Goal: Task Accomplishment & Management: Manage account settings

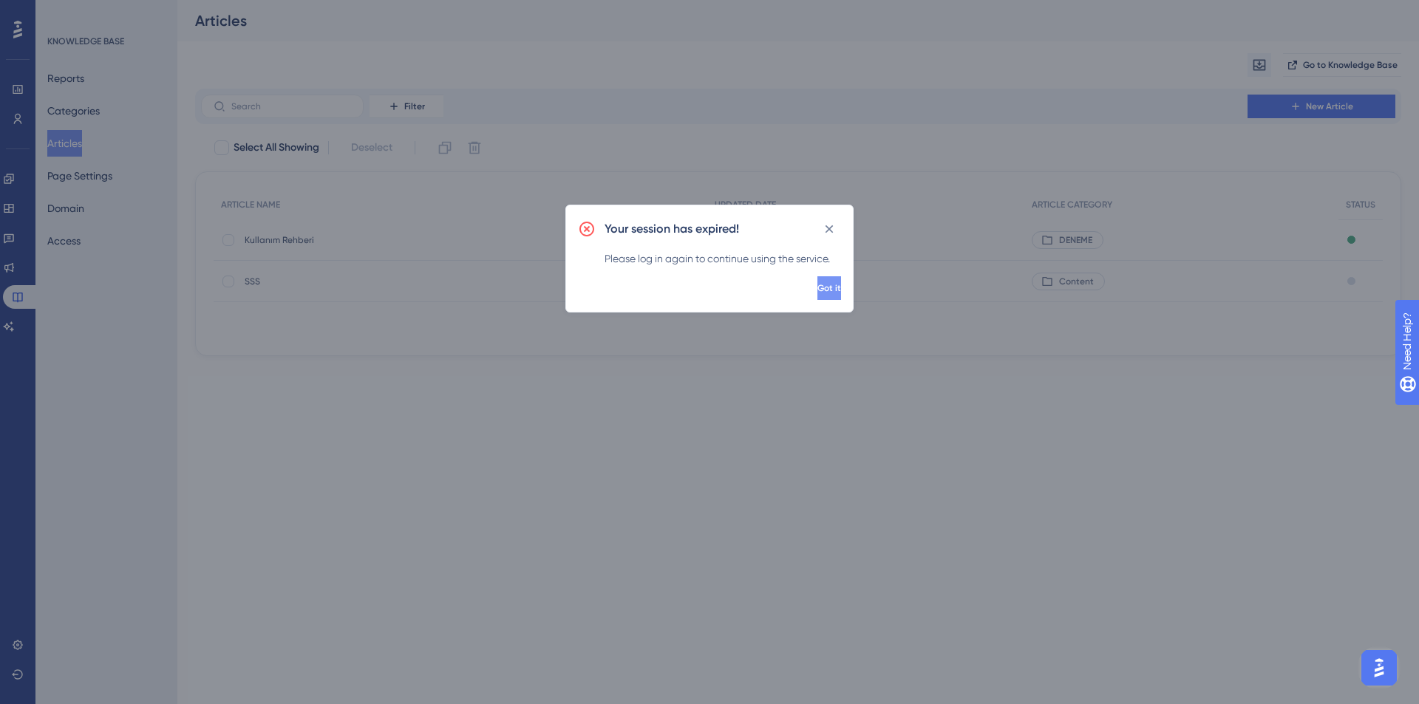
click at [817, 288] on span "Got it" at bounding box center [829, 288] width 24 height 12
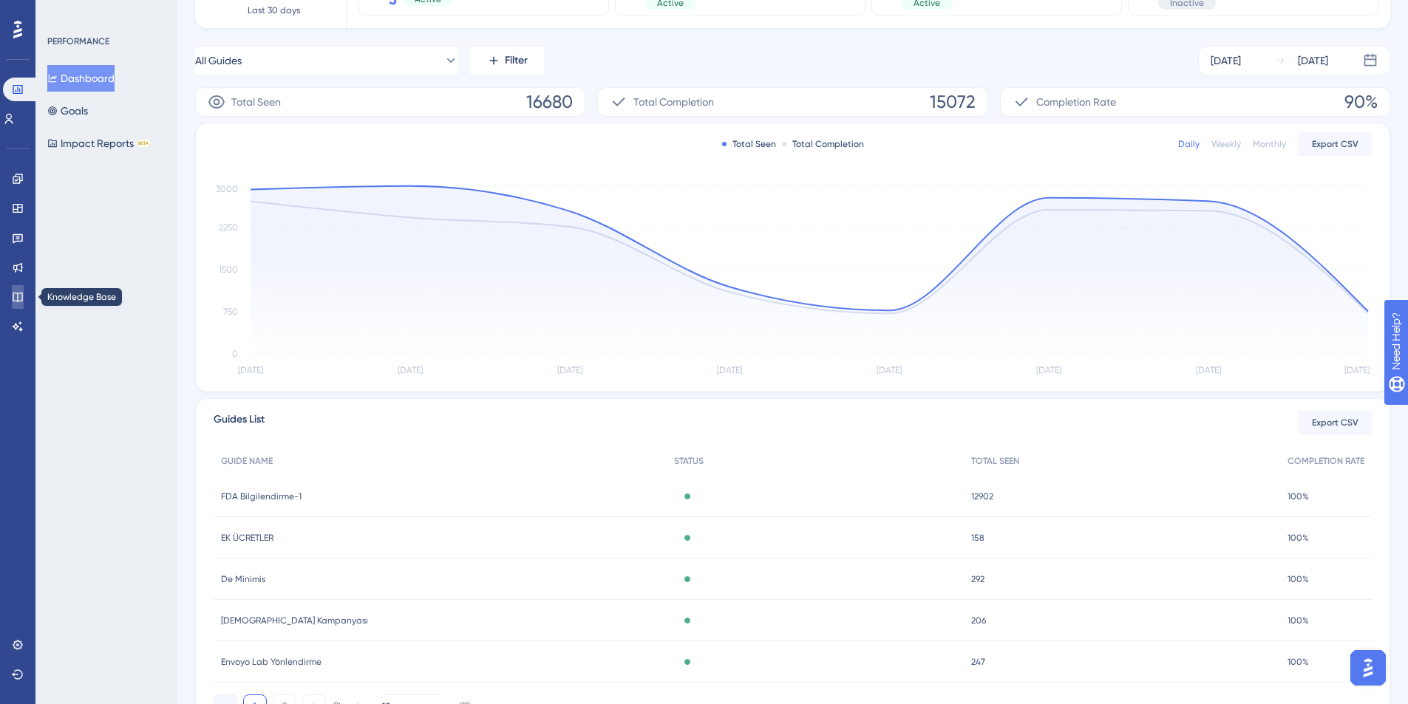
click at [17, 302] on icon at bounding box center [18, 297] width 12 height 12
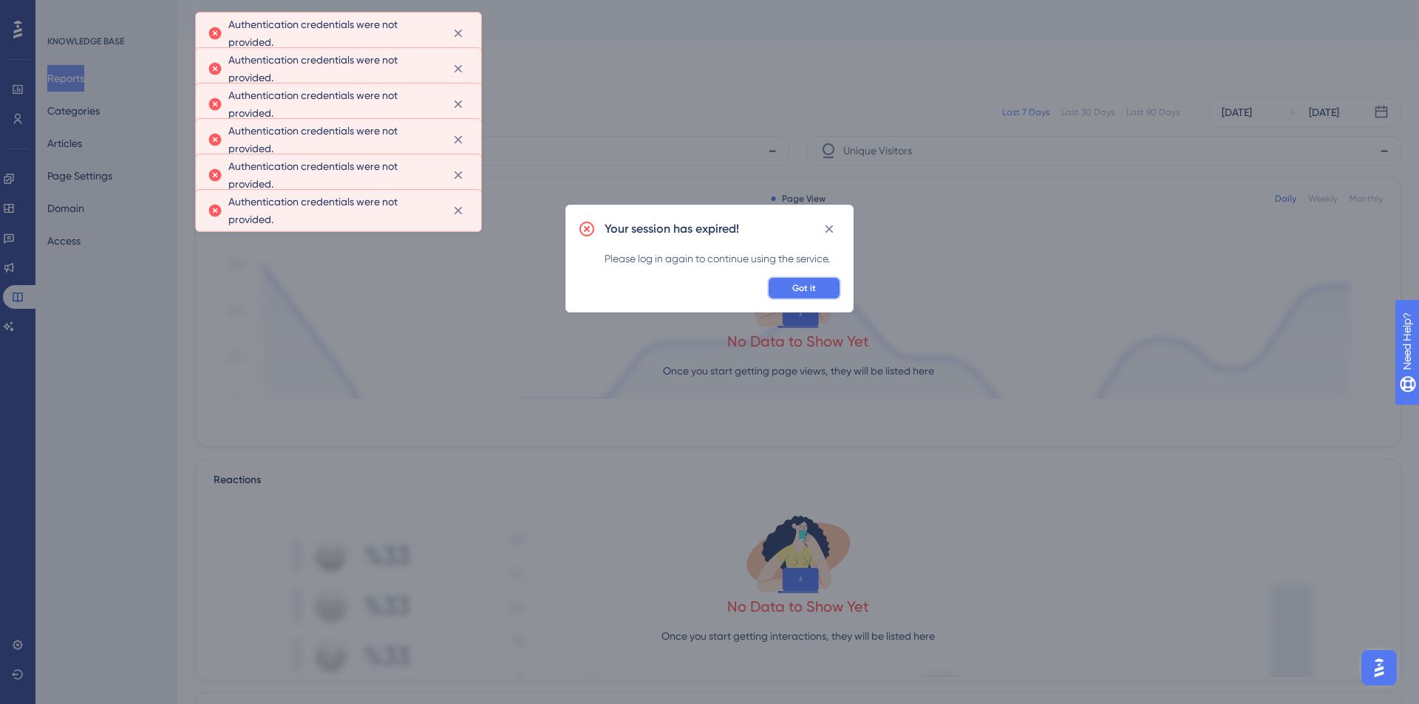
click at [816, 290] on button "Got it" at bounding box center [804, 288] width 74 height 24
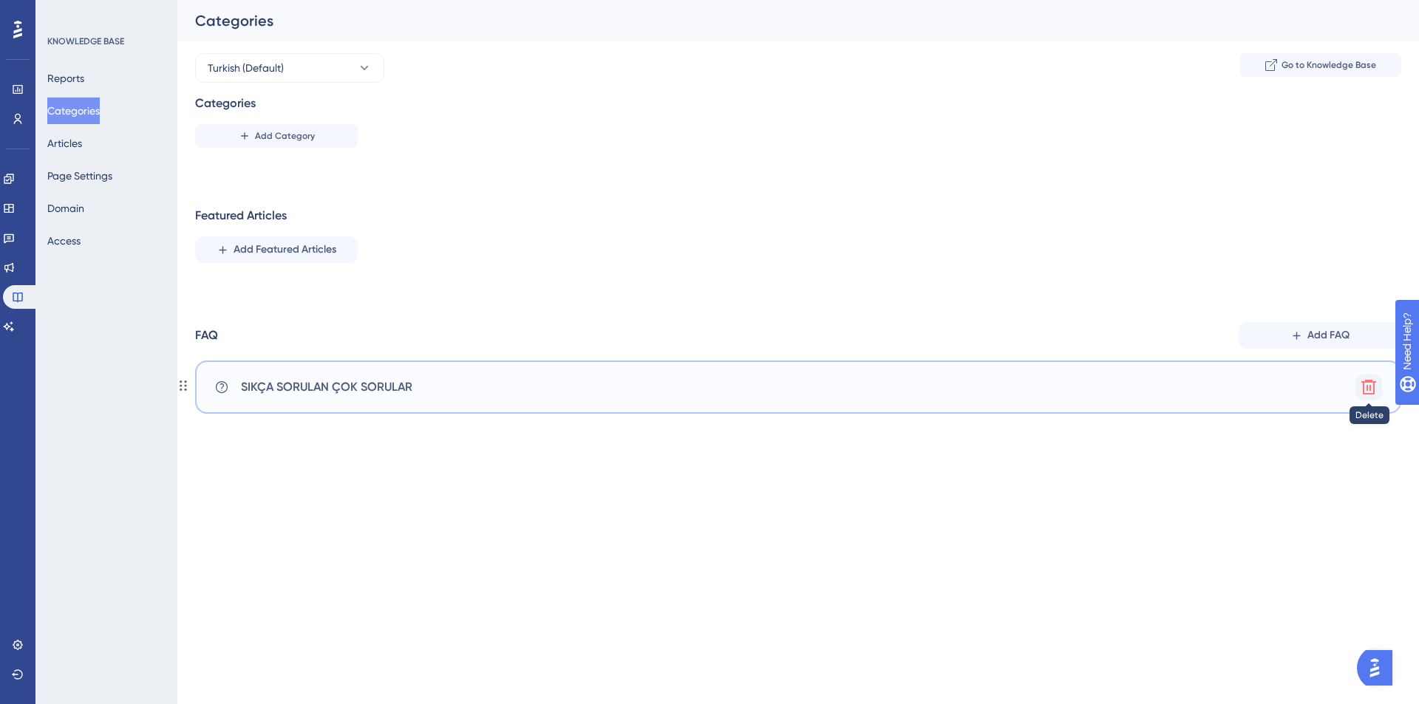
click at [1364, 383] on icon at bounding box center [1368, 387] width 15 height 15
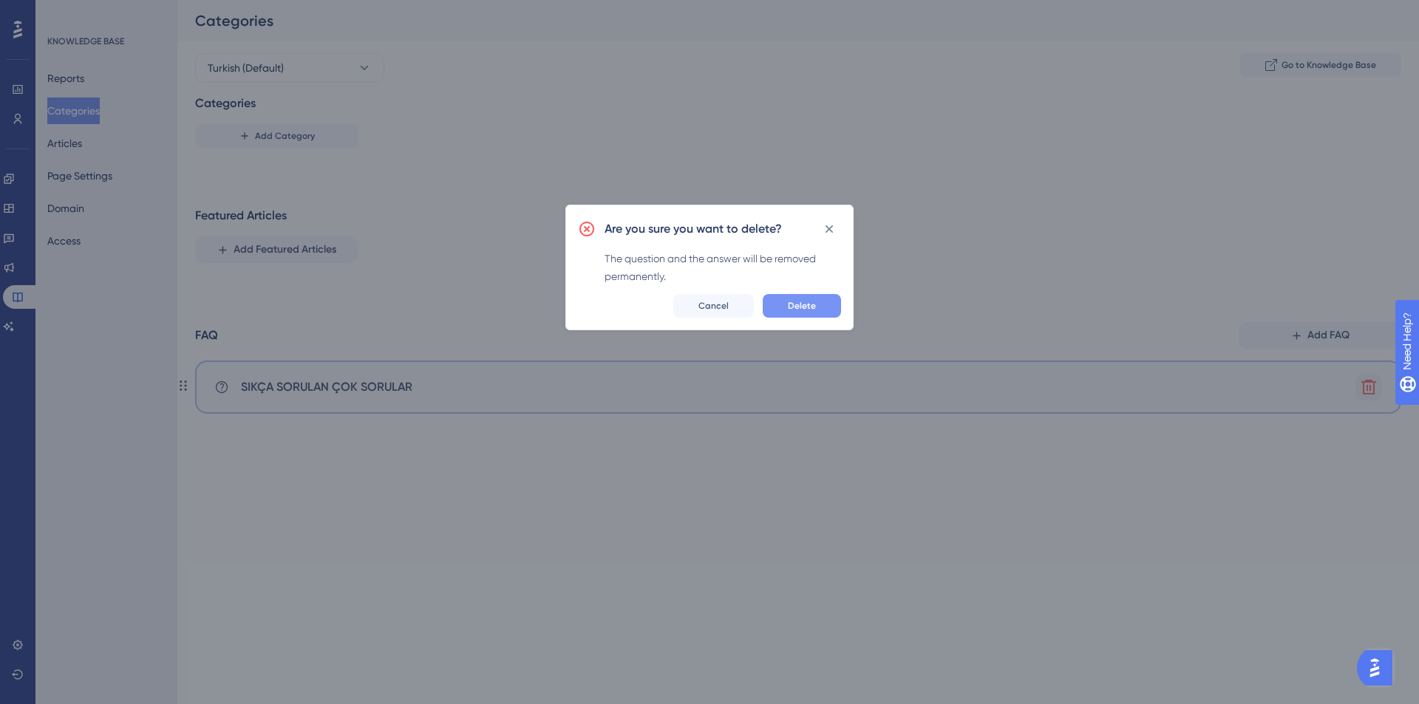
click at [806, 306] on span "Delete" at bounding box center [802, 306] width 28 height 12
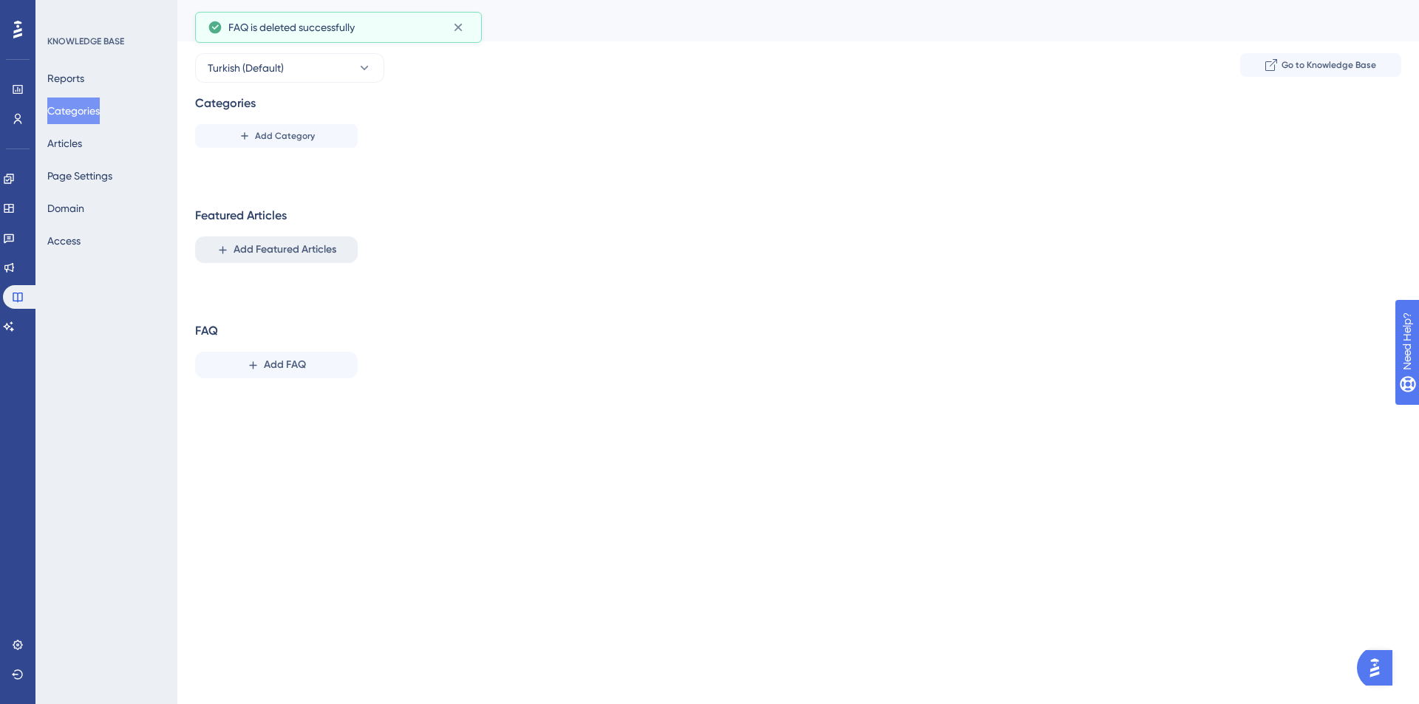
click at [281, 254] on span "Add Featured Articles" at bounding box center [284, 250] width 103 height 18
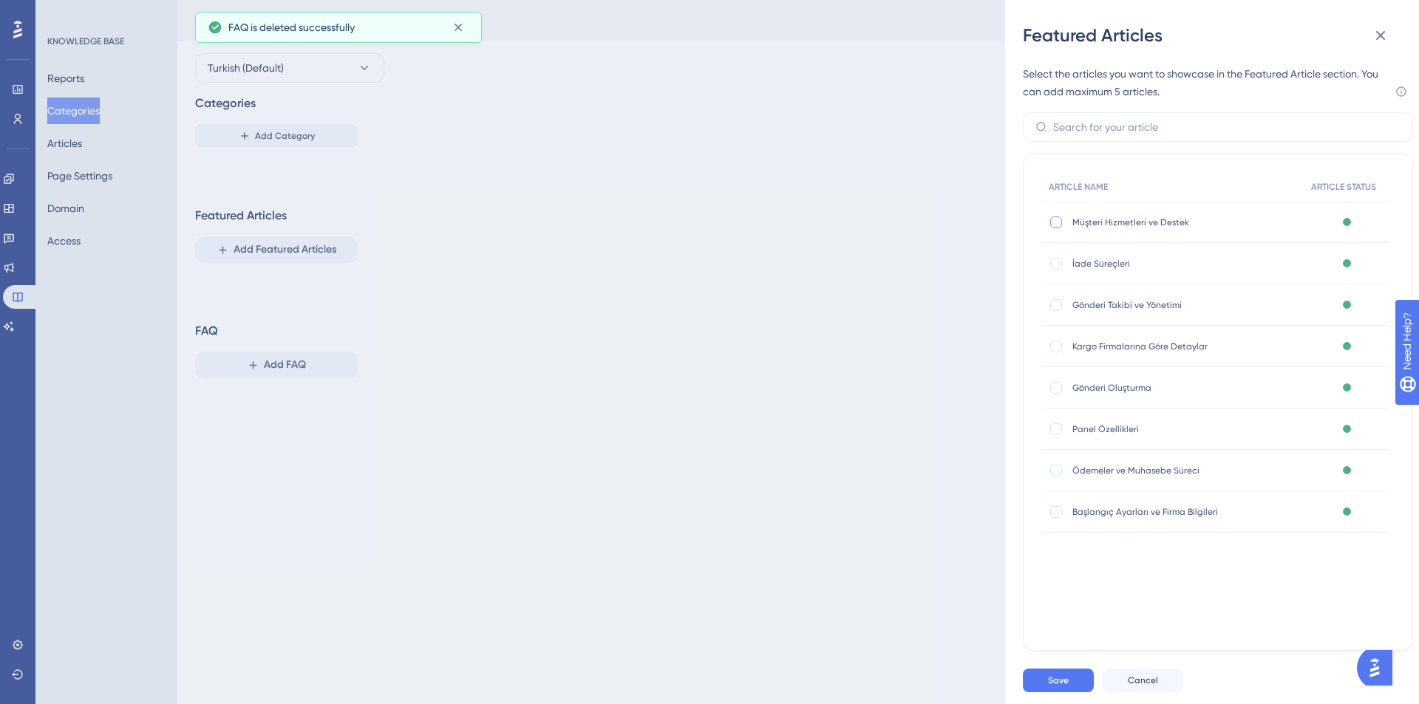
click at [1054, 225] on div at bounding box center [1056, 222] width 12 height 12
checkbox input "true"
click at [0, 0] on div "✨ Save My Spot!✨" at bounding box center [0, 0] width 0 height 0
click at [1056, 262] on div at bounding box center [1056, 264] width 12 height 12
checkbox input "true"
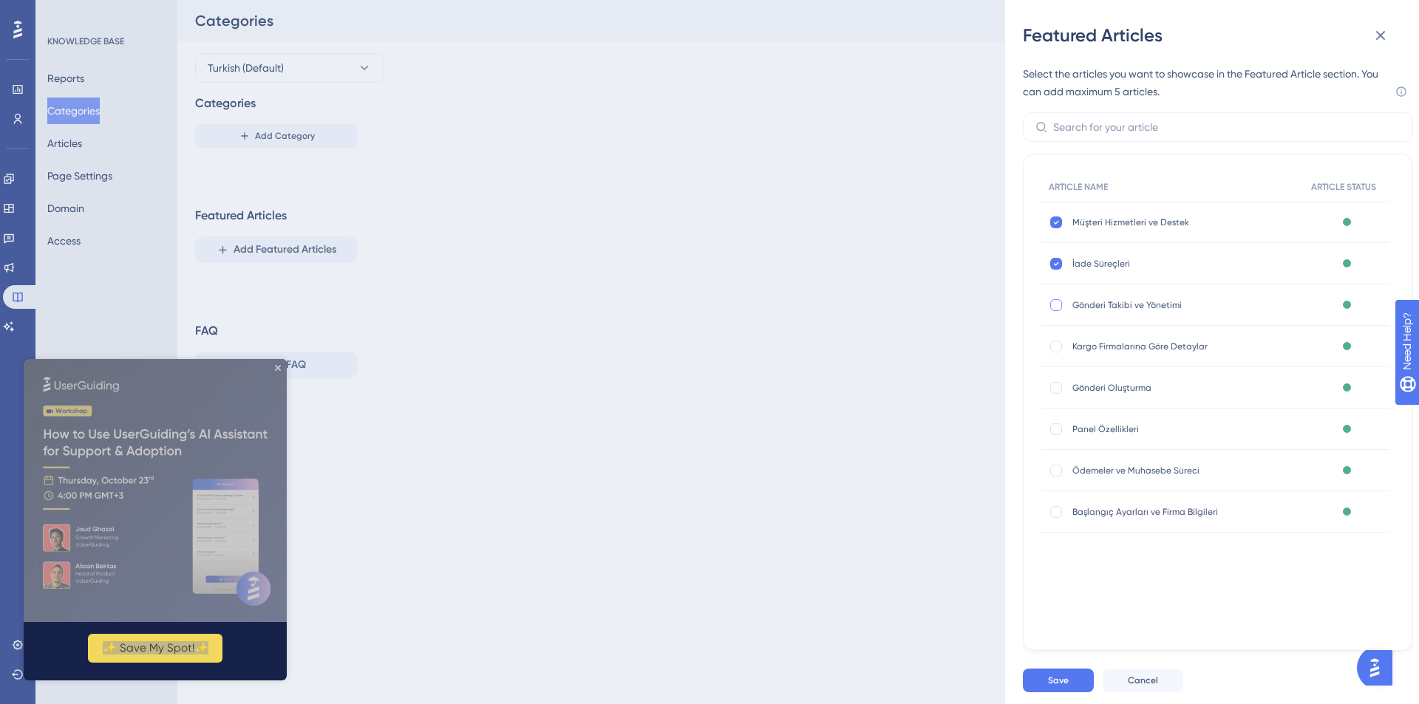
click at [1057, 310] on div at bounding box center [1056, 305] width 12 height 12
checkbox input "true"
click at [1055, 350] on div at bounding box center [1056, 347] width 12 height 12
checkbox input "true"
click at [1054, 390] on div at bounding box center [1056, 388] width 12 height 12
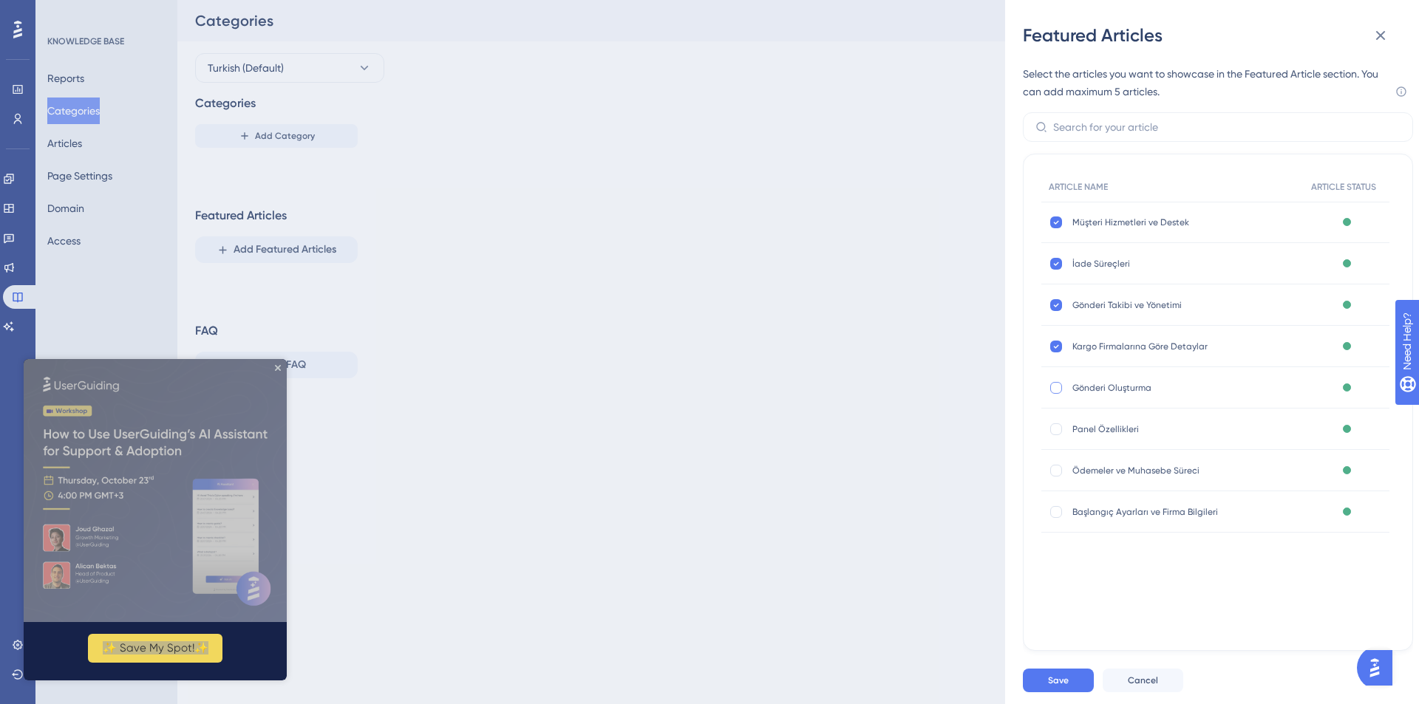
checkbox input "true"
click at [1054, 428] on div at bounding box center [1056, 429] width 12 height 12
click at [1054, 469] on div at bounding box center [1056, 471] width 12 height 12
click at [1053, 429] on div at bounding box center [1056, 429] width 12 height 12
click at [1055, 470] on div at bounding box center [1056, 471] width 12 height 12
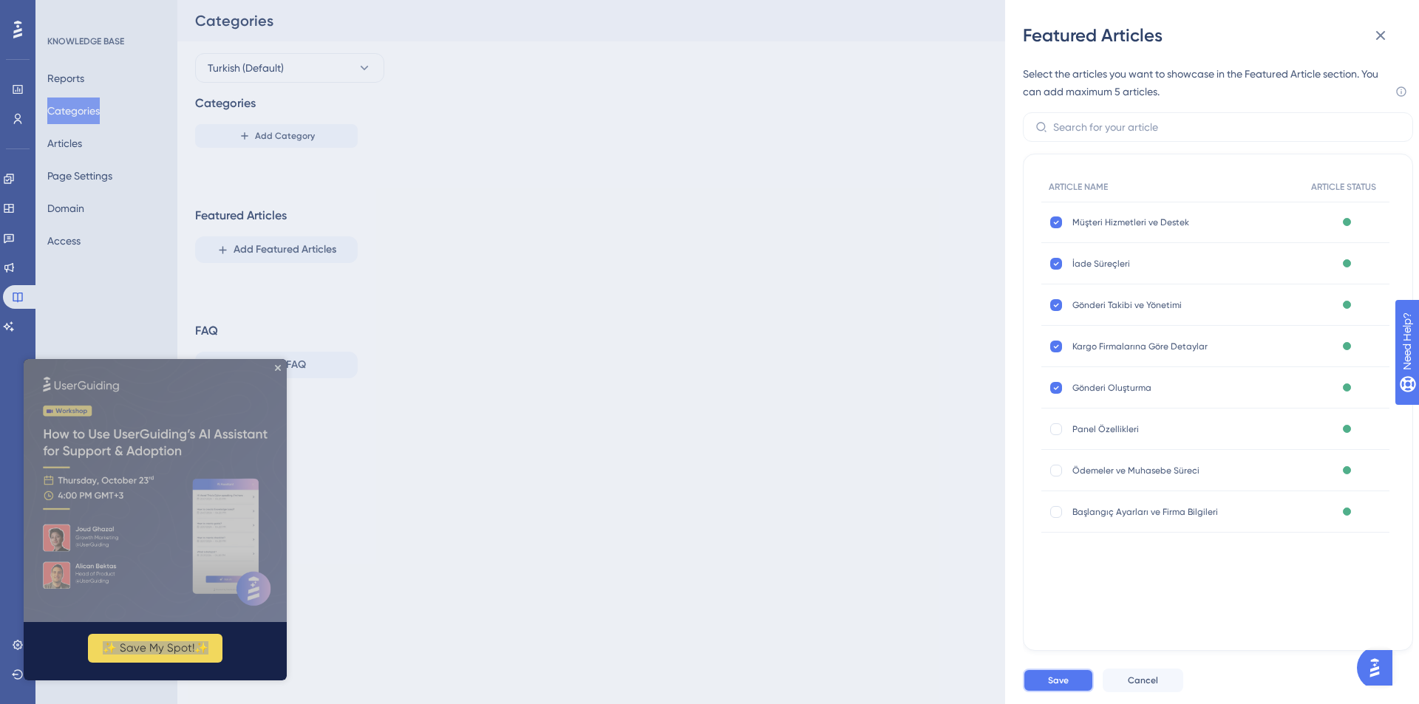
click at [1062, 678] on span "Save" at bounding box center [1058, 681] width 21 height 12
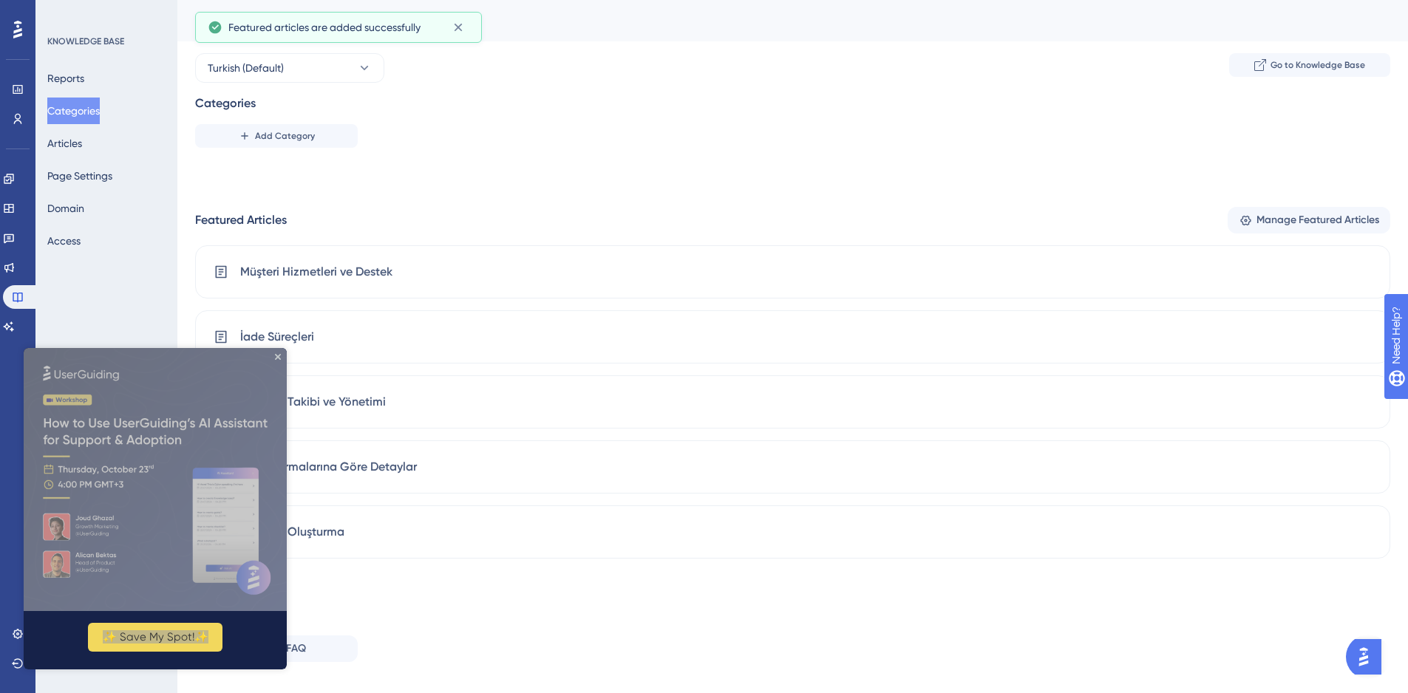
click at [318, 120] on div "Categories Add Category" at bounding box center [792, 121] width 1195 height 53
click at [315, 134] on button "Add Category" at bounding box center [276, 136] width 163 height 24
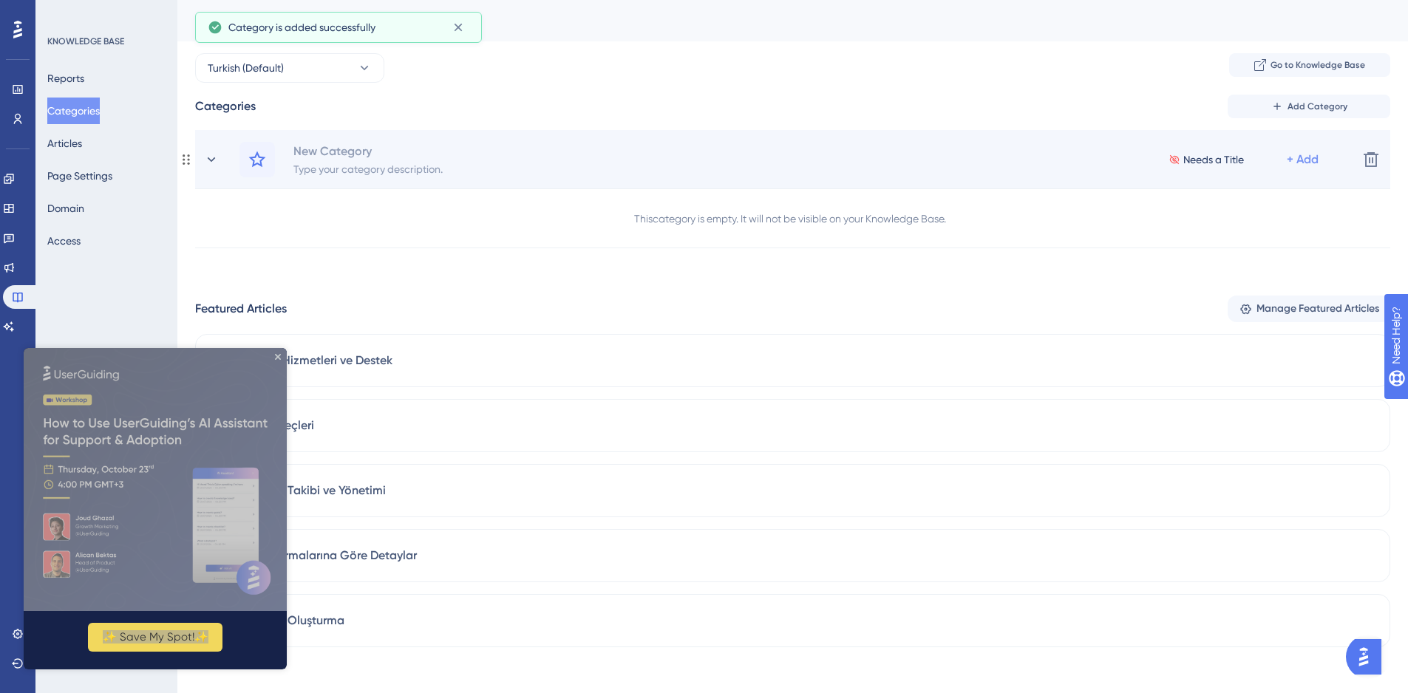
click at [1309, 153] on div "+ Add" at bounding box center [1302, 160] width 32 height 18
click at [1258, 221] on div "Add Articles Add Articles" at bounding box center [1244, 229] width 105 height 30
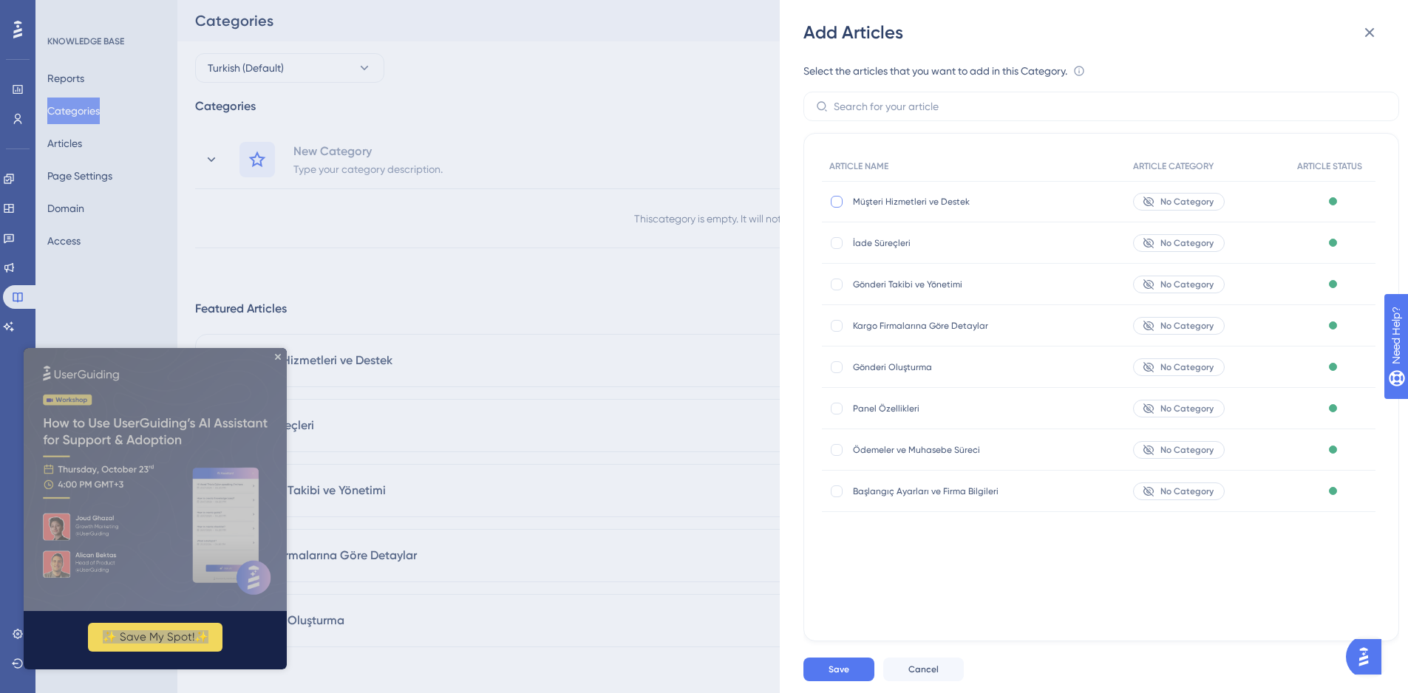
click at [838, 200] on div at bounding box center [836, 202] width 12 height 12
checkbox input "true"
click at [834, 246] on div at bounding box center [836, 243] width 12 height 12
checkbox input "true"
click at [838, 290] on div at bounding box center [836, 284] width 15 height 15
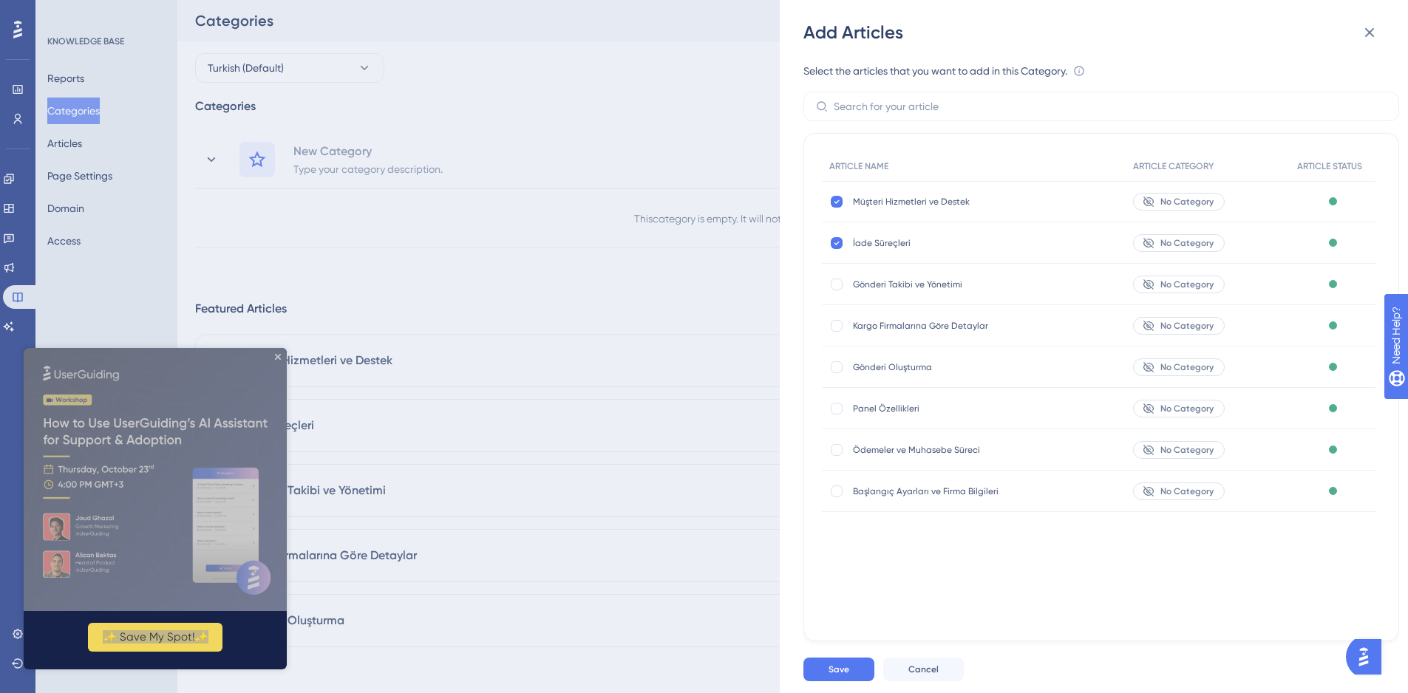
checkbox input "true"
click at [840, 326] on div at bounding box center [836, 326] width 12 height 12
checkbox input "true"
click at [836, 377] on div "Gönderi Oluşturma Gönderi Oluşturma" at bounding box center [974, 367] width 304 height 41
drag, startPoint x: 836, startPoint y: 374, endPoint x: 839, endPoint y: 400, distance: 26.8
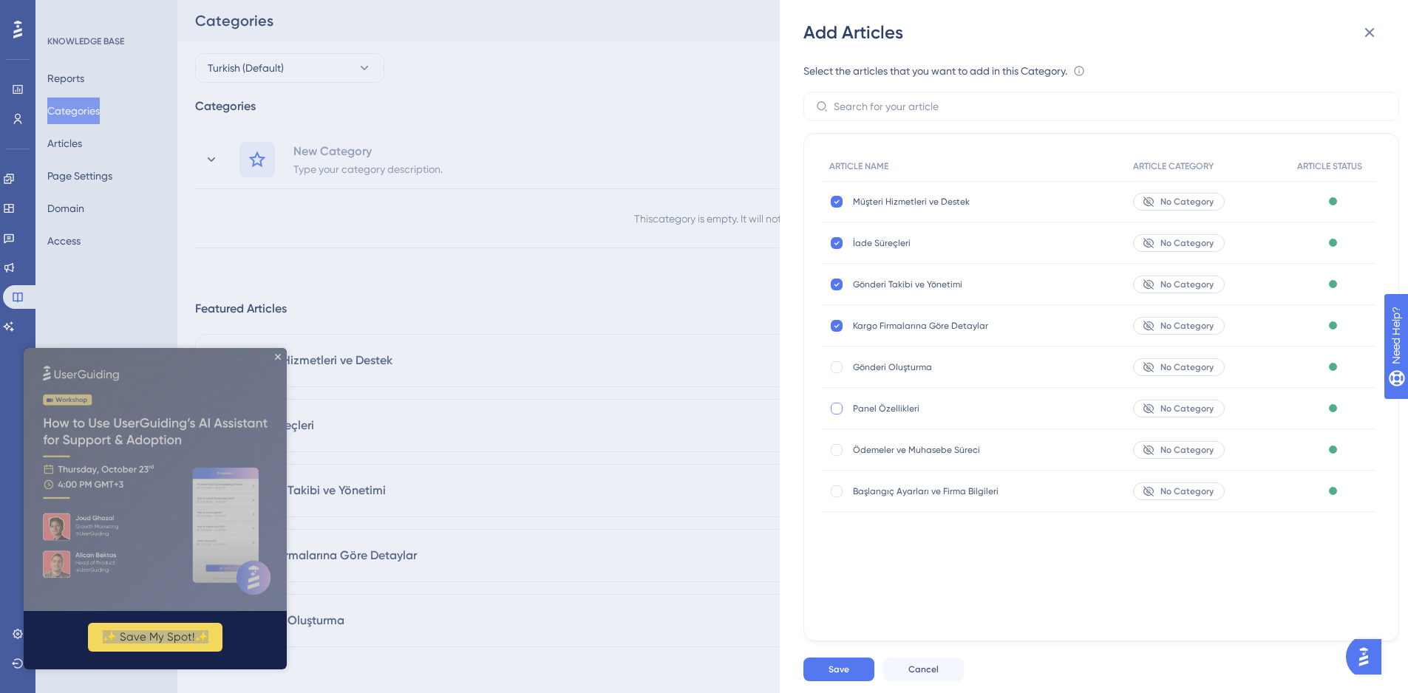
click at [836, 375] on div "Gönderi Oluşturma Gönderi Oluşturma" at bounding box center [974, 367] width 304 height 41
click at [836, 404] on div at bounding box center [836, 409] width 12 height 12
checkbox input "true"
click at [839, 364] on div at bounding box center [836, 367] width 12 height 12
checkbox input "true"
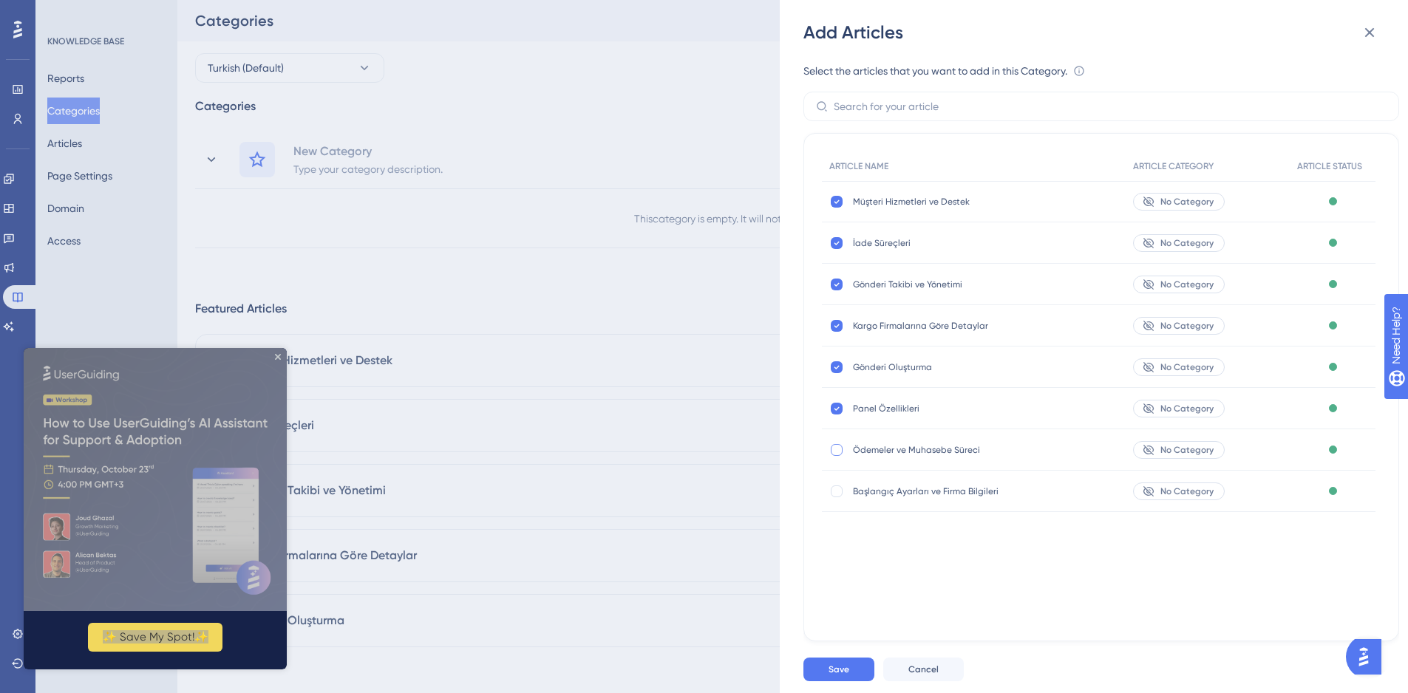
click at [837, 451] on div at bounding box center [836, 450] width 12 height 12
checkbox input "true"
click at [837, 497] on div at bounding box center [836, 491] width 12 height 12
checkbox input "true"
click at [850, 673] on button "Save" at bounding box center [838, 670] width 71 height 24
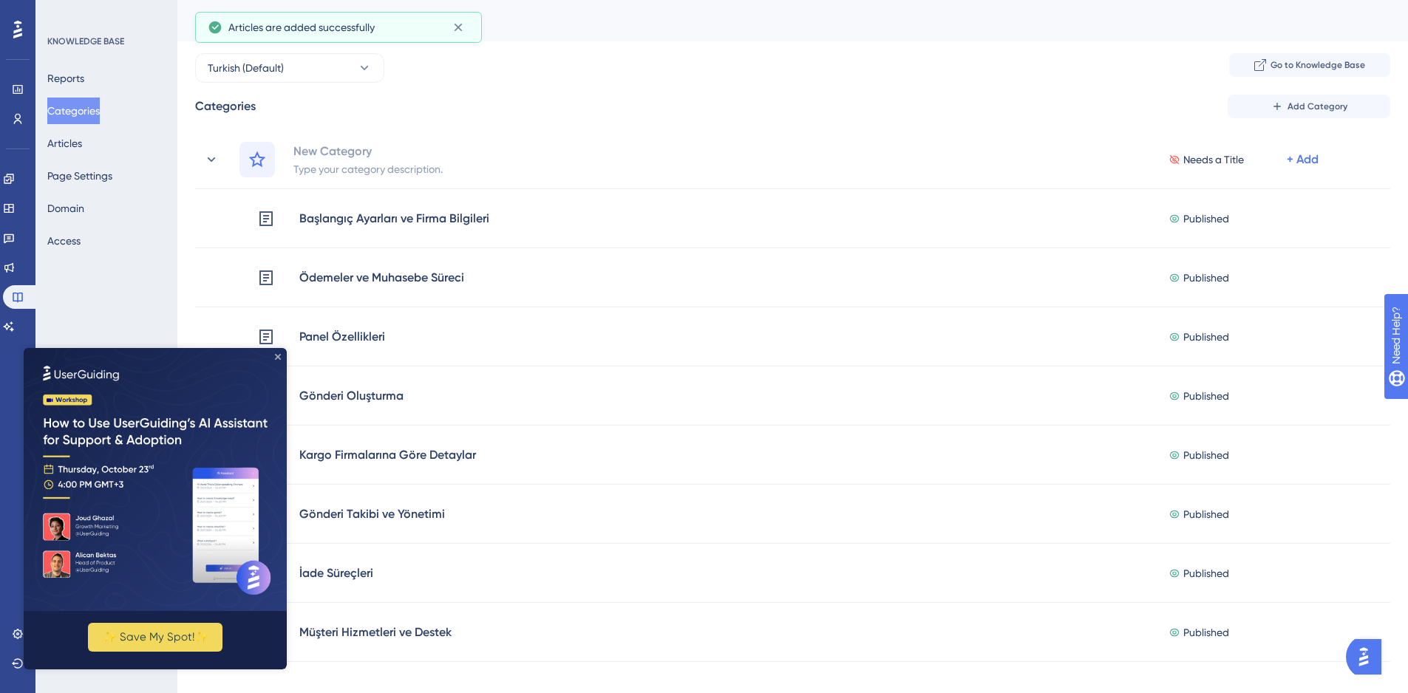
click at [279, 356] on icon "Close Preview" at bounding box center [278, 357] width 6 height 6
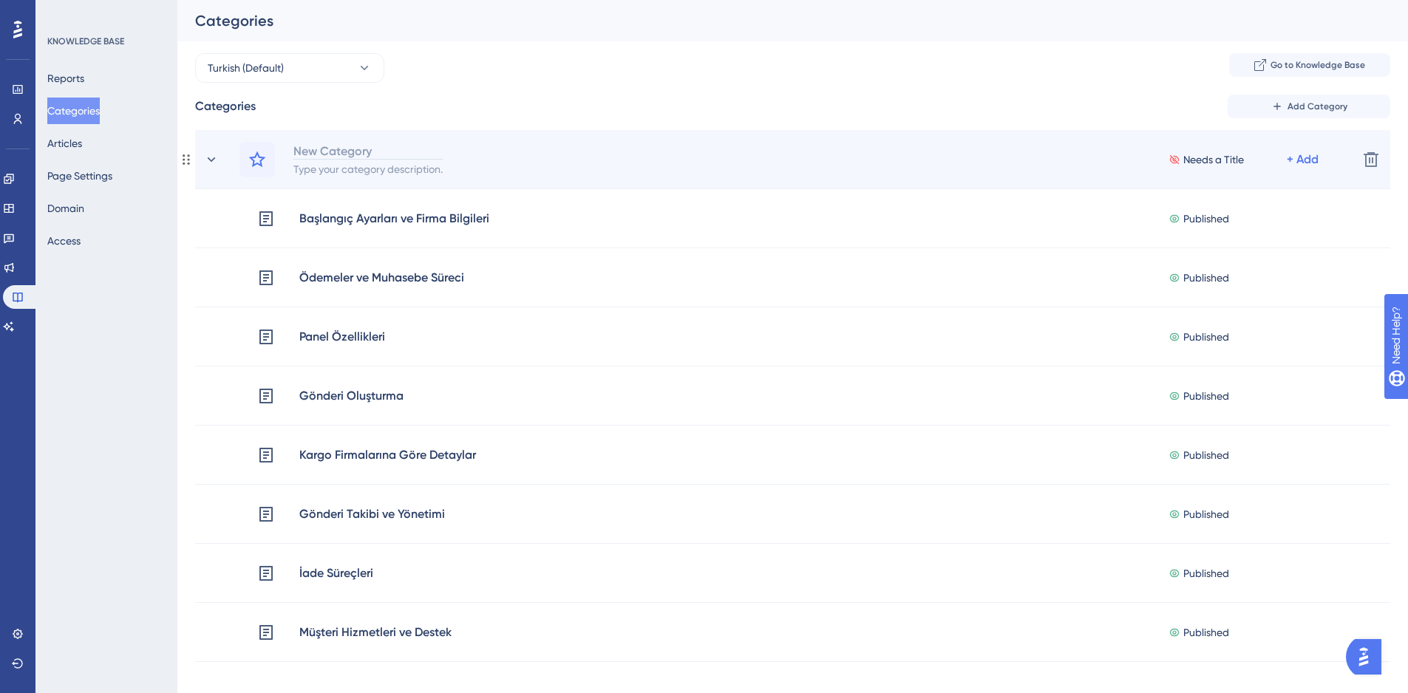
click at [326, 150] on div "New Category" at bounding box center [368, 151] width 151 height 18
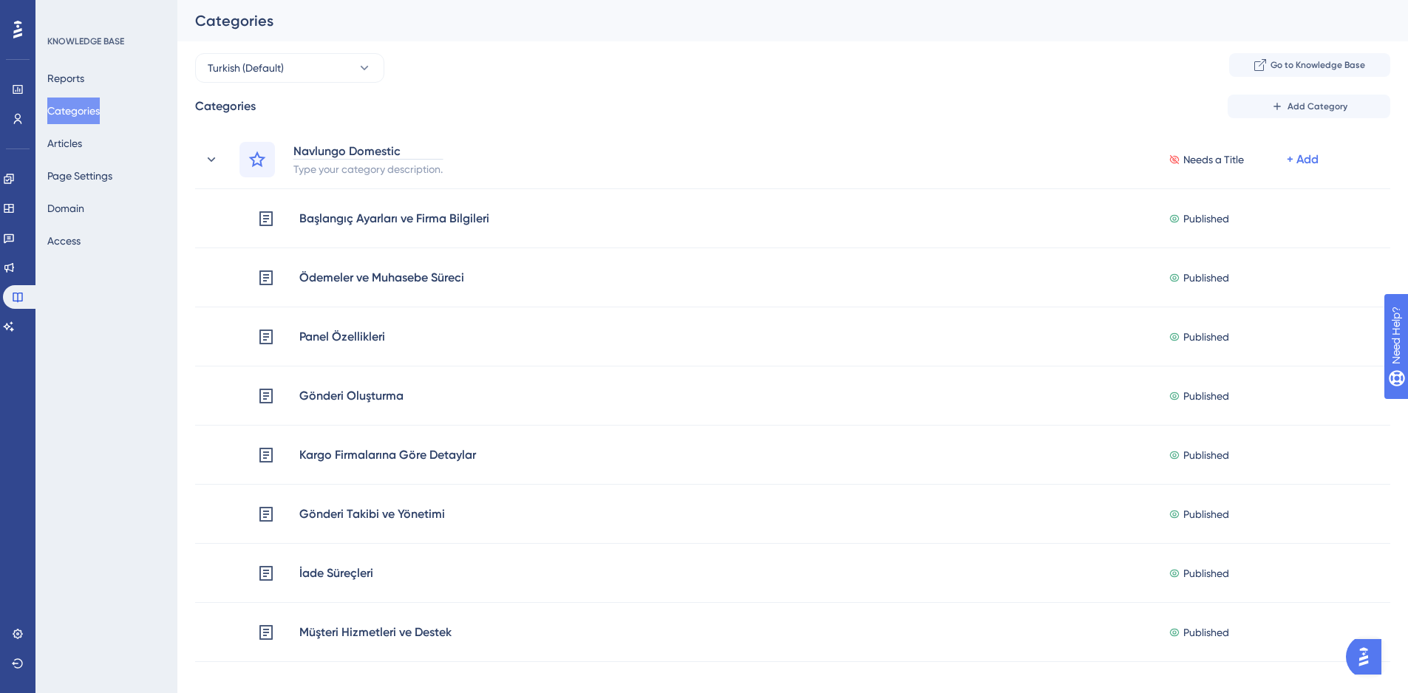
click at [580, 83] on div "Performance Users Engagement Widgets Feedback Product Updates Knowledge Base AI…" at bounding box center [792, 600] width 1230 height 1200
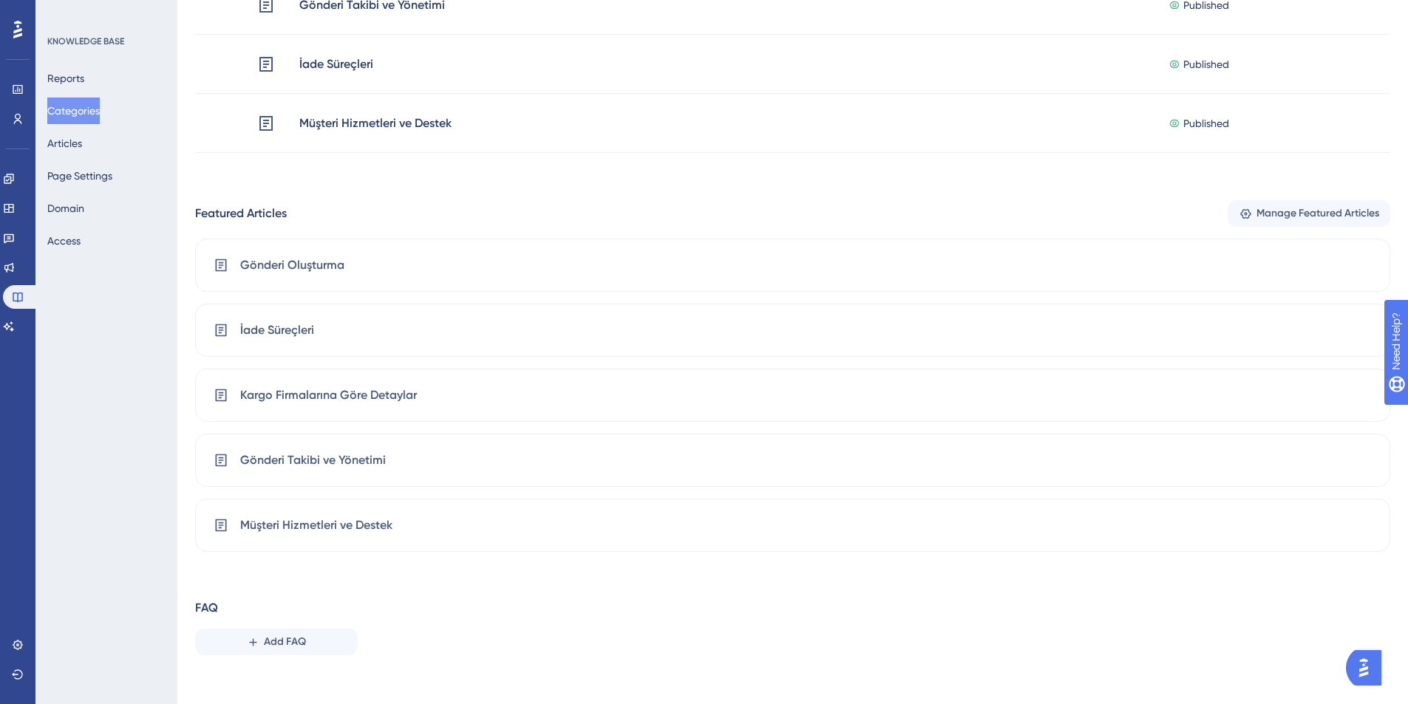
scroll to position [519, 0]
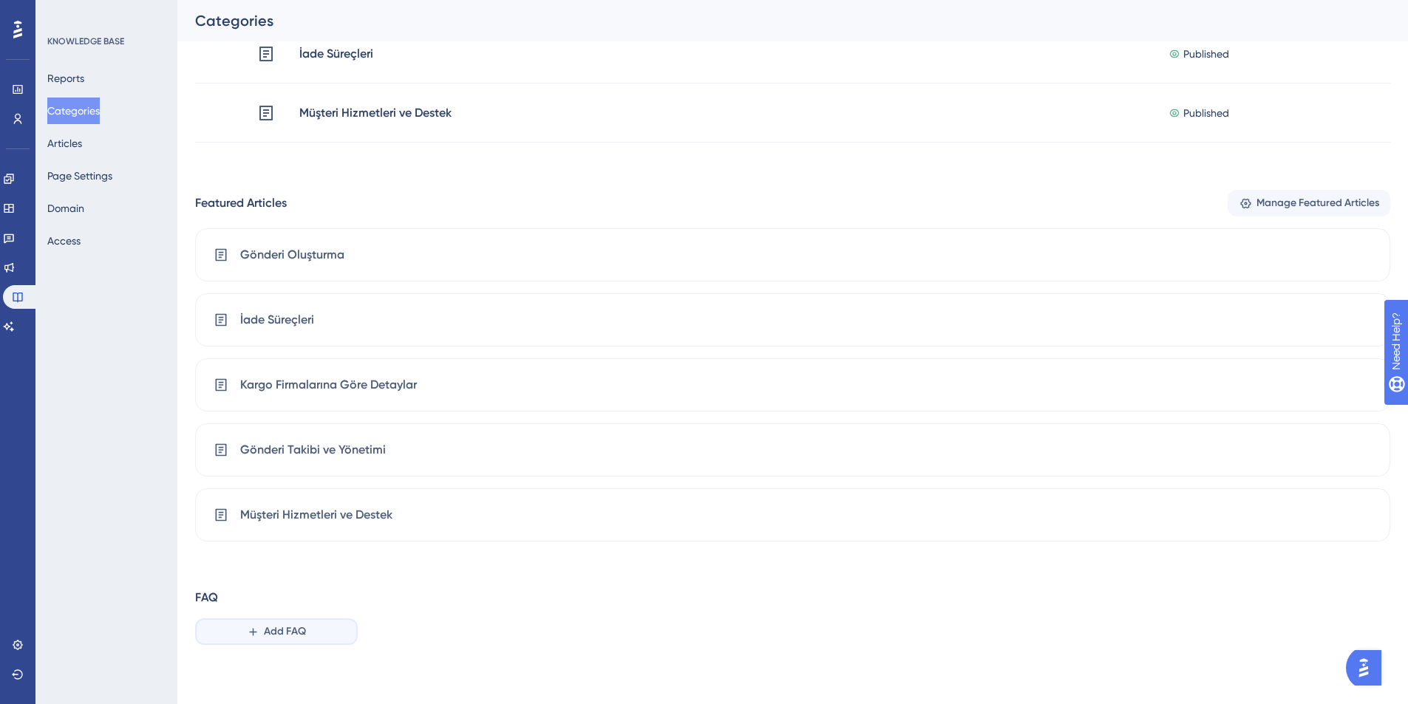
click at [270, 637] on span "Add FAQ" at bounding box center [285, 632] width 42 height 18
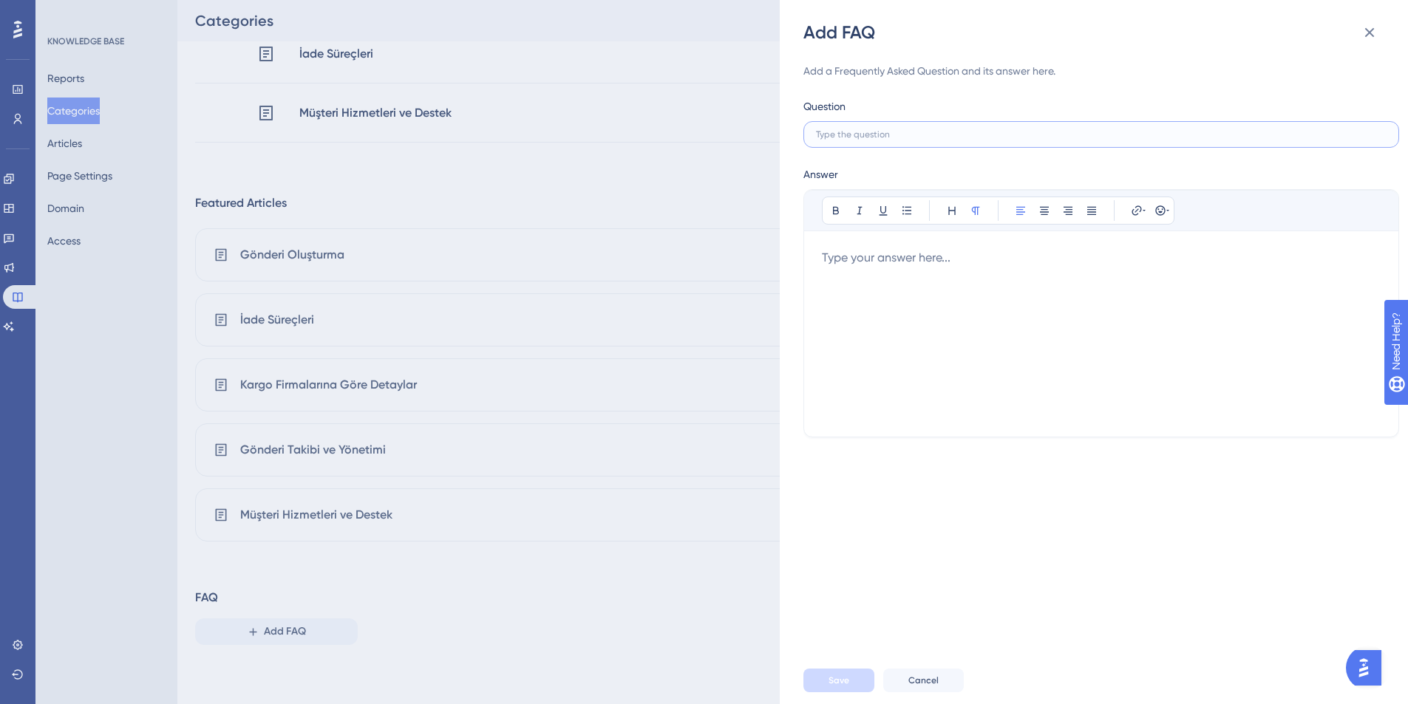
click at [868, 130] on input "text" at bounding box center [1101, 134] width 570 height 10
type input "d"
click at [870, 230] on div "Bold Italic Underline Bullet Point Heading Normal Align Left Align Center Align…" at bounding box center [1101, 304] width 559 height 229
click at [899, 292] on div at bounding box center [1101, 334] width 559 height 170
click at [1367, 29] on icon at bounding box center [1369, 33] width 18 height 18
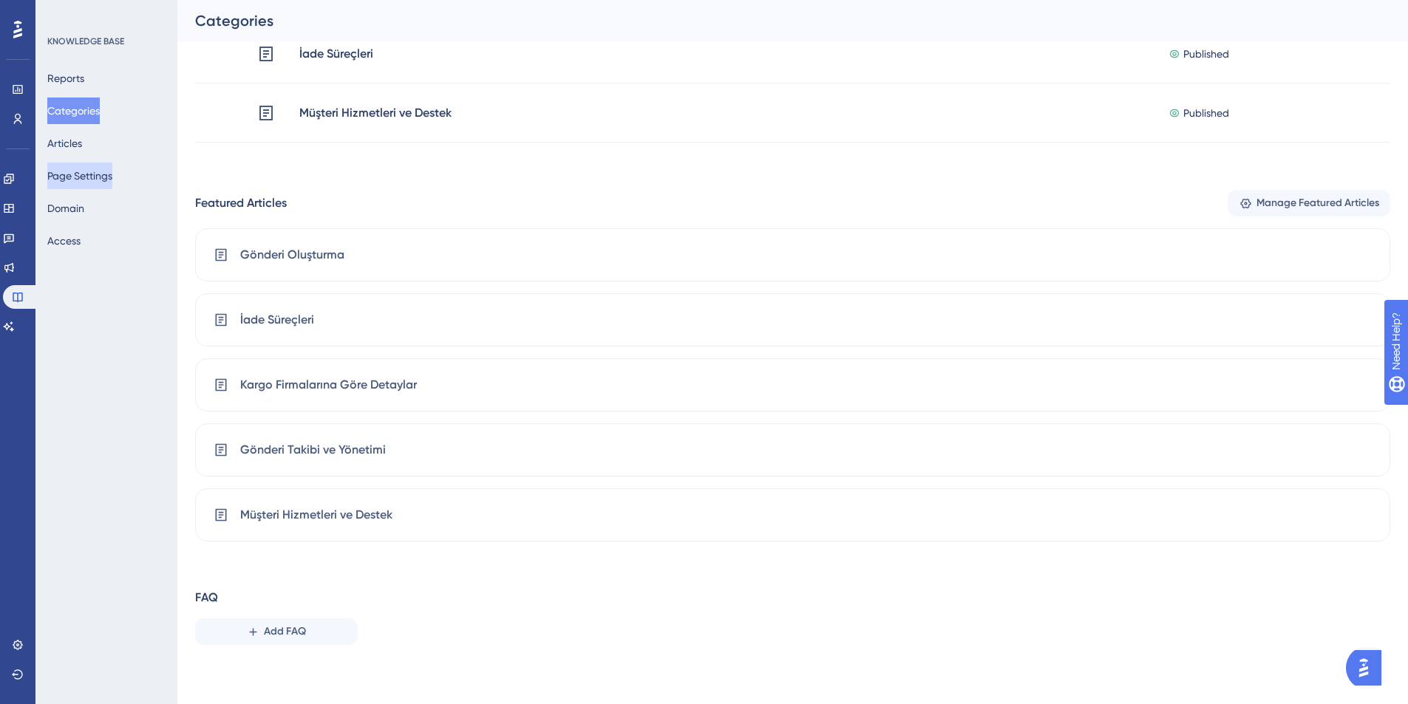
click at [73, 176] on button "Page Settings" at bounding box center [79, 176] width 65 height 27
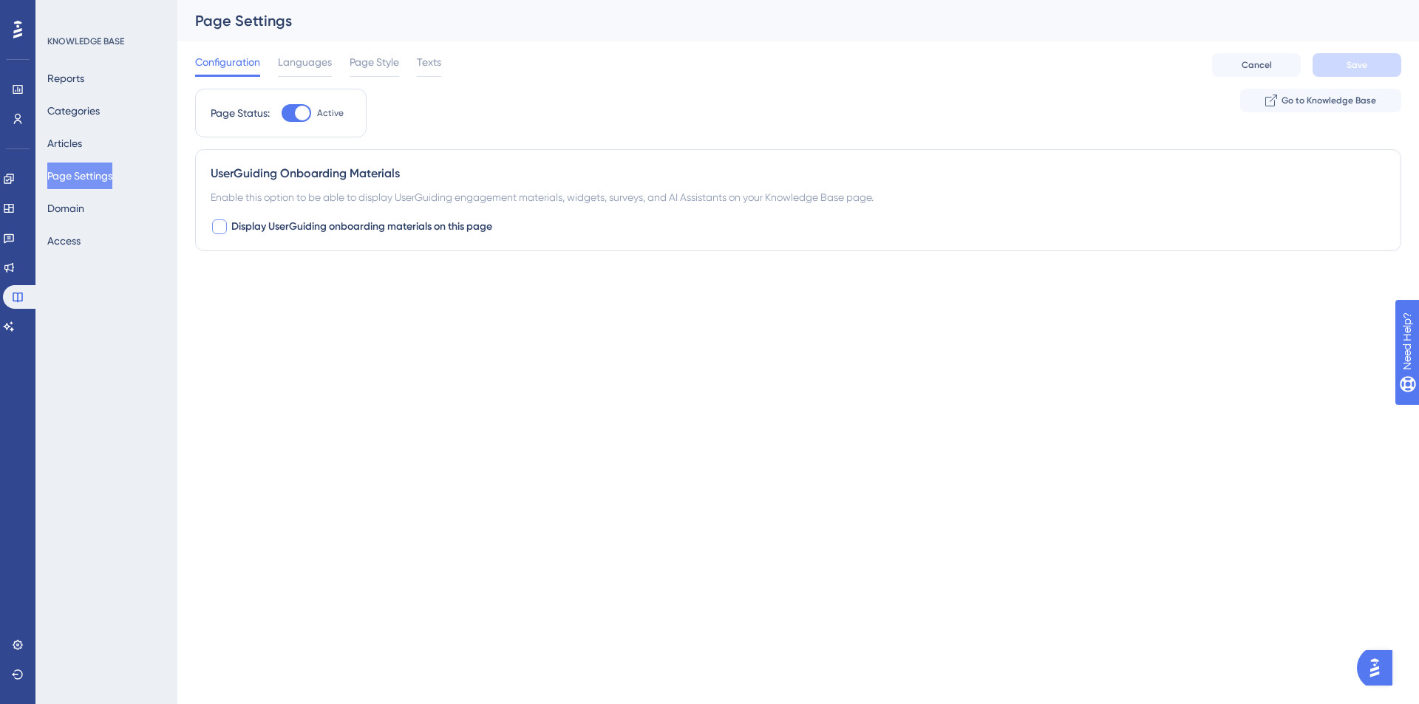
click at [223, 225] on div at bounding box center [219, 226] width 15 height 15
checkbox input "true"
click at [254, 308] on button "Default" at bounding box center [292, 319] width 163 height 30
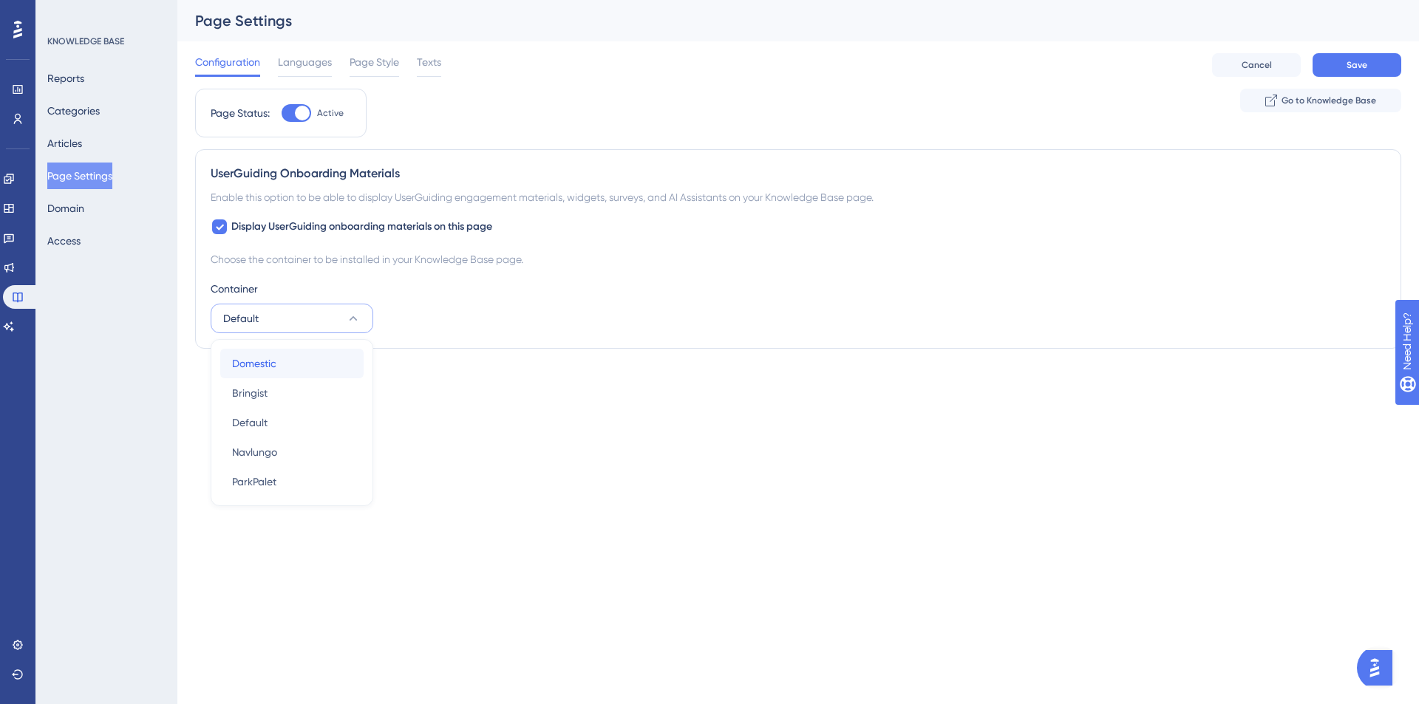
drag, startPoint x: 296, startPoint y: 361, endPoint x: 737, endPoint y: 404, distance: 443.2
click at [296, 361] on div "Domestic Domestic" at bounding box center [292, 364] width 120 height 30
click at [1349, 72] on button "Save" at bounding box center [1356, 65] width 89 height 24
click at [84, 211] on button "Domain" at bounding box center [65, 208] width 37 height 27
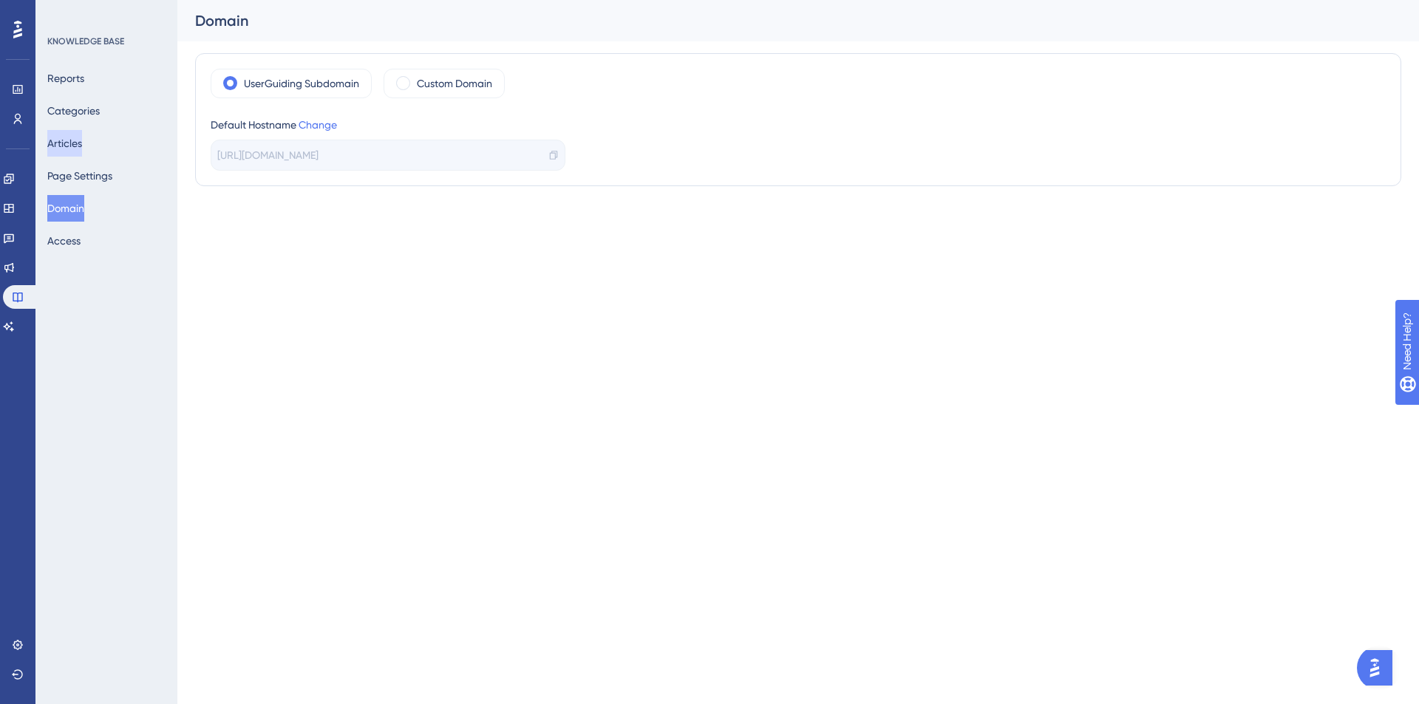
click at [82, 138] on button "Articles" at bounding box center [64, 143] width 35 height 27
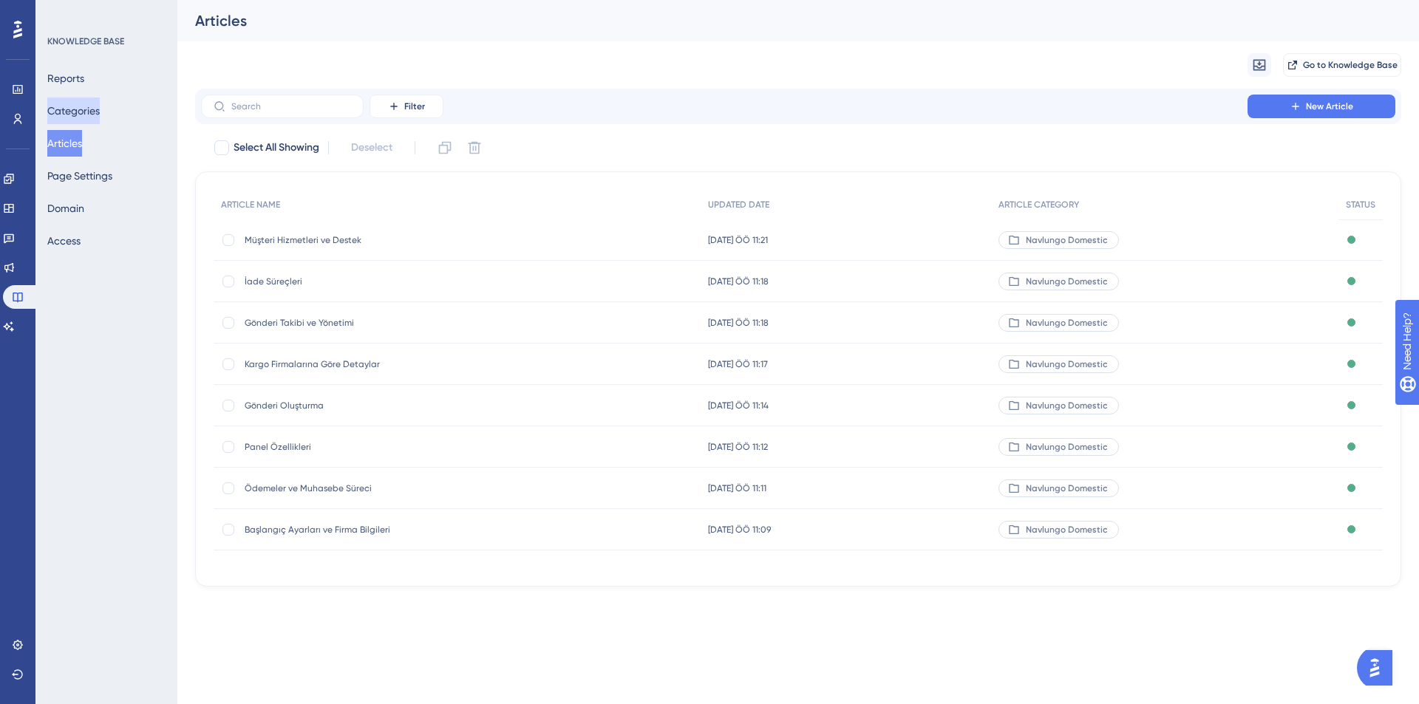
click at [80, 106] on button "Categories" at bounding box center [73, 111] width 52 height 27
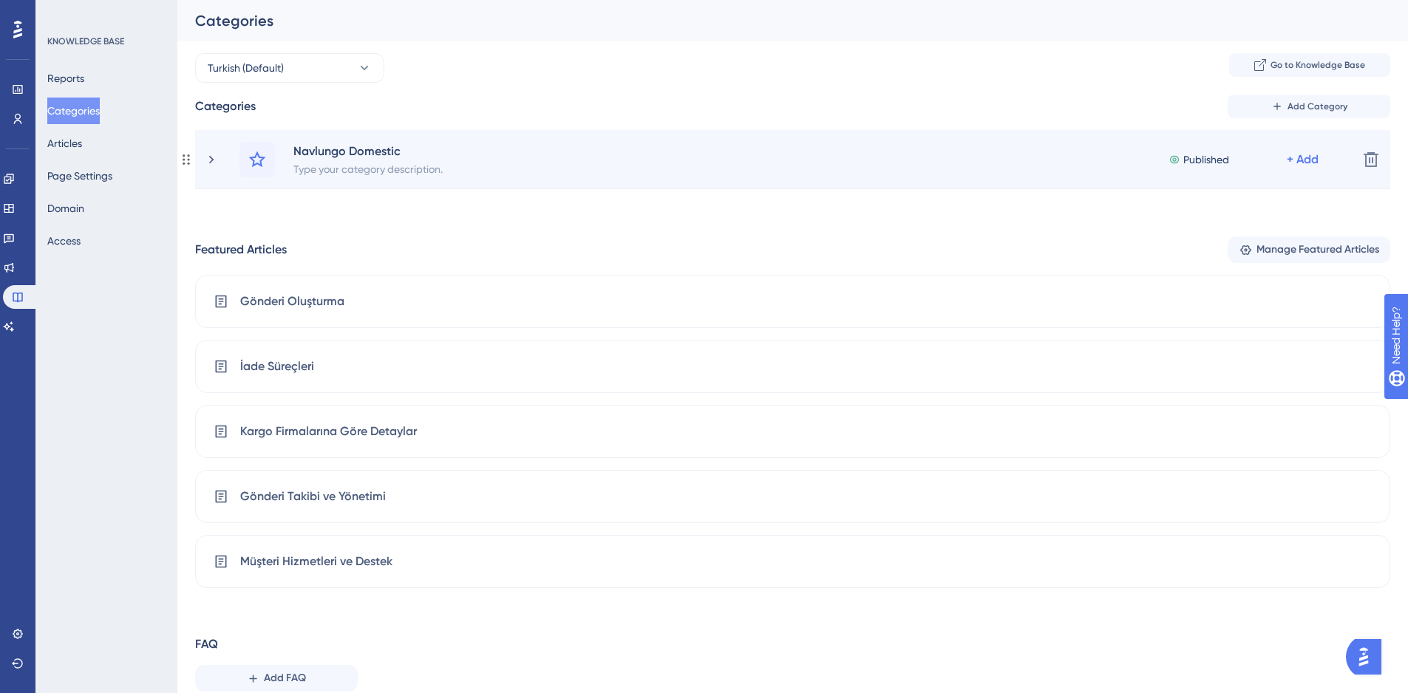
click at [604, 169] on div "Navlungo Domestic Type your category description. Published + Add" at bounding box center [792, 159] width 1106 height 35
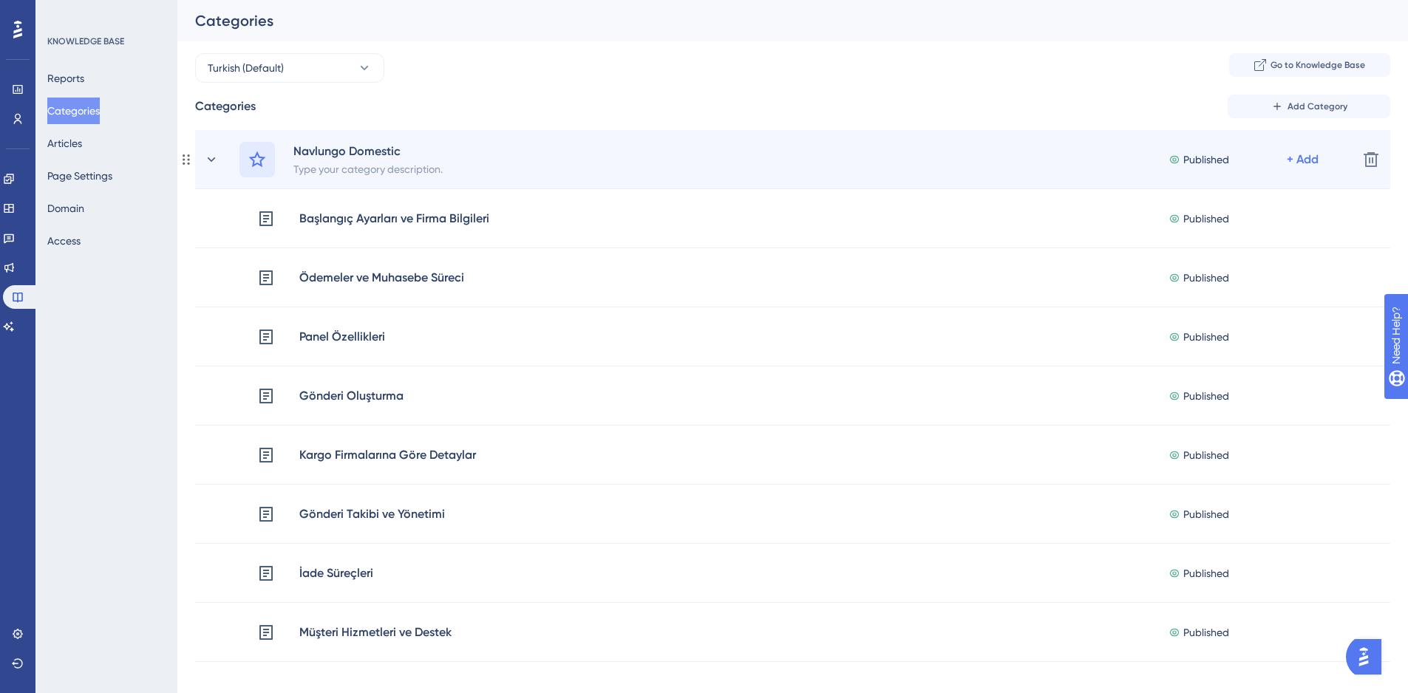
click at [259, 160] on icon at bounding box center [257, 160] width 18 height 18
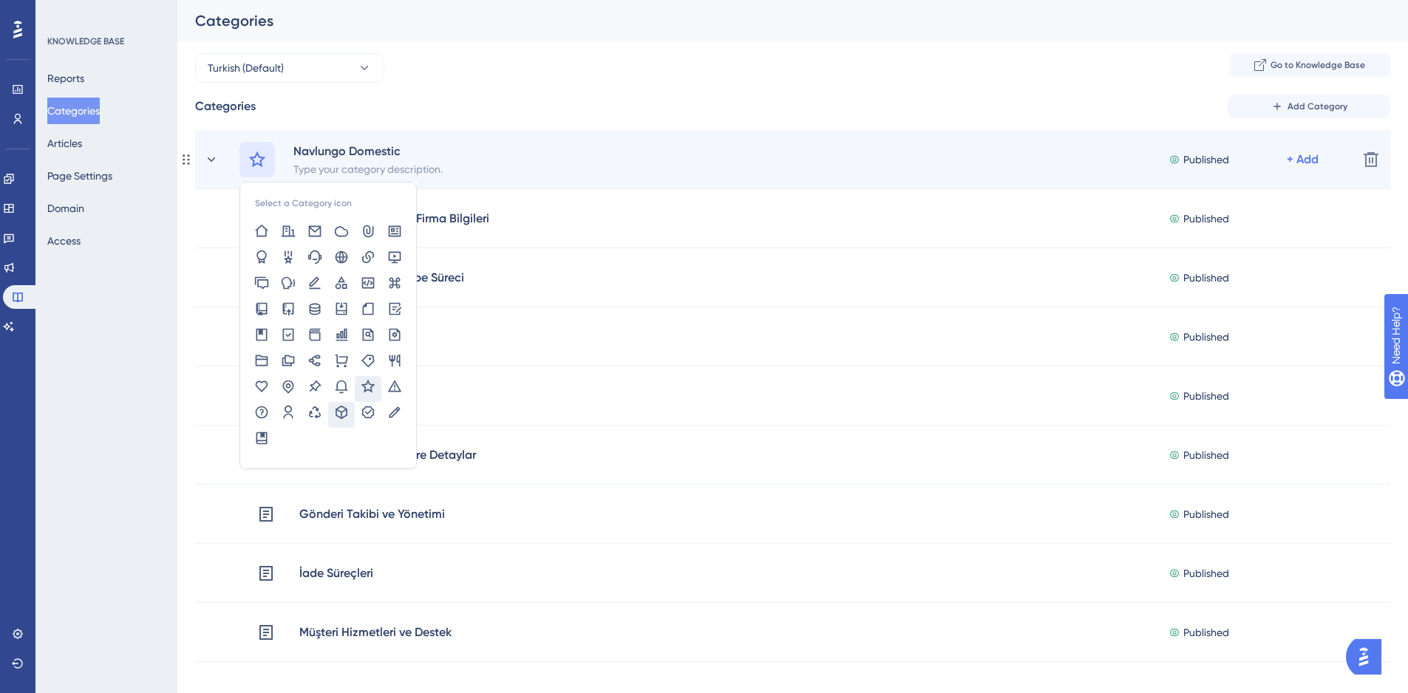
click at [341, 414] on icon at bounding box center [341, 412] width 15 height 15
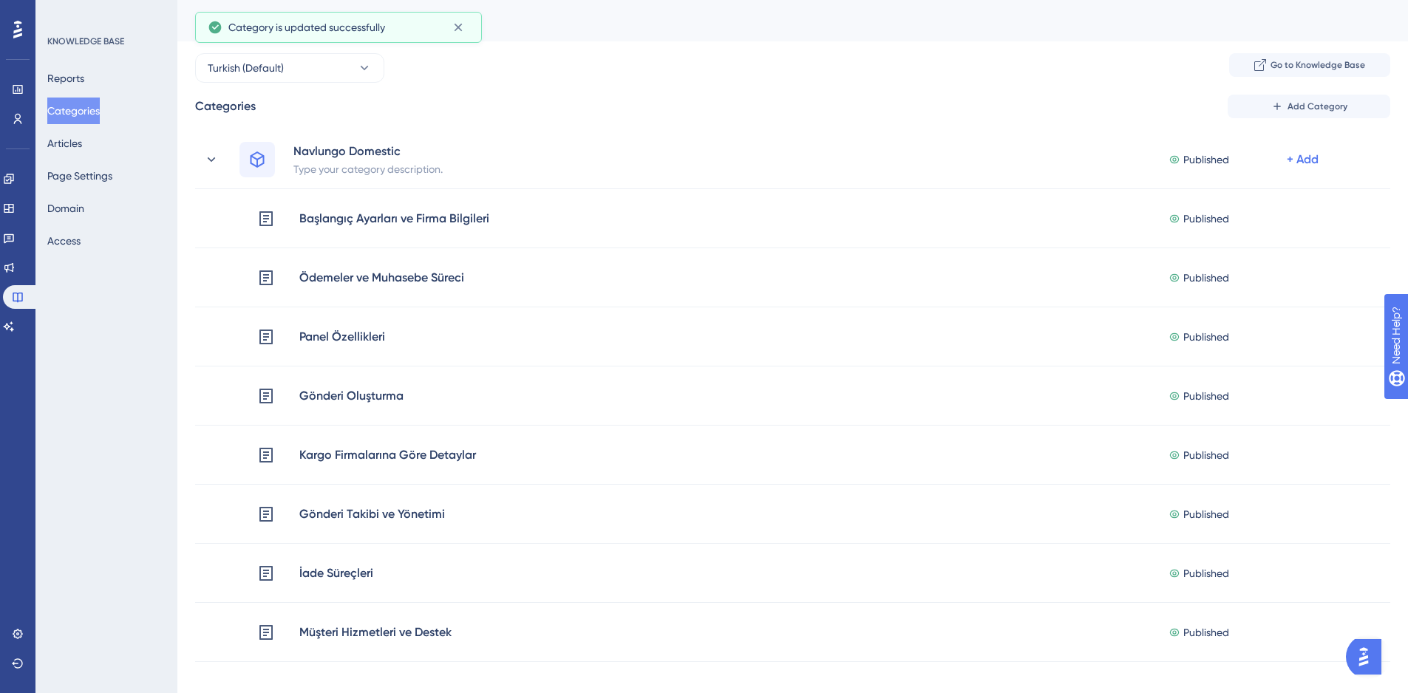
click at [612, 117] on div "Categories Add Category" at bounding box center [792, 107] width 1195 height 24
click at [73, 140] on button "Articles" at bounding box center [64, 143] width 35 height 27
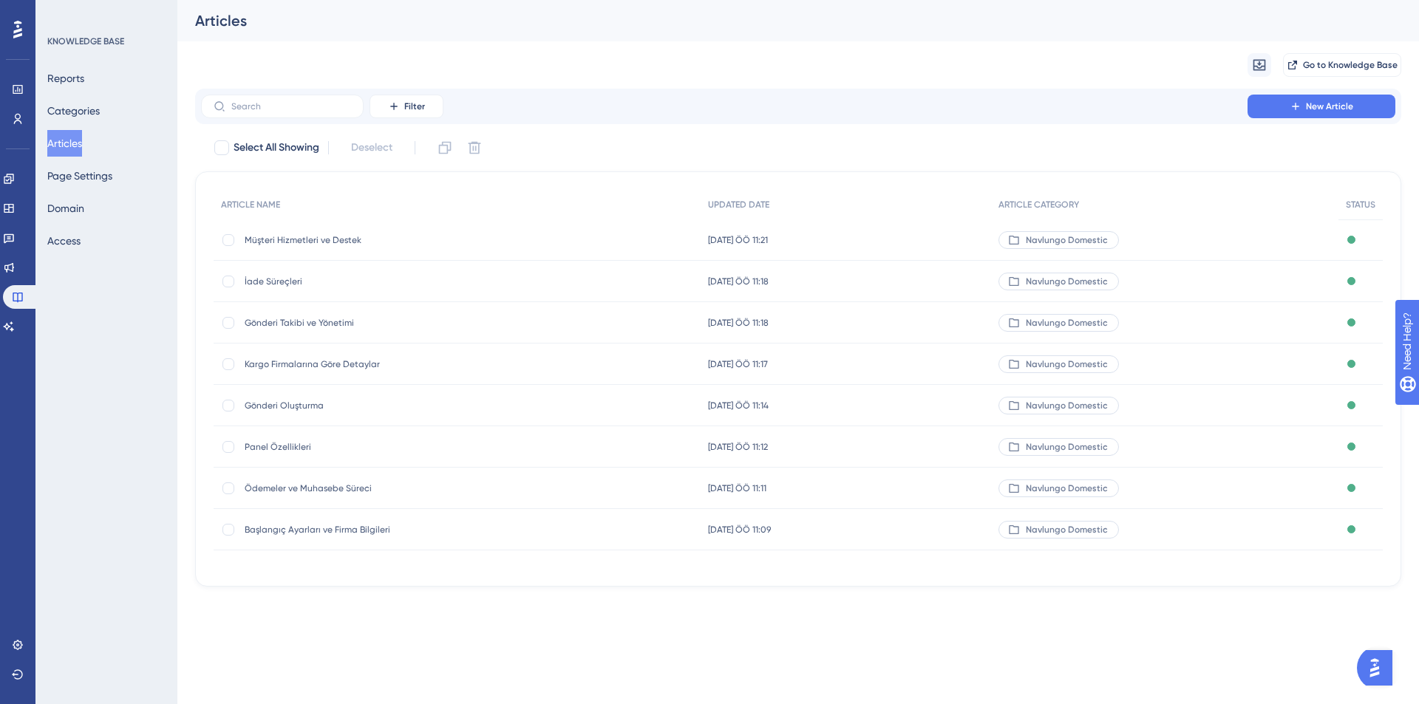
click at [95, 194] on div "Reports Categories Articles Page Settings Domain Access" at bounding box center [107, 159] width 120 height 189
click at [99, 182] on button "Page Settings" at bounding box center [79, 176] width 65 height 27
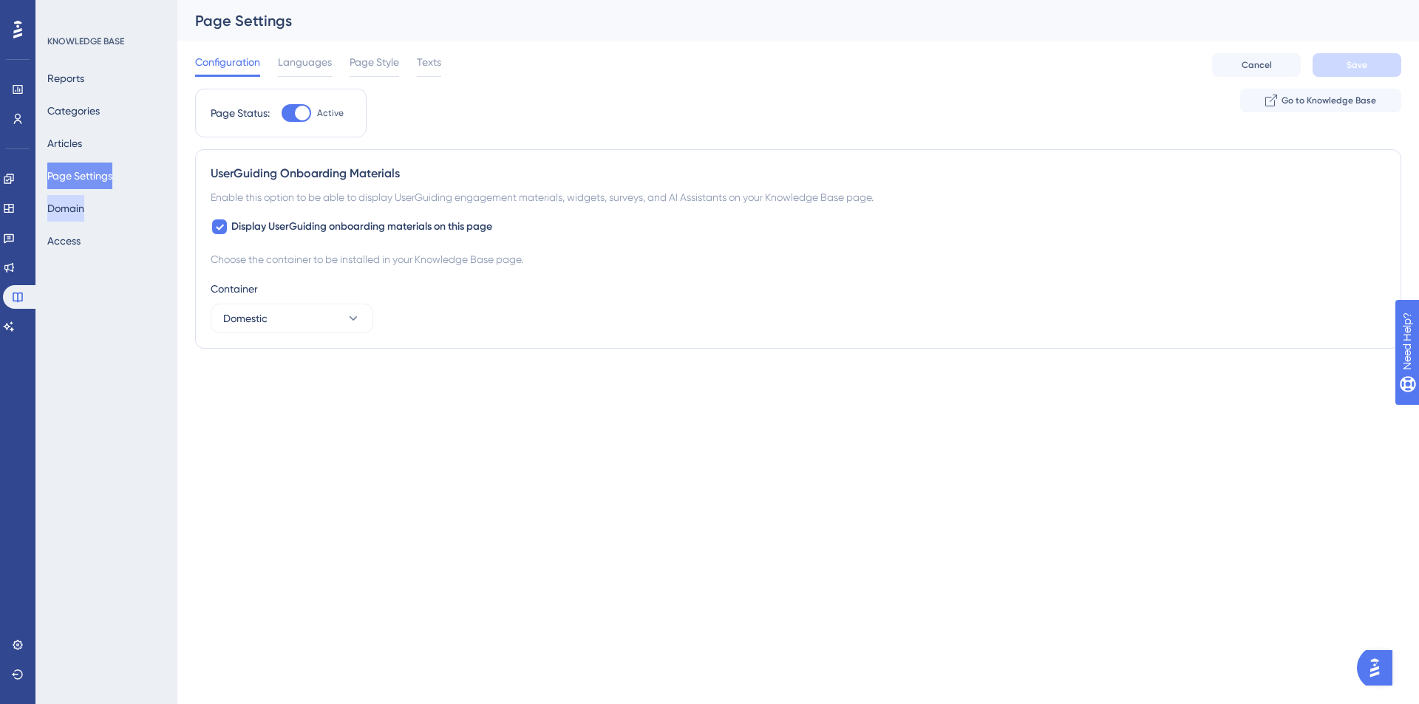
click at [77, 219] on button "Domain" at bounding box center [65, 208] width 37 height 27
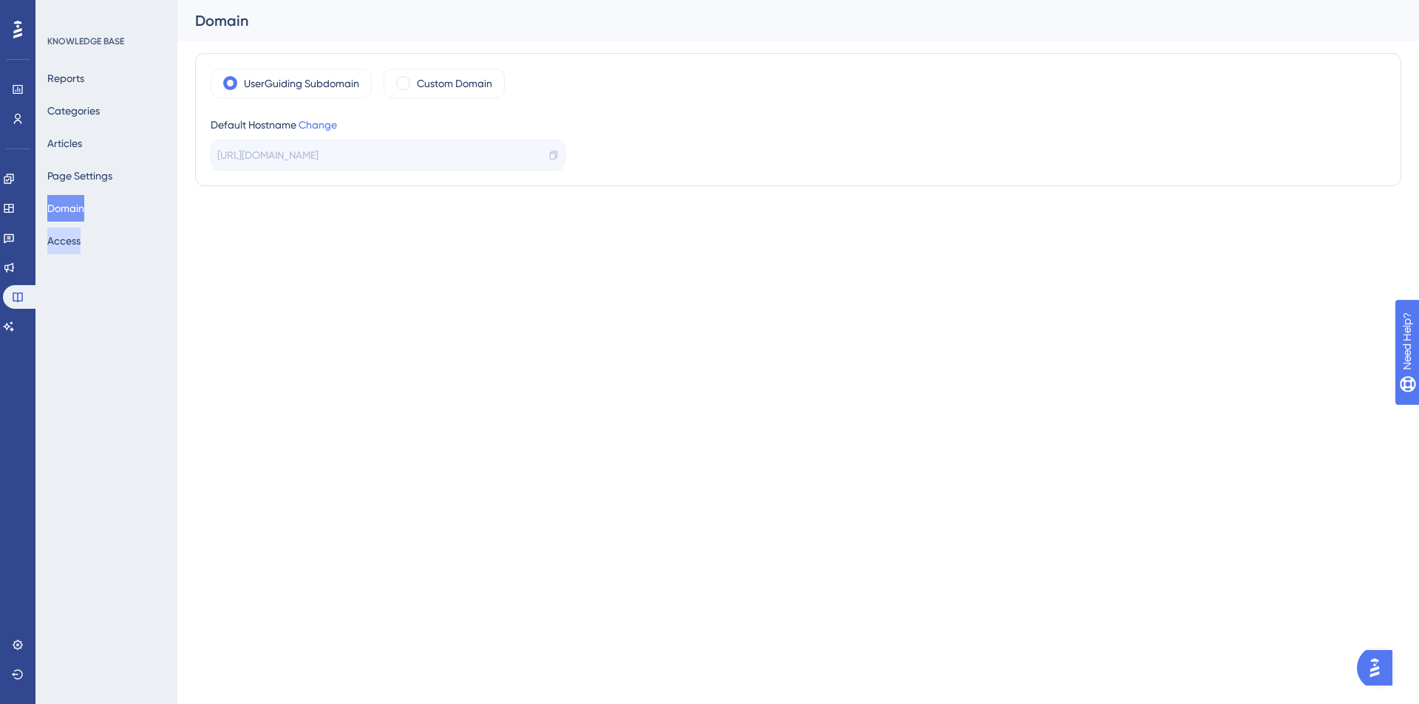
click at [81, 248] on button "Access" at bounding box center [63, 241] width 33 height 27
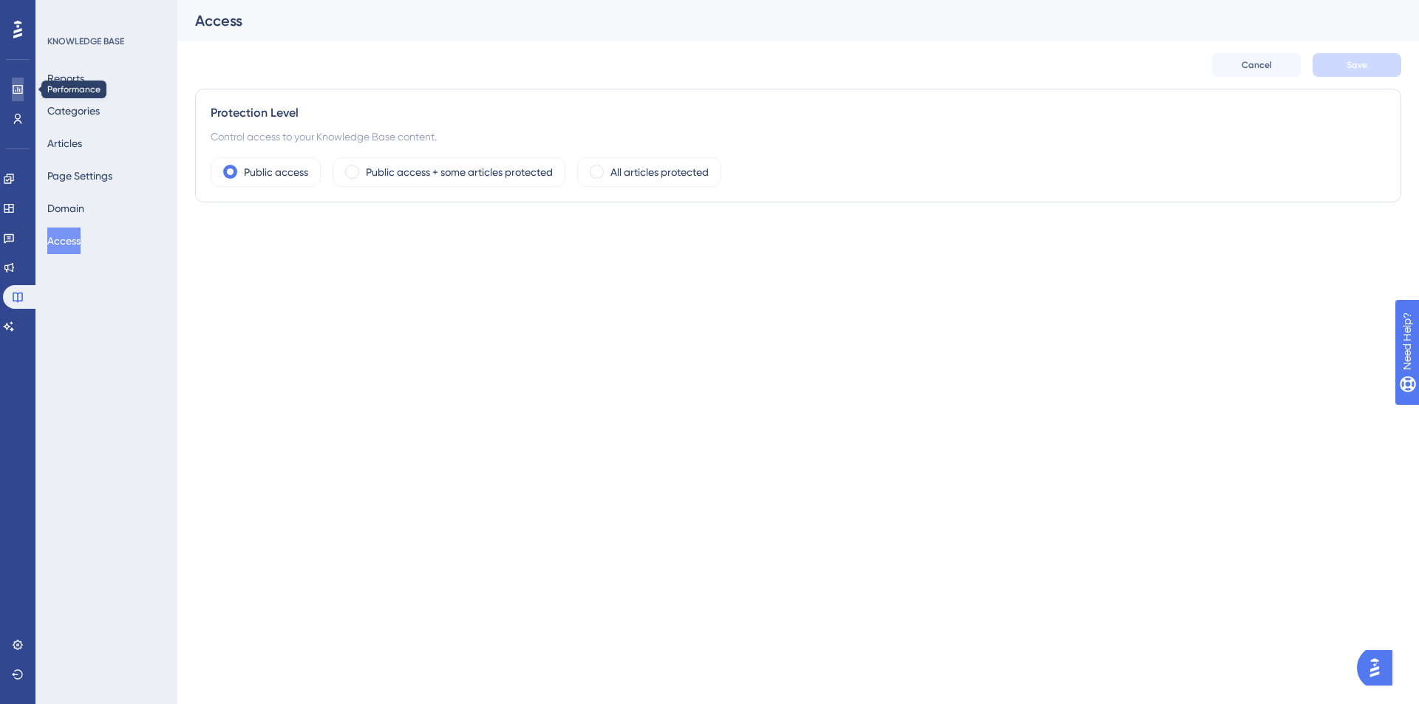
click at [12, 98] on link at bounding box center [18, 90] width 12 height 24
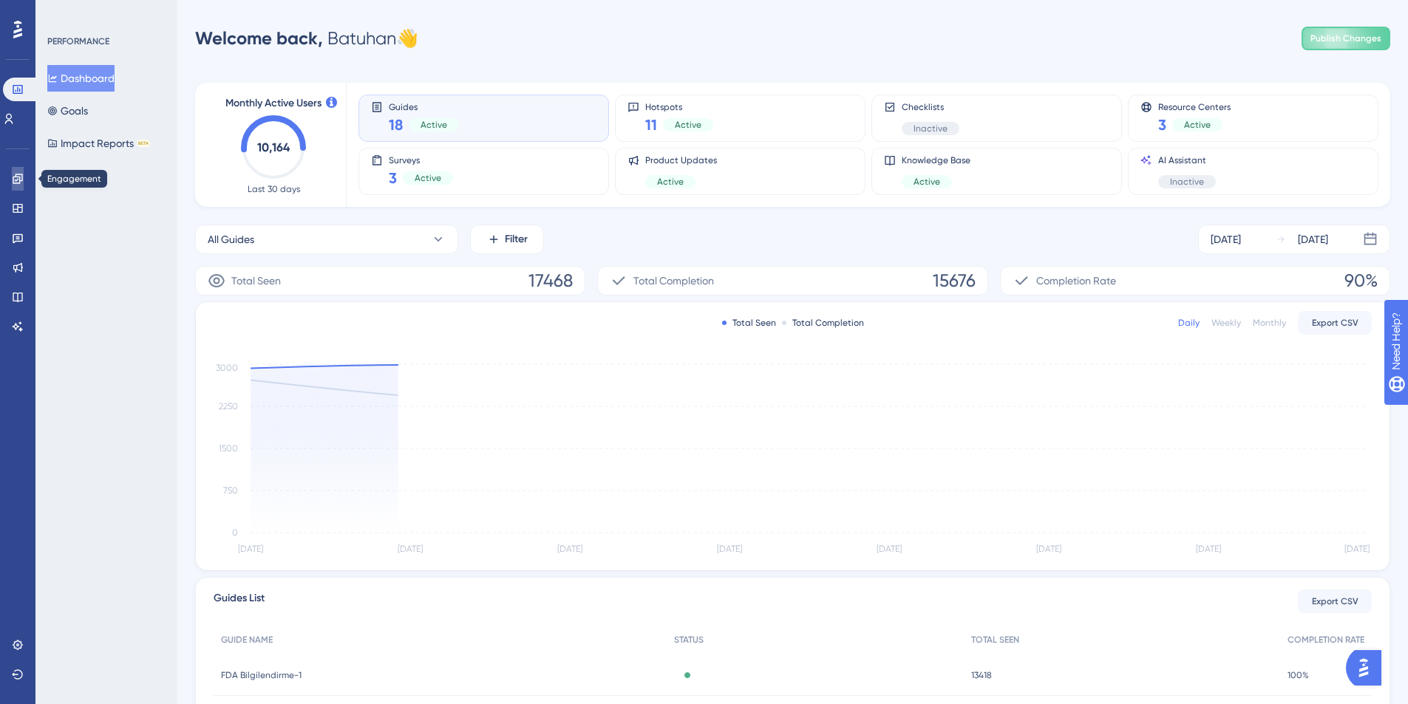
click at [18, 185] on link at bounding box center [18, 179] width 12 height 24
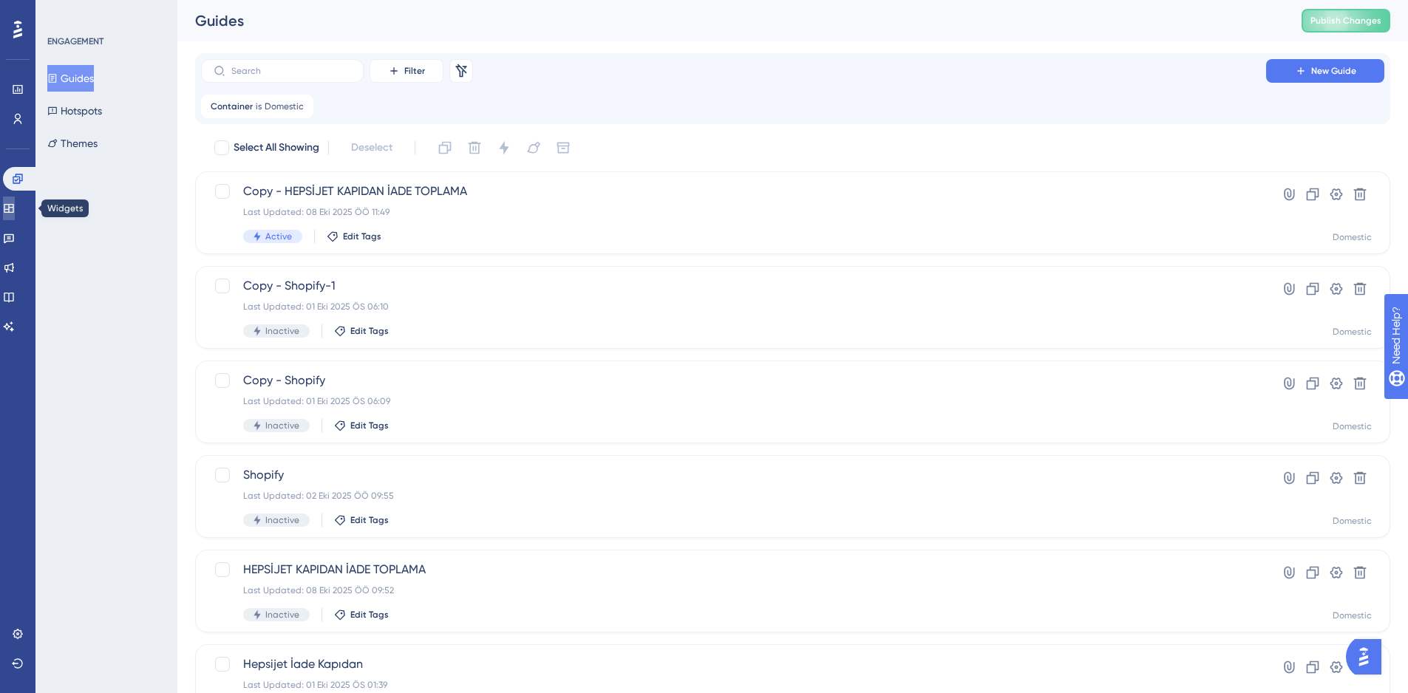
click at [15, 205] on icon at bounding box center [9, 208] width 12 height 12
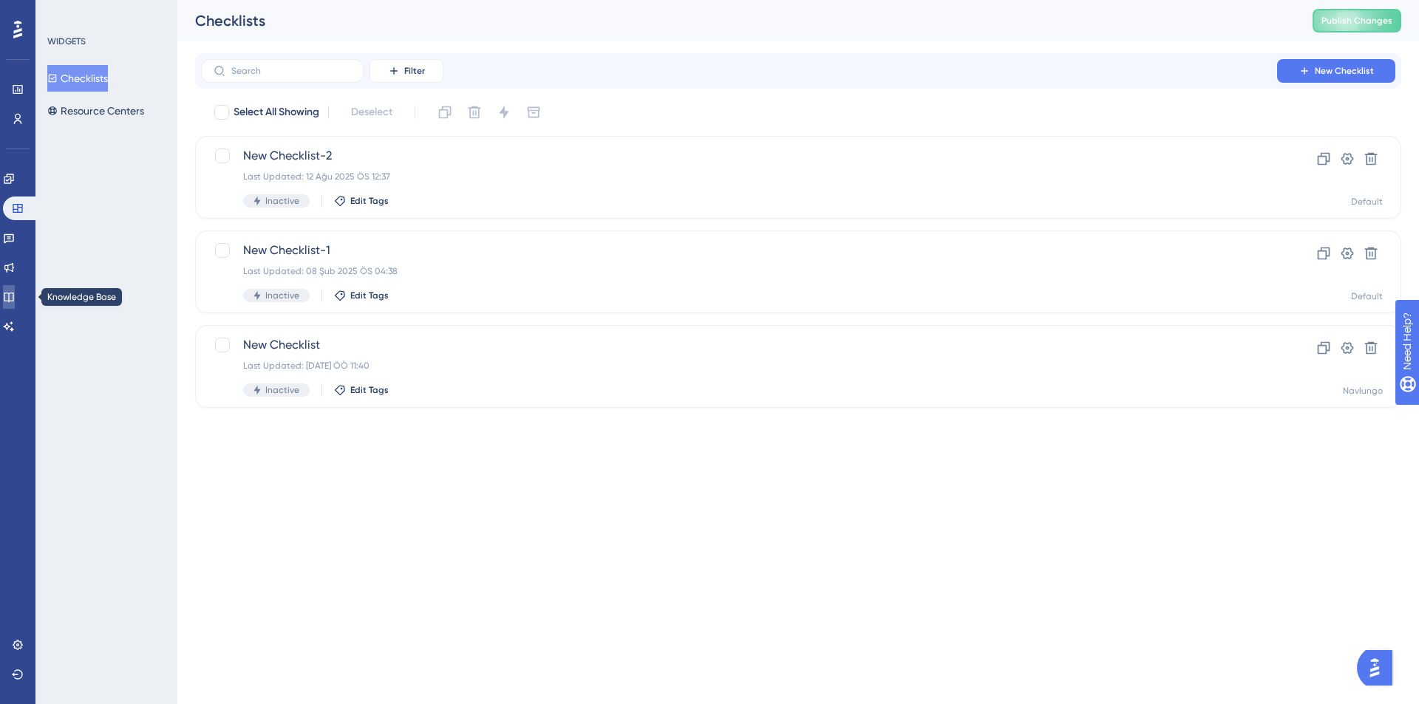
click at [15, 292] on icon at bounding box center [9, 297] width 12 height 12
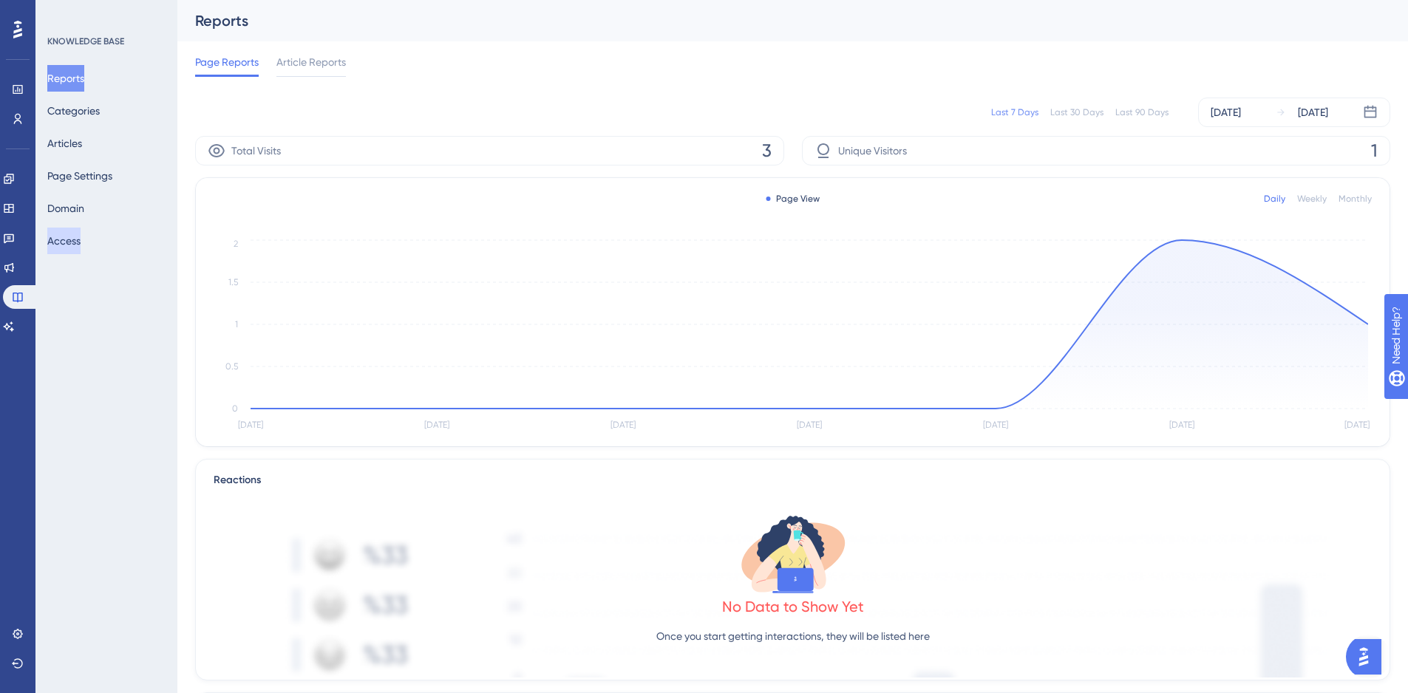
click at [76, 242] on button "Access" at bounding box center [63, 241] width 33 height 27
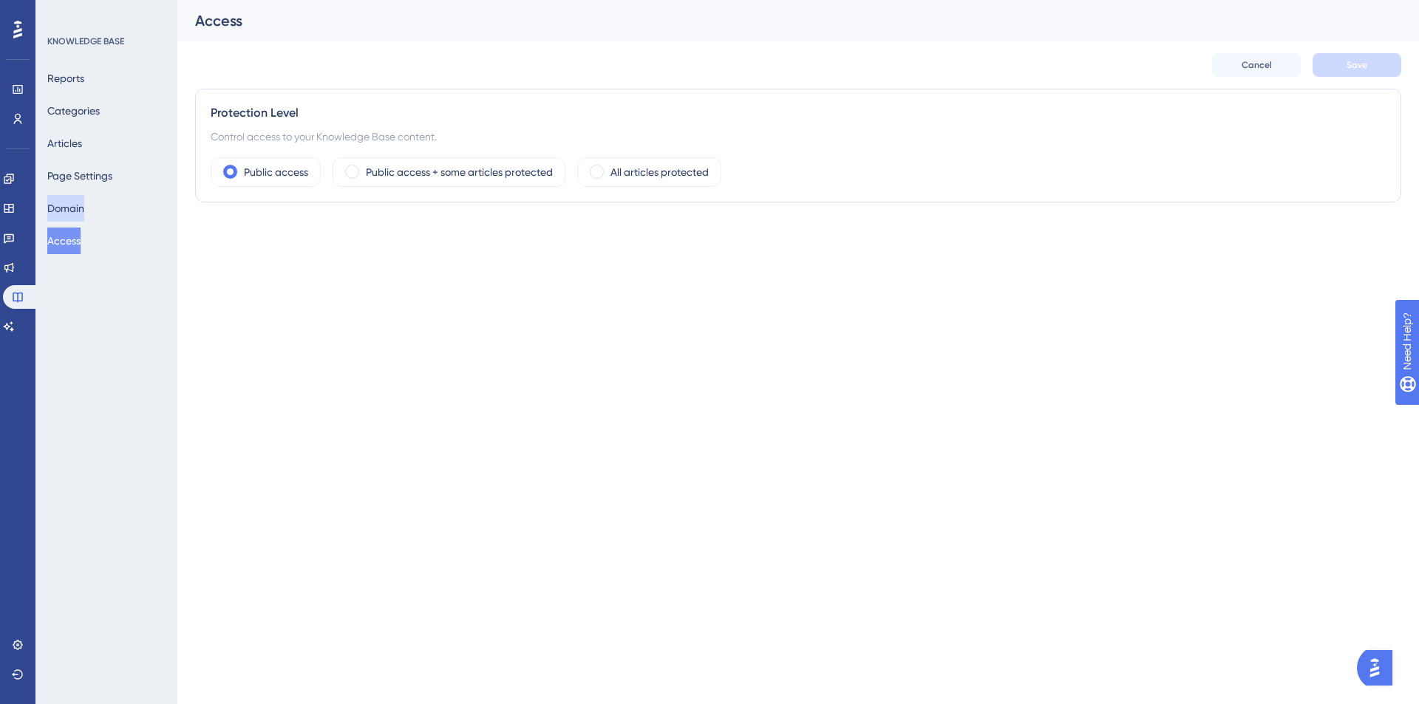
click at [80, 208] on button "Domain" at bounding box center [65, 208] width 37 height 27
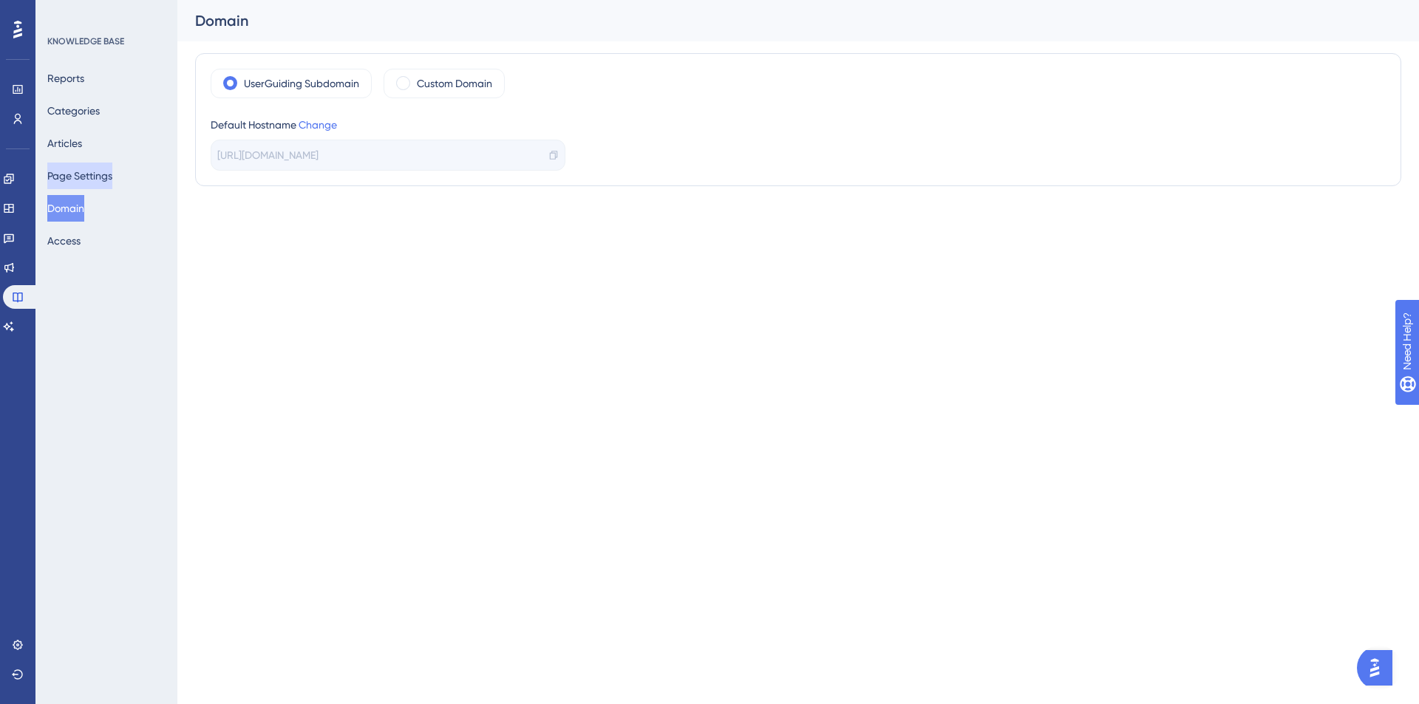
click at [80, 184] on button "Page Settings" at bounding box center [79, 176] width 65 height 27
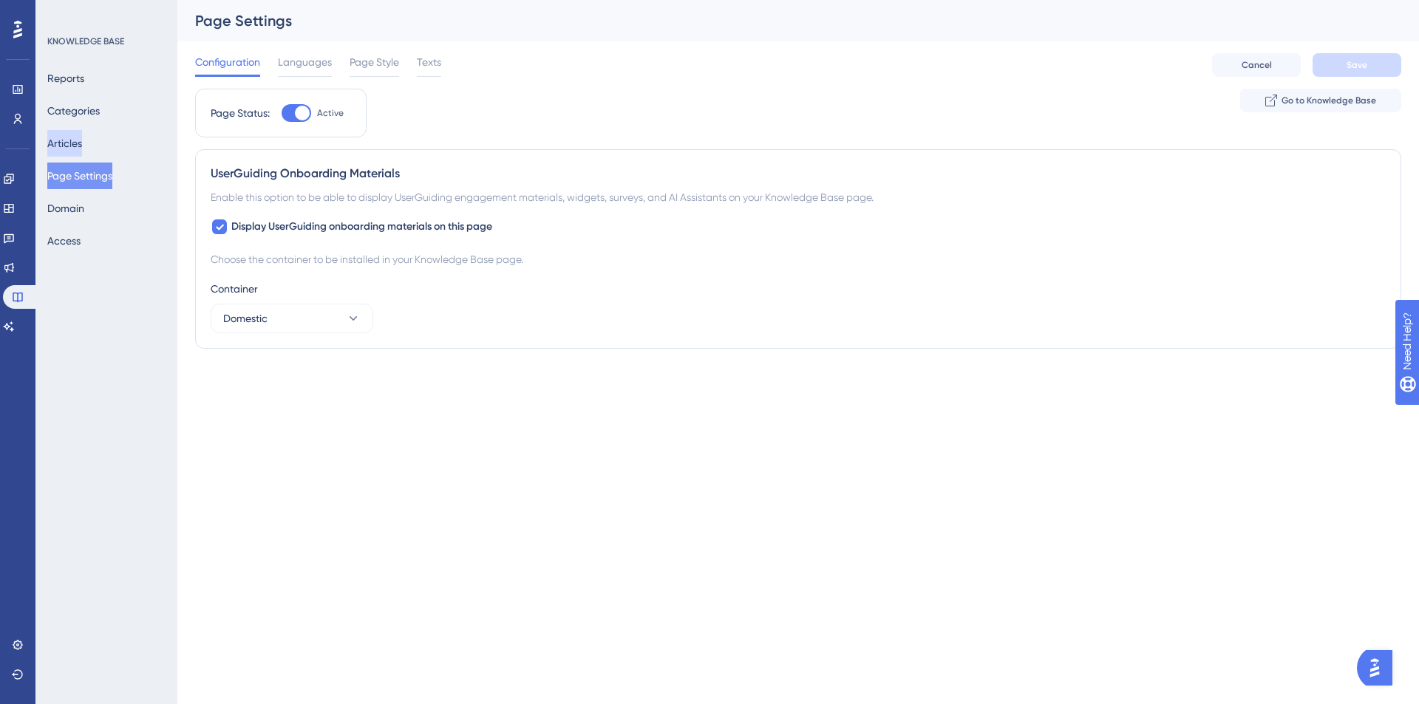
click at [82, 140] on button "Articles" at bounding box center [64, 143] width 35 height 27
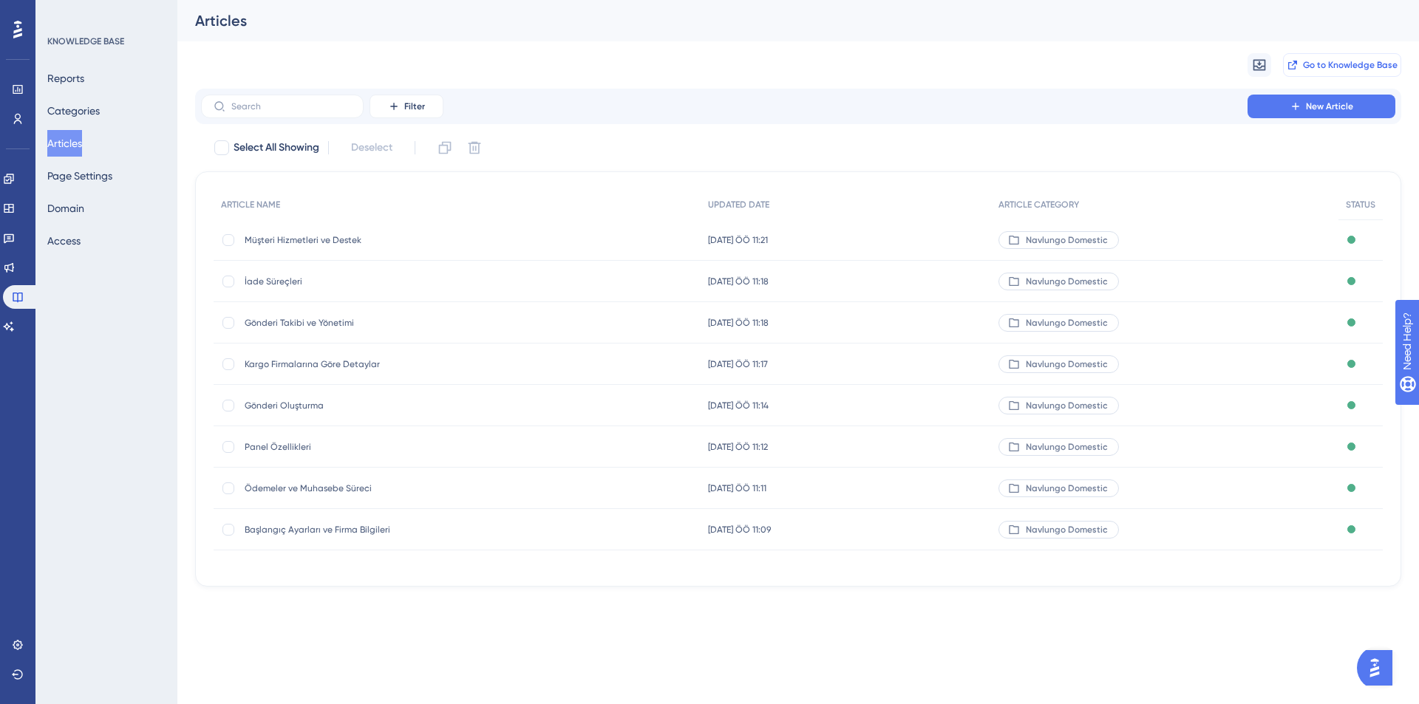
click at [1359, 70] on span "Go to Knowledge Base" at bounding box center [1350, 65] width 95 height 12
click at [112, 173] on button "Page Settings" at bounding box center [79, 176] width 65 height 27
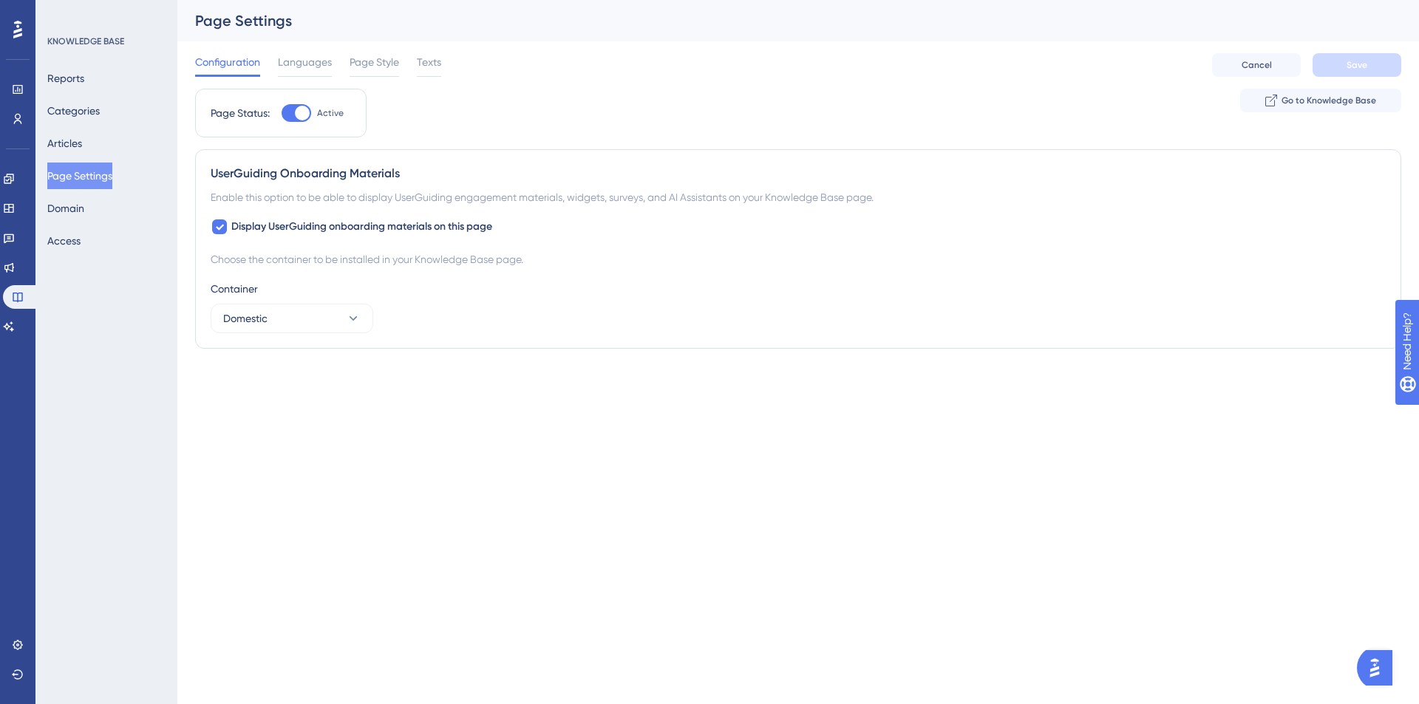
drag, startPoint x: 313, startPoint y: 63, endPoint x: 344, endPoint y: 61, distance: 31.1
click at [315, 62] on span "Languages" at bounding box center [305, 62] width 54 height 18
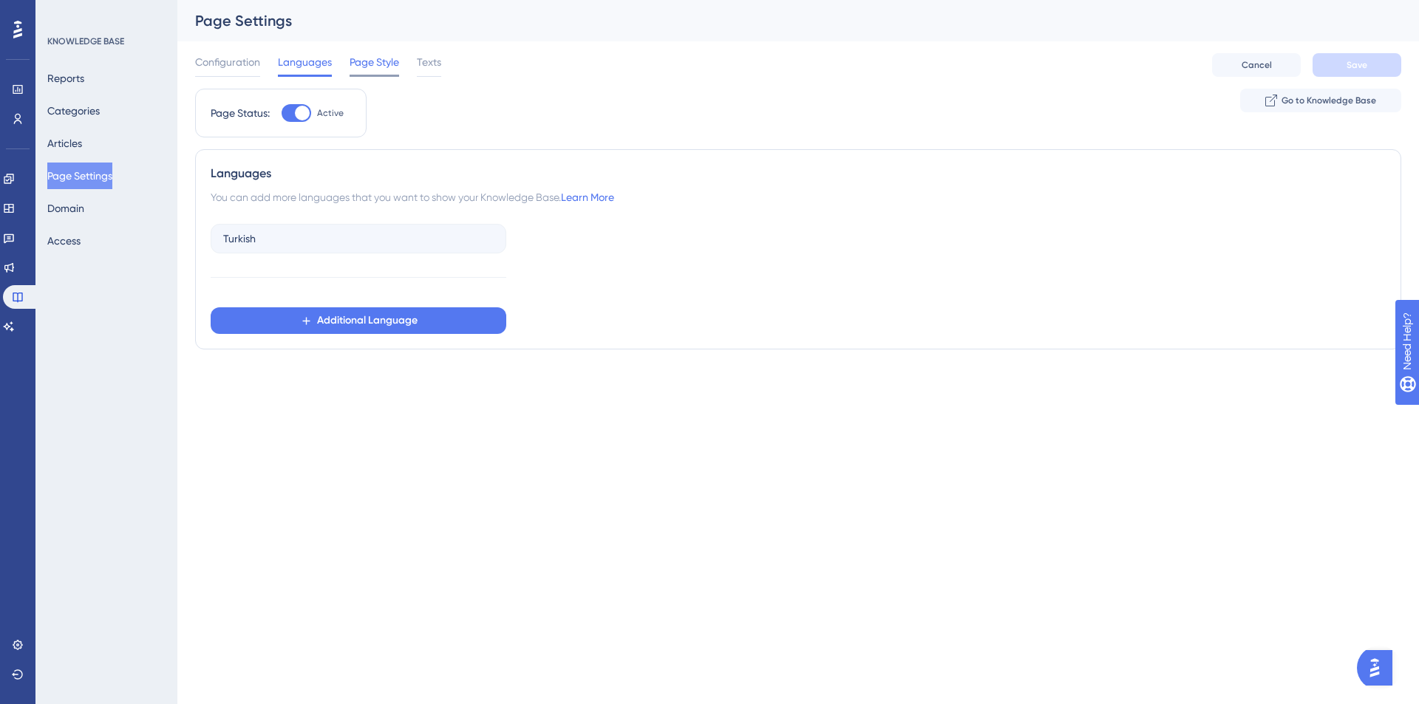
click at [364, 66] on span "Page Style" at bounding box center [374, 62] width 50 height 18
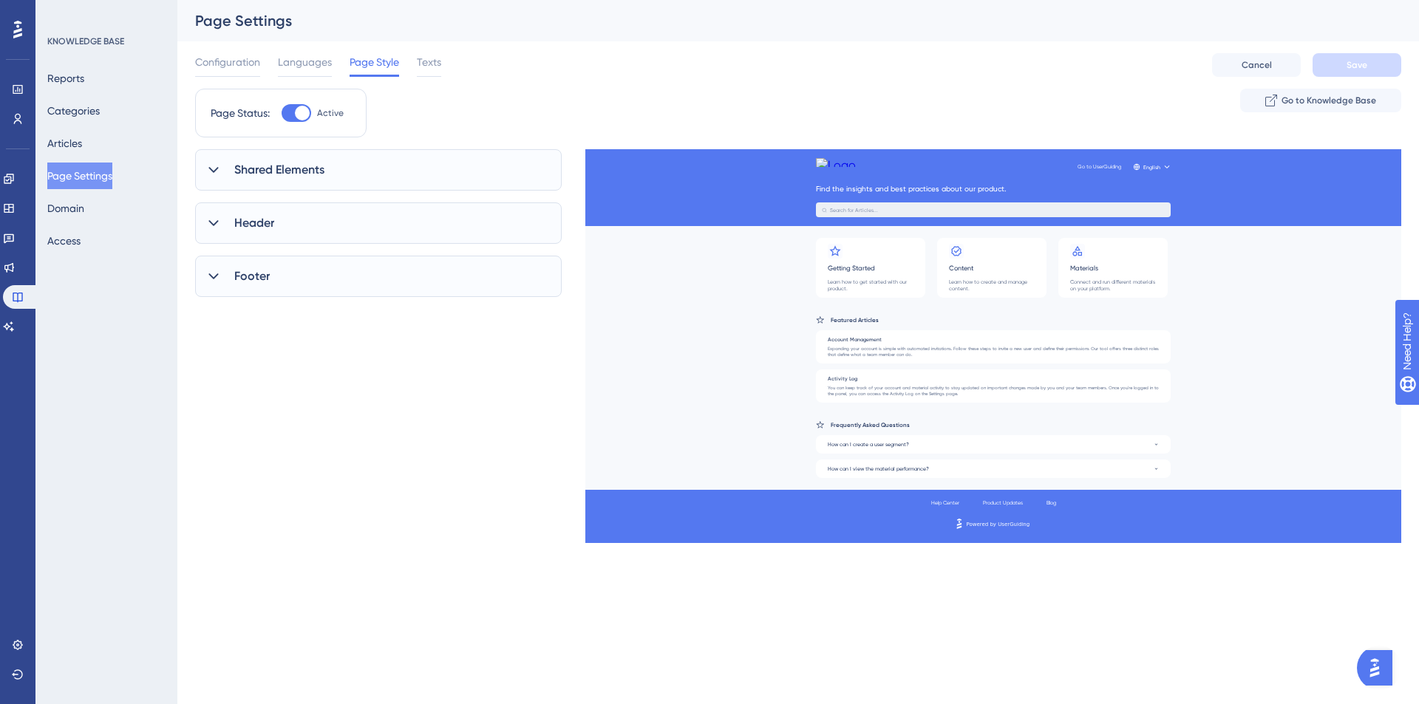
click at [214, 168] on icon at bounding box center [213, 170] width 15 height 15
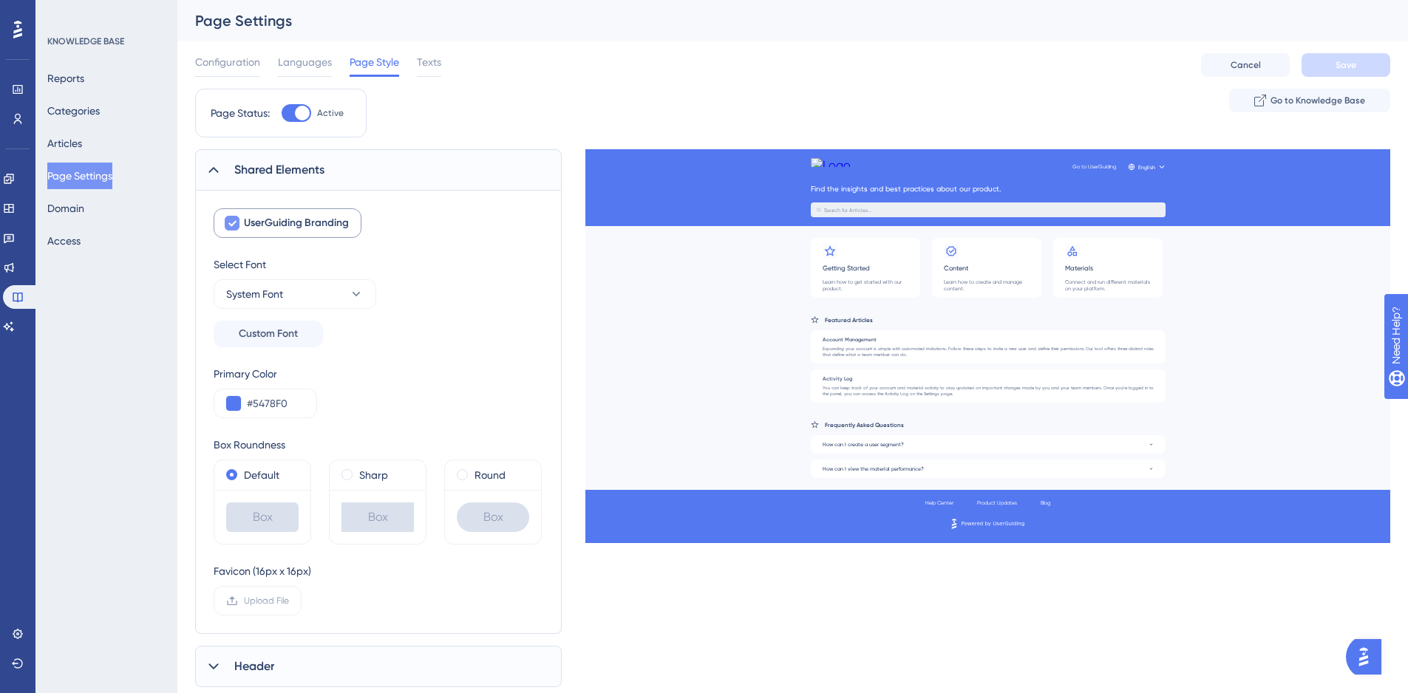
click at [236, 223] on div at bounding box center [232, 223] width 15 height 15
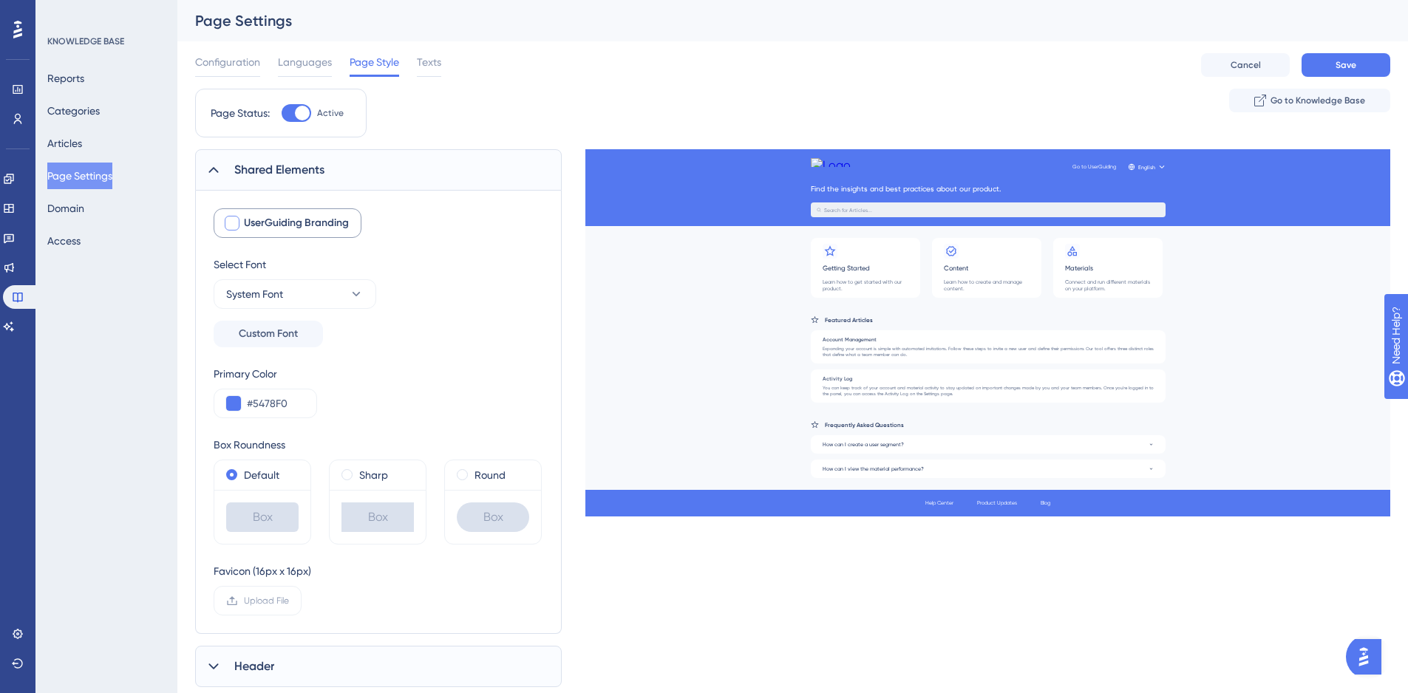
click at [235, 222] on div at bounding box center [232, 223] width 15 height 15
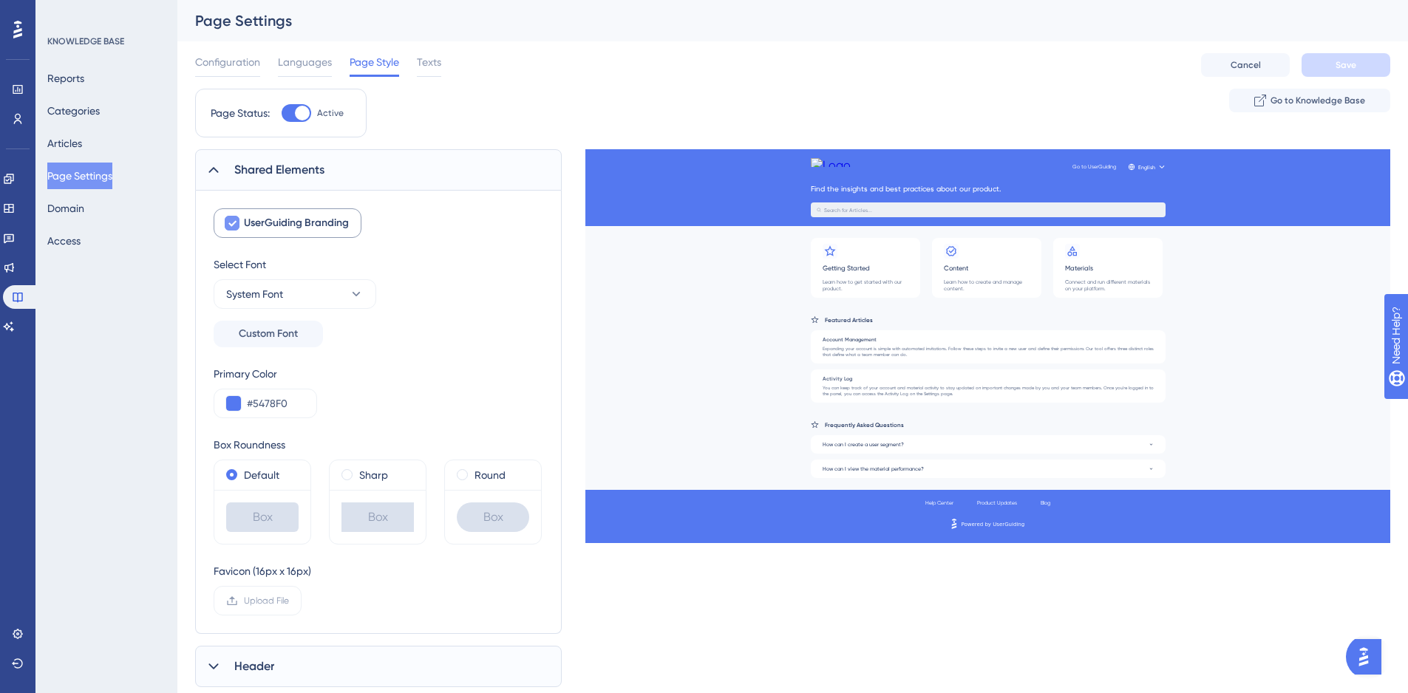
click at [235, 222] on icon at bounding box center [232, 224] width 8 height 6
checkbox input "false"
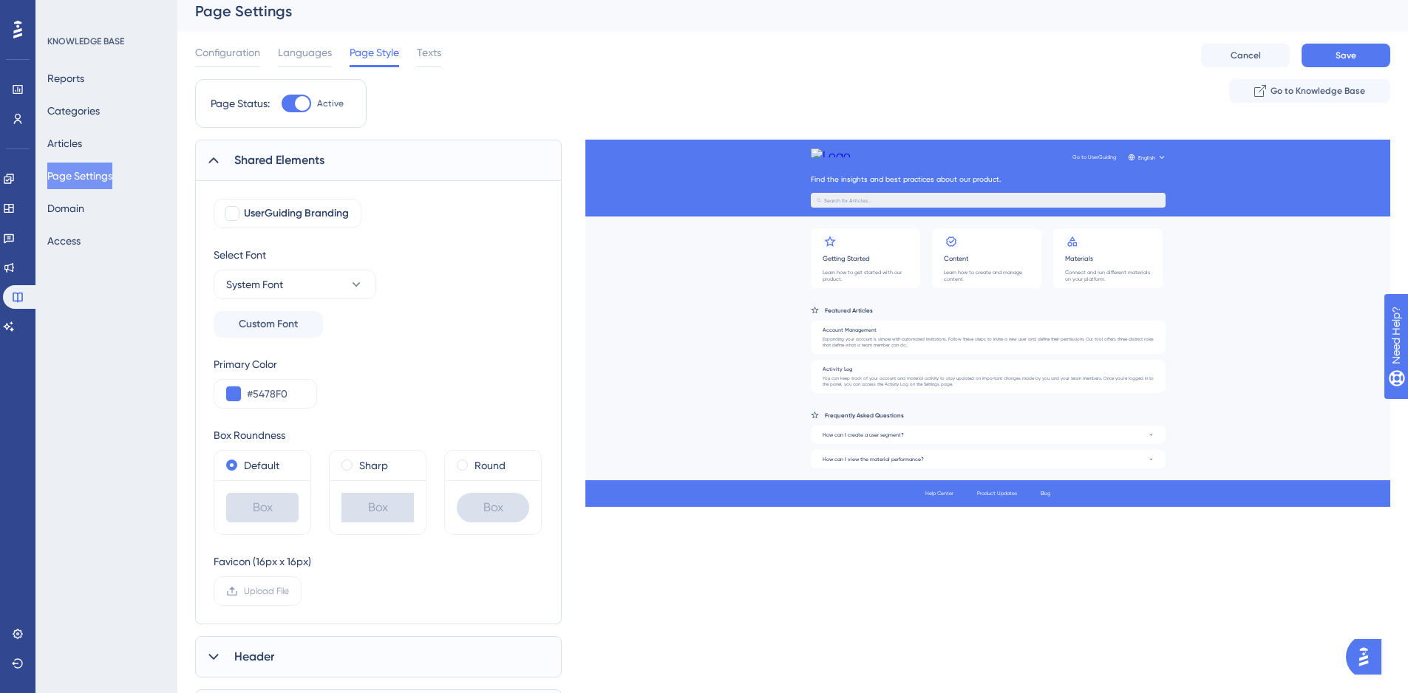
scroll to position [95, 0]
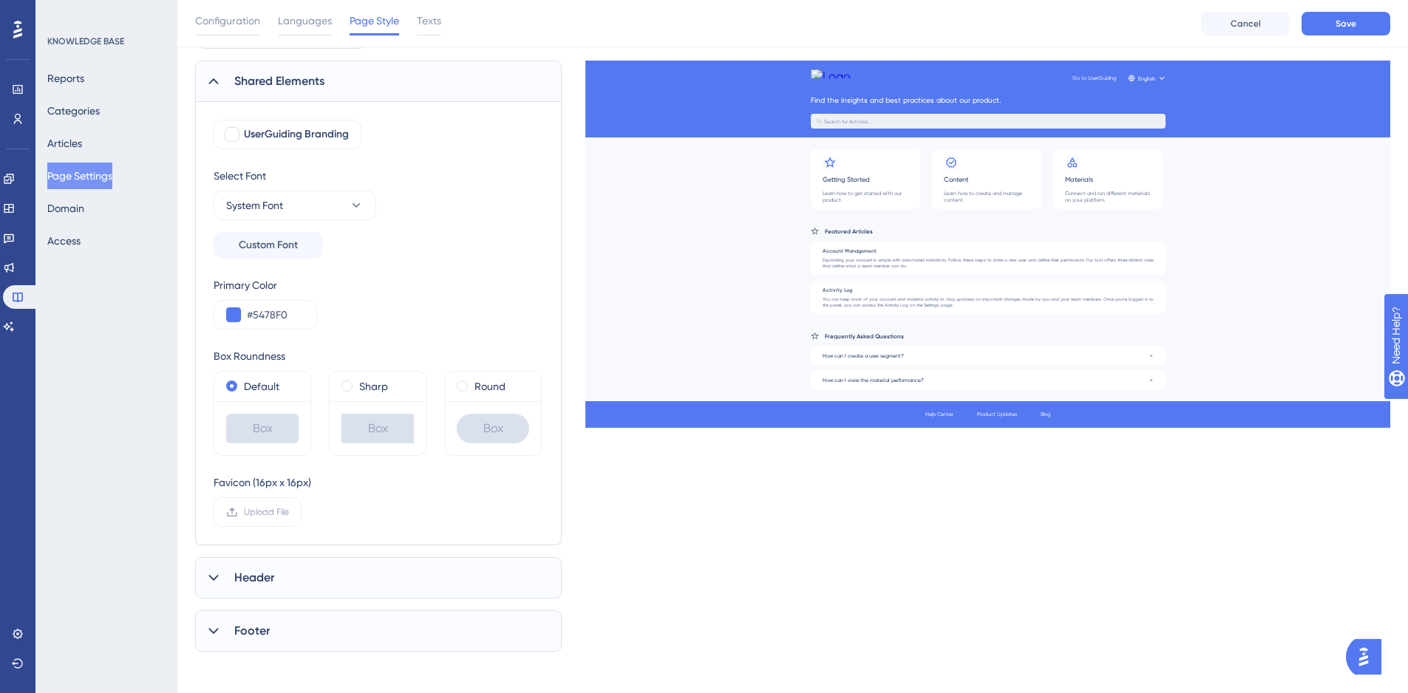
click at [214, 576] on icon at bounding box center [213, 577] width 15 height 15
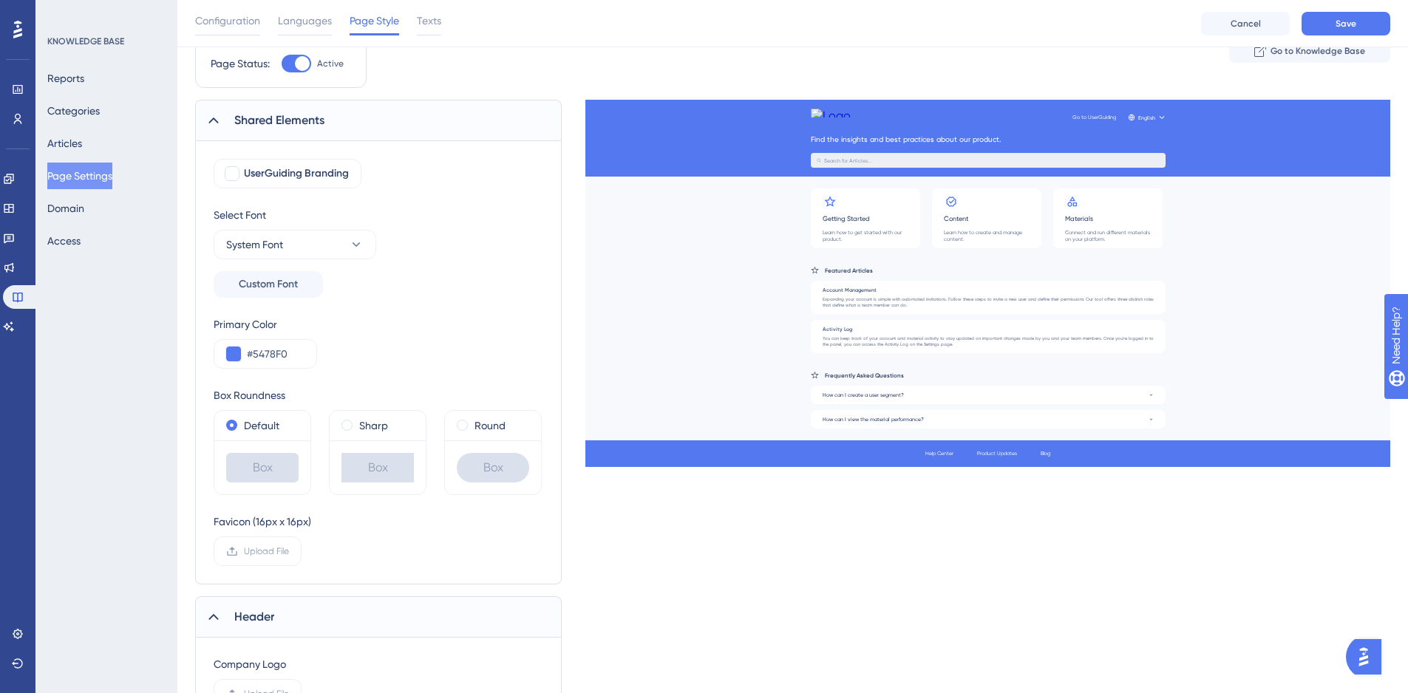
scroll to position [0, 0]
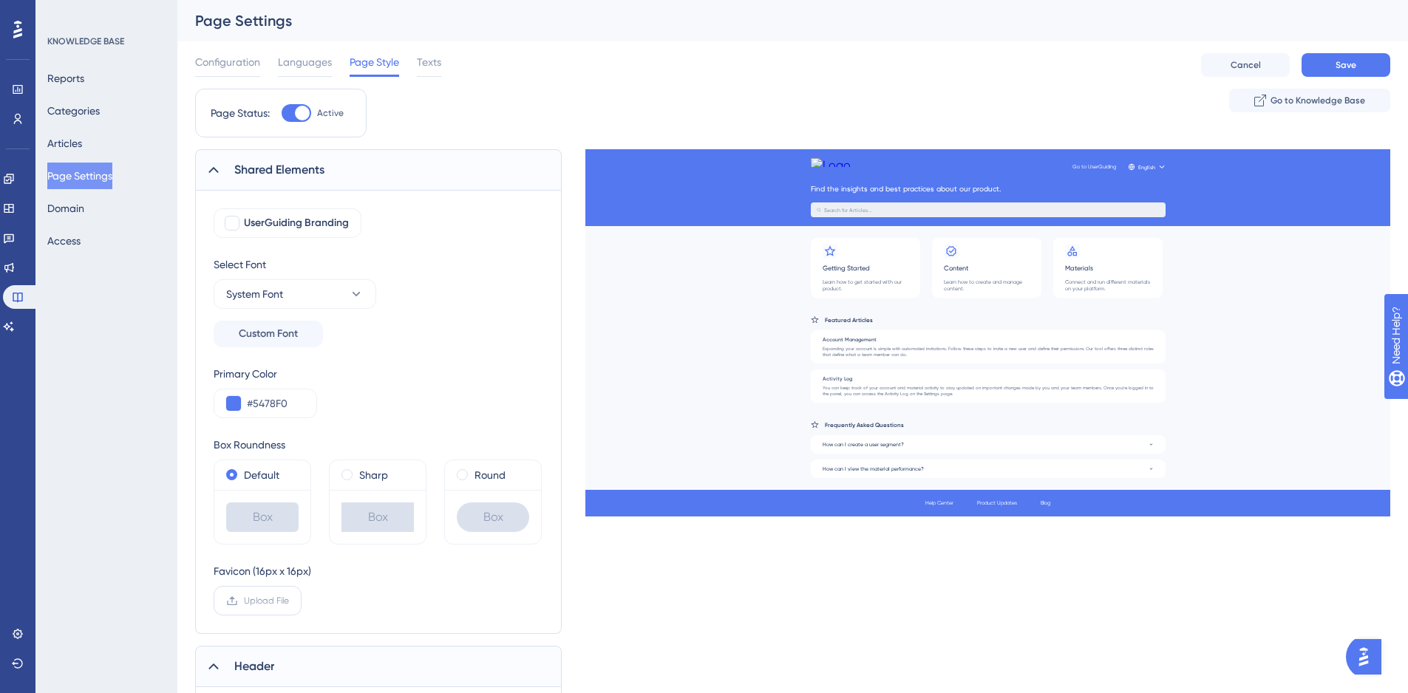
click at [267, 601] on span "Upload File" at bounding box center [266, 601] width 45 height 12
click at [289, 601] on input "Upload File" at bounding box center [289, 601] width 0 height 0
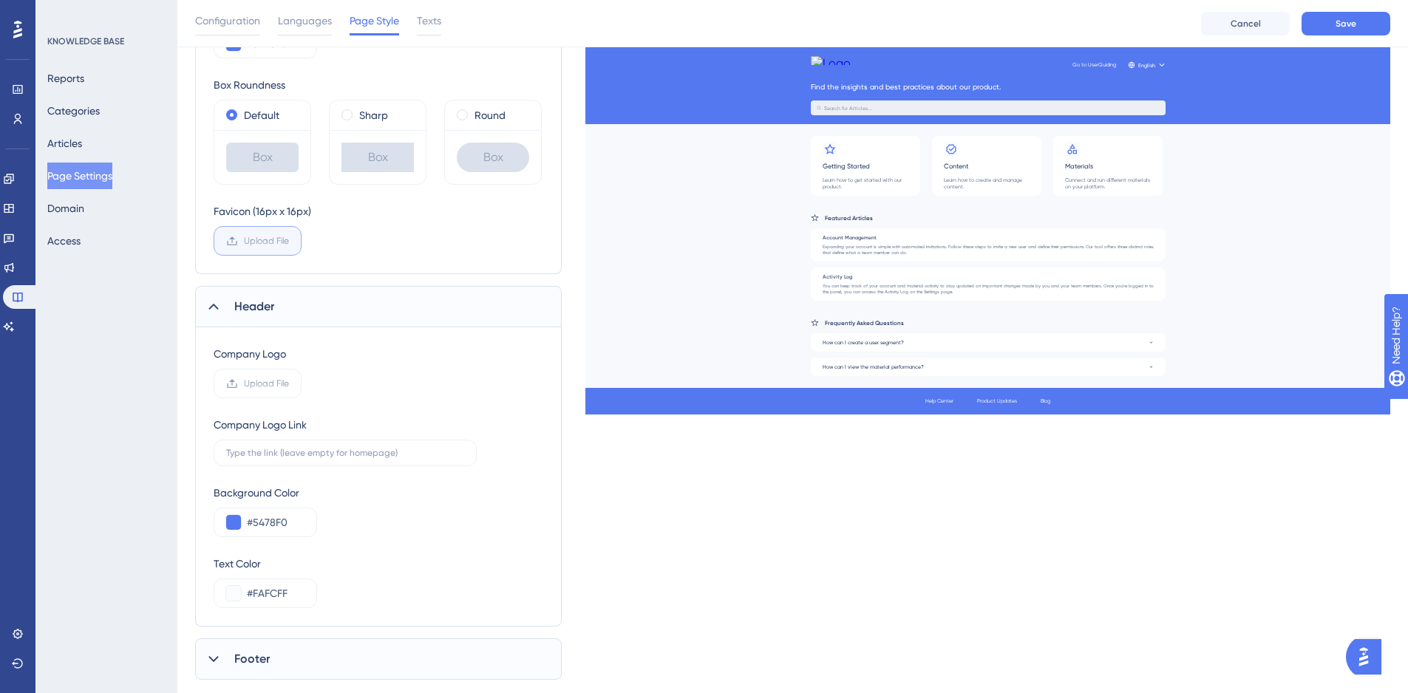
scroll to position [369, 0]
click at [360, 109] on label "Sharp" at bounding box center [373, 112] width 29 height 18
click at [469, 109] on div "Round" at bounding box center [493, 112] width 72 height 18
click at [355, 115] on div "Sharp" at bounding box center [377, 112] width 72 height 18
click at [228, 109] on span at bounding box center [231, 111] width 11 height 11
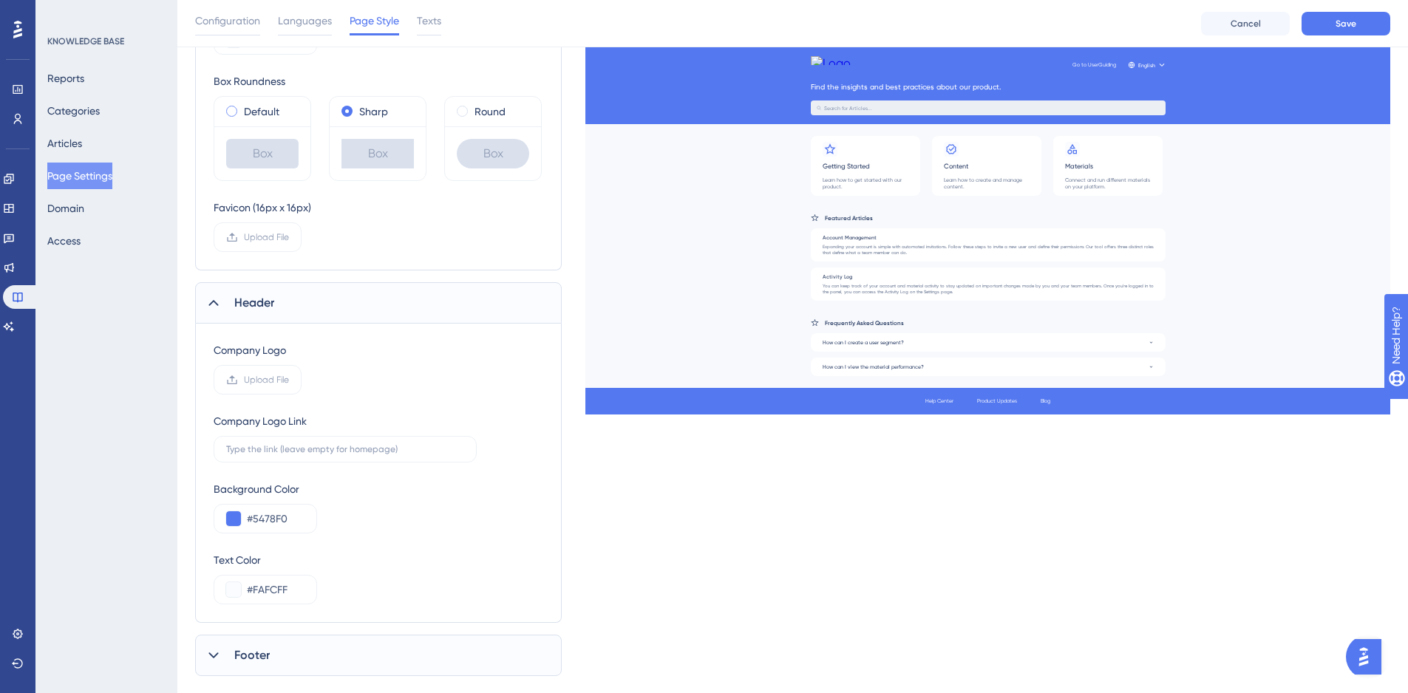
click at [242, 108] on input "radio" at bounding box center [242, 108] width 0 height 0
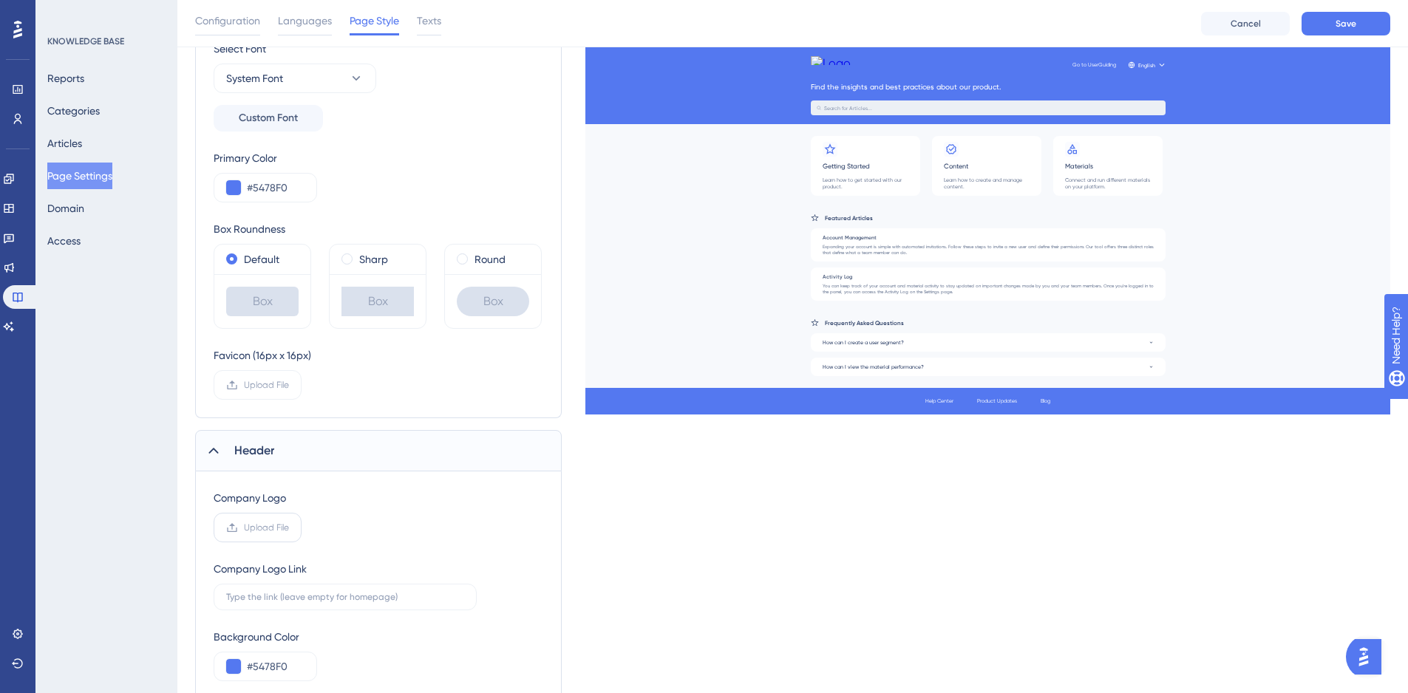
click at [265, 527] on span "Upload File" at bounding box center [266, 528] width 45 height 12
click at [289, 528] on input "Upload File" at bounding box center [289, 528] width 0 height 0
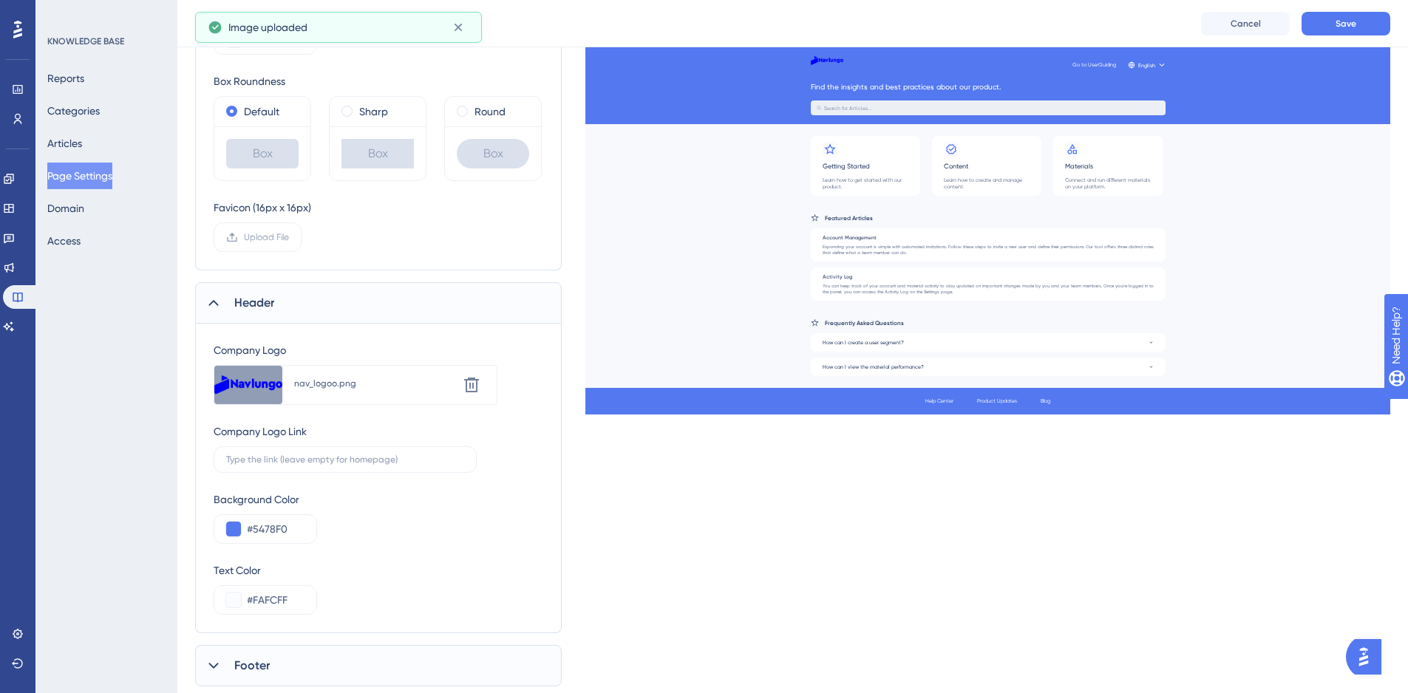
scroll to position [410, 0]
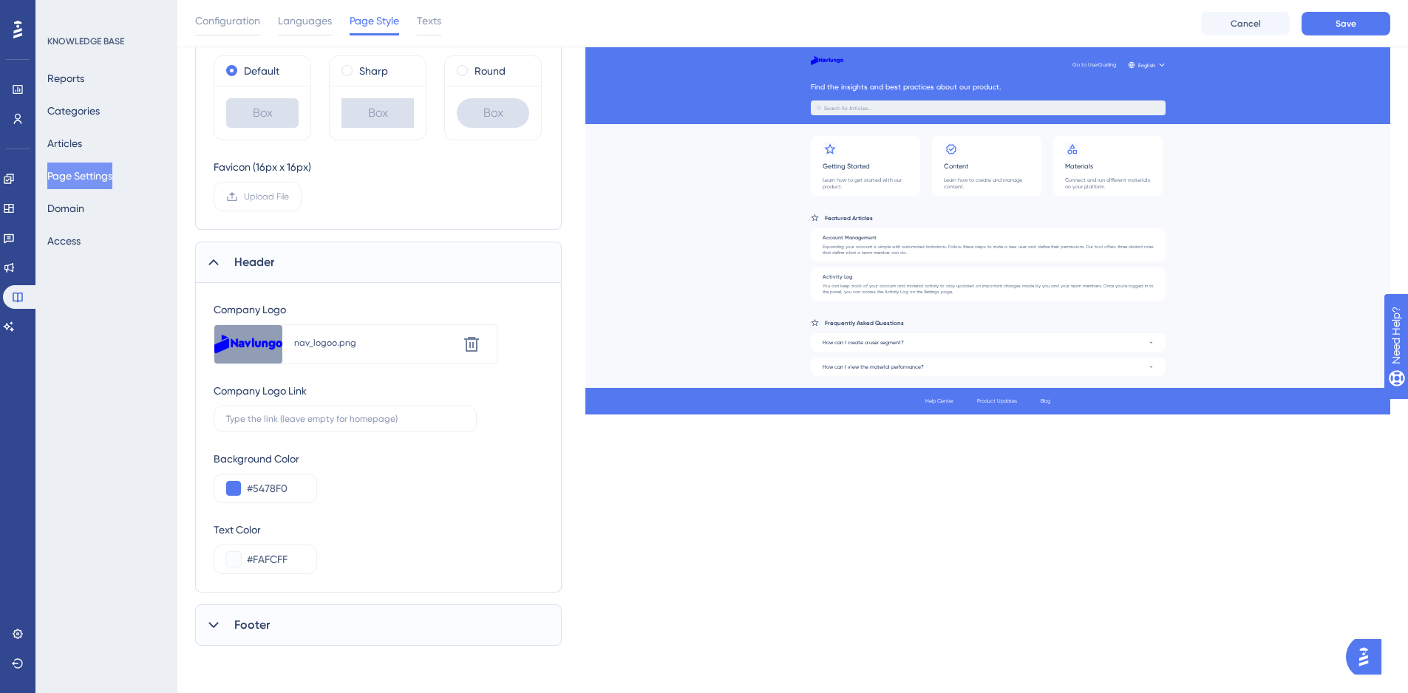
click at [279, 631] on div "Footer" at bounding box center [378, 624] width 366 height 41
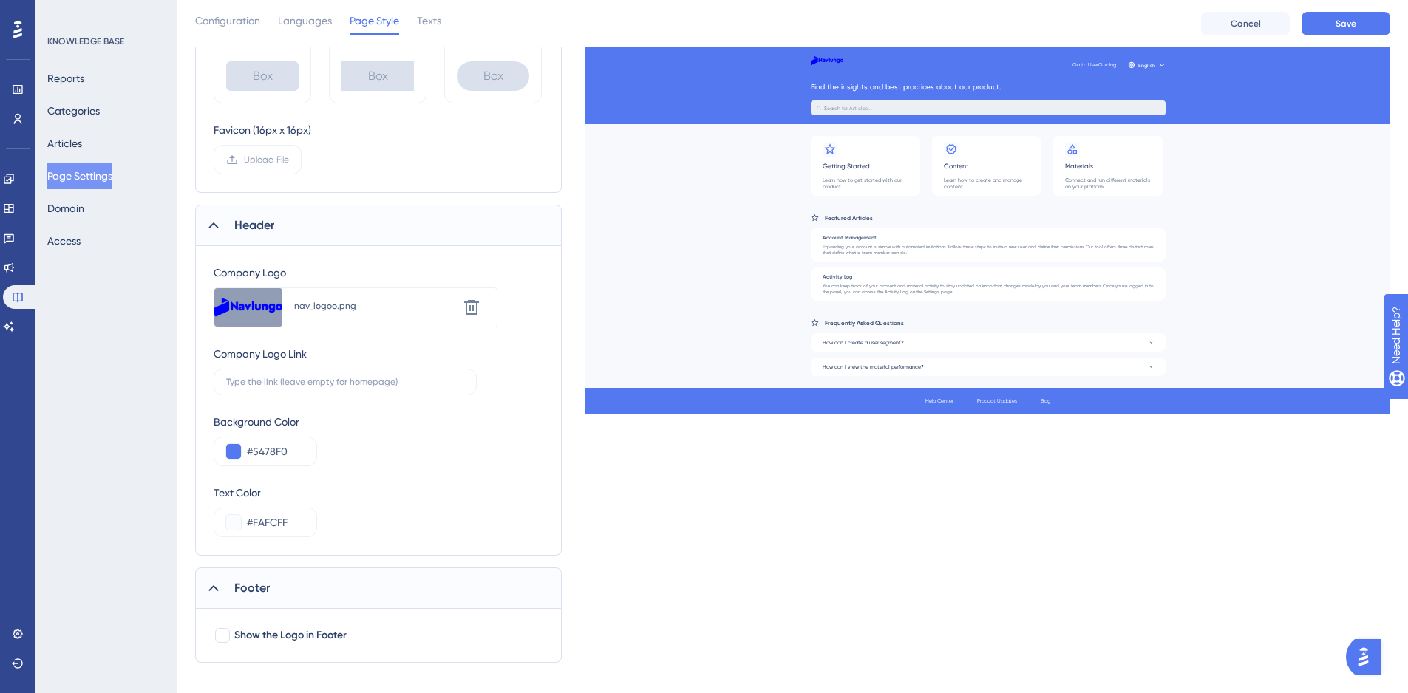
scroll to position [464, 0]
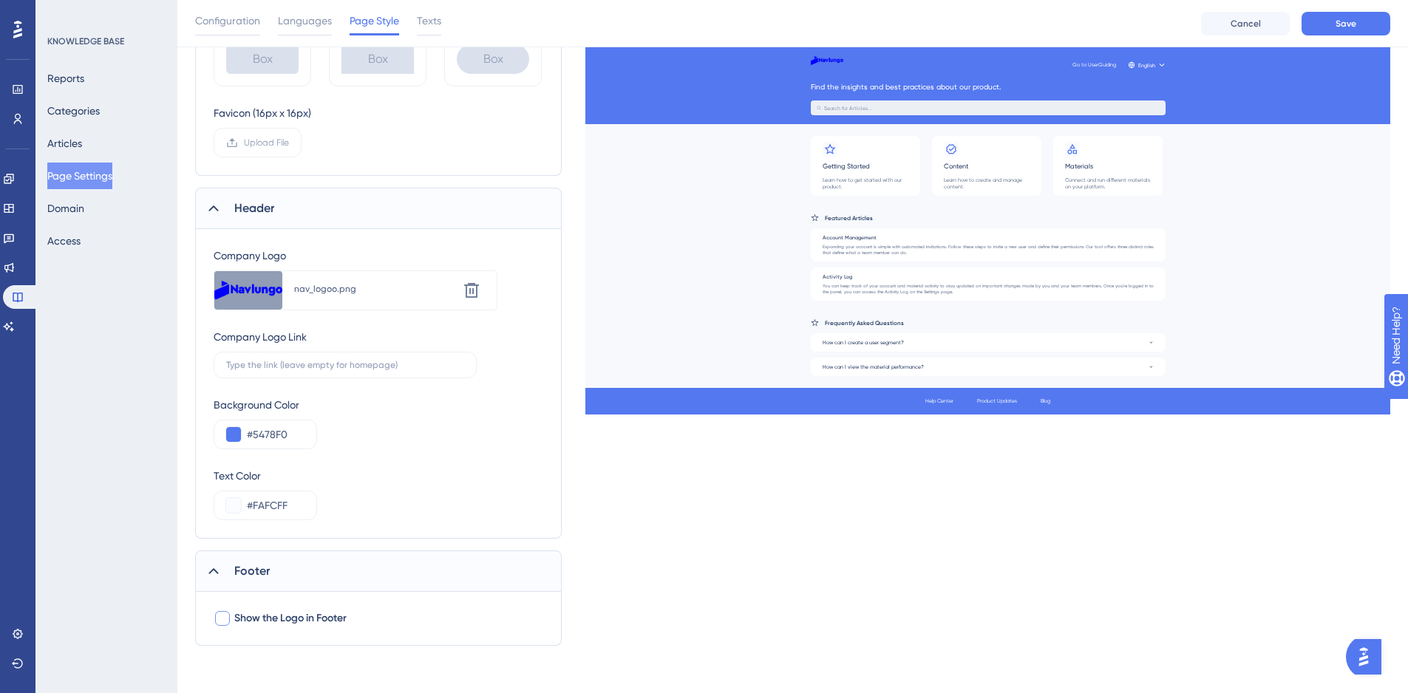
click at [225, 620] on div at bounding box center [222, 618] width 15 height 15
checkbox input "true"
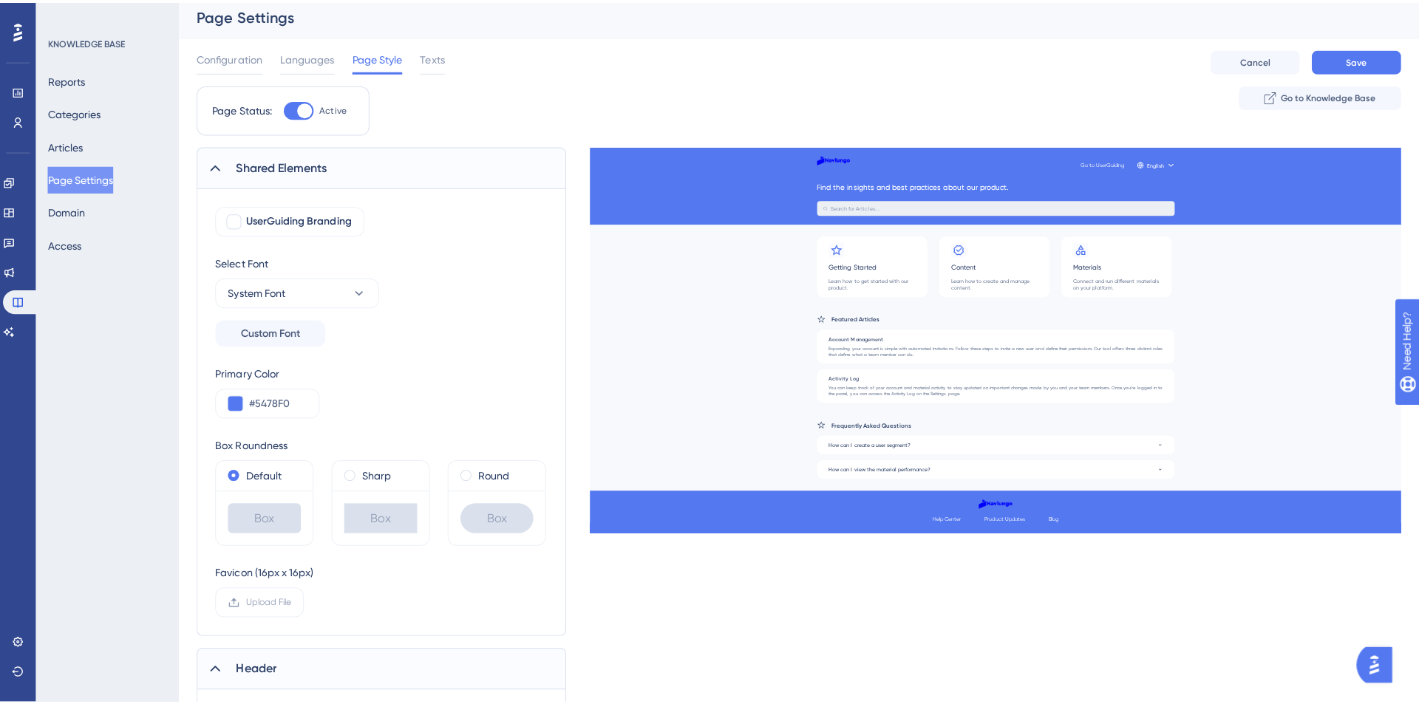
scroll to position [0, 0]
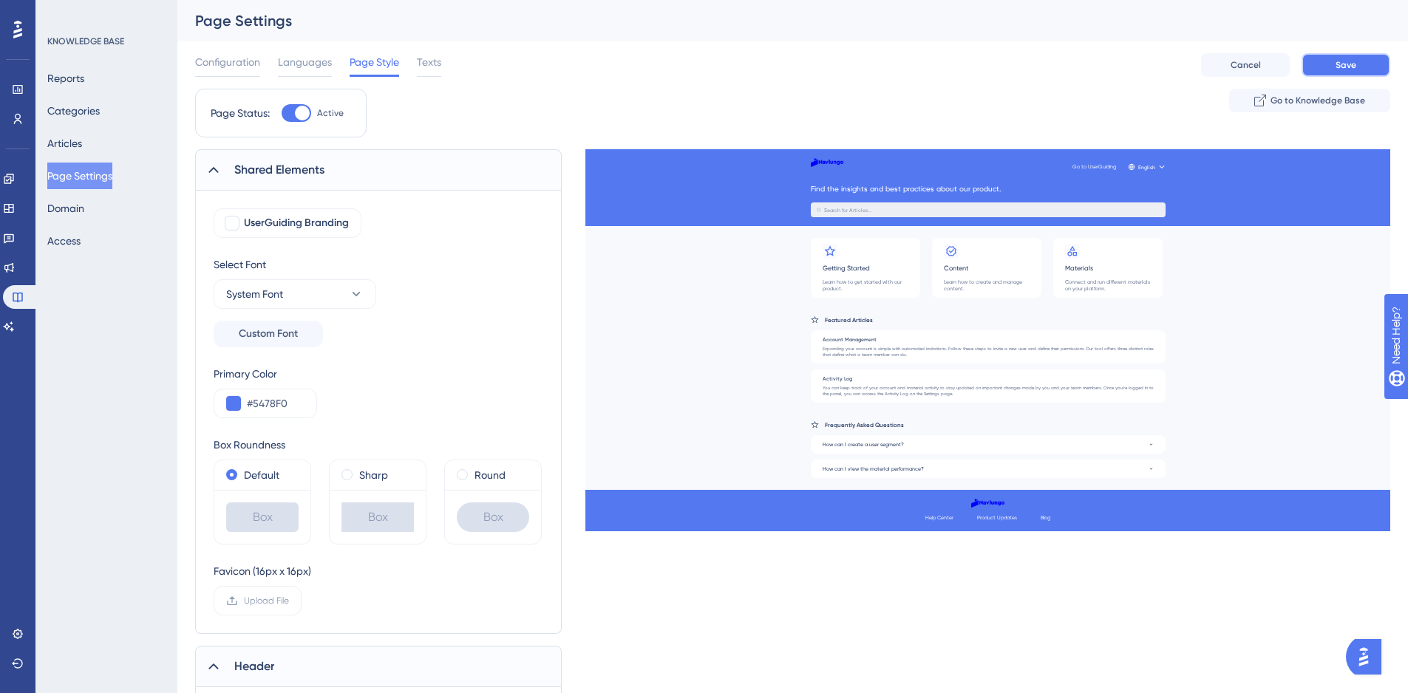
click at [1335, 69] on span "Save" at bounding box center [1345, 65] width 21 height 12
click at [424, 63] on span "Texts" at bounding box center [429, 62] width 24 height 18
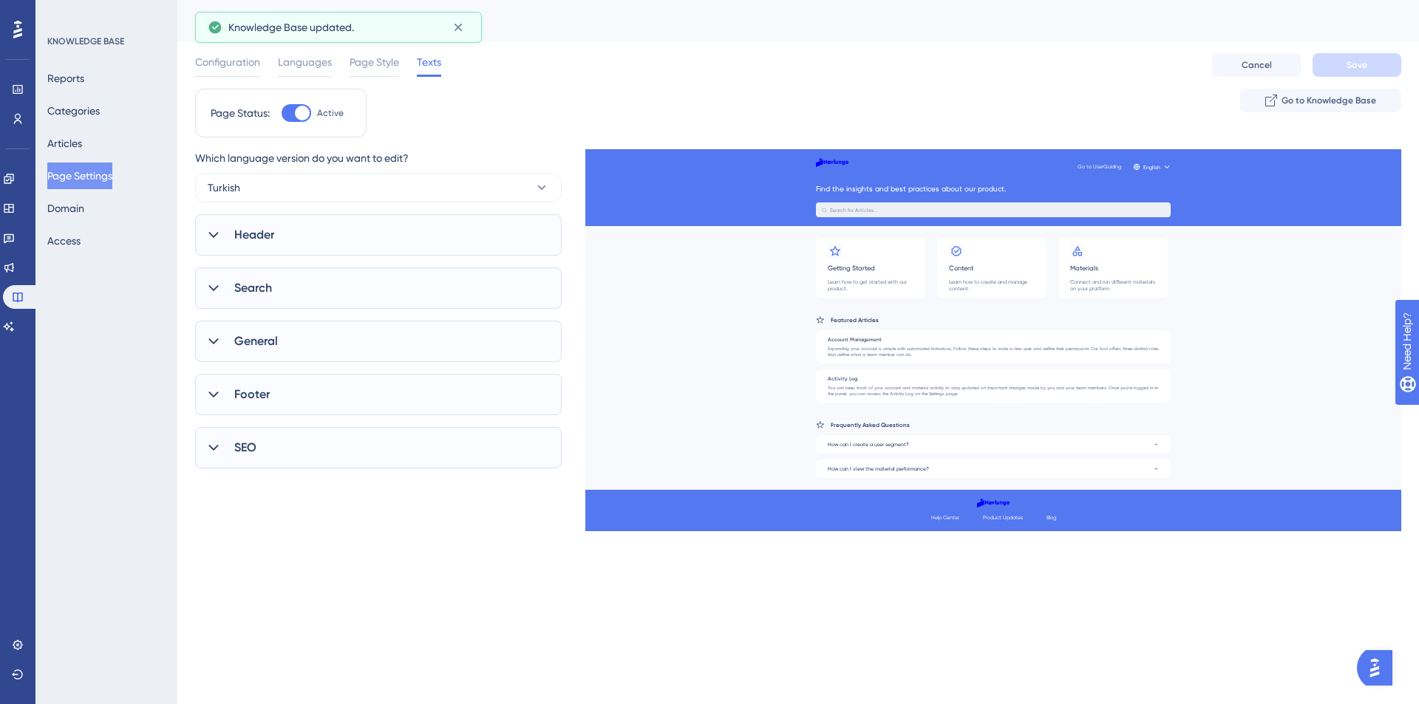
click at [204, 343] on div "General" at bounding box center [378, 341] width 366 height 41
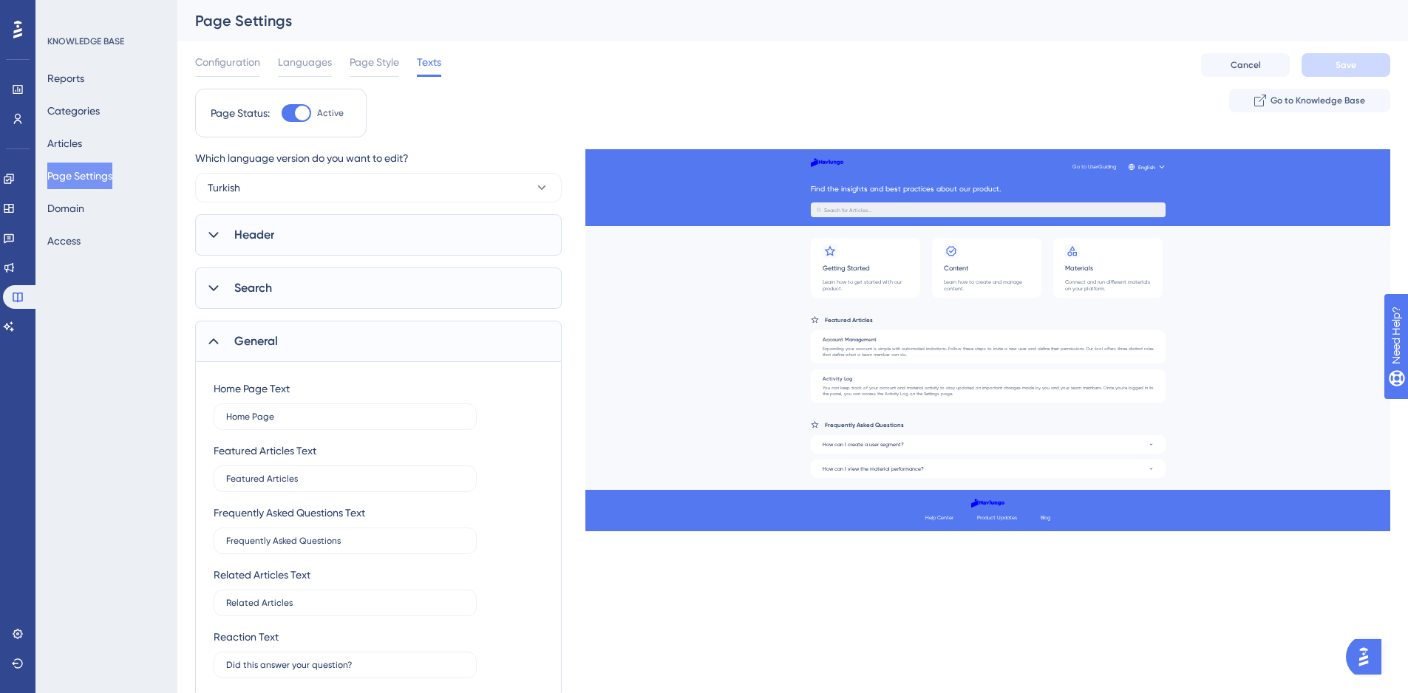
click at [216, 341] on icon at bounding box center [213, 341] width 15 height 15
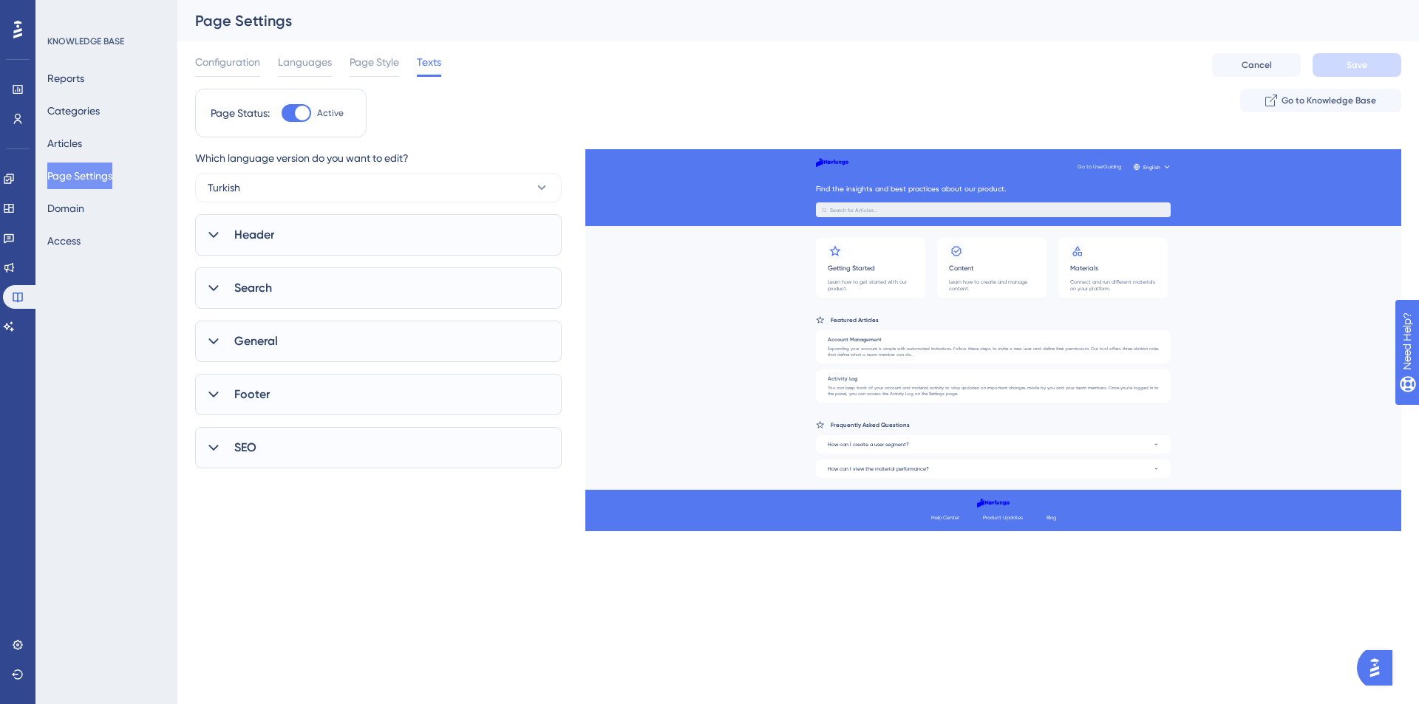
click at [214, 233] on icon at bounding box center [213, 235] width 15 height 15
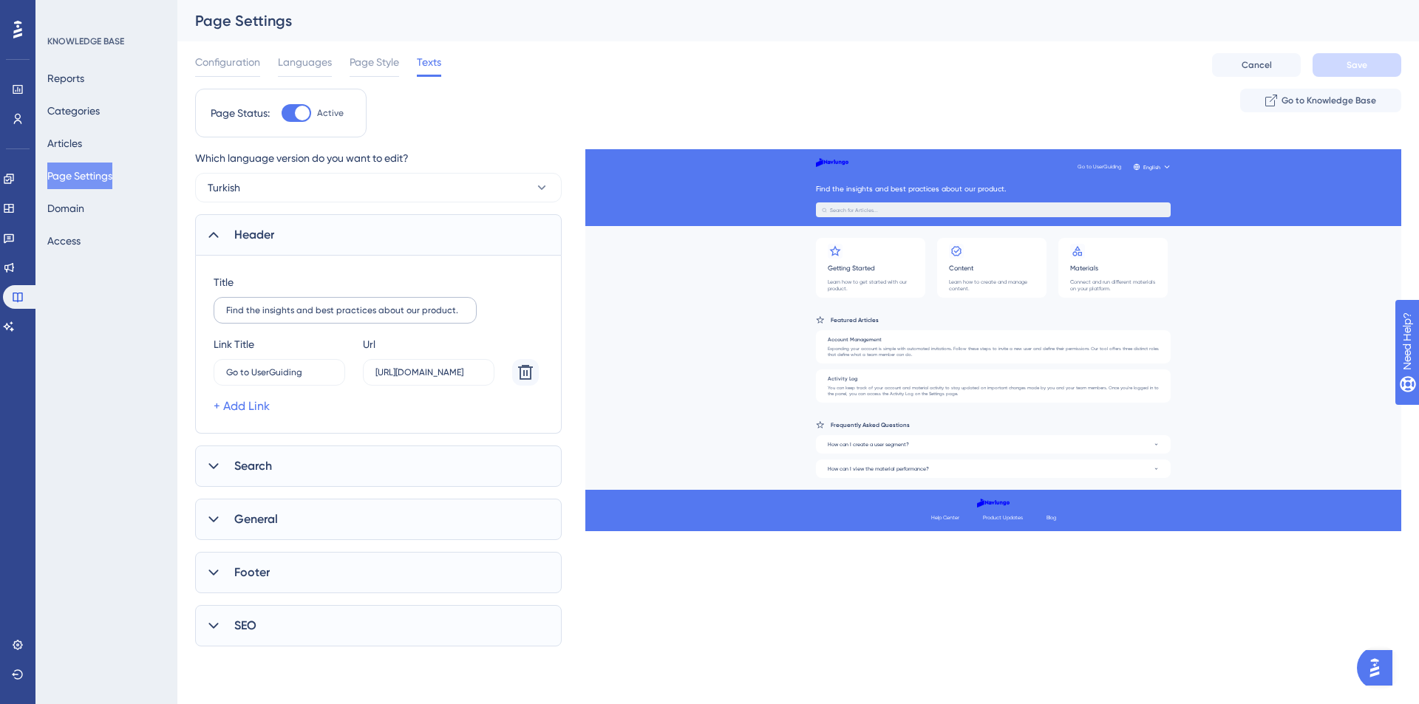
click at [279, 318] on label "Find the insights and best practices about our product." at bounding box center [345, 310] width 263 height 27
click at [279, 315] on input "Find the insights and best practices about our product." at bounding box center [345, 310] width 238 height 10
click at [290, 320] on label "Find the insights and best practices about our product." at bounding box center [345, 310] width 263 height 27
click at [290, 315] on input "Find the insights and best practices about our product." at bounding box center [345, 310] width 238 height 10
click at [290, 320] on label "Find the insights and best practices about our product." at bounding box center [345, 310] width 263 height 27
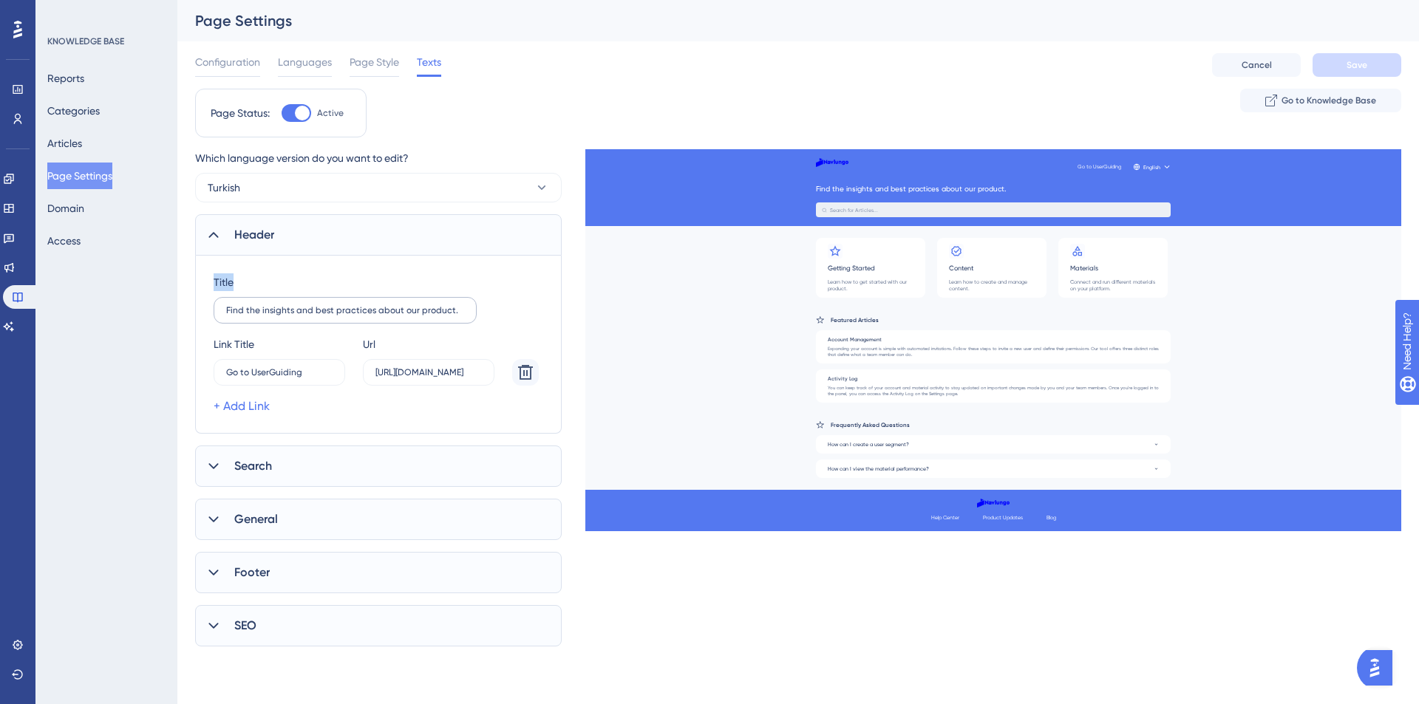
click at [290, 315] on input "Find the insights and best practices about our product." at bounding box center [345, 310] width 238 height 10
click at [290, 320] on label "Find the insights and best practices about our product." at bounding box center [345, 310] width 263 height 27
click at [290, 315] on input "Find the insights and best practices about our product." at bounding box center [345, 310] width 238 height 10
click at [290, 320] on label "Find the insights and best practices about our product." at bounding box center [345, 310] width 263 height 27
click at [290, 315] on input "Find the insights and best practices about our product." at bounding box center [345, 310] width 238 height 10
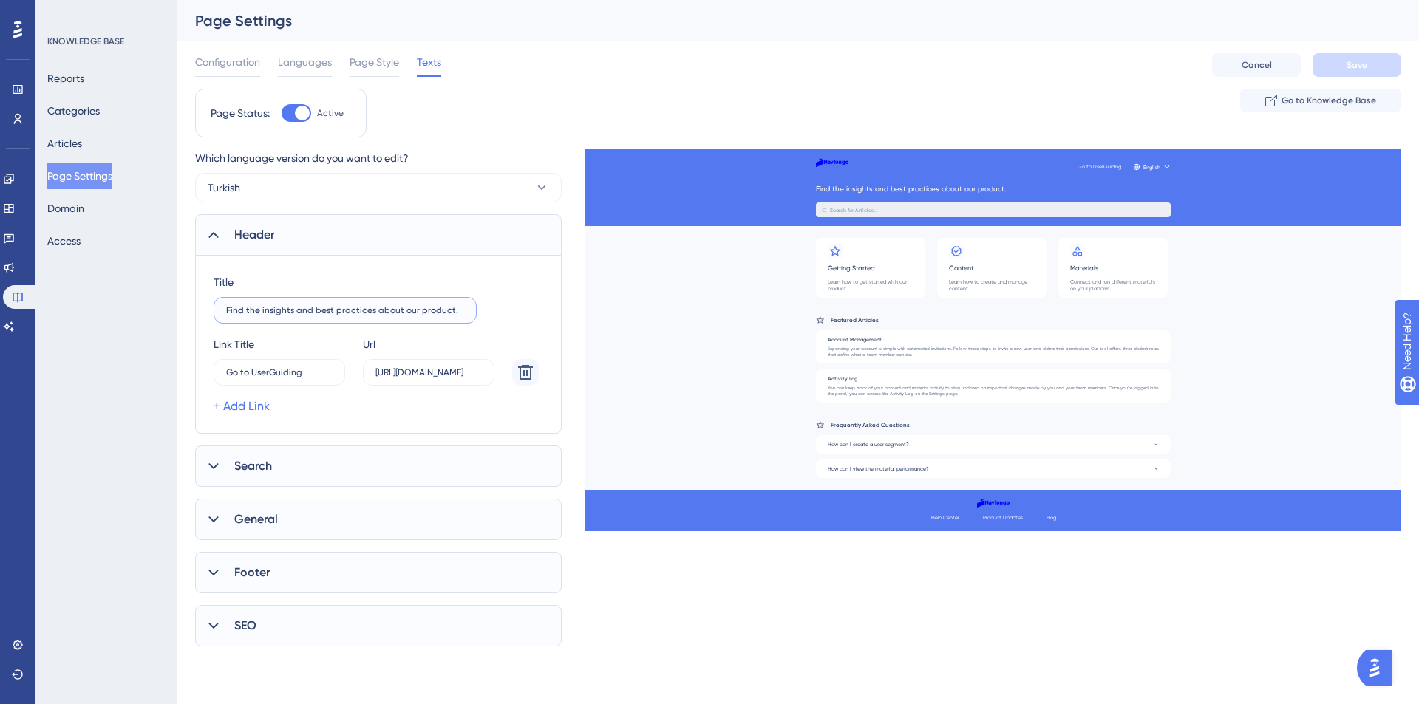
click at [276, 307] on input "Find the insights and best practices about our product." at bounding box center [345, 310] width 238 height 10
type input "M"
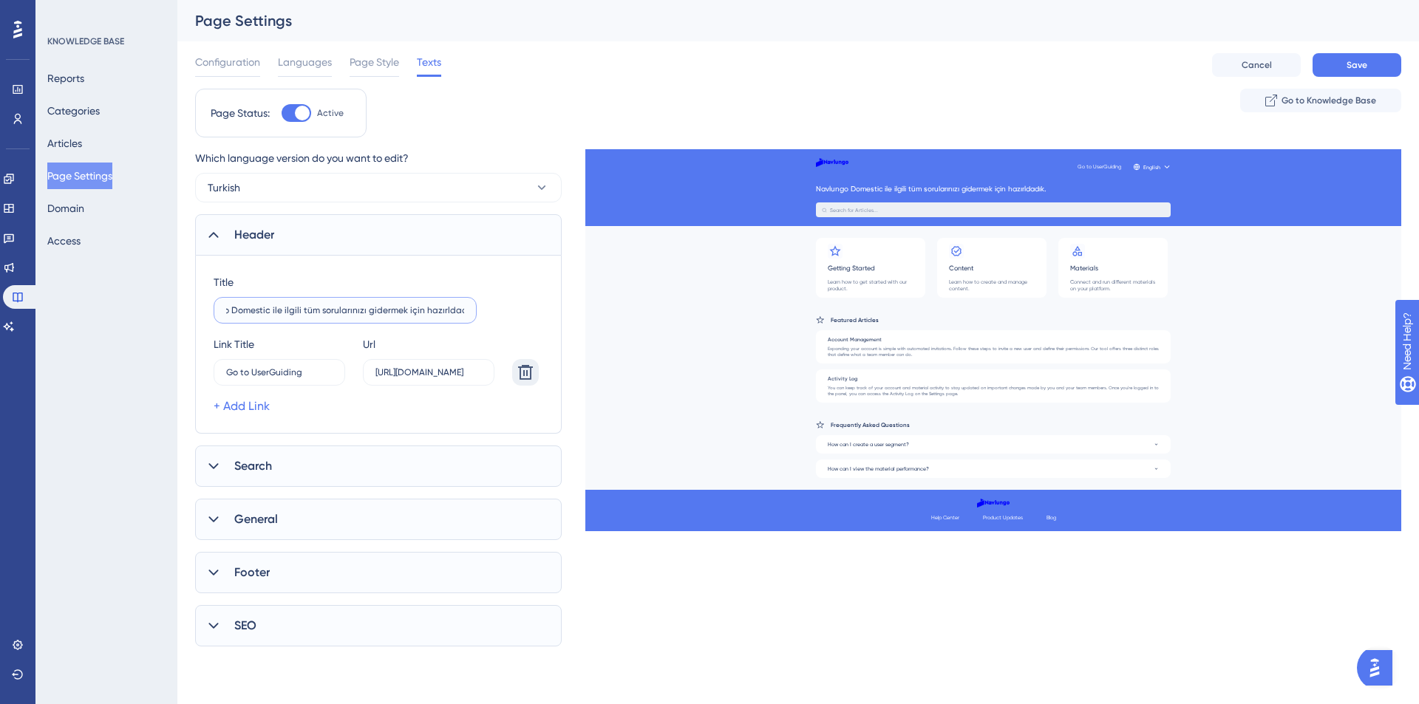
type input "Navlungo Domestic ile ilgili tüm sorularınızı gidermek için hazırldadık."
click at [528, 377] on icon at bounding box center [525, 373] width 18 height 18
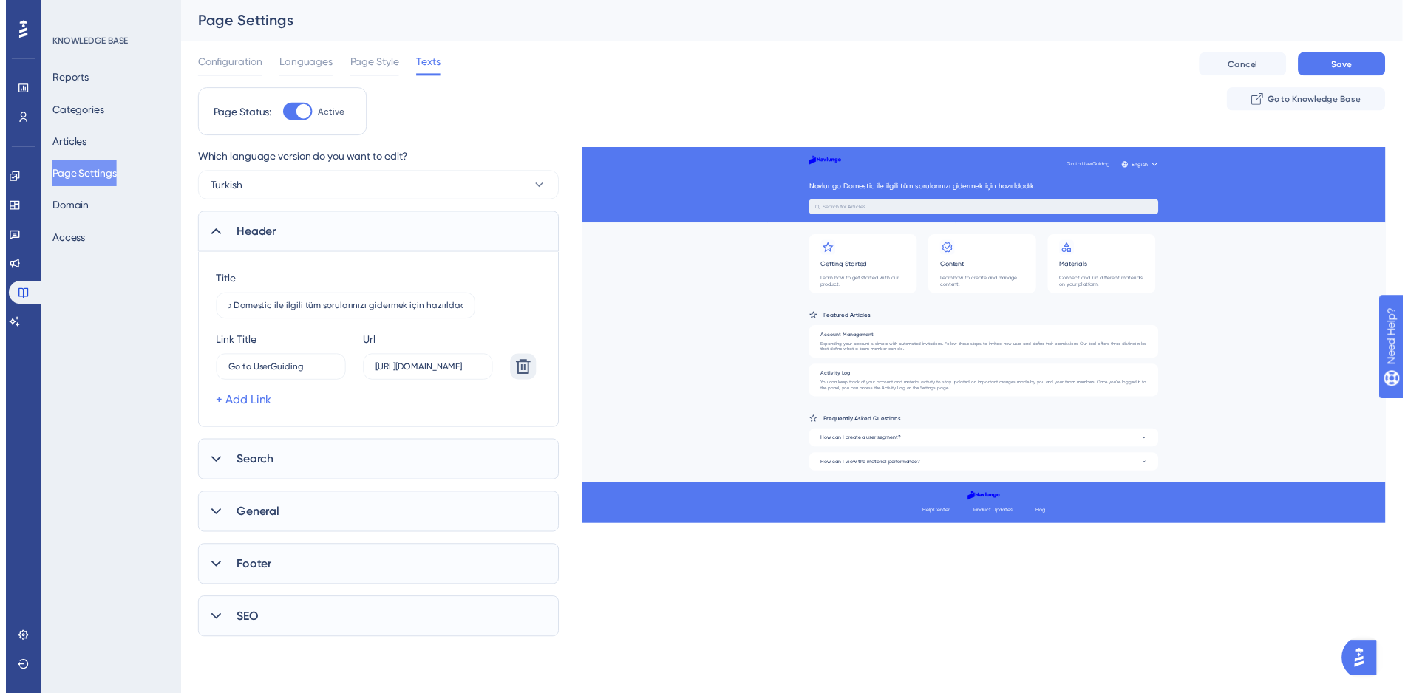
scroll to position [0, 0]
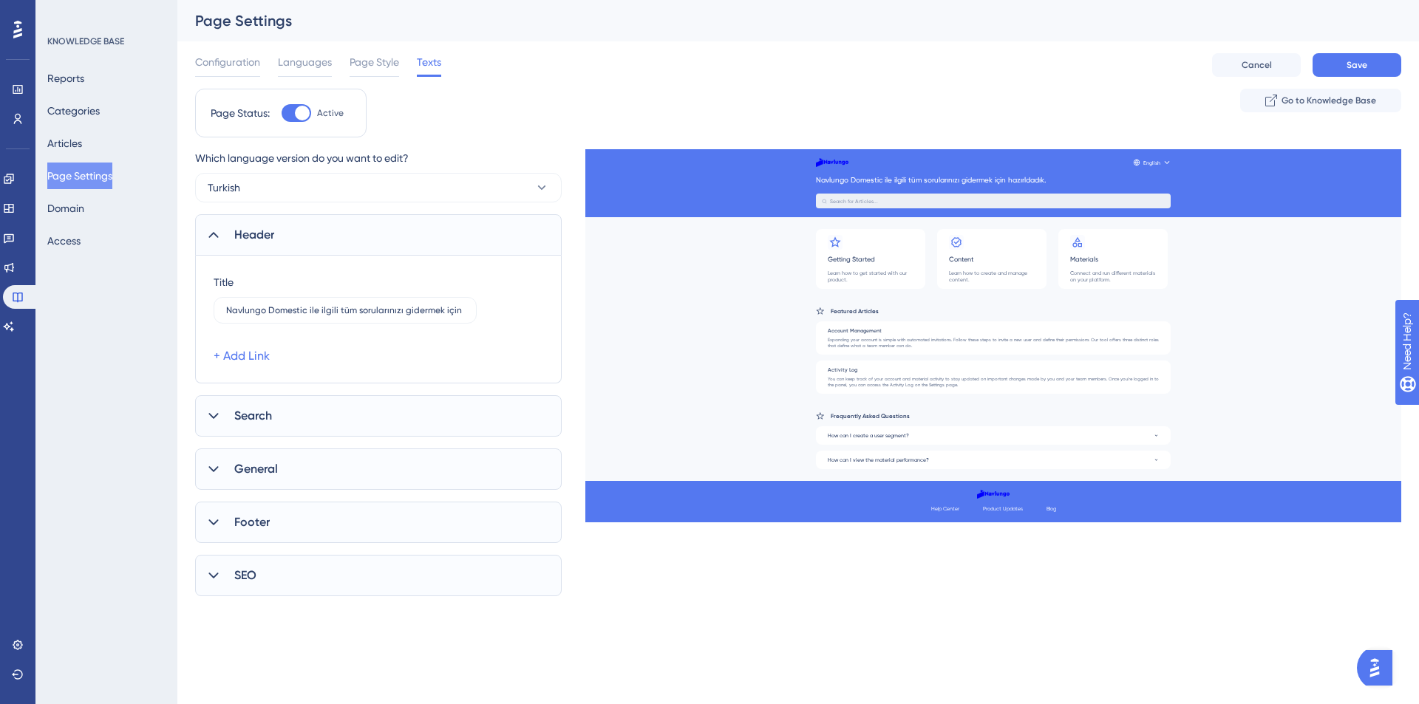
click at [262, 409] on span "Search" at bounding box center [253, 416] width 38 height 18
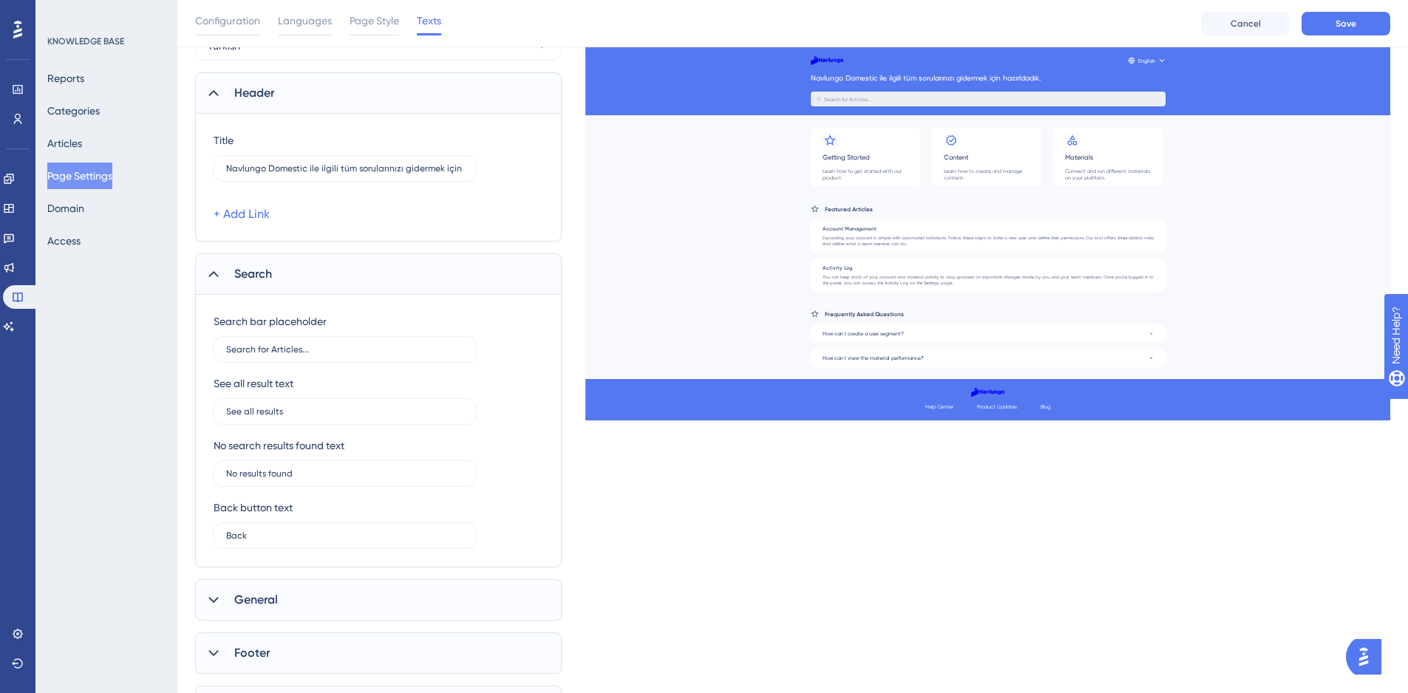
scroll to position [74, 0]
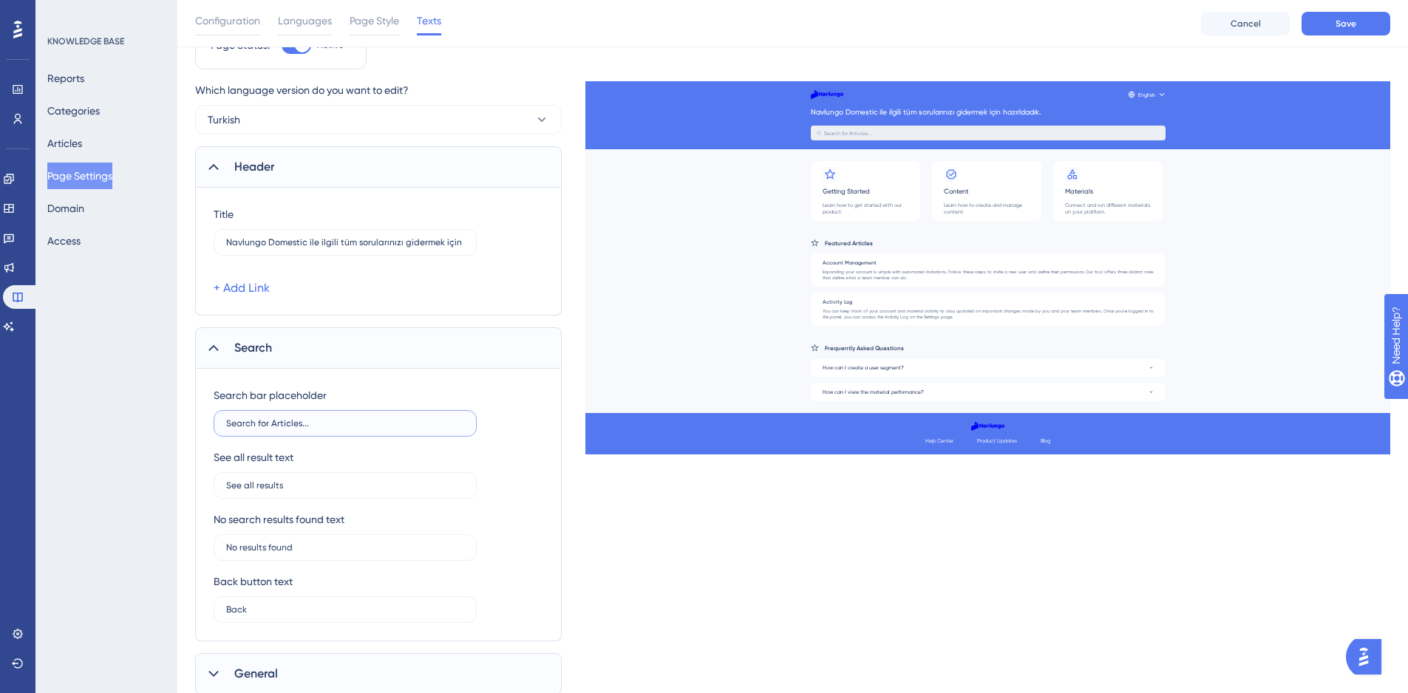
drag, startPoint x: 272, startPoint y: 427, endPoint x: 306, endPoint y: 432, distance: 34.4
click at [274, 426] on input "Search for Articles..." at bounding box center [345, 423] width 238 height 10
drag, startPoint x: 345, startPoint y: 423, endPoint x: 98, endPoint y: 418, distance: 247.6
click at [177, 418] on div "Performance Users Engagement Widgets Feedback Product Updates Knowledge Base AI…" at bounding box center [792, 375] width 1230 height 898
type input "Konu başlığı ara..."
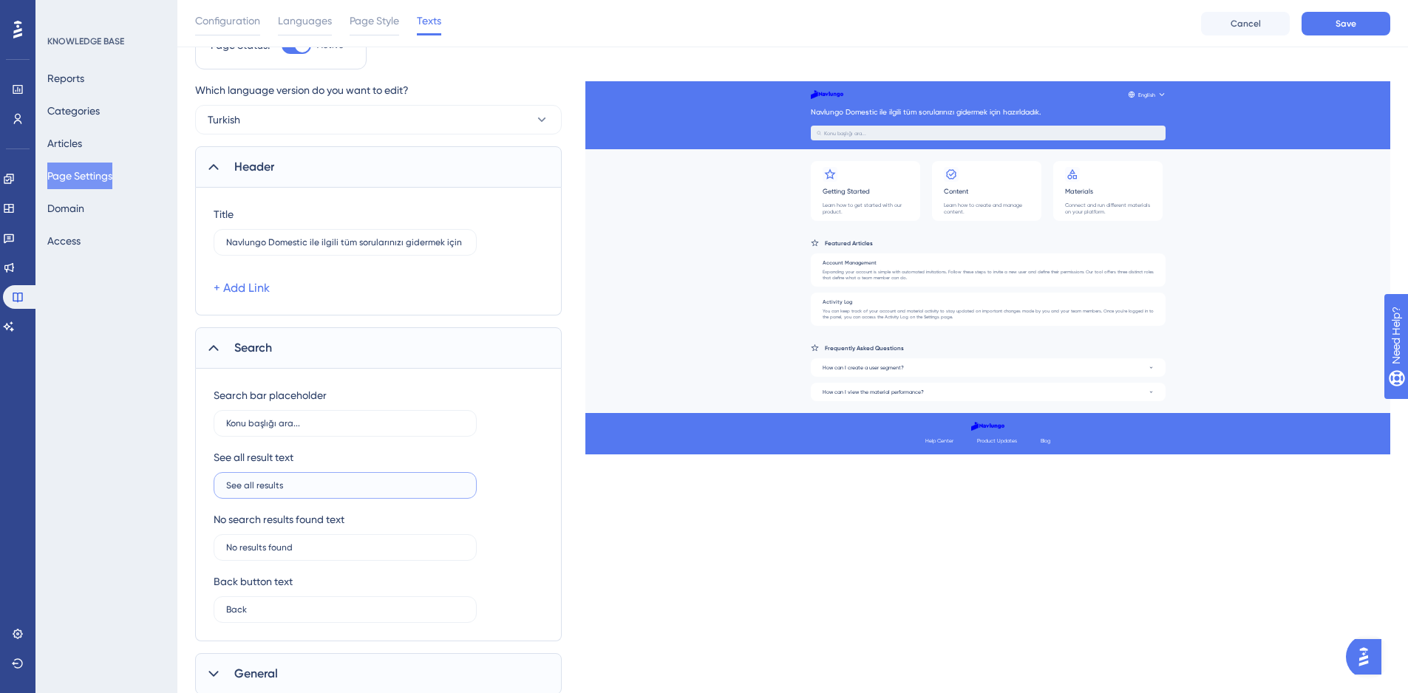
click at [284, 489] on input "See all results" at bounding box center [345, 485] width 238 height 10
drag, startPoint x: 319, startPoint y: 487, endPoint x: 150, endPoint y: 475, distance: 169.6
click at [177, 475] on div "Performance Users Engagement Widgets Feedback Product Updates Knowledge Base AI…" at bounding box center [792, 375] width 1230 height 898
type input "Tüm sonuçları gör.."
drag, startPoint x: 325, startPoint y: 544, endPoint x: 108, endPoint y: 554, distance: 217.5
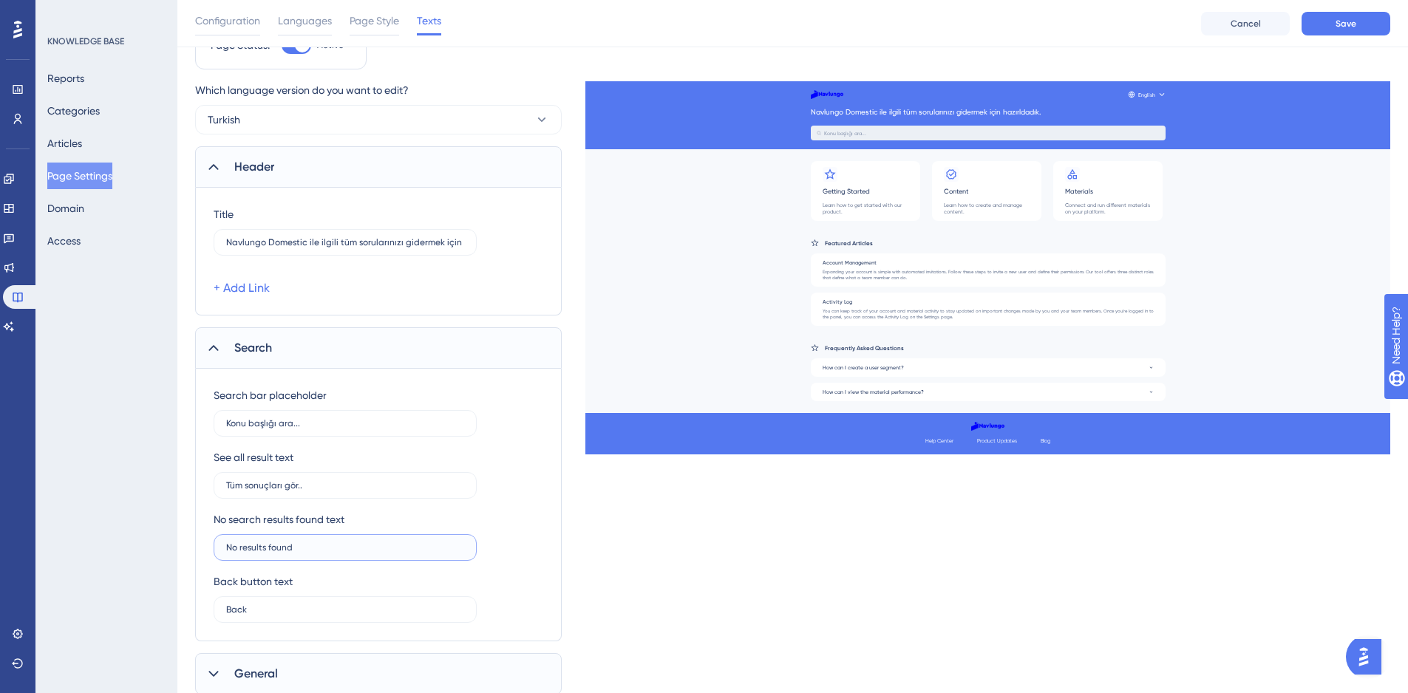
click at [177, 554] on div "Performance Users Engagement Widgets Feedback Product Updates Knowledge Base AI…" at bounding box center [792, 375] width 1230 height 898
type input "Sonuç bulunamadı..."
drag, startPoint x: 267, startPoint y: 612, endPoint x: 123, endPoint y: 608, distance: 144.9
click at [177, 609] on div "Performance Users Engagement Widgets Feedback Product Updates Knowledge Base AI…" at bounding box center [792, 375] width 1230 height 898
type input "Geri<<"
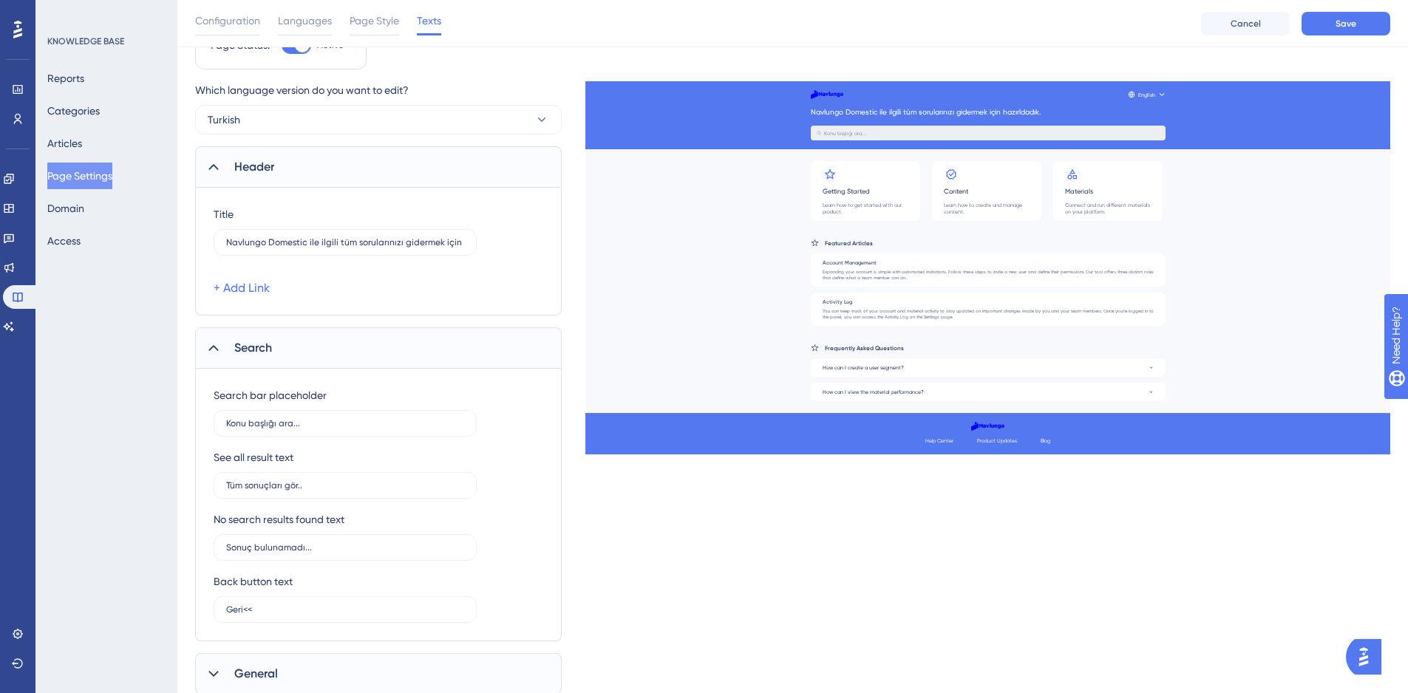
click at [822, 524] on div "Which language version do you want to edit? Turkish Header Title Navlungo Domes…" at bounding box center [792, 441] width 1195 height 720
click at [214, 672] on icon at bounding box center [213, 673] width 15 height 15
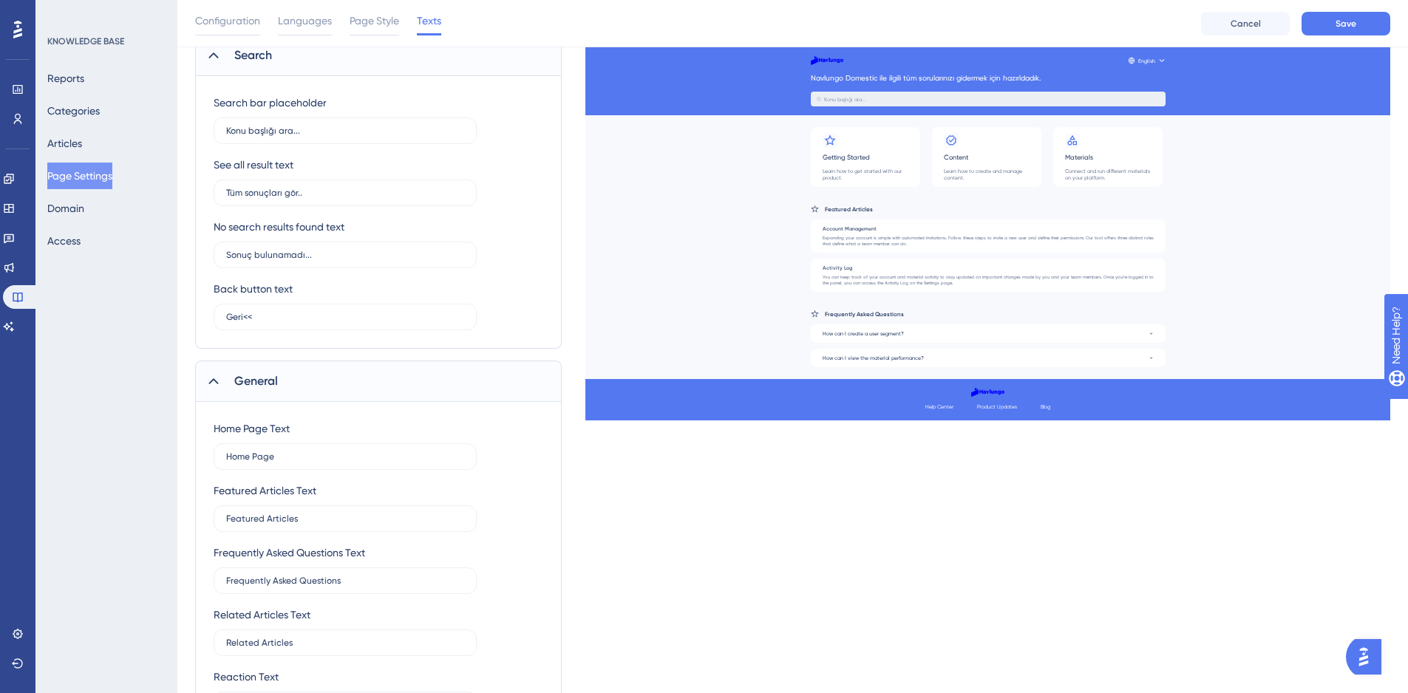
scroll to position [365, 0]
drag, startPoint x: 304, startPoint y: 458, endPoint x: 45, endPoint y: 463, distance: 259.4
click at [177, 463] on div "Performance Users Engagement Widgets Feedback Product Updates Knowledge Base AI…" at bounding box center [792, 251] width 1230 height 1233
type input "a"
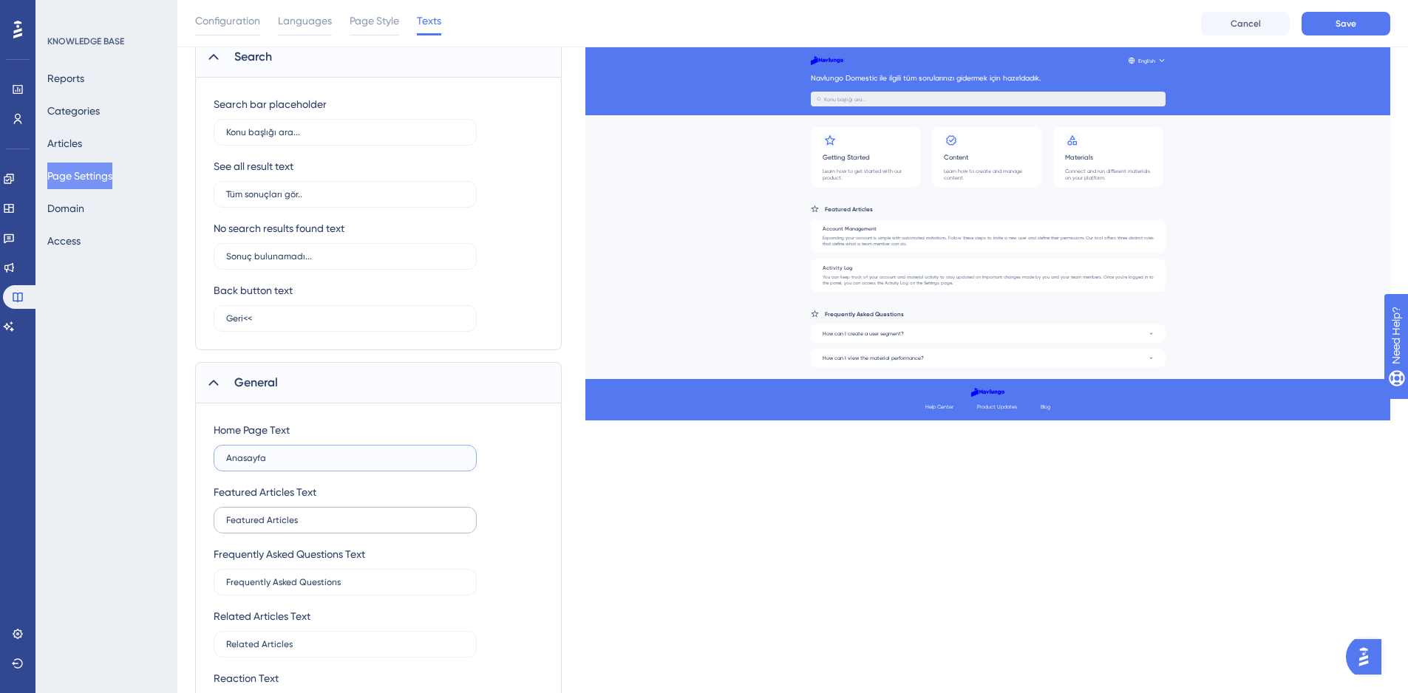
type input "Anasayfa"
drag, startPoint x: 229, startPoint y: 523, endPoint x: 147, endPoint y: 525, distance: 82.0
click at [177, 525] on div "Performance Users Engagement Widgets Feedback Product Updates Knowledge Base AI…" at bounding box center [792, 251] width 1230 height 1233
type input "Sık Okunan Makaleler"
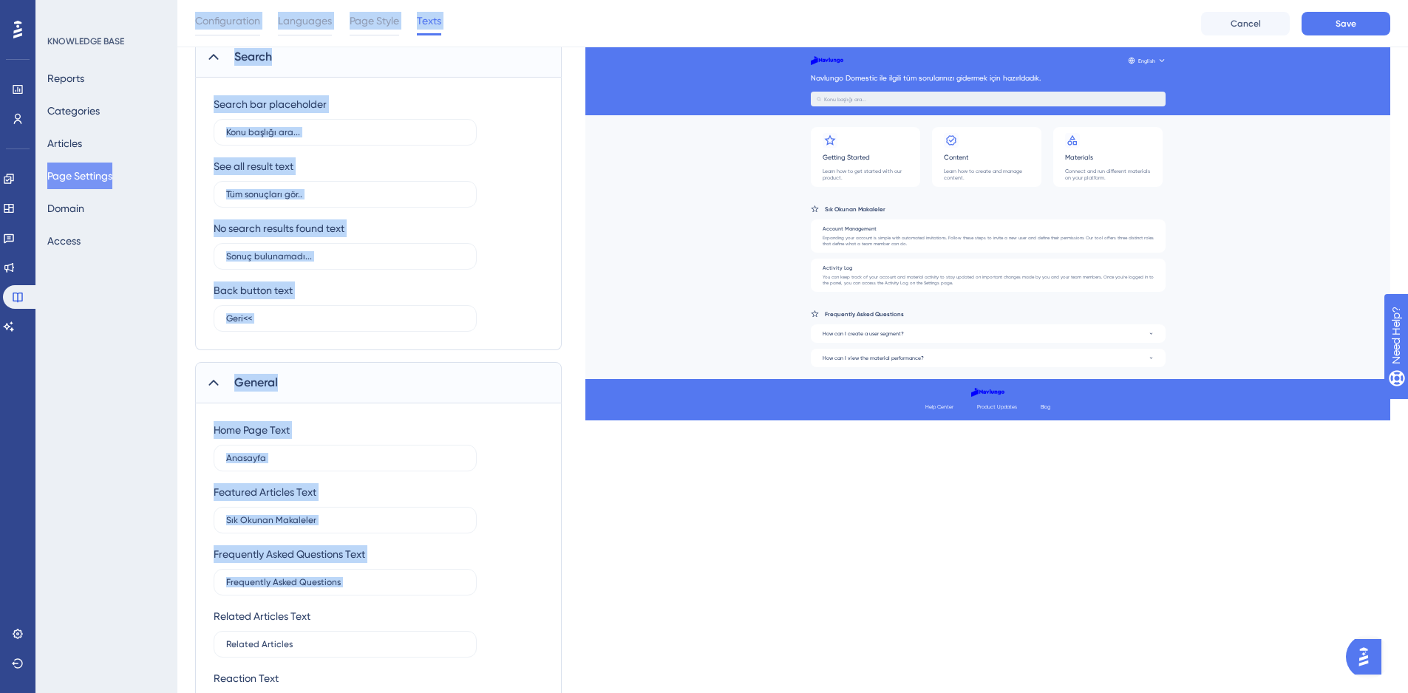
drag, startPoint x: 361, startPoint y: 589, endPoint x: 86, endPoint y: 610, distance: 274.9
click at [177, 610] on div "Performance Users Engagement Widgets Feedback Product Updates Knowledge Base AI…" at bounding box center [792, 251] width 1230 height 1233
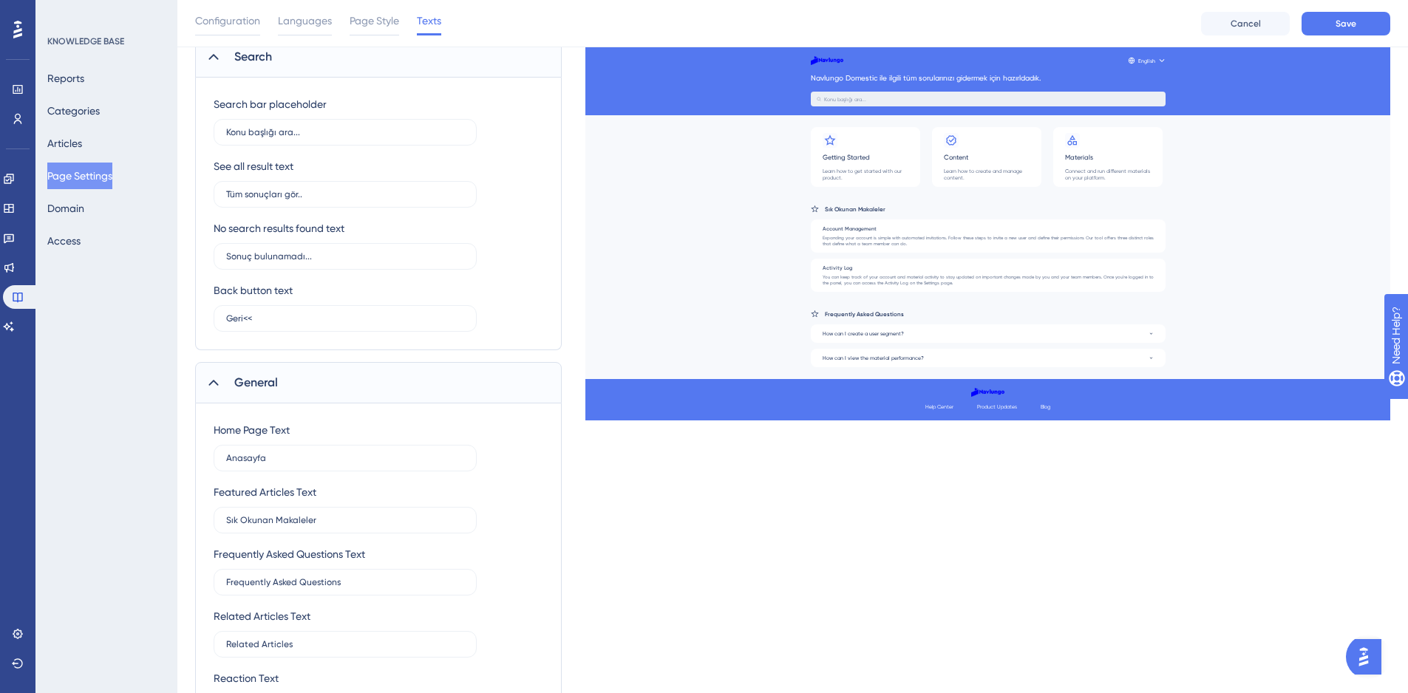
click at [311, 601] on div "Home Page Text Anasayfa Featured Articles Text Sık Okunan Makaleler Frequently …" at bounding box center [379, 570] width 330 height 298
click at [310, 588] on label "Frequently Asked Questions" at bounding box center [345, 582] width 263 height 27
click at [310, 587] on input "Frequently Asked Questions" at bounding box center [345, 582] width 238 height 10
drag, startPoint x: 356, startPoint y: 581, endPoint x: 98, endPoint y: 586, distance: 258.6
click at [177, 586] on div "Performance Users Engagement Widgets Feedback Product Updates Knowledge Base AI…" at bounding box center [792, 251] width 1230 height 1233
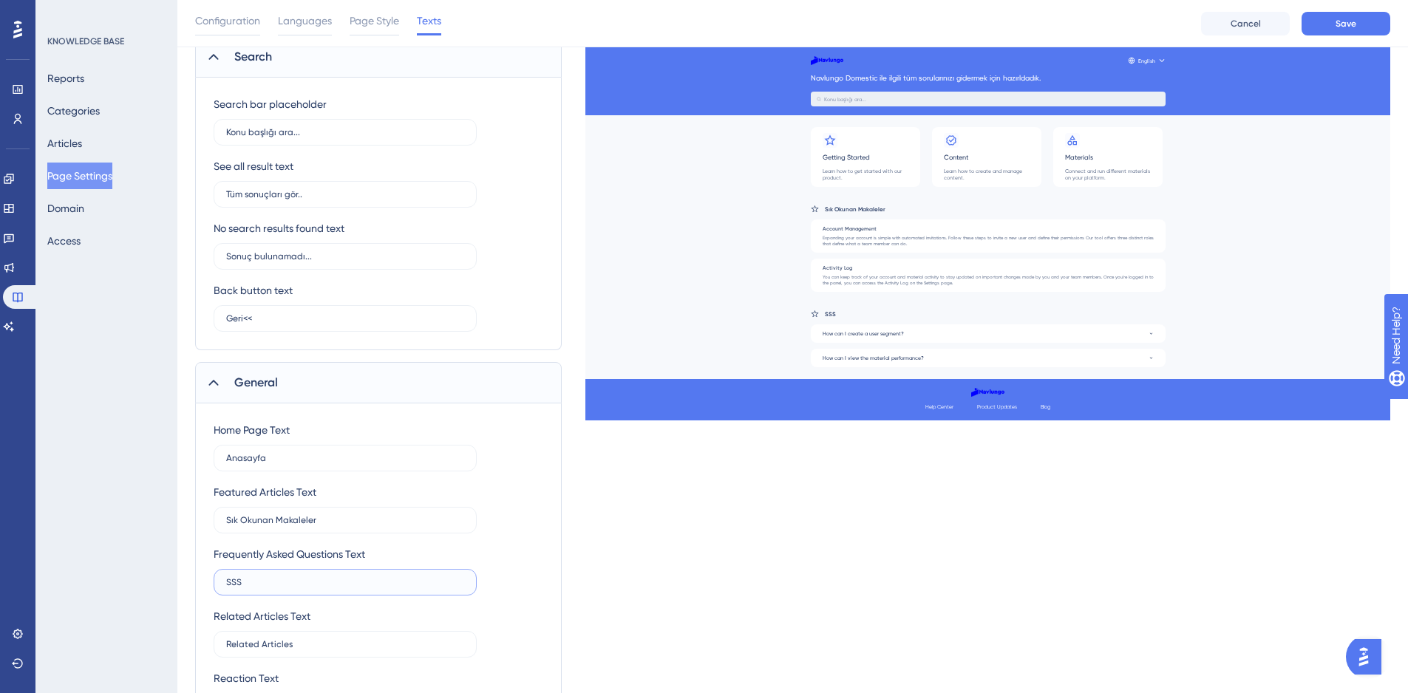
type input "SSS"
drag, startPoint x: 189, startPoint y: 645, endPoint x: 97, endPoint y: 639, distance: 92.5
click at [177, 640] on div "Performance Users Engagement Widgets Feedback Product Updates Knowledge Base AI…" at bounding box center [792, 251] width 1230 height 1233
type input "A"
type input "L"
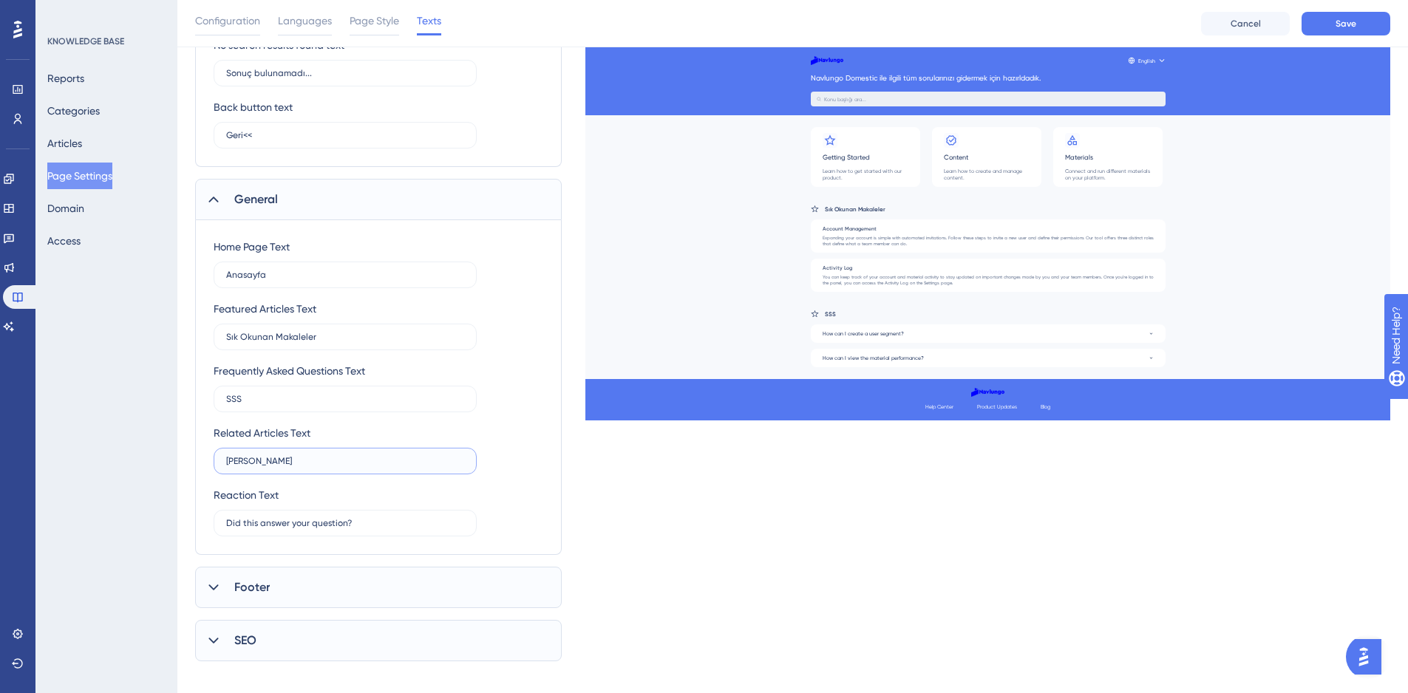
scroll to position [564, 0]
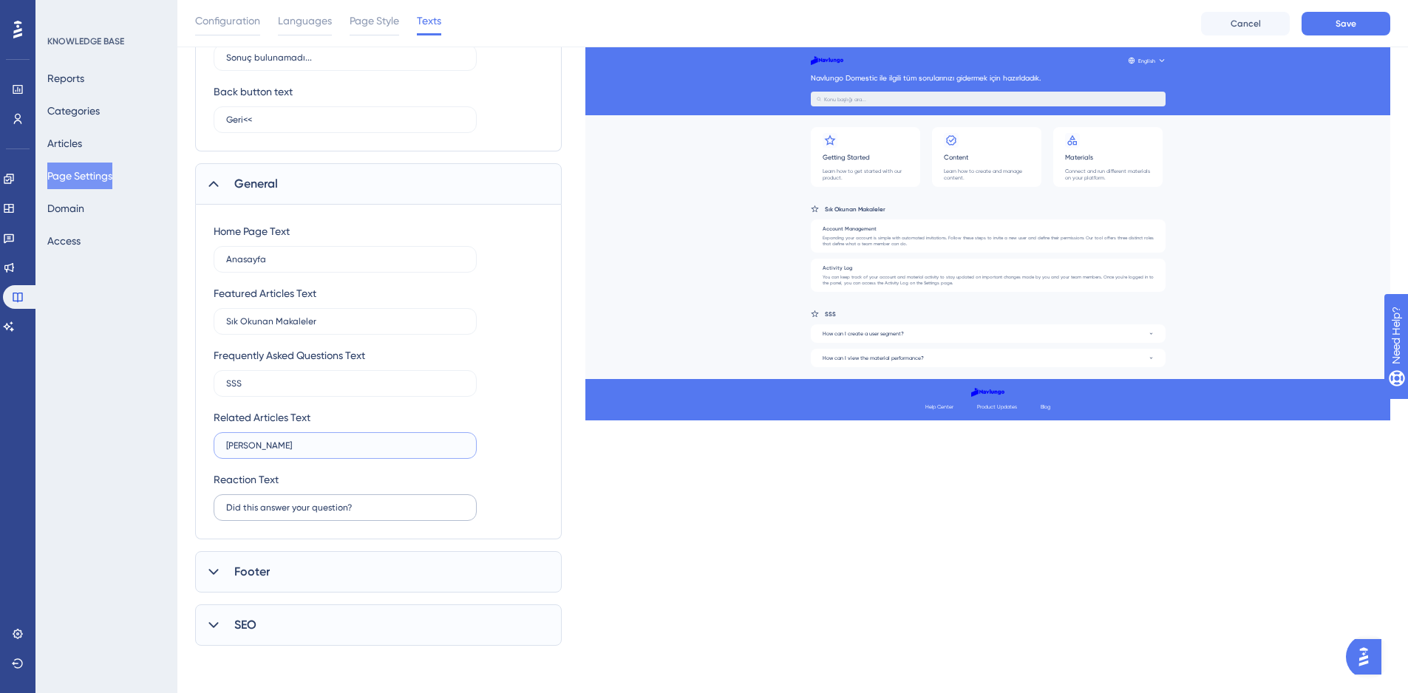
type input "İlgili Makaleler"
click at [388, 500] on label "Did this answer your question?" at bounding box center [345, 507] width 263 height 27
click at [388, 502] on input "Did this answer your question?" at bounding box center [345, 507] width 238 height 10
drag, startPoint x: 207, startPoint y: 511, endPoint x: 167, endPoint y: 511, distance: 39.9
click at [177, 511] on div "Performance Users Engagement Widgets Feedback Product Updates Knowledge Base AI…" at bounding box center [792, 52] width 1230 height 1233
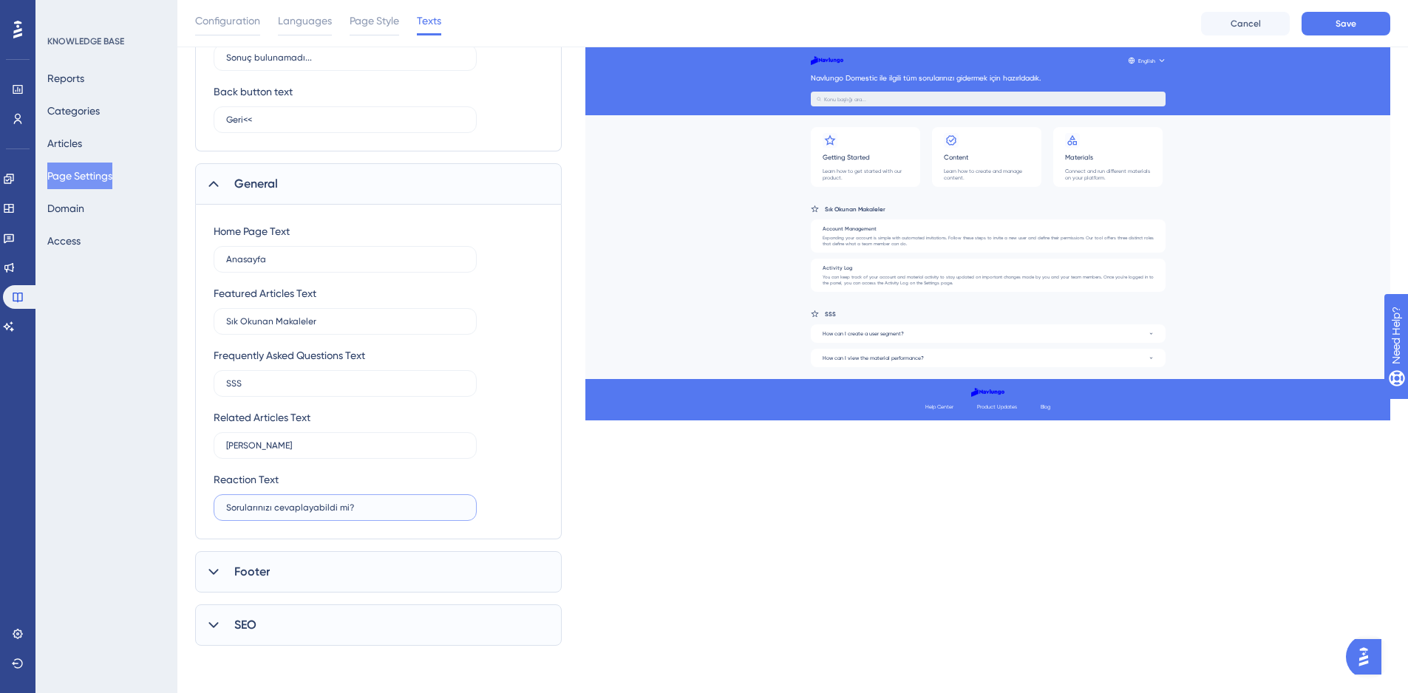
type input "Sorularınızı cevaplayabildi mi?"
click at [296, 567] on div "Footer" at bounding box center [378, 571] width 366 height 41
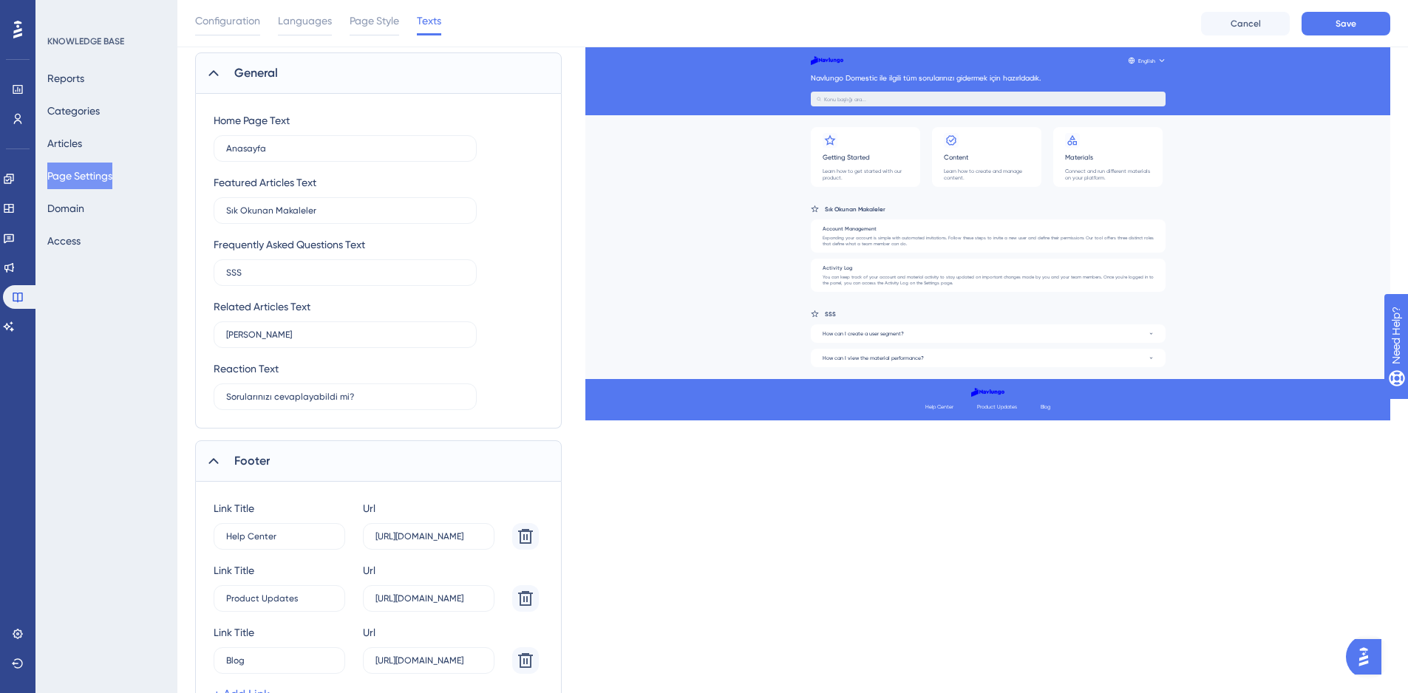
scroll to position [712, 0]
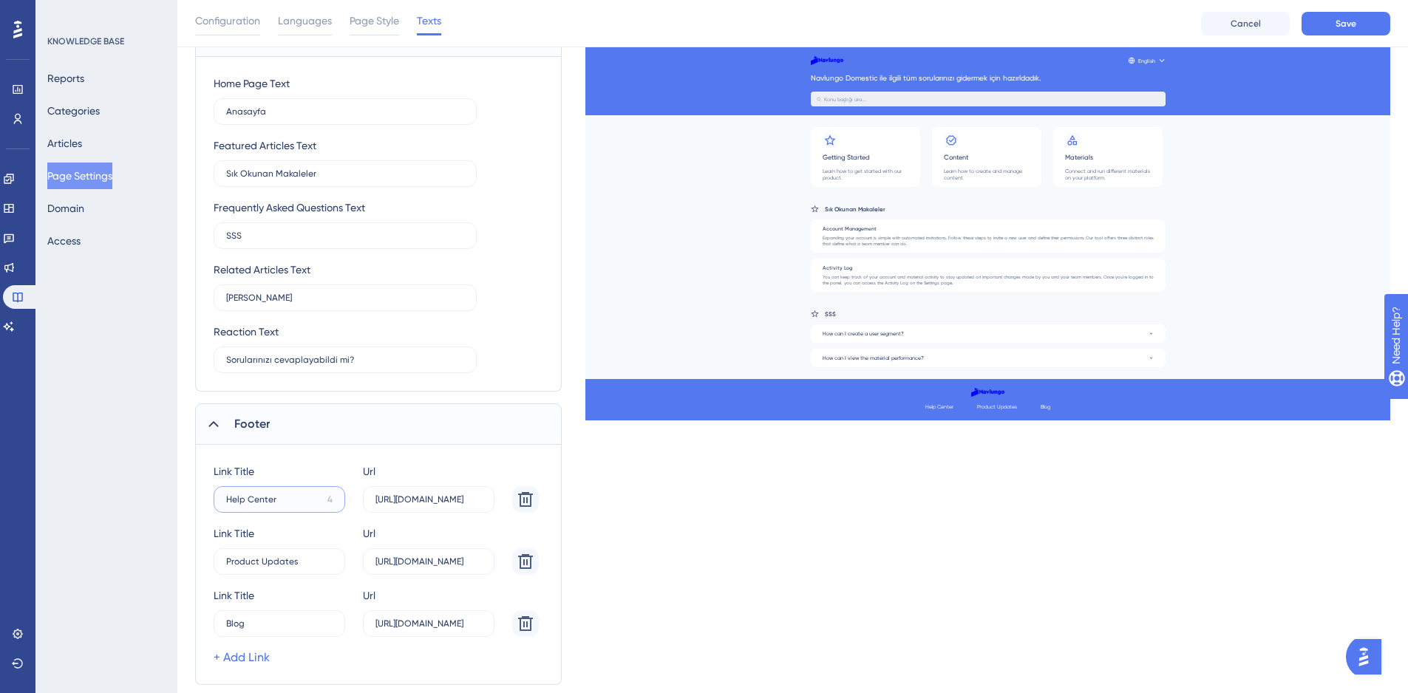
click at [315, 495] on input "Help Center" at bounding box center [273, 499] width 95 height 10
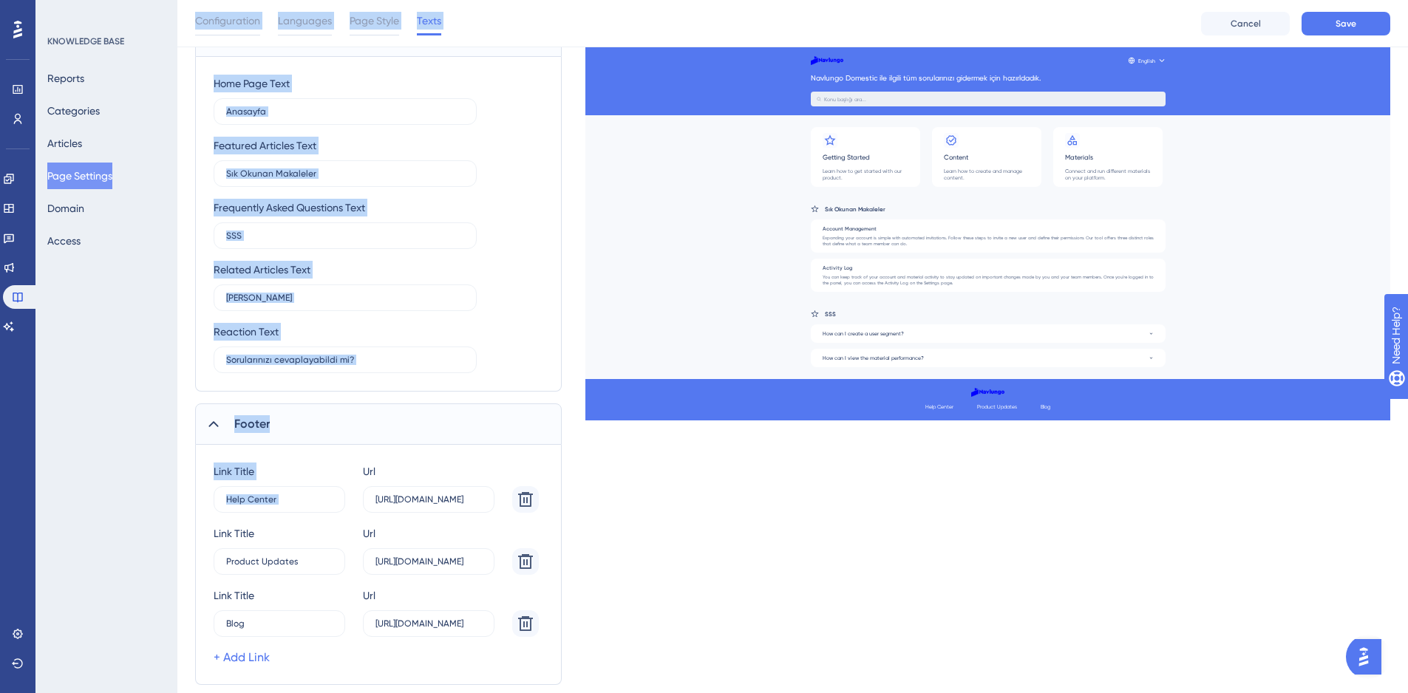
drag, startPoint x: 318, startPoint y: 505, endPoint x: 174, endPoint y: 494, distance: 144.5
click at [177, 494] on div "Performance Users Engagement Widgets Feedback Product Updates Knowledge Base AI…" at bounding box center [792, 24] width 1230 height 1473
drag, startPoint x: 243, startPoint y: 494, endPoint x: 252, endPoint y: 497, distance: 9.3
click at [245, 495] on label "Help Center 4" at bounding box center [280, 499] width 132 height 27
click at [245, 495] on input "Help Center" at bounding box center [273, 499] width 95 height 10
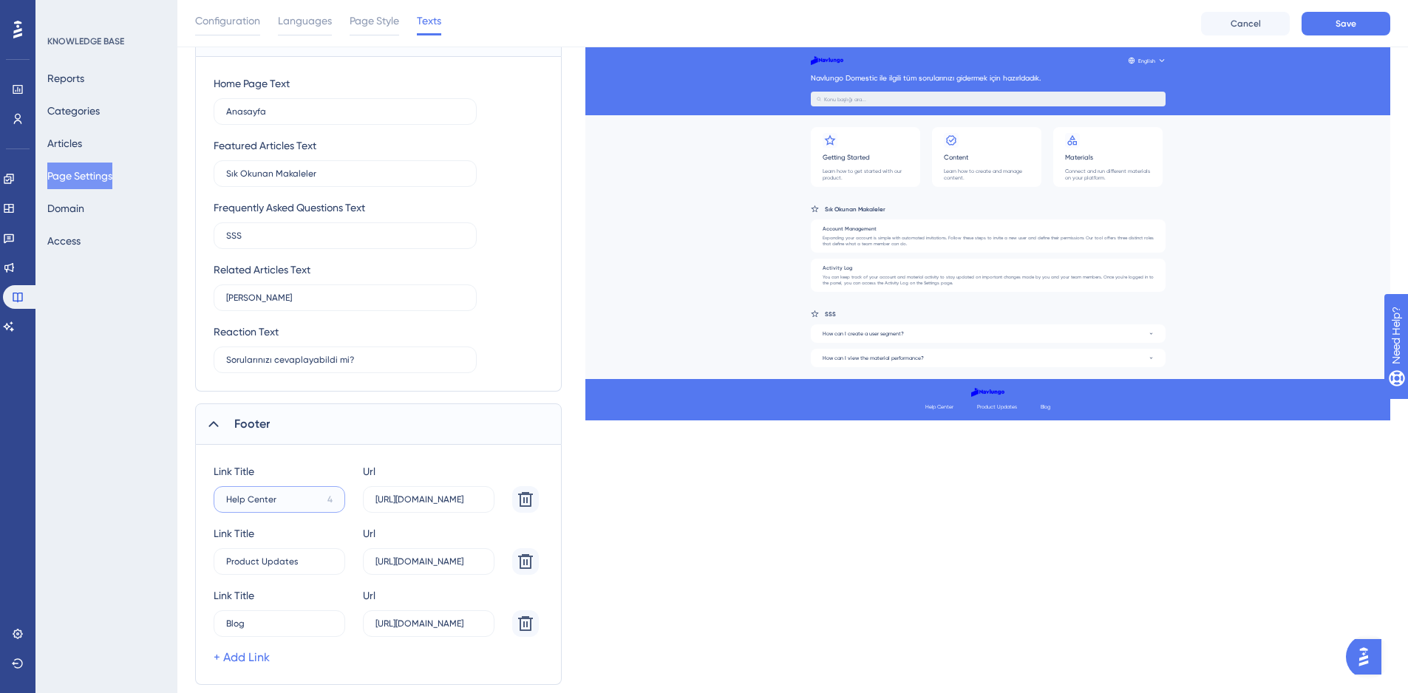
drag, startPoint x: 284, startPoint y: 502, endPoint x: 512, endPoint y: 511, distance: 228.5
click at [185, 499] on div "Performance Users Engagement Widgets Feedback Product Updates Knowledge Base AI…" at bounding box center [792, 24] width 1230 height 1473
click at [525, 498] on icon at bounding box center [525, 499] width 15 height 15
type input "Product Updates"
type input "https://userguiding.com/blog/product-updates"
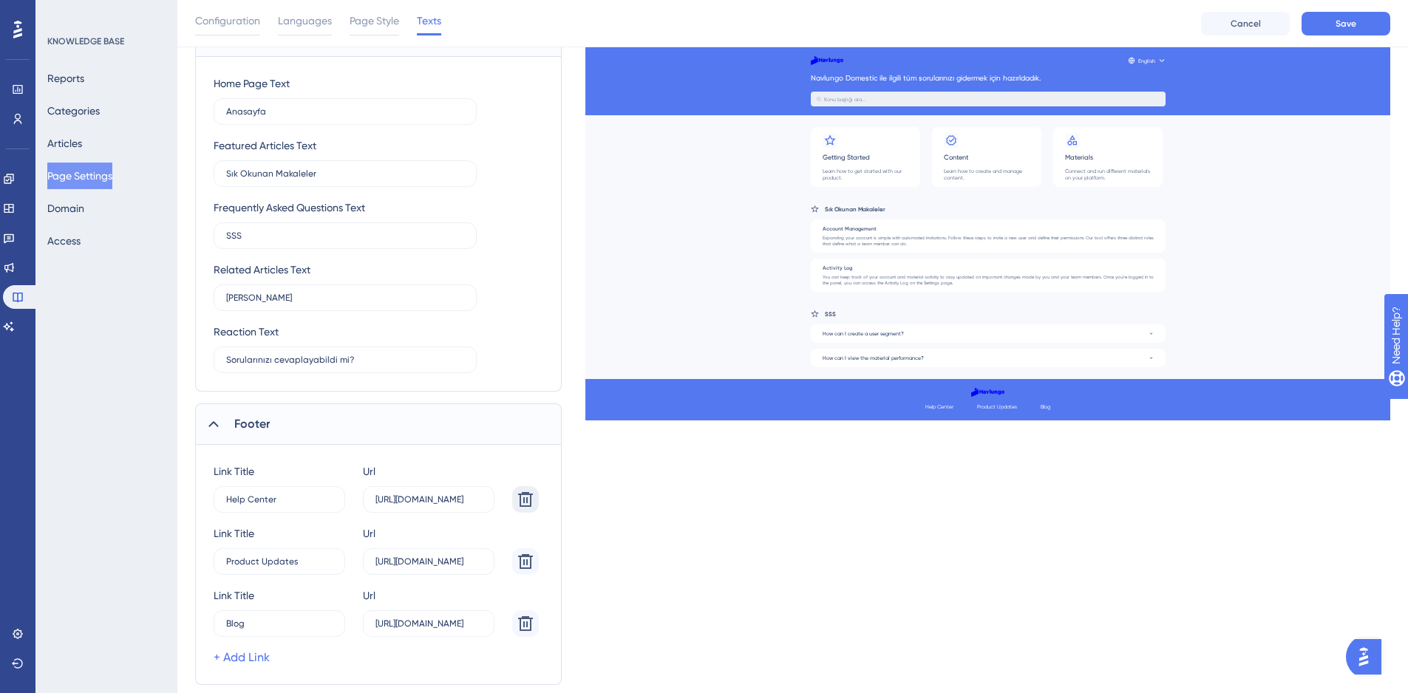
type input "Blog"
type input "https://userguiding.com/blog/"
click at [527, 500] on icon at bounding box center [525, 499] width 15 height 15
type input "Blog"
type input "https://userguiding.com/blog/"
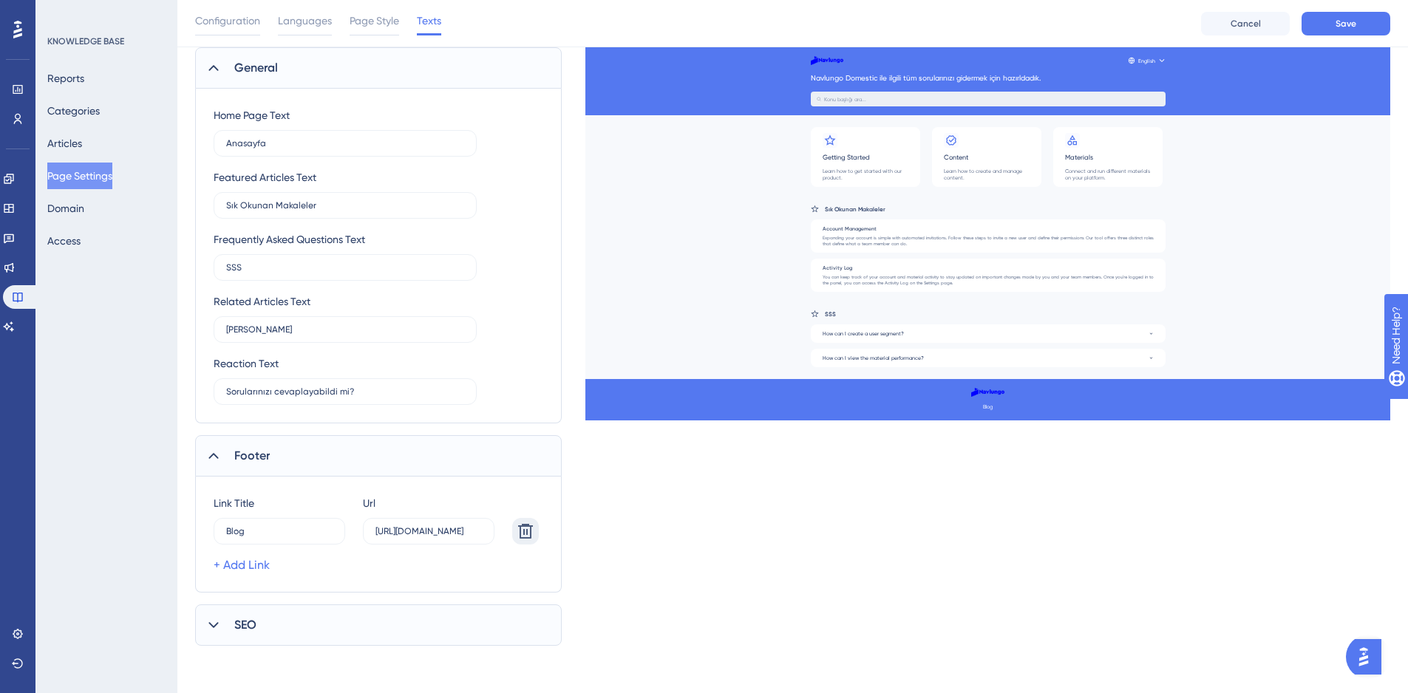
click at [524, 530] on icon at bounding box center [525, 531] width 15 height 15
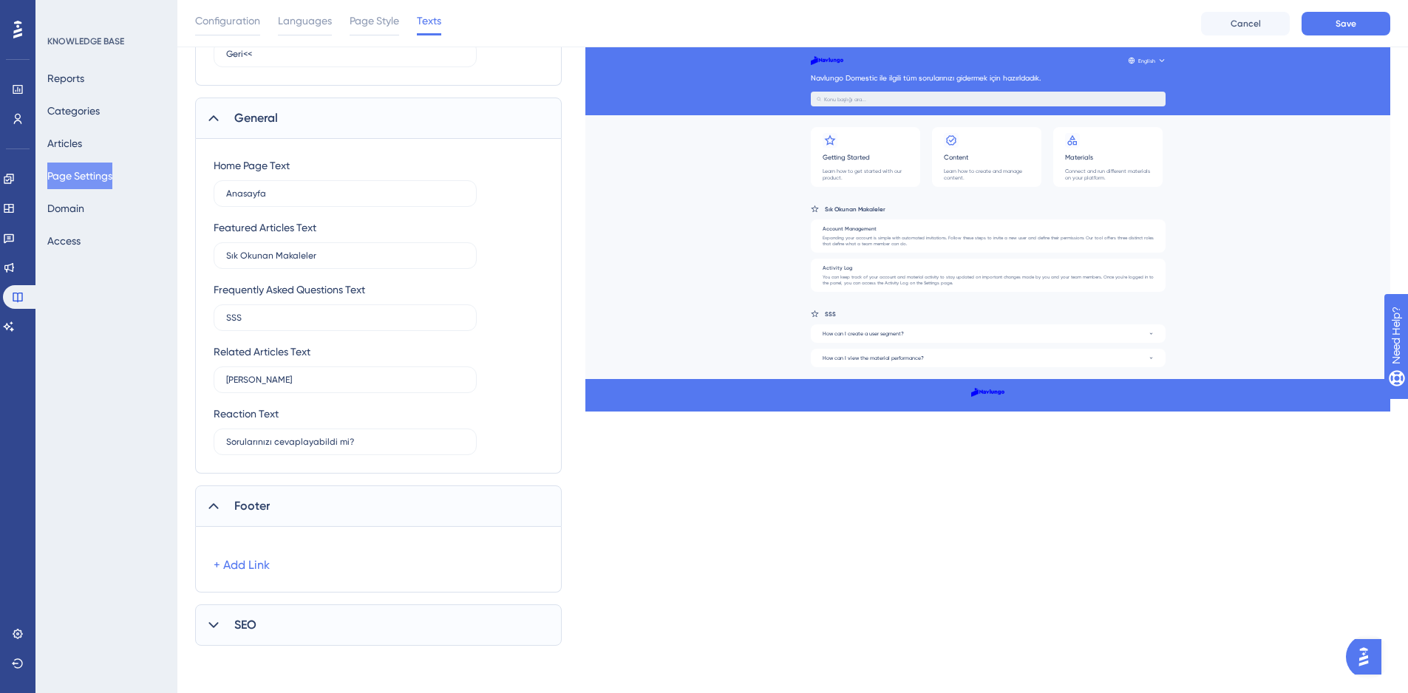
click at [209, 619] on icon at bounding box center [213, 625] width 15 height 15
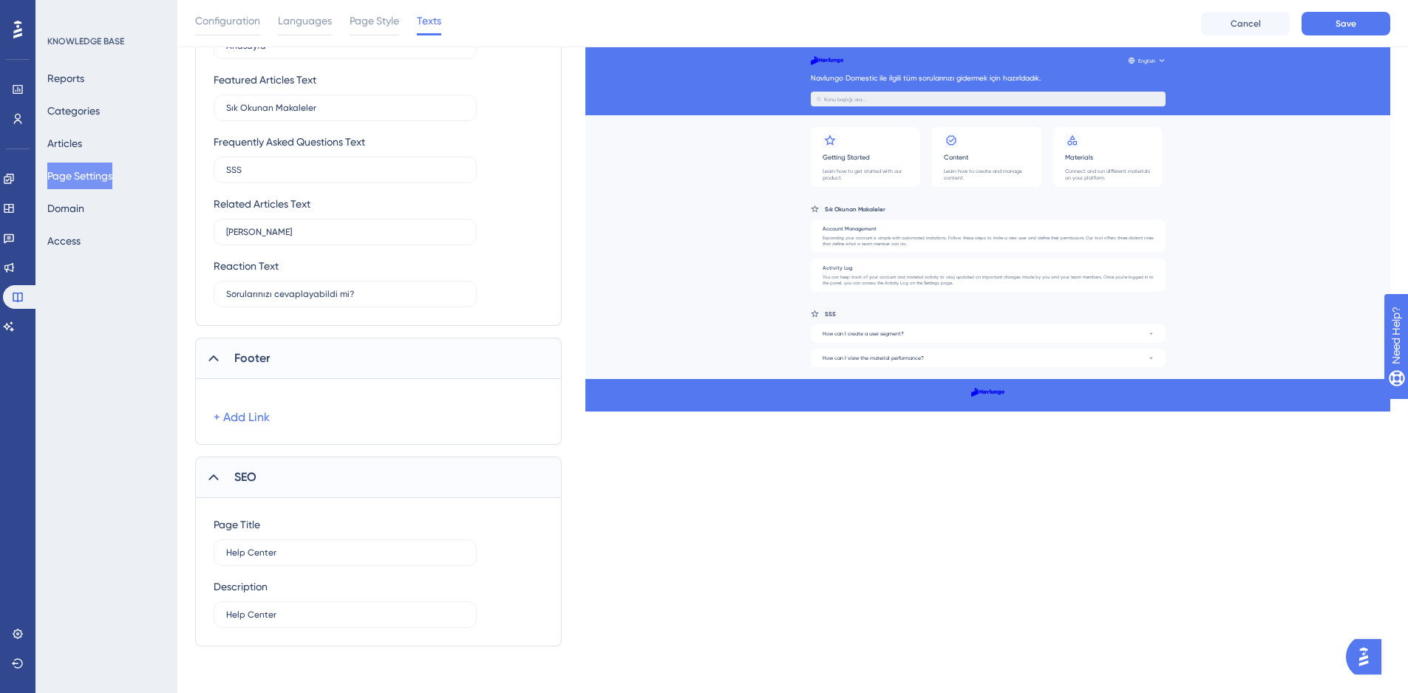
scroll to position [778, 0]
drag, startPoint x: 307, startPoint y: 556, endPoint x: 190, endPoint y: 546, distance: 117.2
type input "Navlungo Domestic - Yardım Sayfası"
drag, startPoint x: 312, startPoint y: 613, endPoint x: 6, endPoint y: 581, distance: 307.5
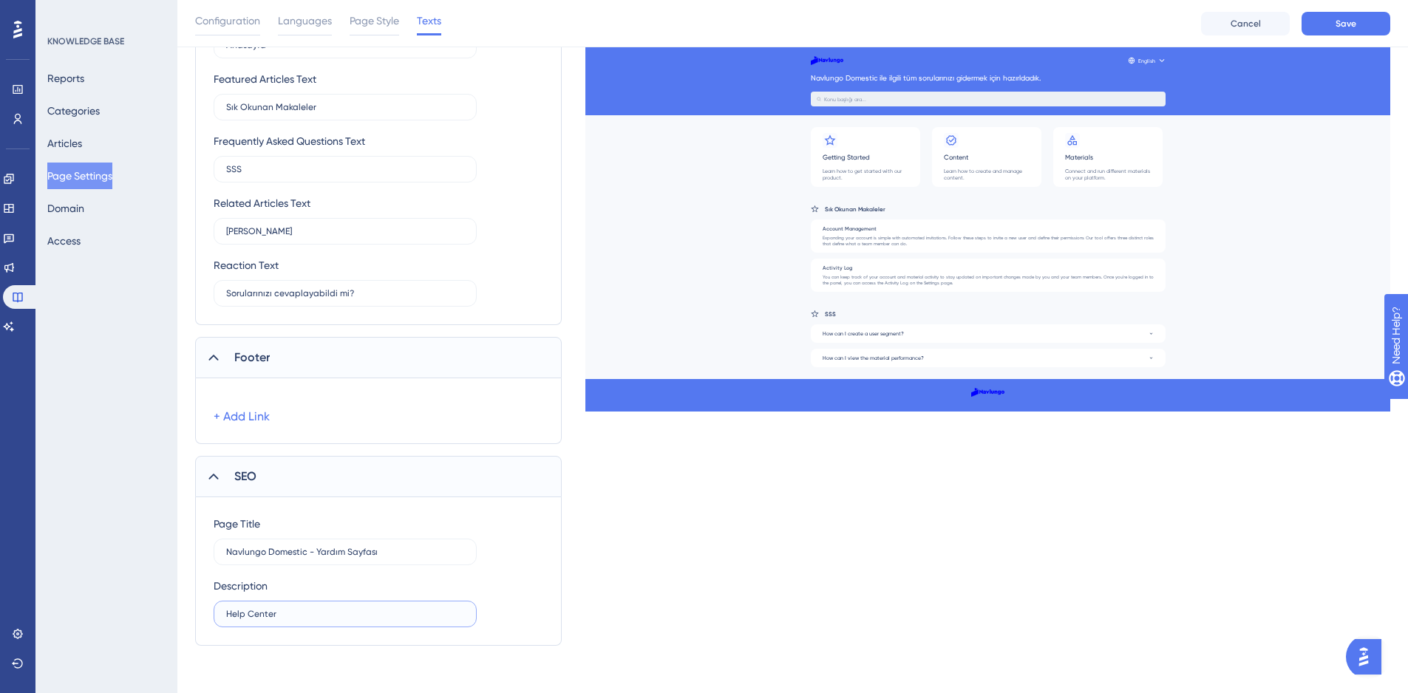
type input "Destek"
click at [1334, 30] on button "Save" at bounding box center [1345, 24] width 89 height 24
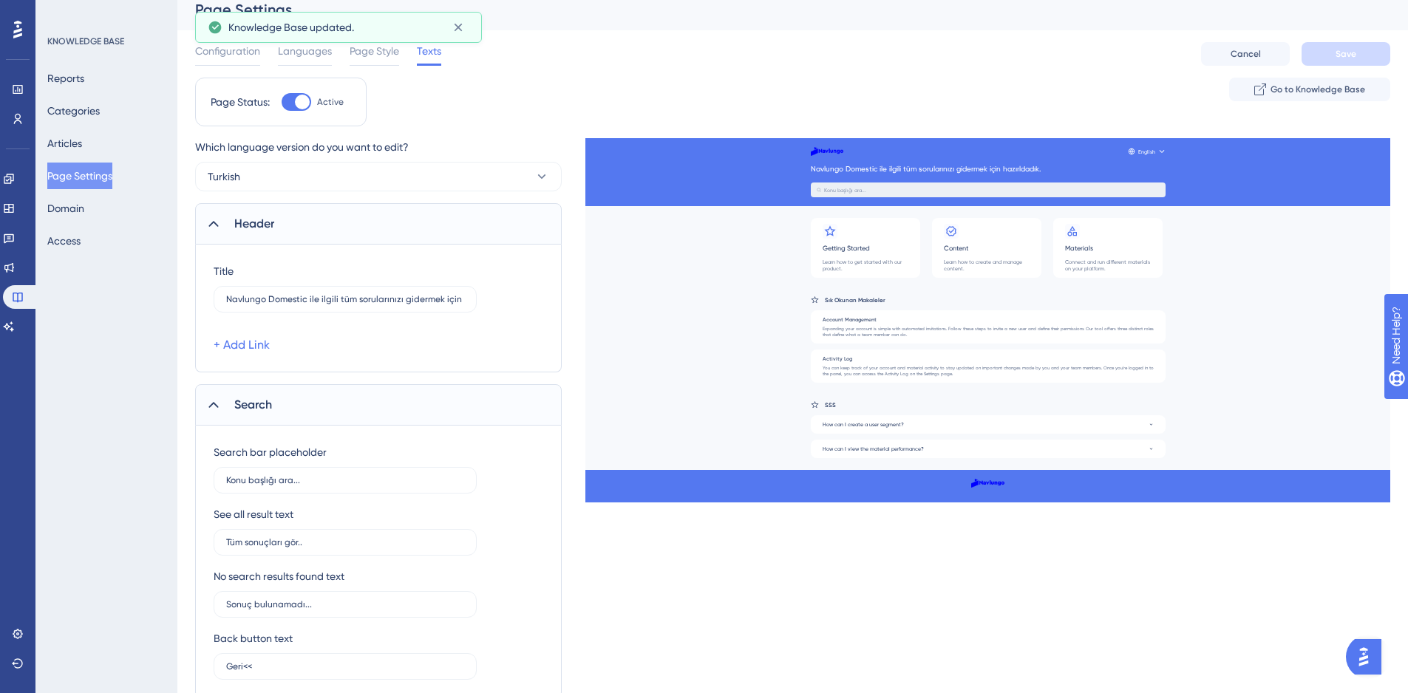
scroll to position [0, 0]
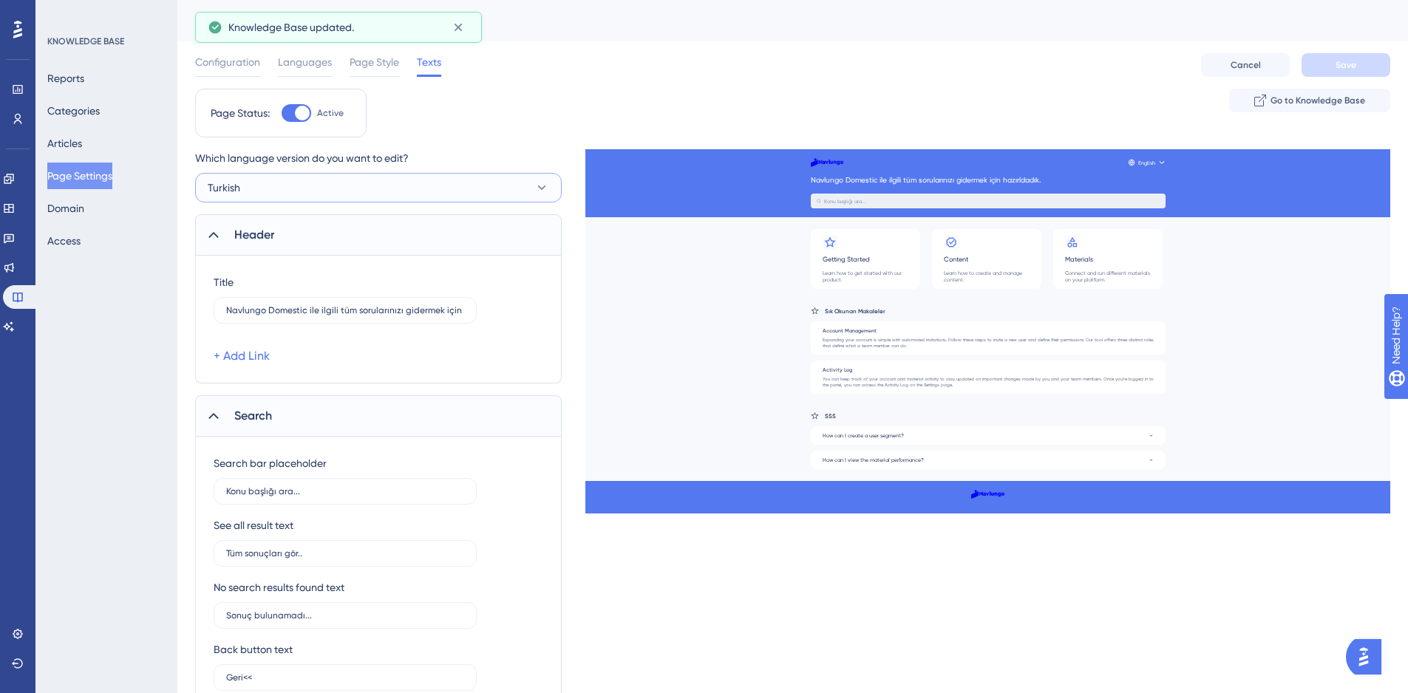
click at [233, 182] on span "Turkish" at bounding box center [224, 188] width 33 height 18
click at [589, 107] on div "Page Status: Active Go to Knowledge Base" at bounding box center [792, 119] width 1195 height 61
click at [82, 202] on button "Domain" at bounding box center [65, 208] width 37 height 27
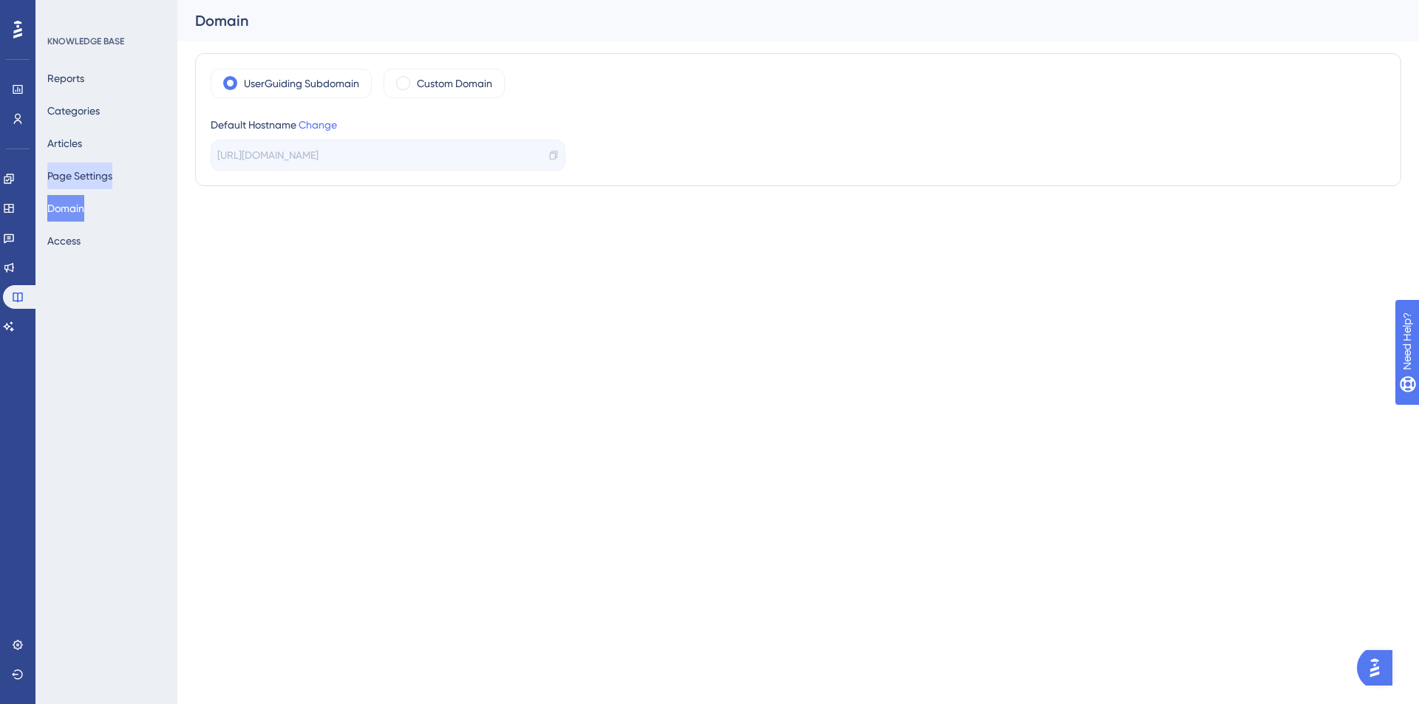
click at [85, 169] on button "Page Settings" at bounding box center [79, 176] width 65 height 27
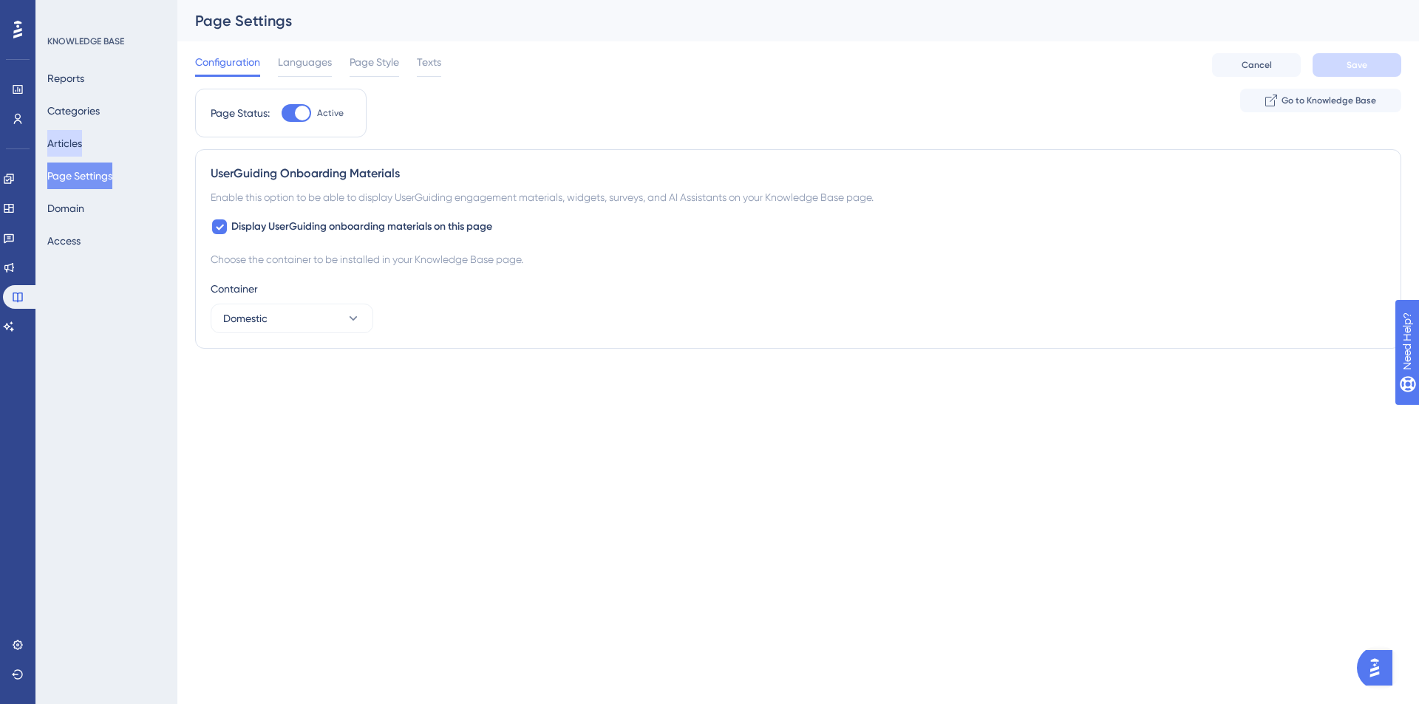
click at [82, 140] on button "Articles" at bounding box center [64, 143] width 35 height 27
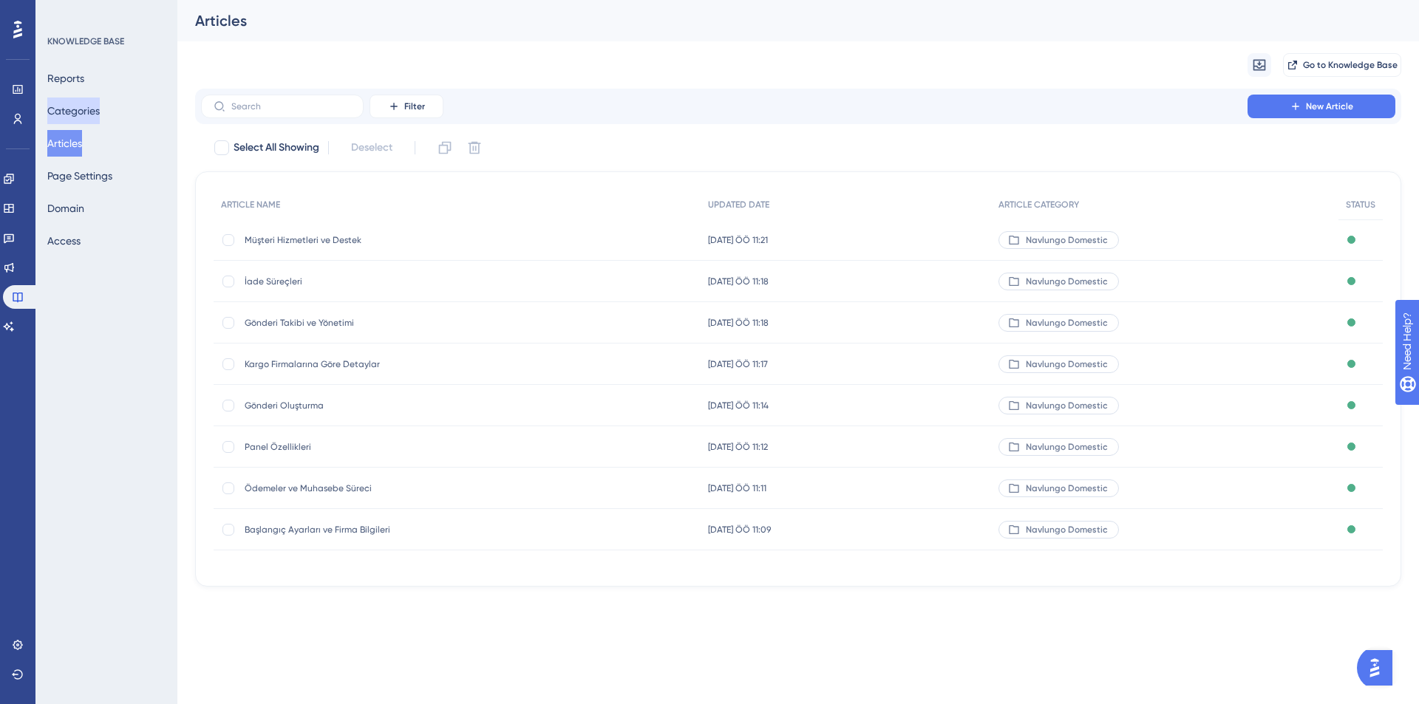
click at [77, 101] on button "Categories" at bounding box center [73, 111] width 52 height 27
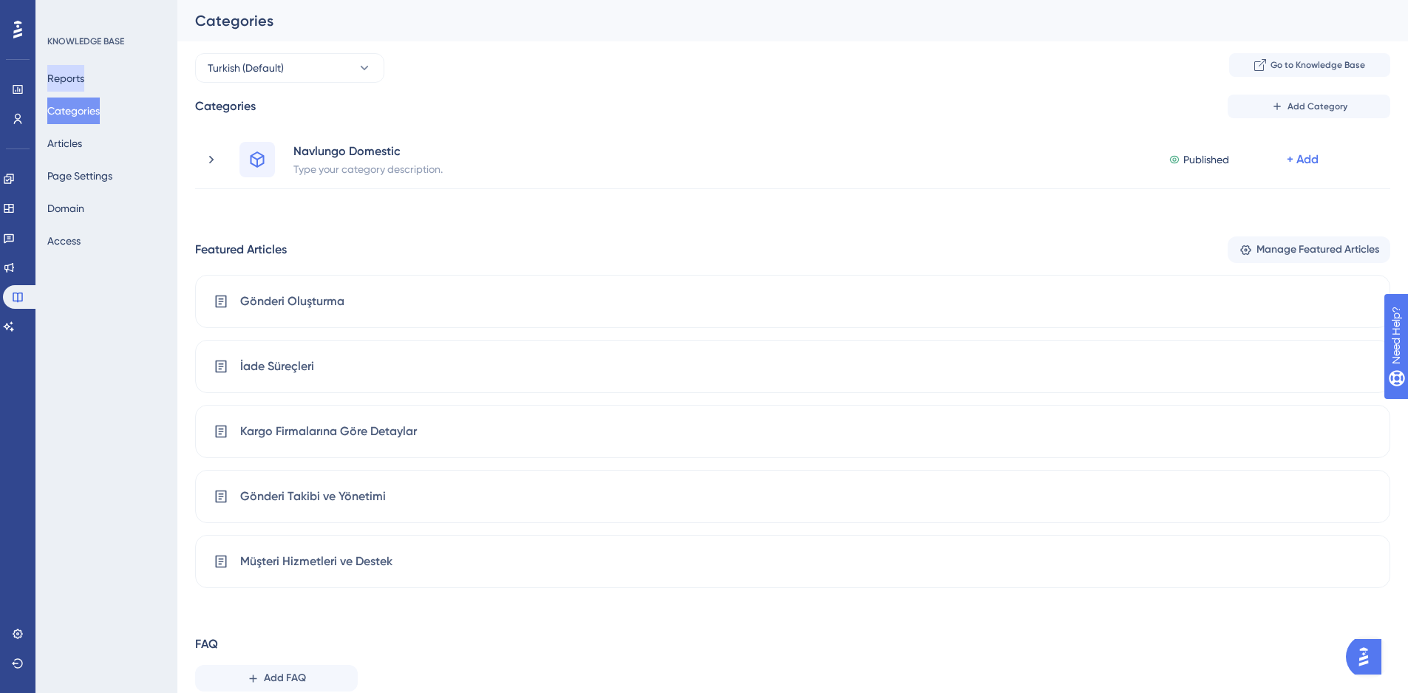
click at [75, 65] on button "Reports" at bounding box center [65, 78] width 37 height 27
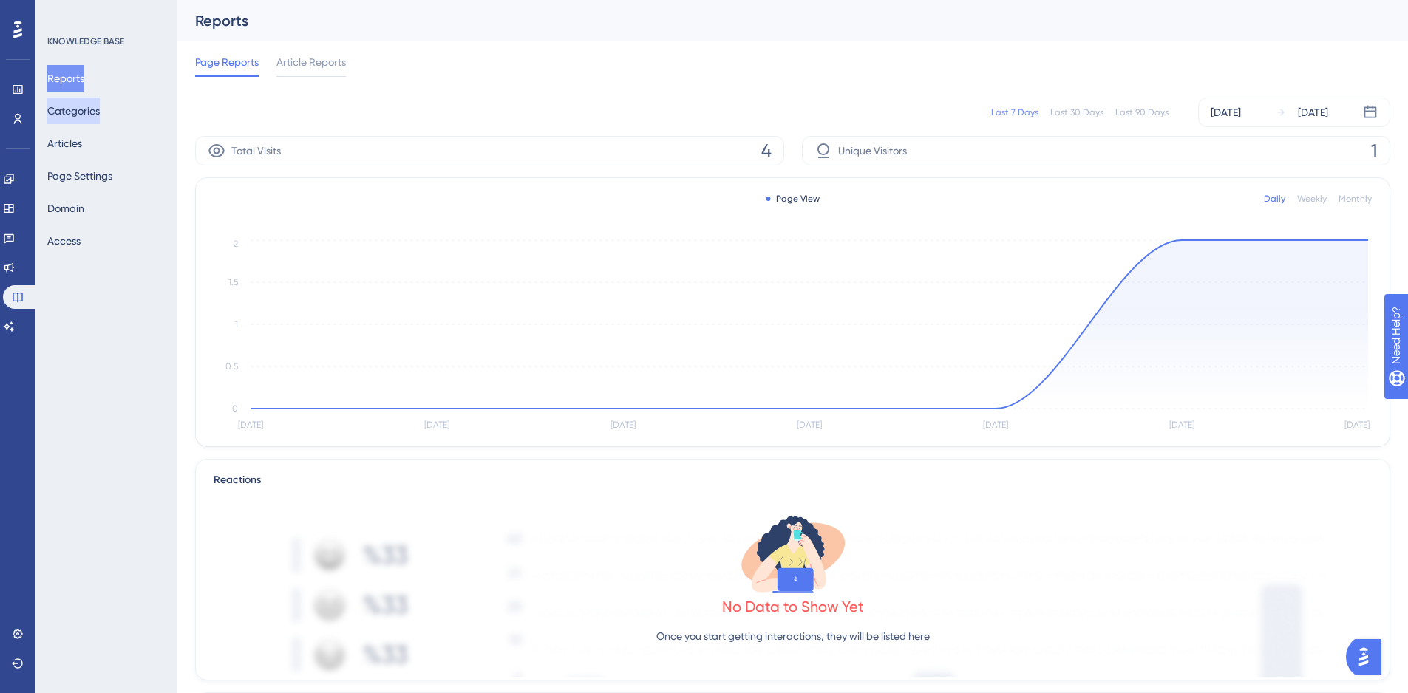
click at [87, 118] on button "Categories" at bounding box center [73, 111] width 52 height 27
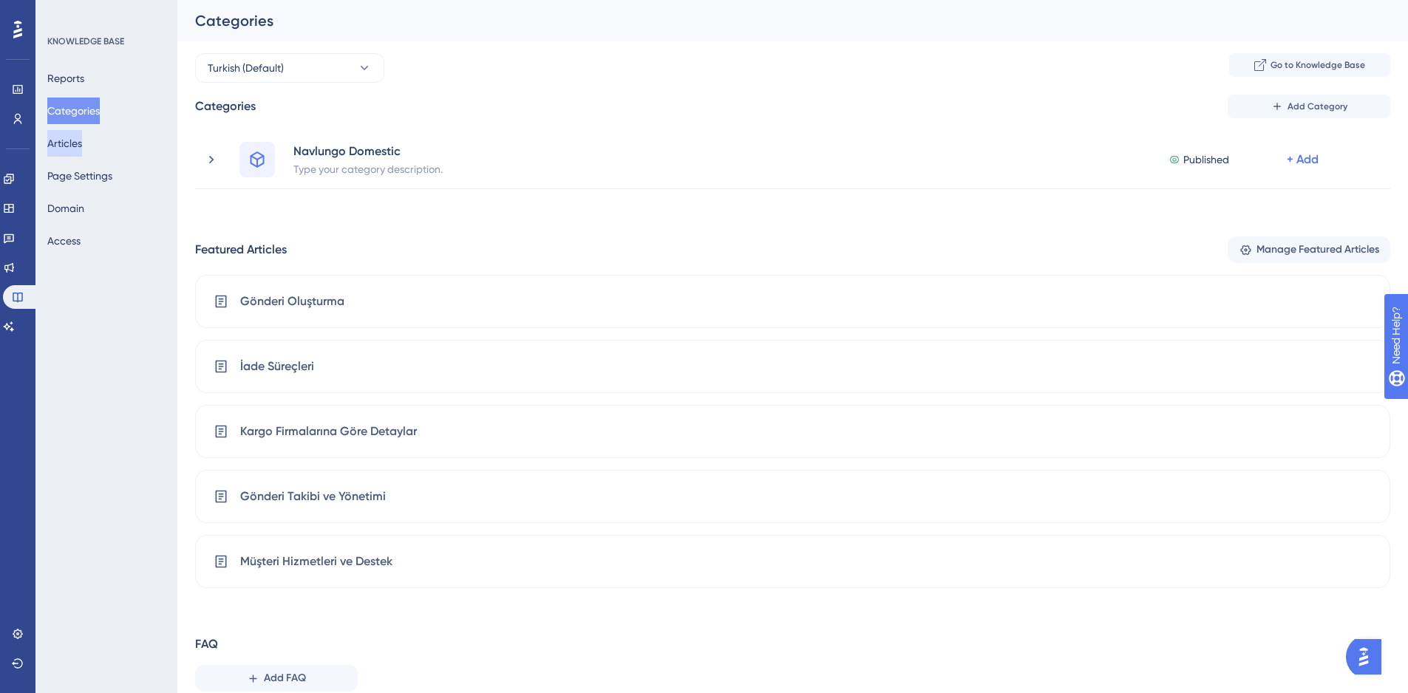
click at [67, 141] on button "Articles" at bounding box center [64, 143] width 35 height 27
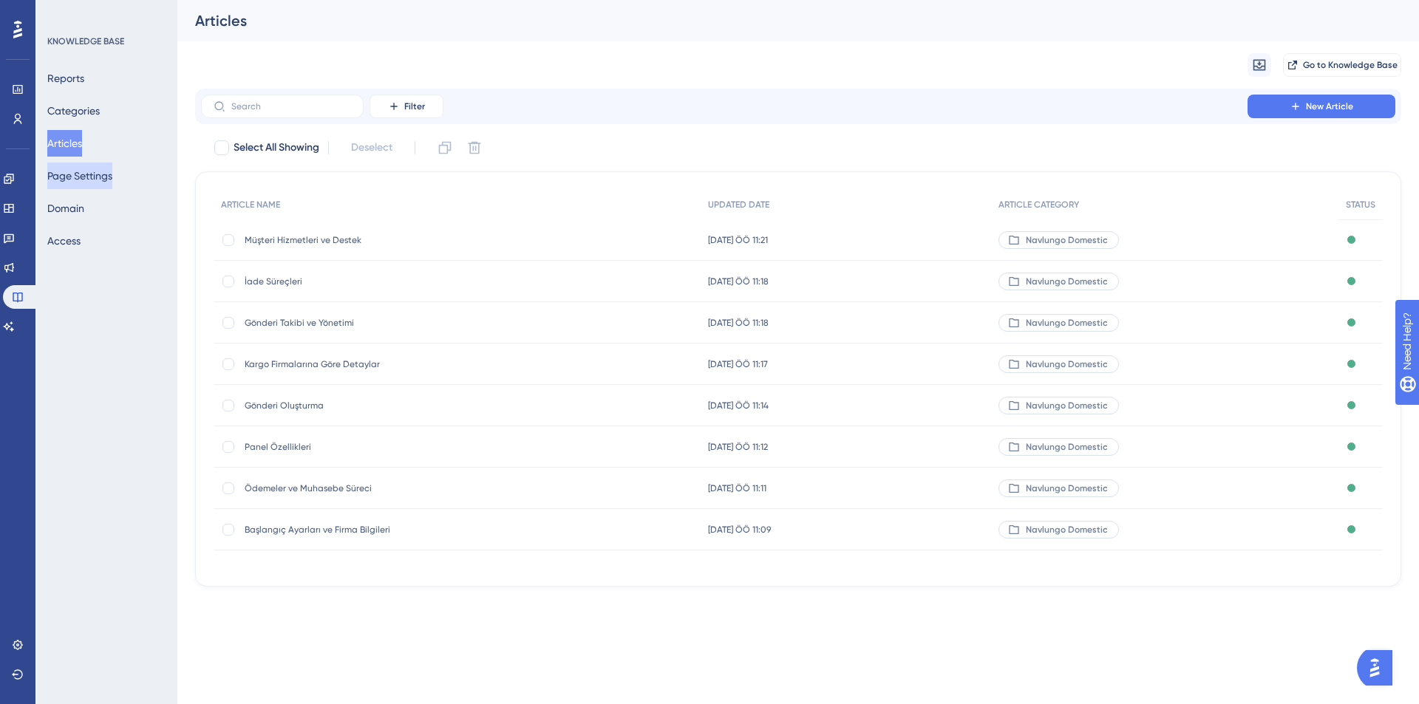
click at [83, 186] on button "Page Settings" at bounding box center [79, 176] width 65 height 27
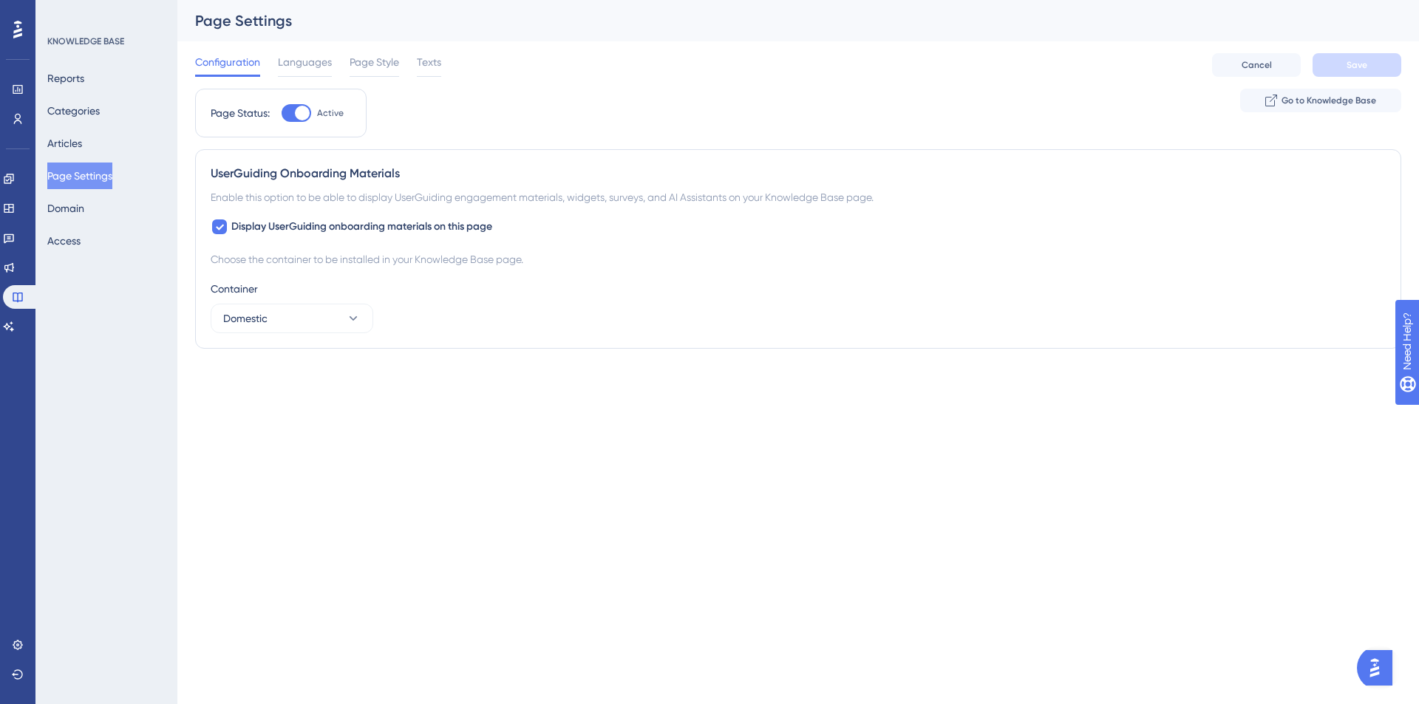
click at [91, 223] on div "Reports Categories Articles Page Settings Domain Access" at bounding box center [107, 159] width 120 height 189
click at [93, 255] on div "KNOWLEDGE BASE Reports Categories Articles Page Settings Domain Access" at bounding box center [106, 352] width 142 height 704
click at [70, 215] on button "Domain" at bounding box center [65, 208] width 37 height 27
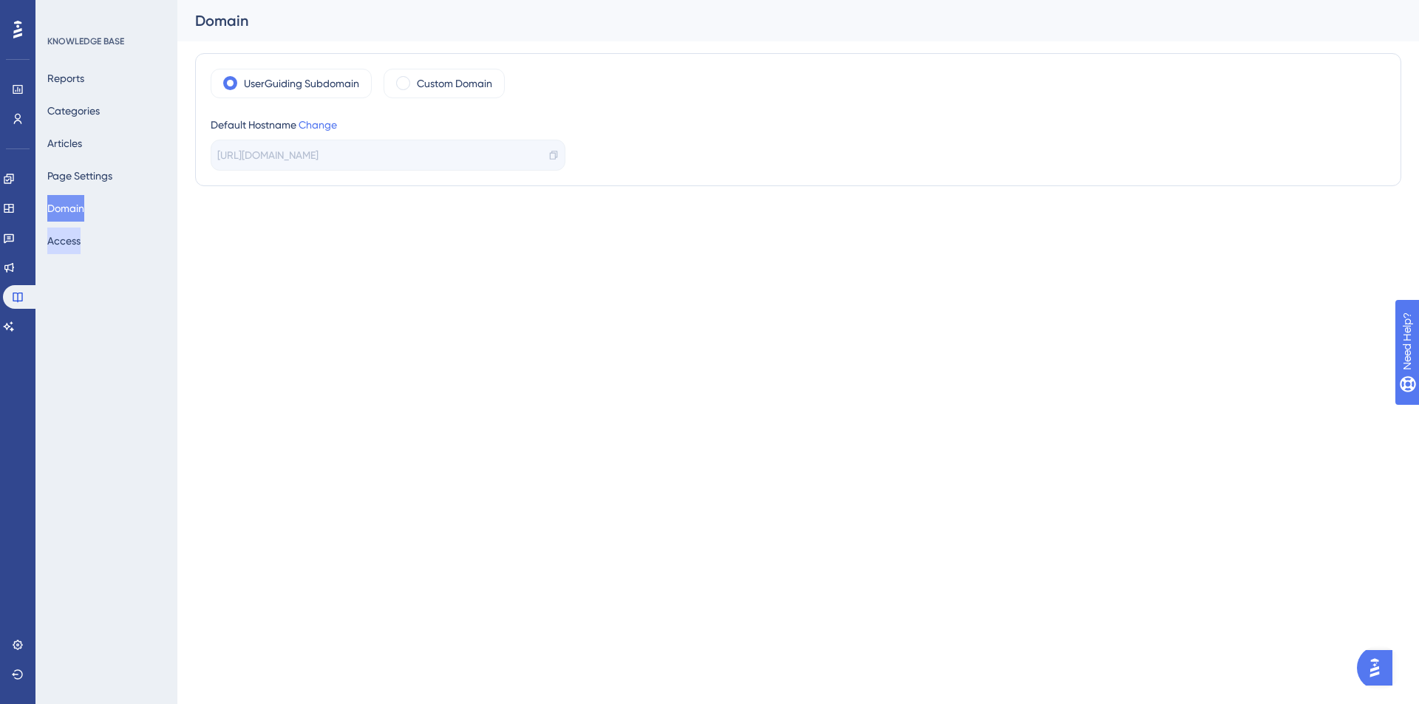
click at [81, 245] on button "Access" at bounding box center [63, 241] width 33 height 27
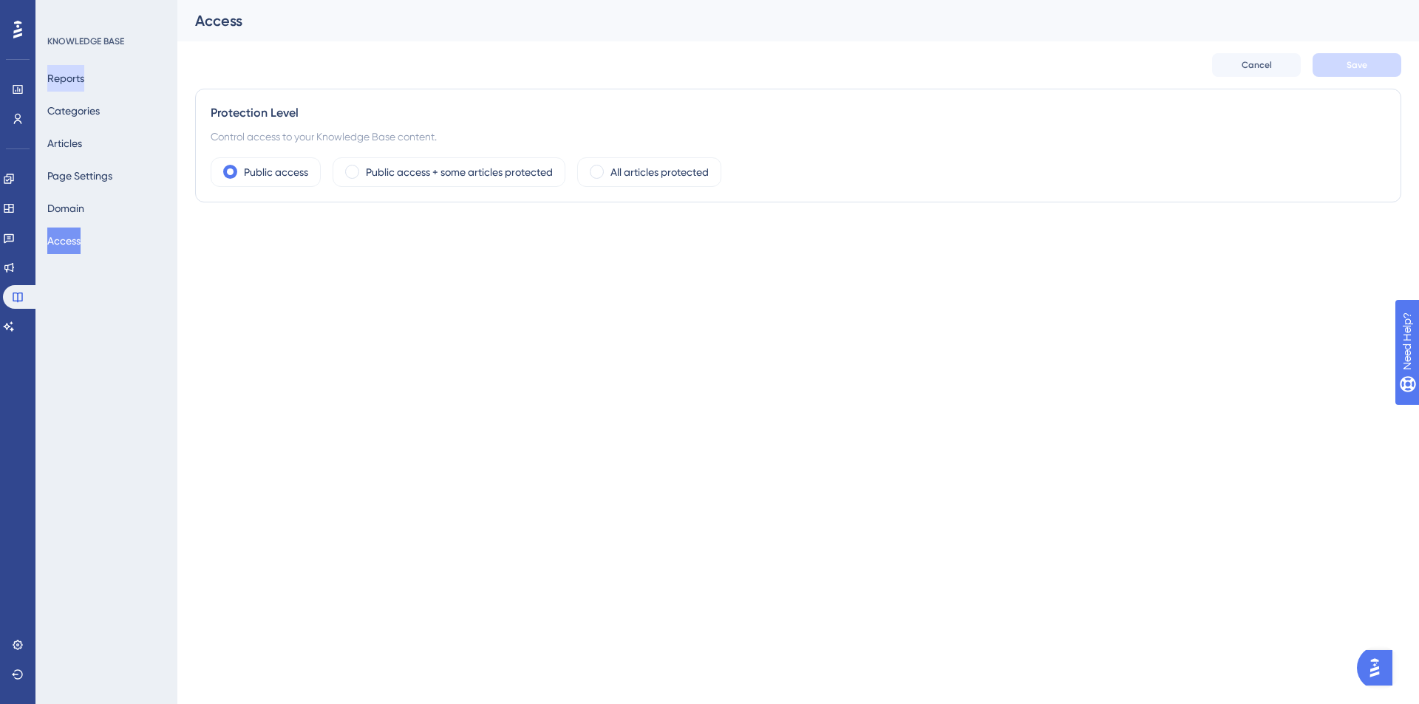
click at [84, 71] on button "Reports" at bounding box center [65, 78] width 37 height 27
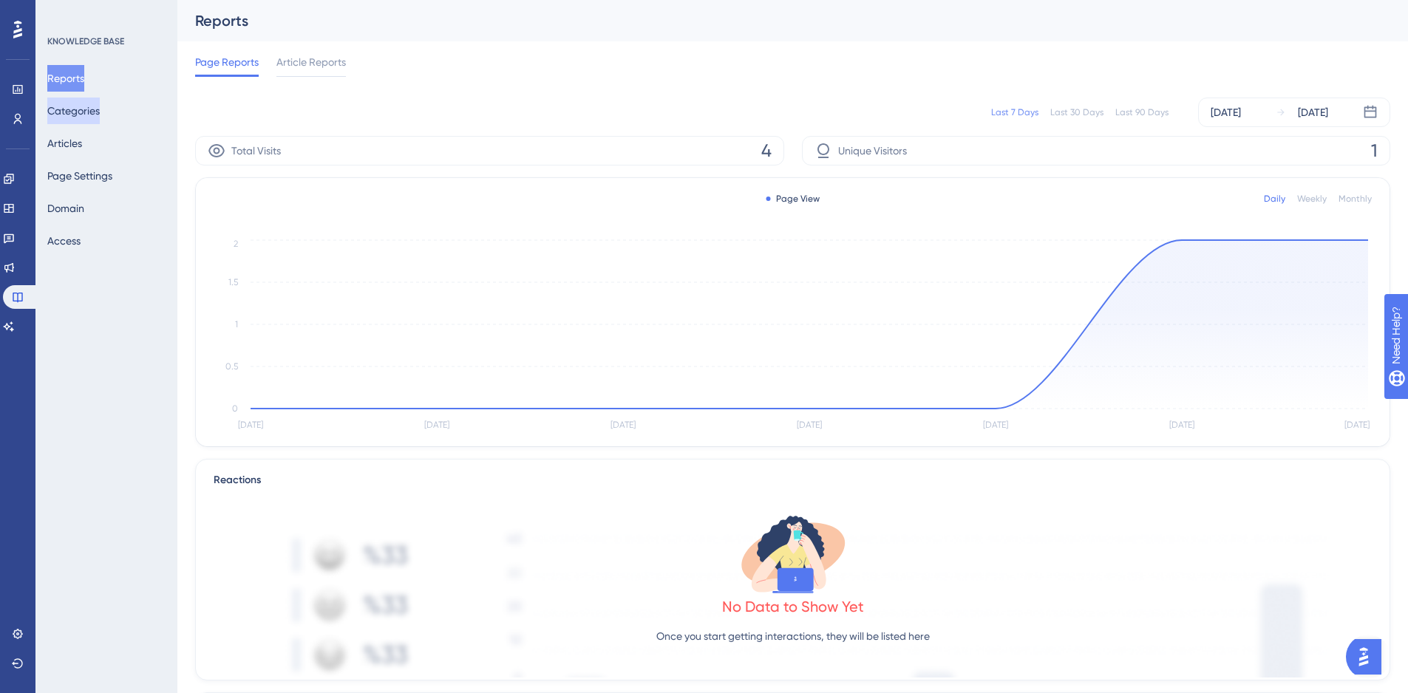
click at [91, 117] on button "Categories" at bounding box center [73, 111] width 52 height 27
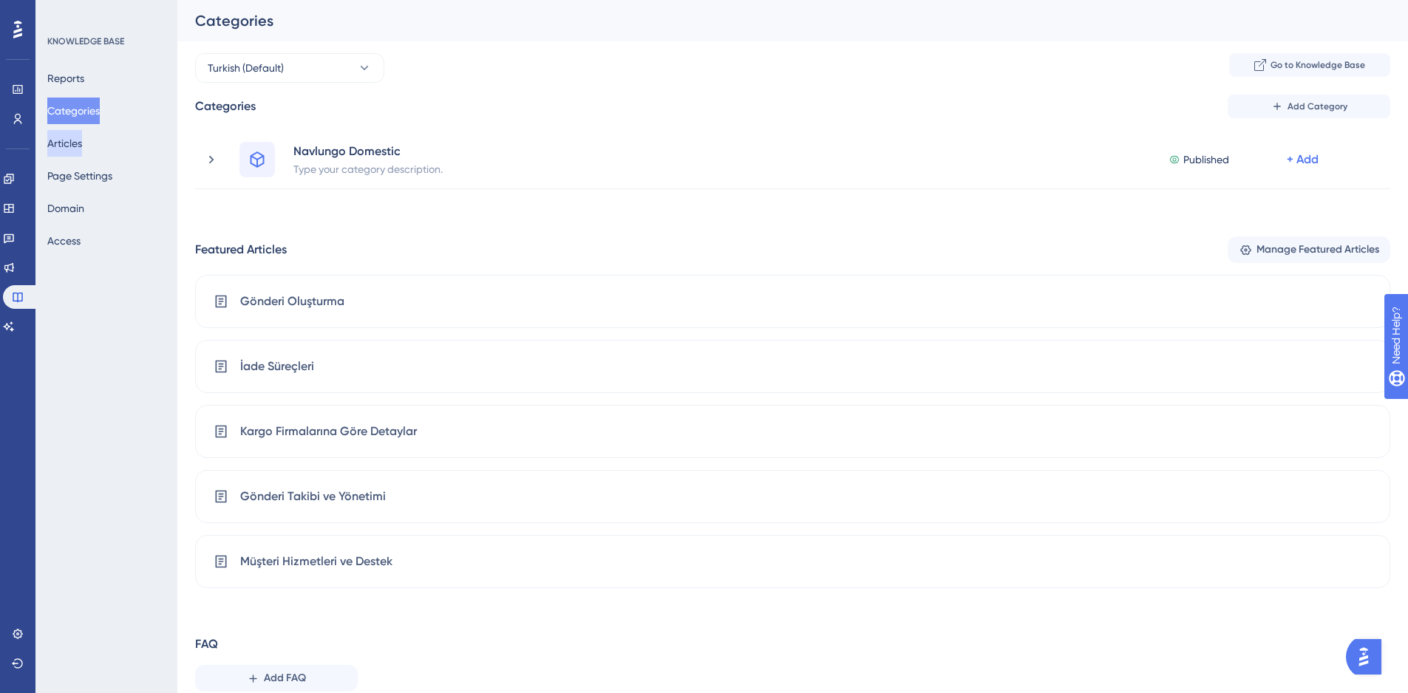
click at [82, 143] on button "Articles" at bounding box center [64, 143] width 35 height 27
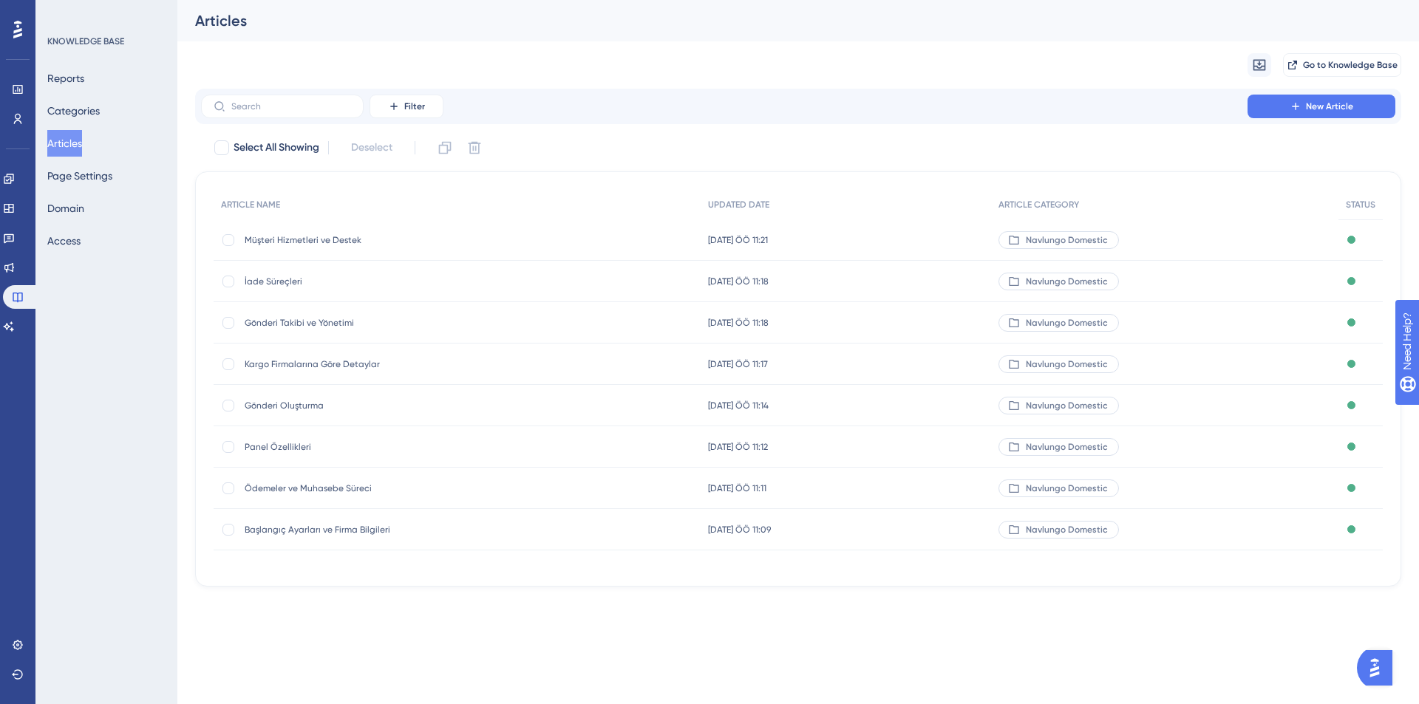
click at [137, 186] on div "Reports Categories Articles Page Settings Domain Access" at bounding box center [107, 159] width 120 height 189
click at [108, 178] on button "Page Settings" at bounding box center [79, 176] width 65 height 27
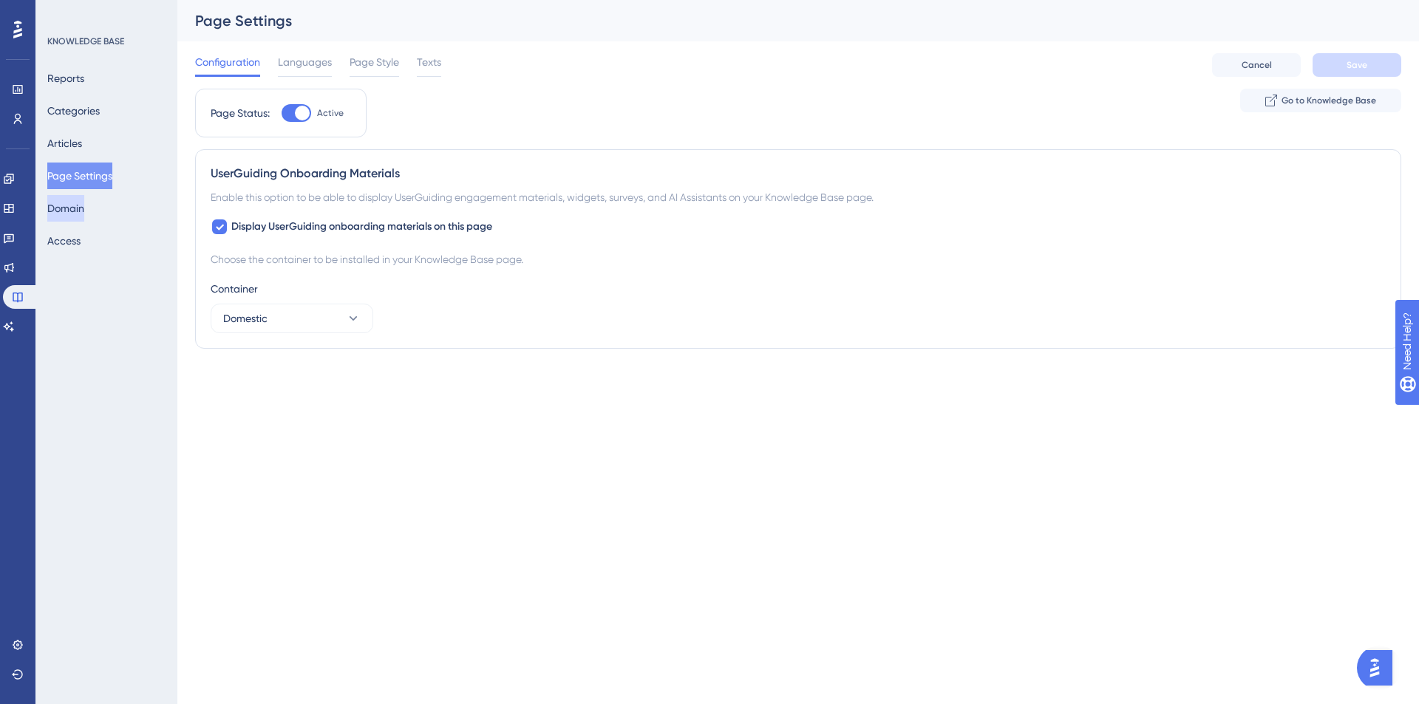
click at [80, 208] on button "Domain" at bounding box center [65, 208] width 37 height 27
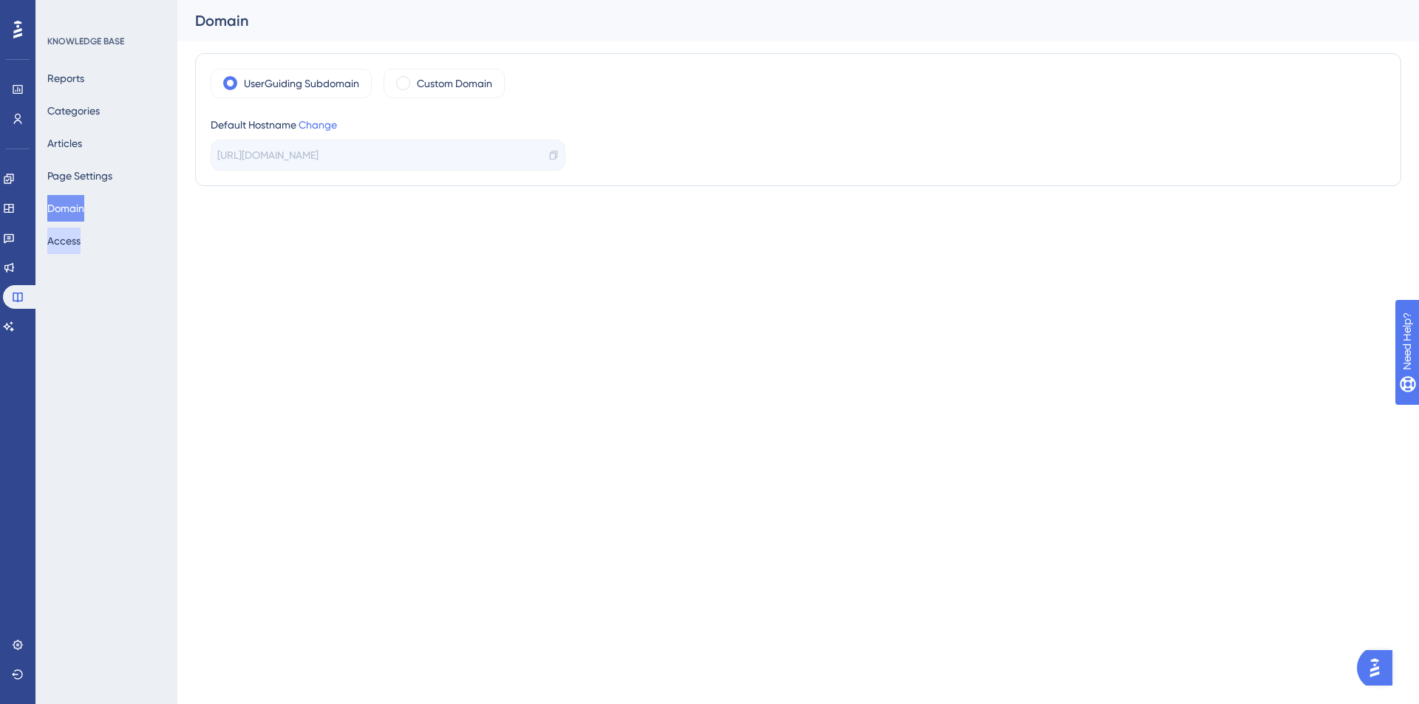
click at [81, 244] on button "Access" at bounding box center [63, 241] width 33 height 27
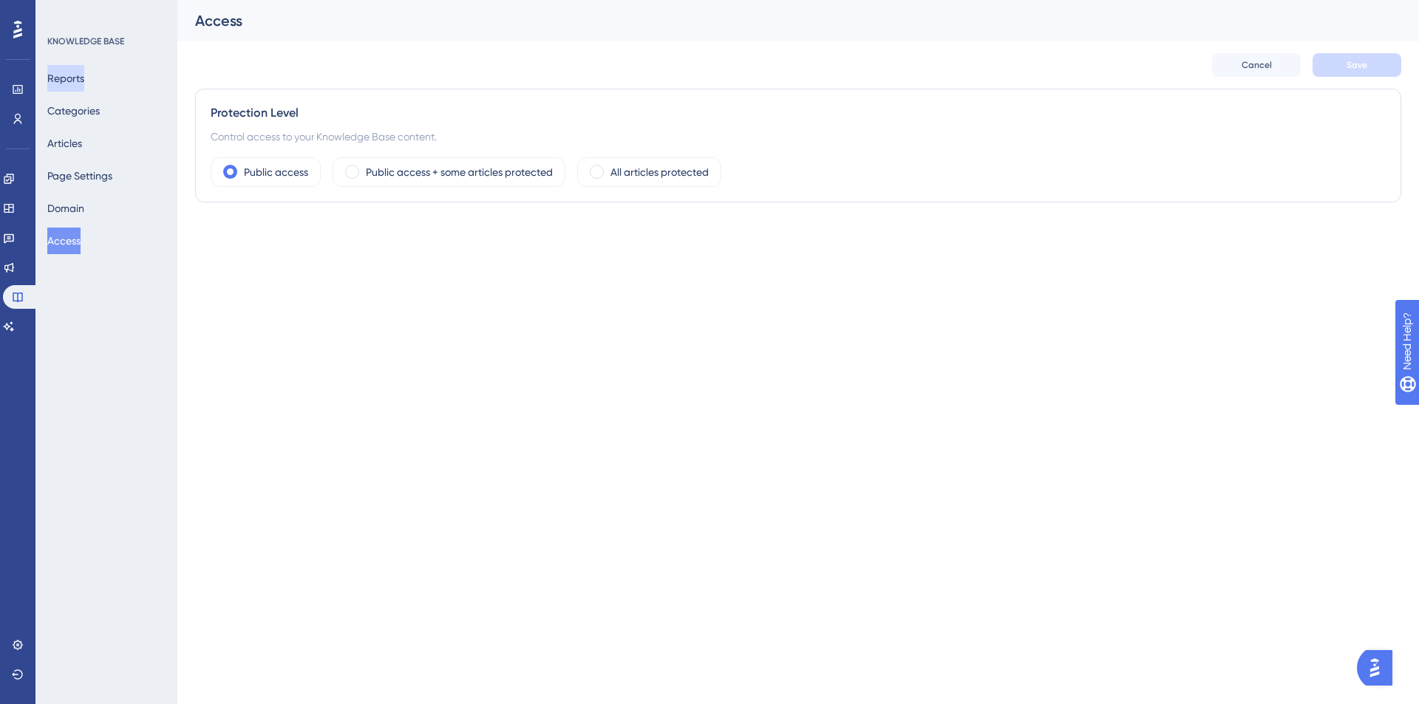
click at [80, 86] on button "Reports" at bounding box center [65, 78] width 37 height 27
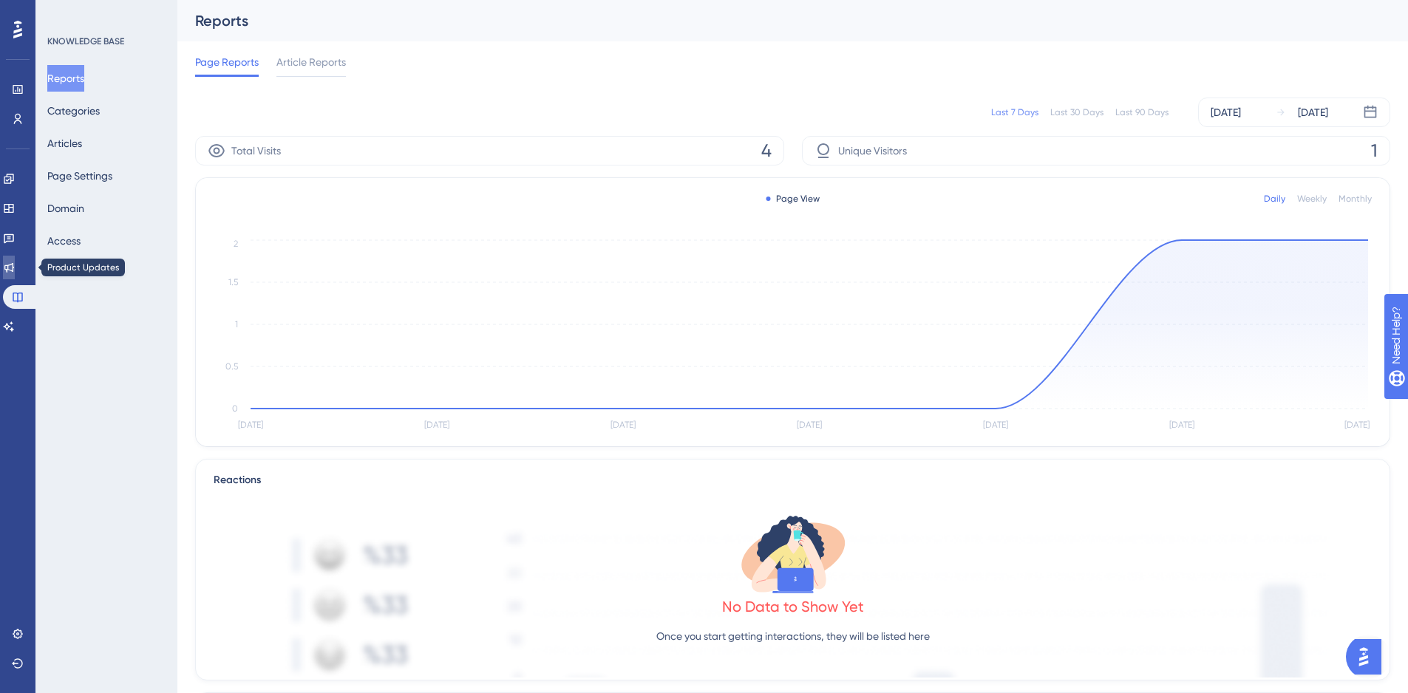
click at [15, 262] on icon at bounding box center [9, 268] width 12 height 12
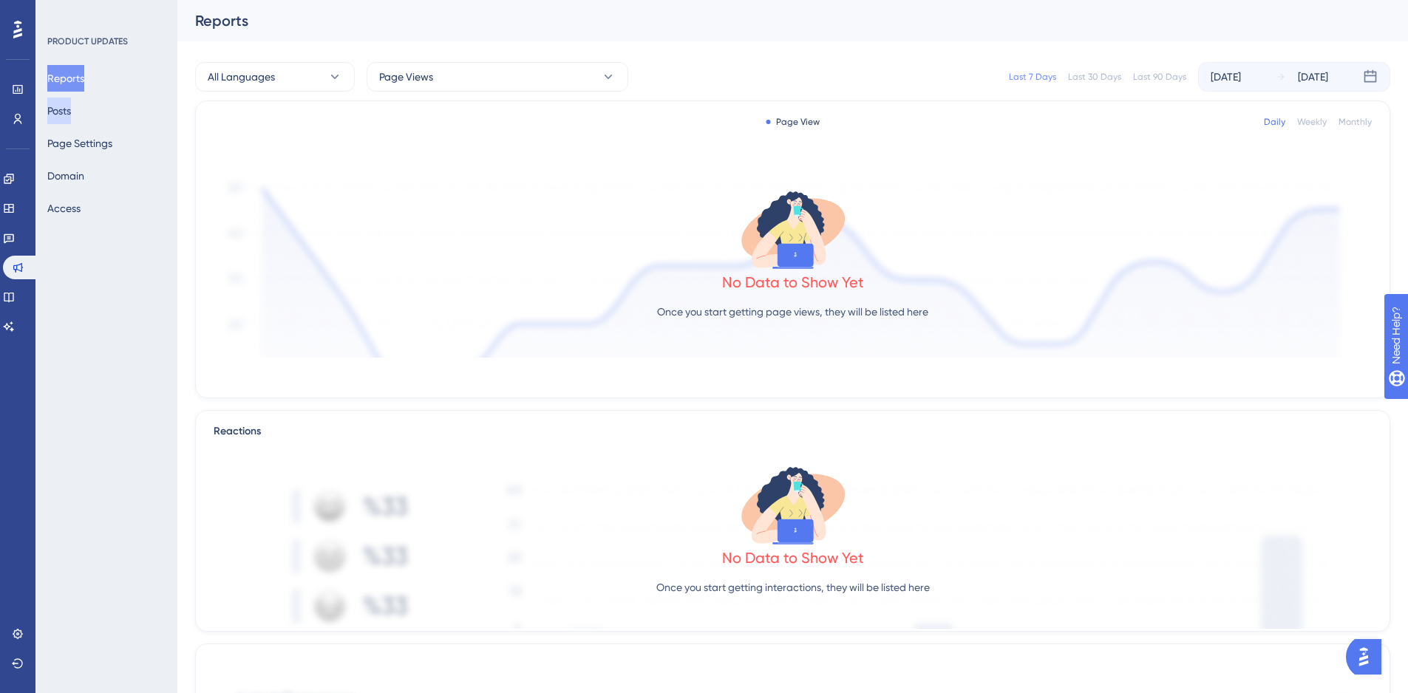
click at [71, 112] on button "Posts" at bounding box center [59, 111] width 24 height 27
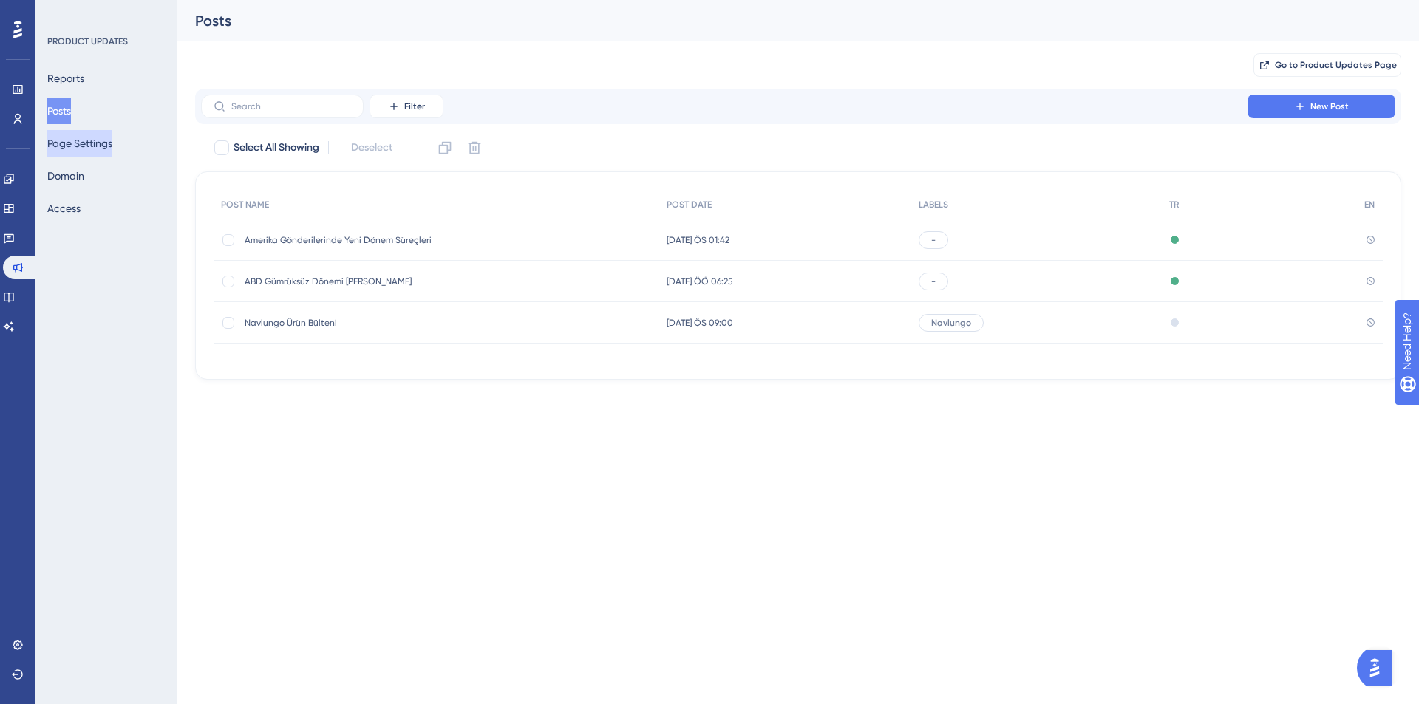
click at [94, 145] on button "Page Settings" at bounding box center [79, 143] width 65 height 27
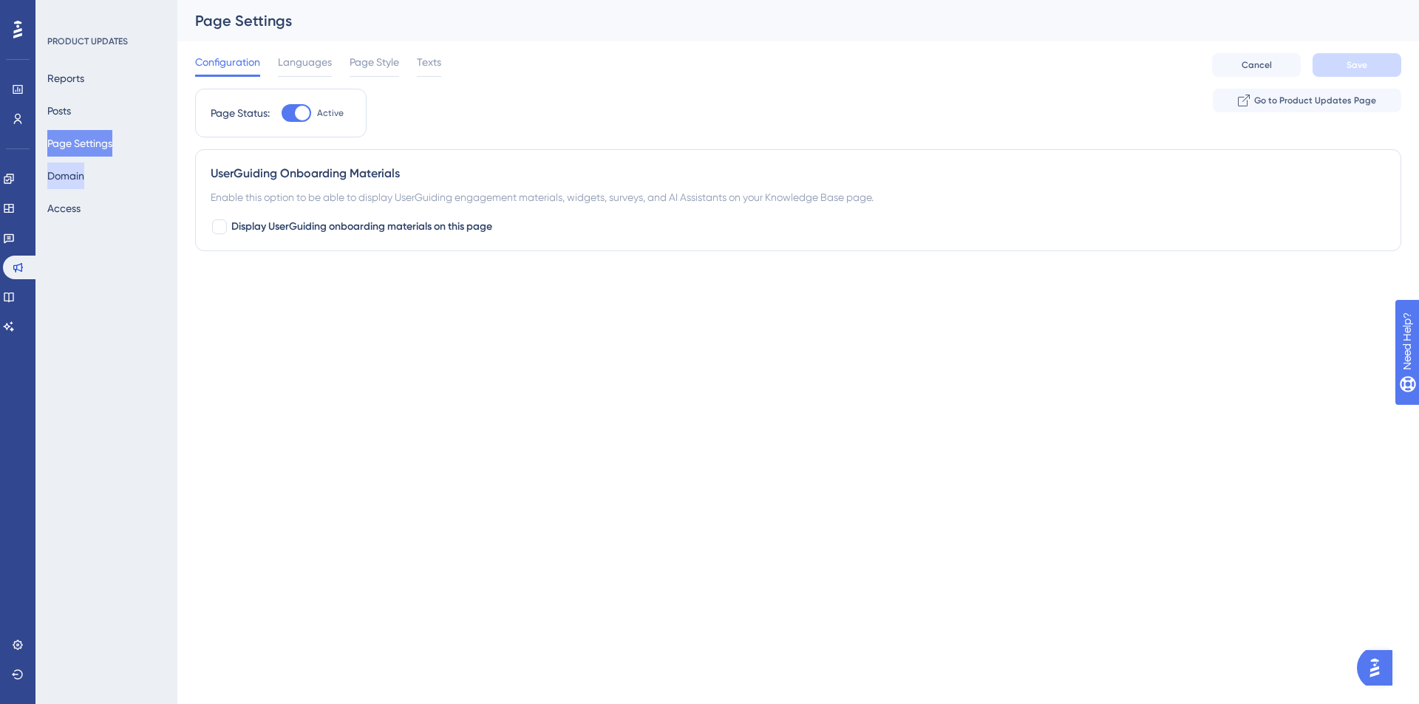
click at [77, 181] on button "Domain" at bounding box center [65, 176] width 37 height 27
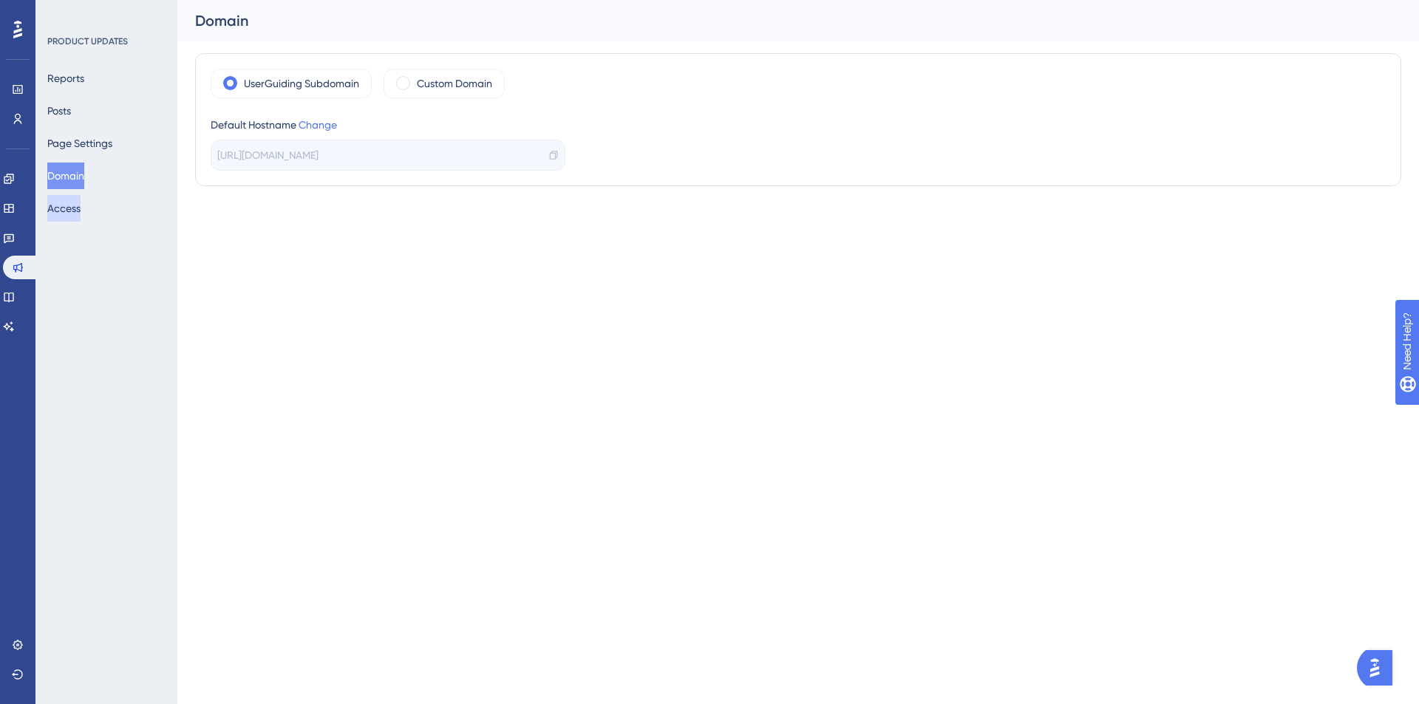
click at [80, 214] on button "Access" at bounding box center [63, 208] width 33 height 27
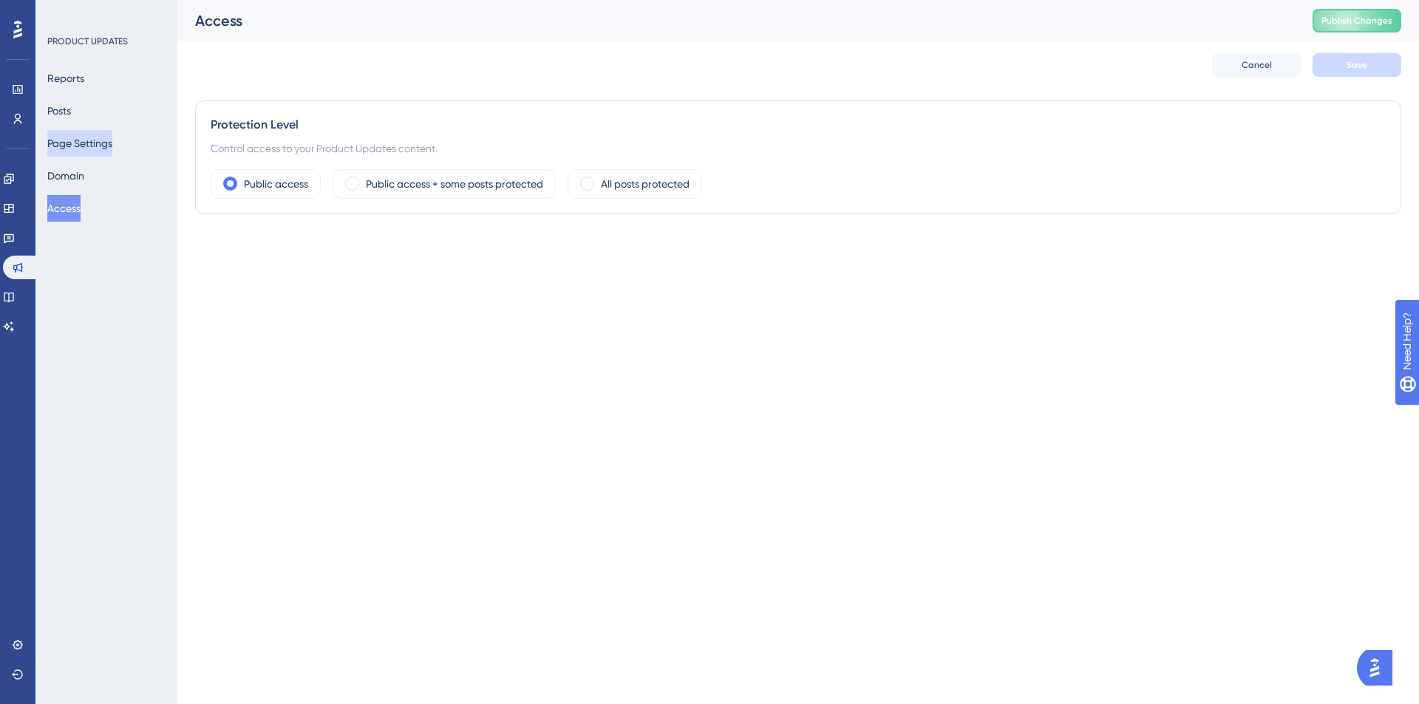
click at [77, 143] on button "Page Settings" at bounding box center [79, 143] width 65 height 27
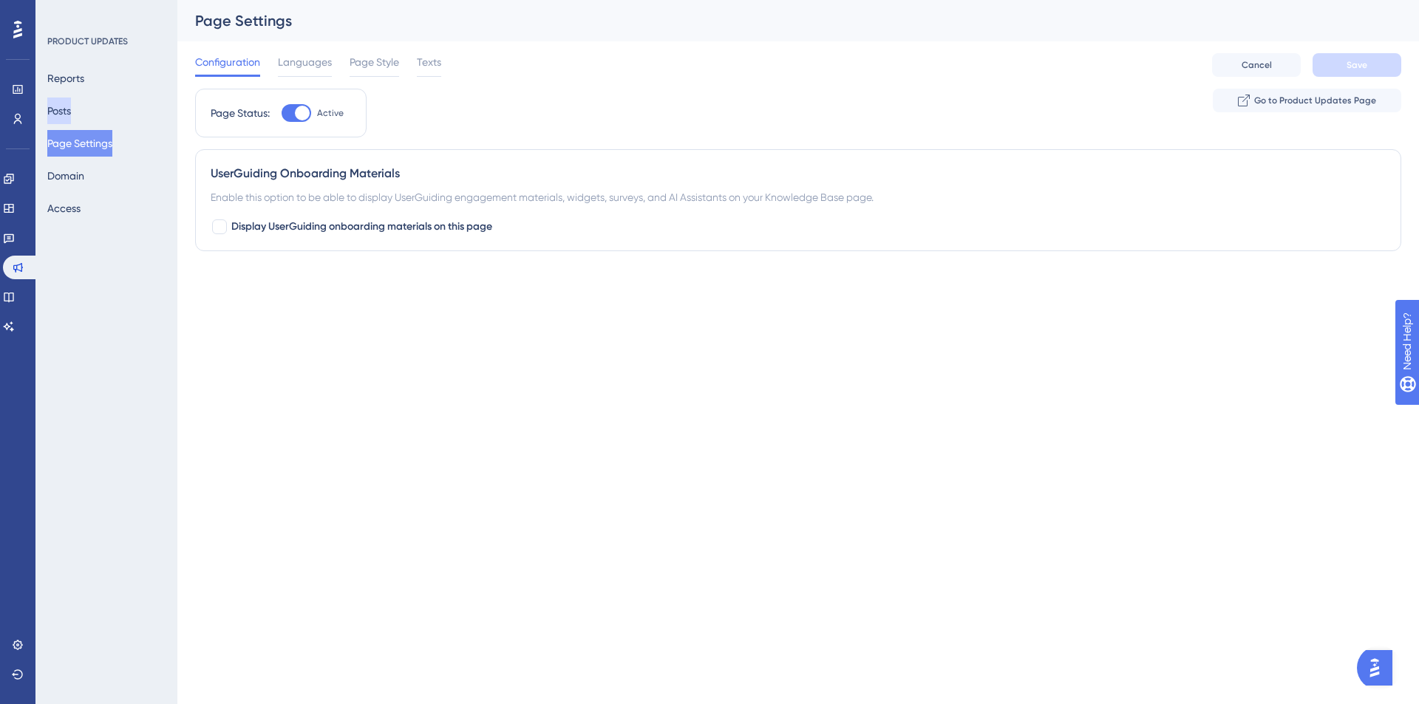
click at [69, 120] on button "Posts" at bounding box center [59, 111] width 24 height 27
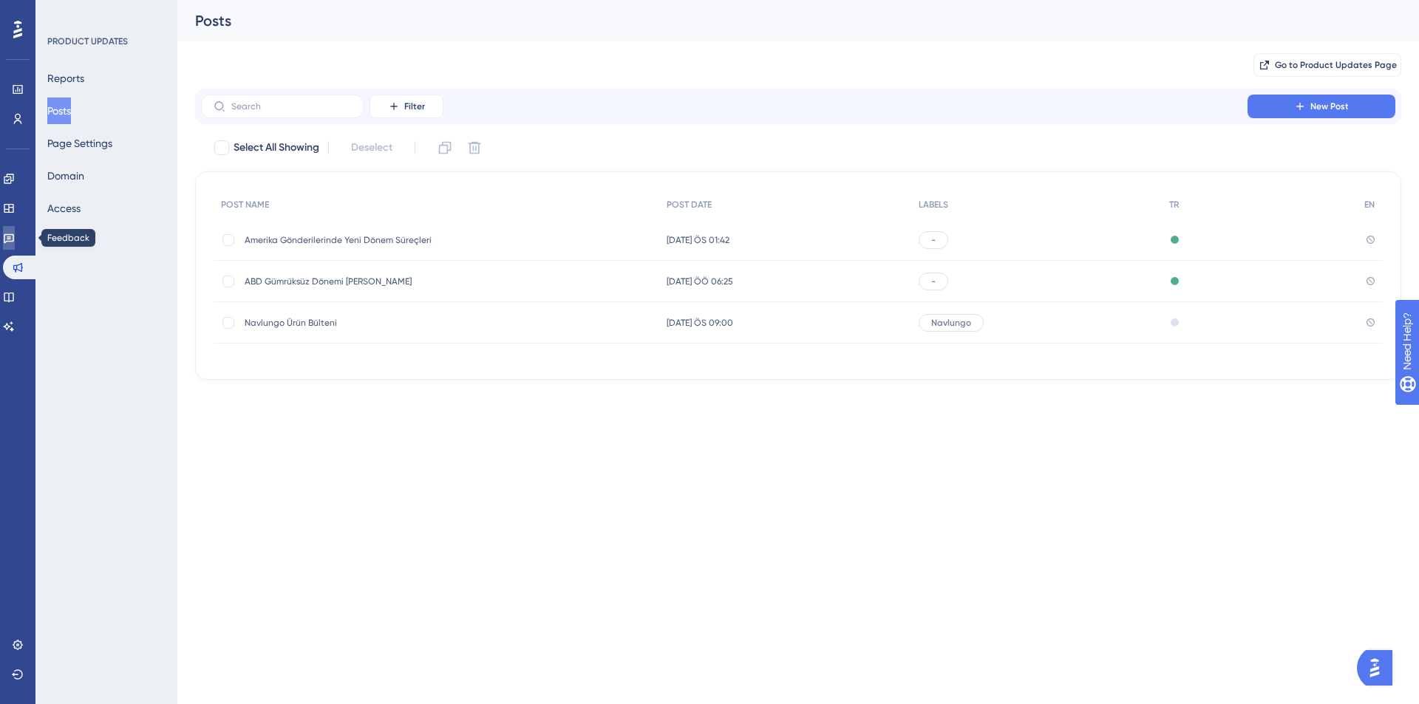
click at [15, 237] on icon at bounding box center [9, 238] width 12 height 12
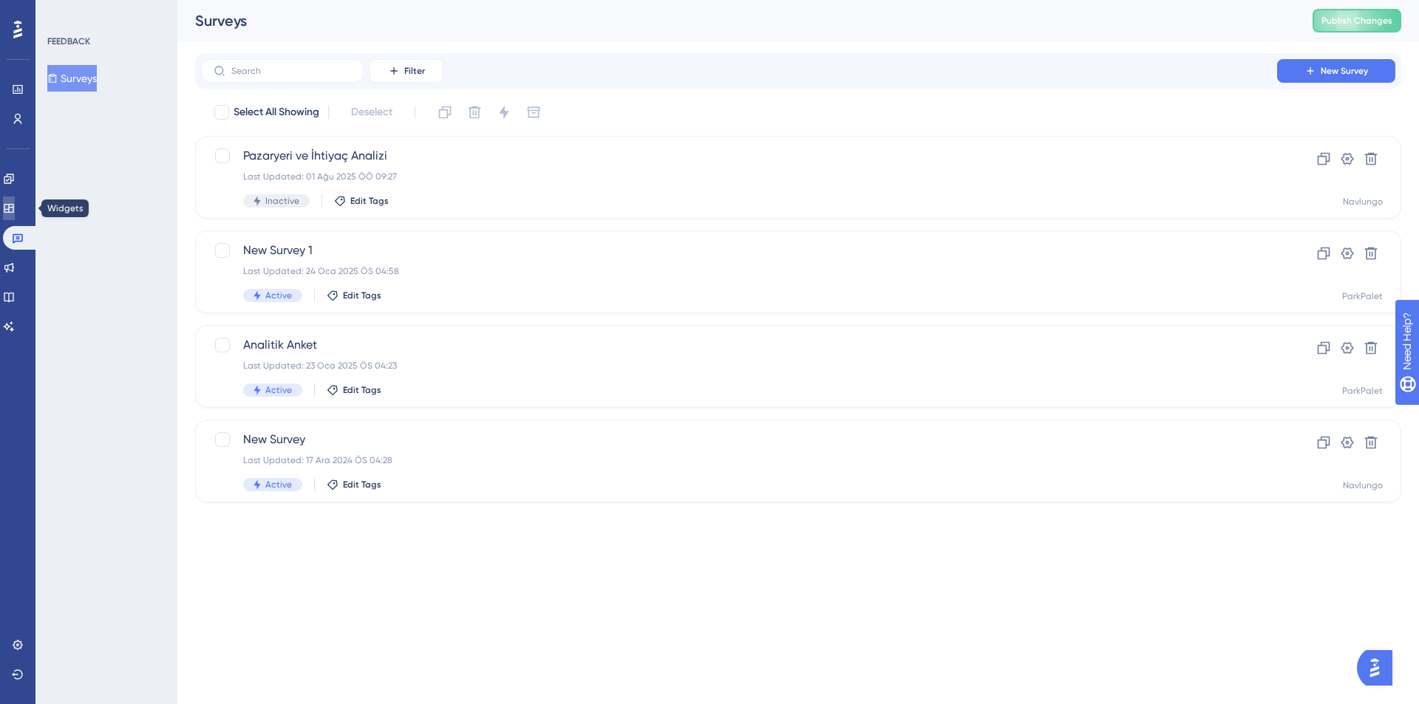
click at [13, 204] on icon at bounding box center [9, 208] width 10 height 9
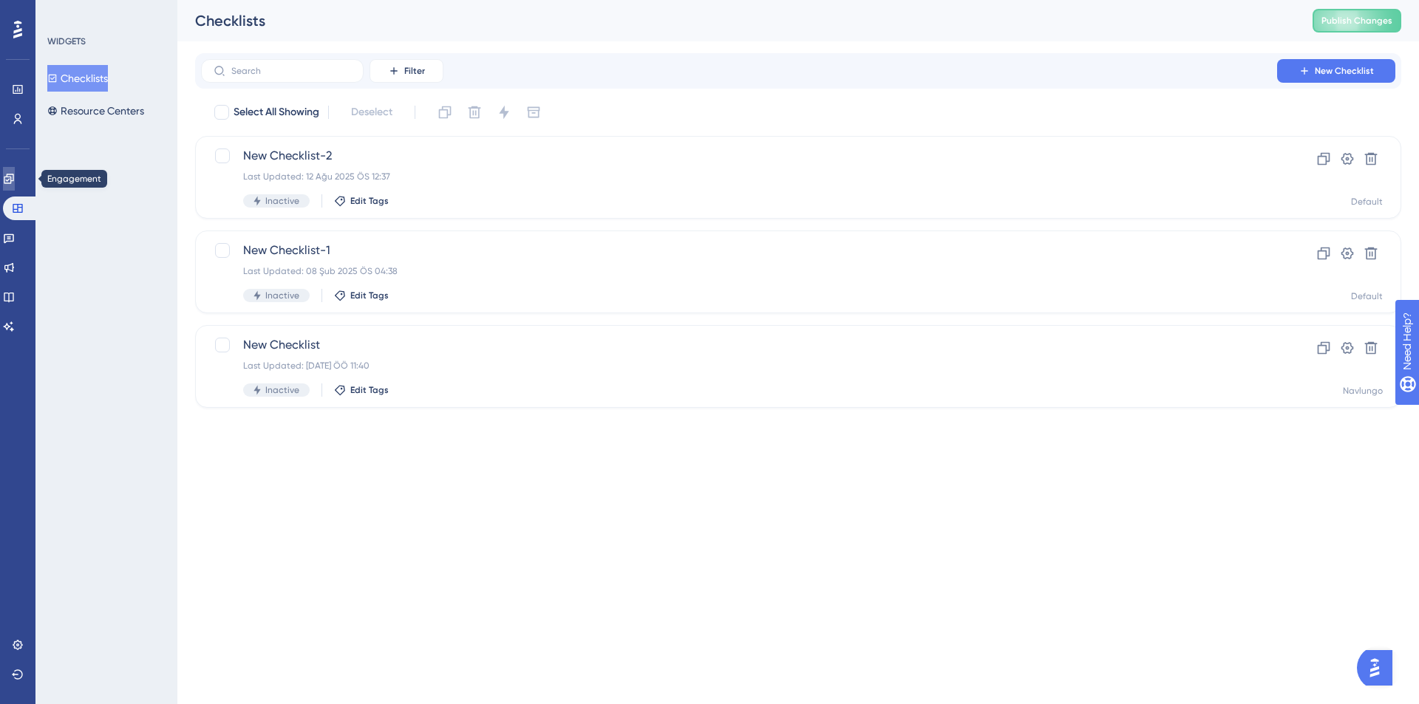
click at [15, 179] on icon at bounding box center [9, 179] width 12 height 12
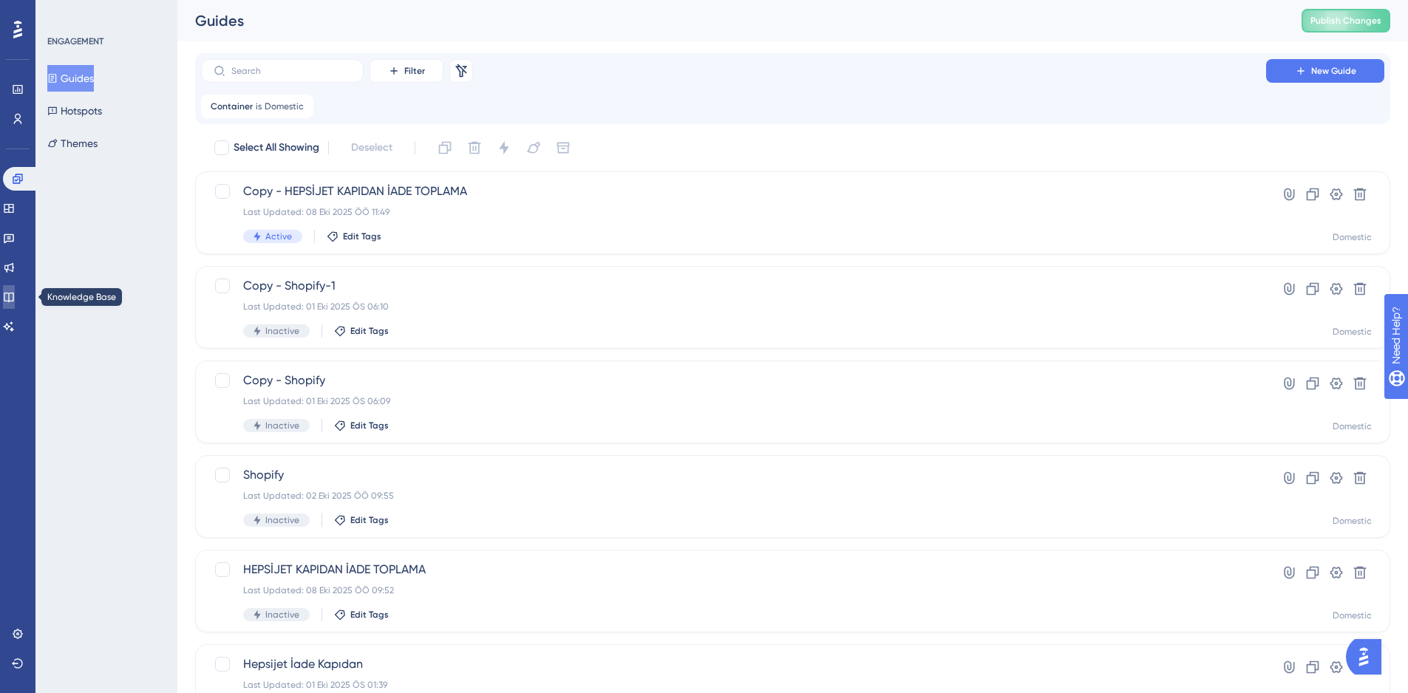
click at [13, 296] on icon at bounding box center [9, 298] width 10 height 10
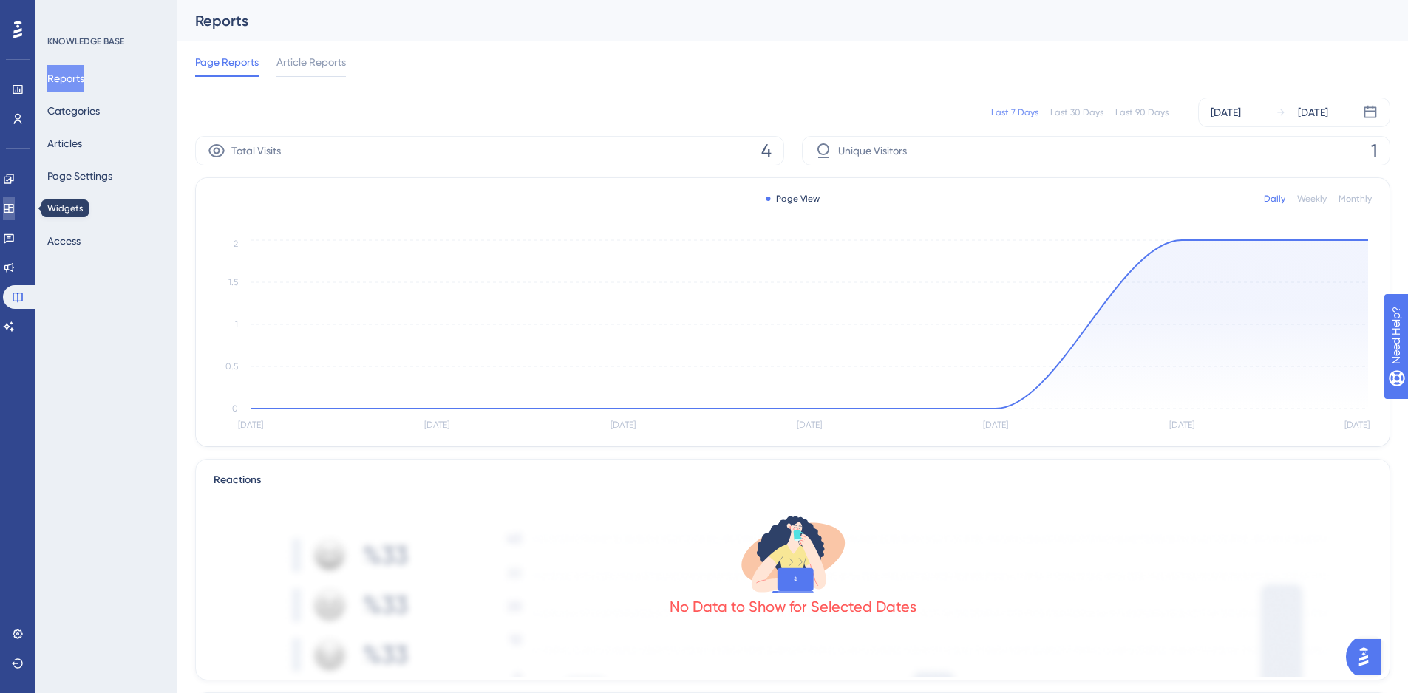
click at [13, 209] on icon at bounding box center [9, 208] width 10 height 9
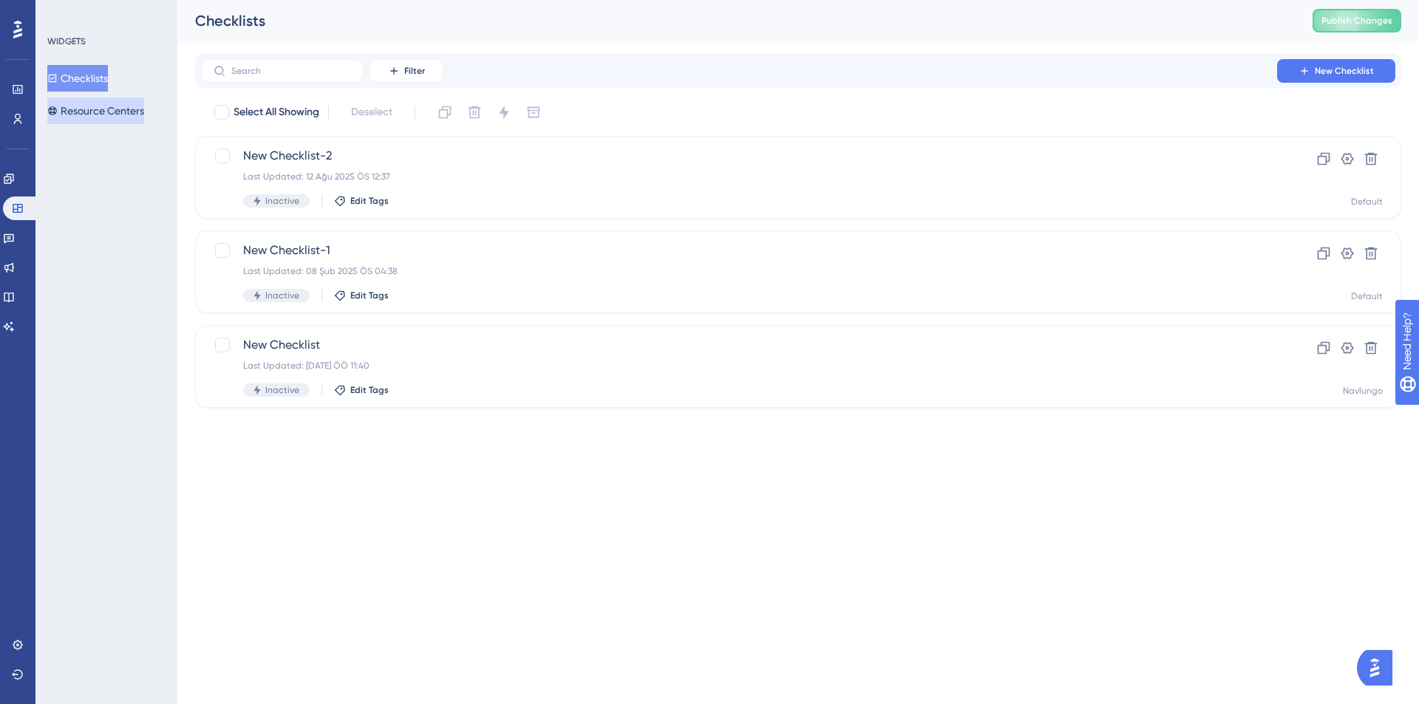
click at [86, 115] on button "Resource Centers" at bounding box center [95, 111] width 97 height 27
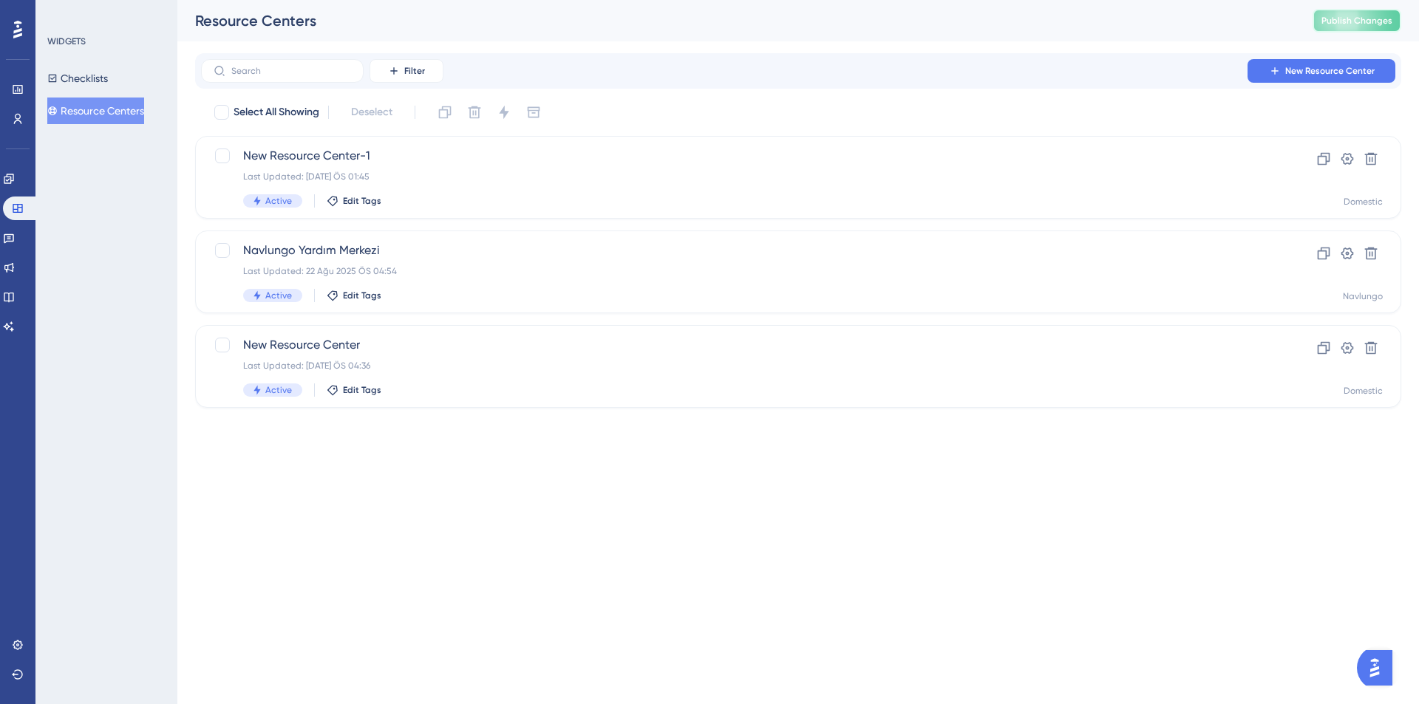
click at [1370, 17] on span "Publish Changes" at bounding box center [1356, 21] width 71 height 12
click at [395, 72] on icon at bounding box center [394, 71] width 12 height 12
click at [427, 169] on span "Containers" at bounding box center [417, 172] width 52 height 18
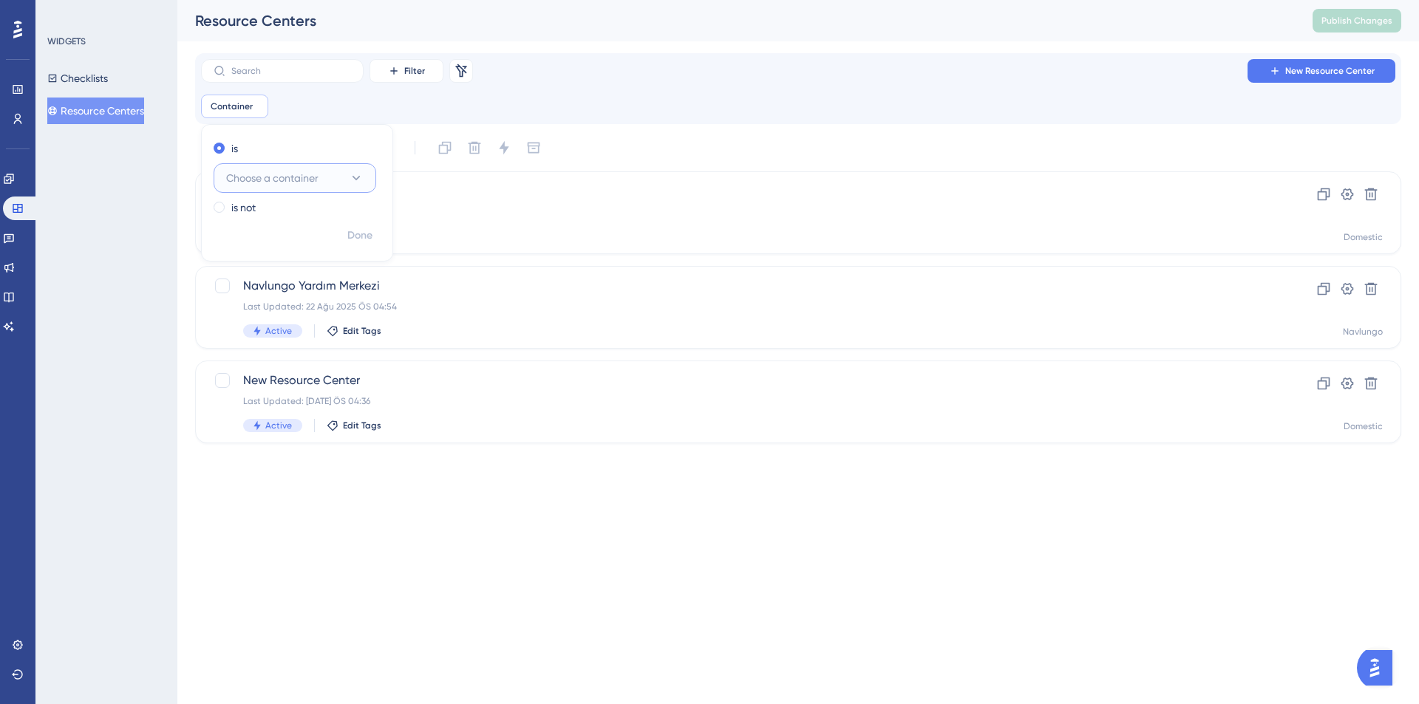
click at [270, 180] on span "Choose a container" at bounding box center [272, 178] width 92 height 18
click at [303, 272] on div "Domestic Domestic" at bounding box center [295, 268] width 120 height 30
click at [656, 103] on div "Container is Domestic Domestic Remove is Domestic is not Done" at bounding box center [798, 107] width 1194 height 24
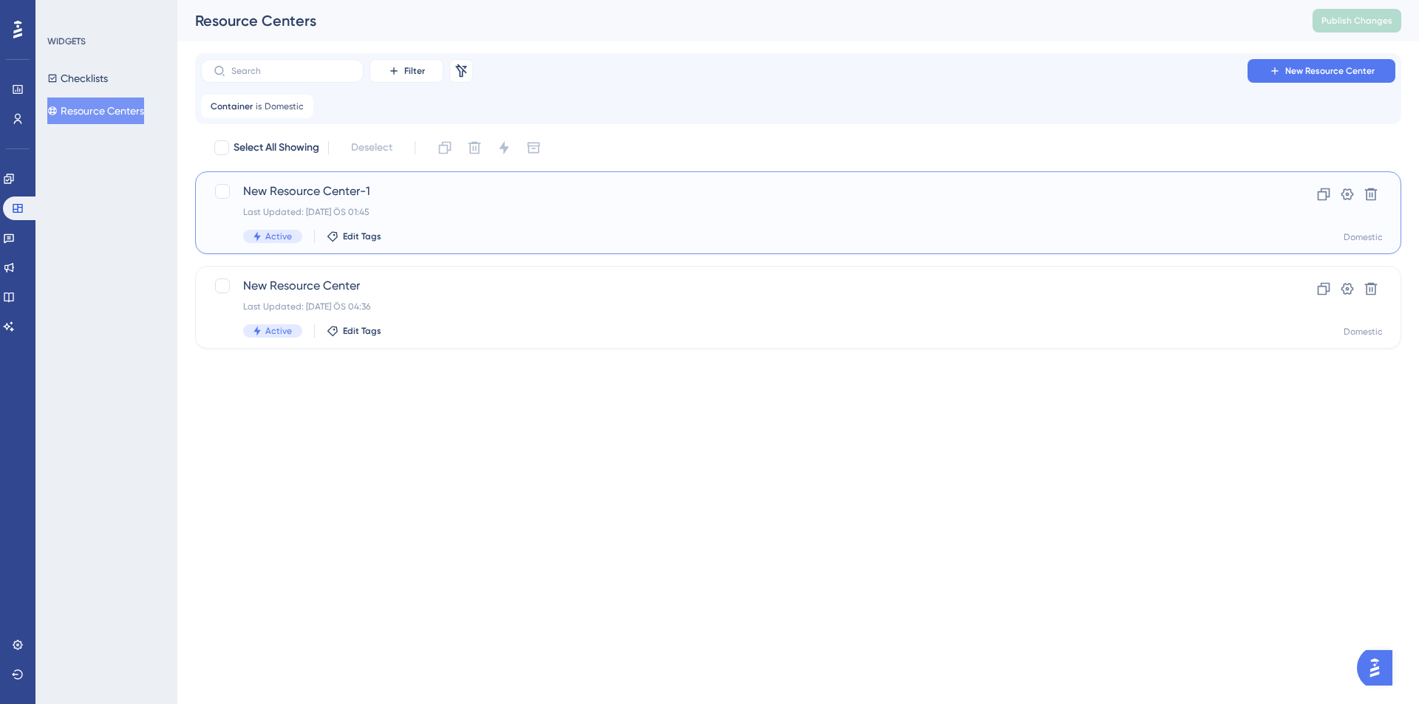
click at [417, 204] on div "New Resource Center-1 Last Updated: 07 Eki 2025 ÖS 01:45 Active Edit Tags" at bounding box center [739, 212] width 992 height 61
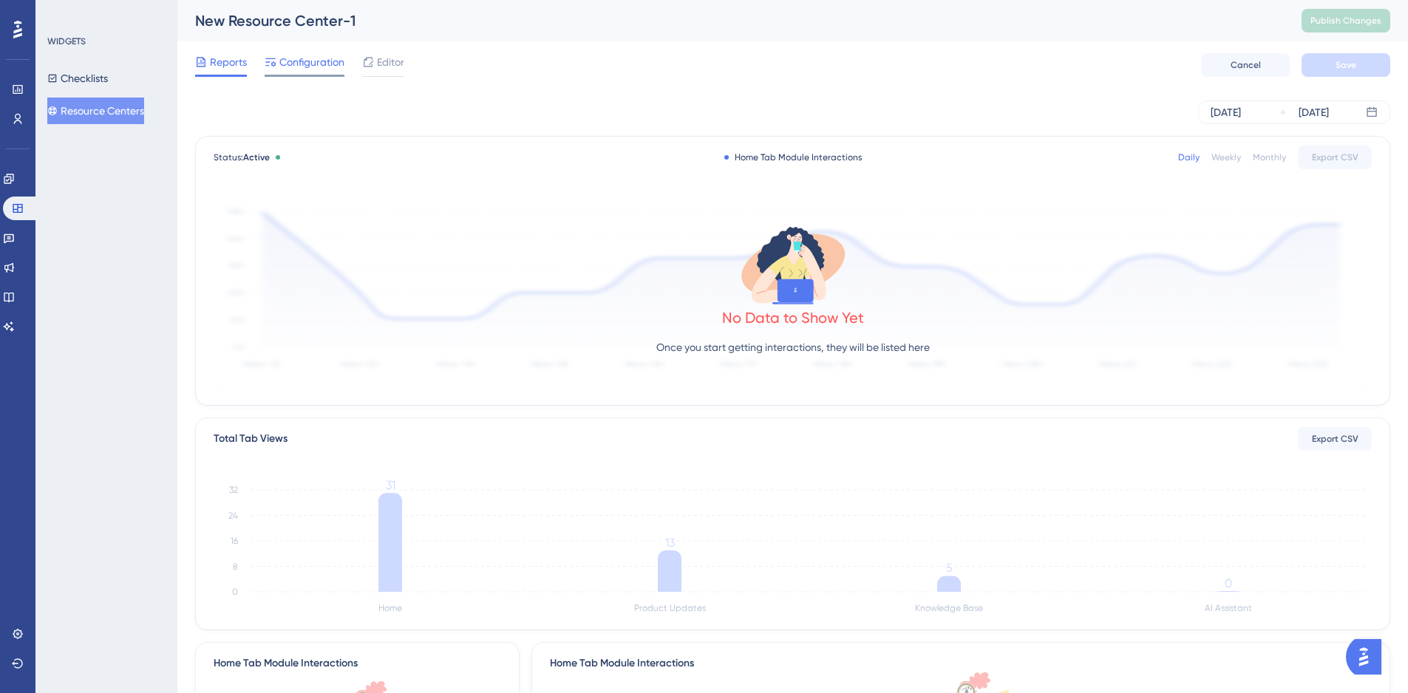
click at [290, 59] on span "Configuration" at bounding box center [311, 62] width 65 height 18
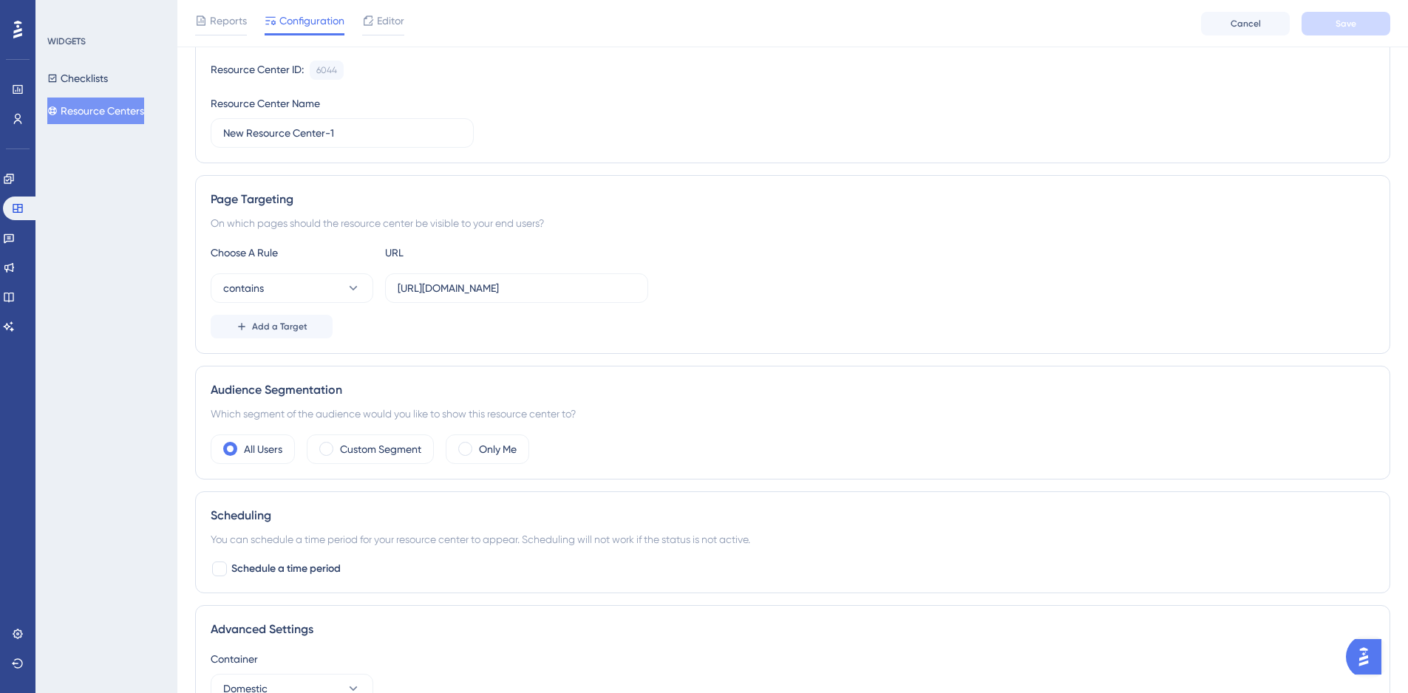
scroll to position [254, 0]
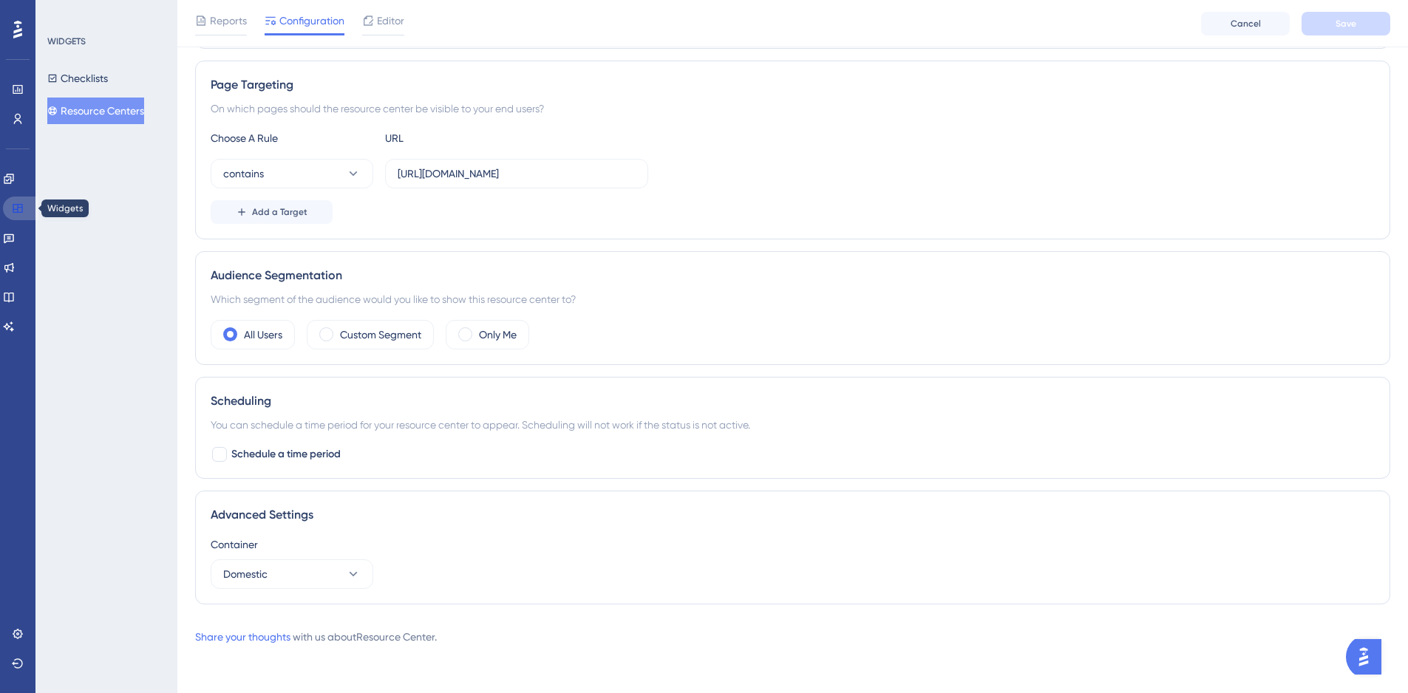
drag, startPoint x: 16, startPoint y: 210, endPoint x: 46, endPoint y: 197, distance: 33.1
click at [16, 209] on icon at bounding box center [18, 208] width 10 height 9
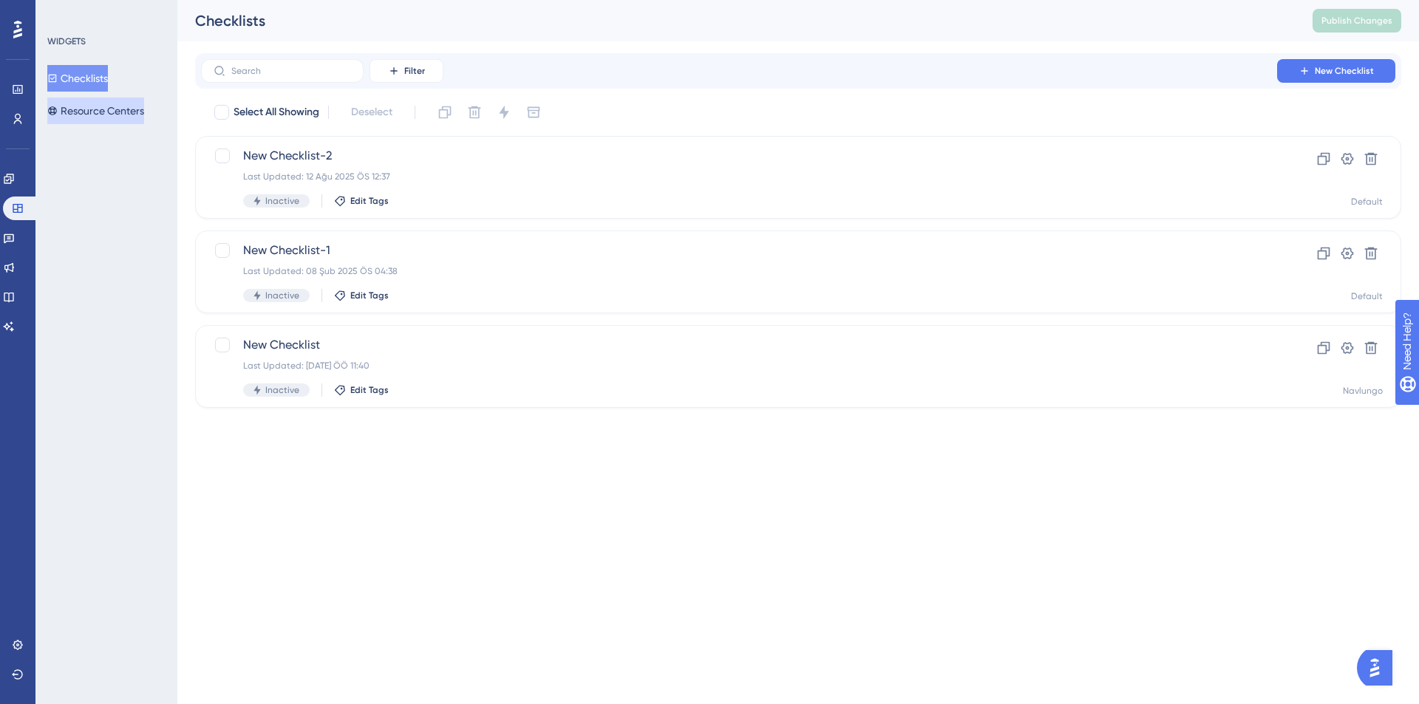
drag, startPoint x: 83, startPoint y: 112, endPoint x: 151, endPoint y: 101, distance: 68.0
click at [85, 111] on button "Resource Centers" at bounding box center [95, 111] width 97 height 27
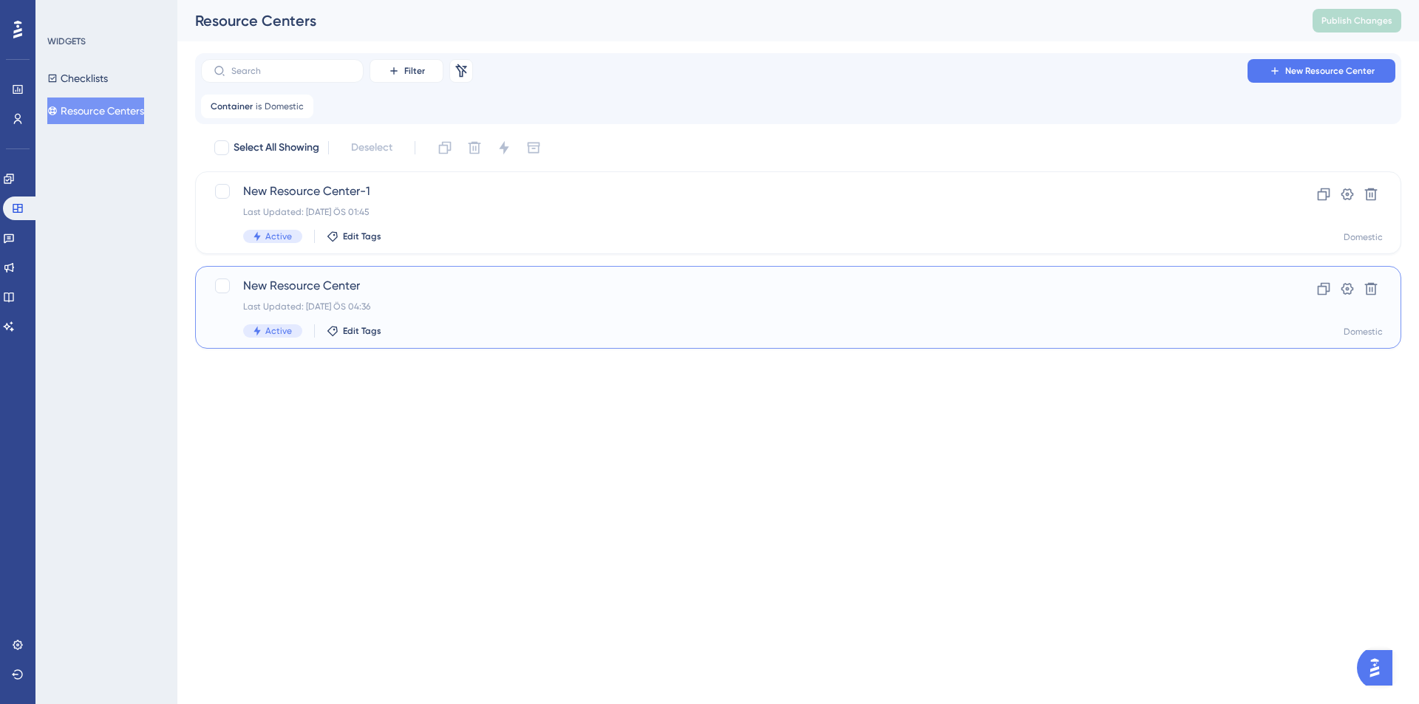
click at [459, 293] on span "New Resource Center" at bounding box center [739, 286] width 992 height 18
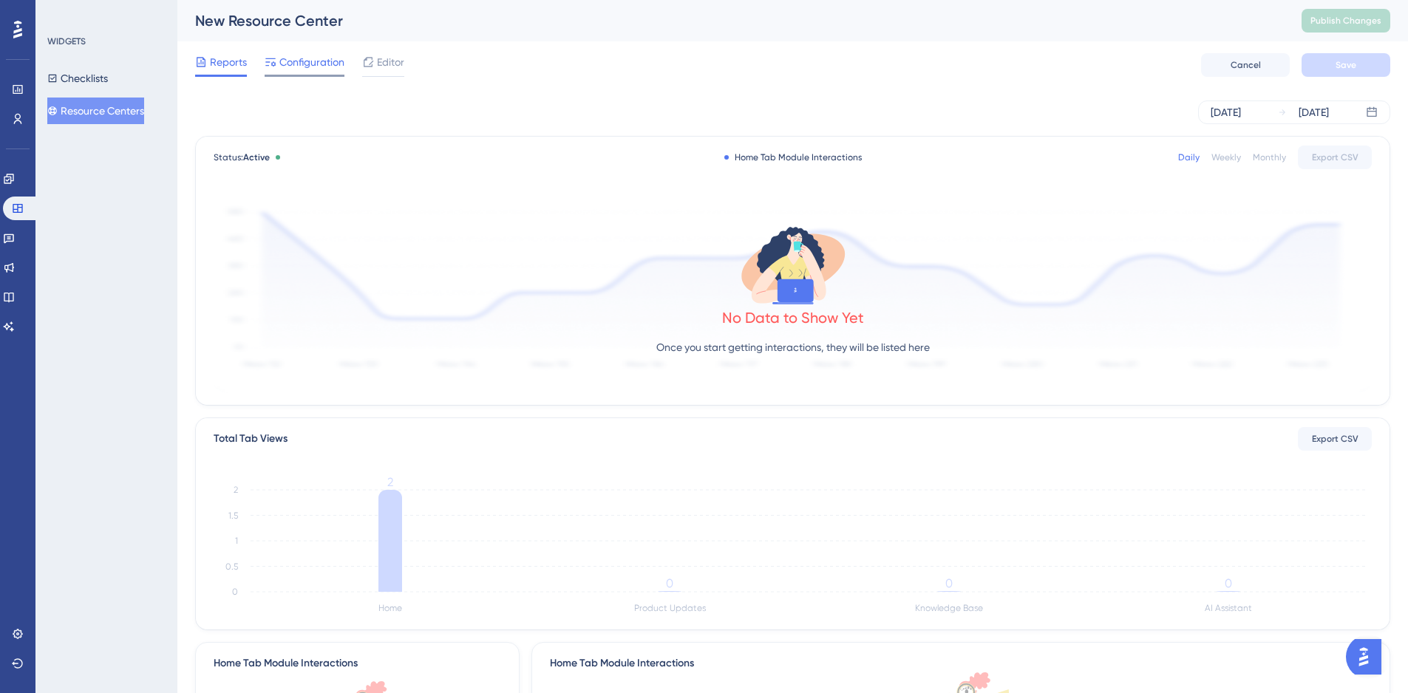
click at [315, 64] on span "Configuration" at bounding box center [311, 62] width 65 height 18
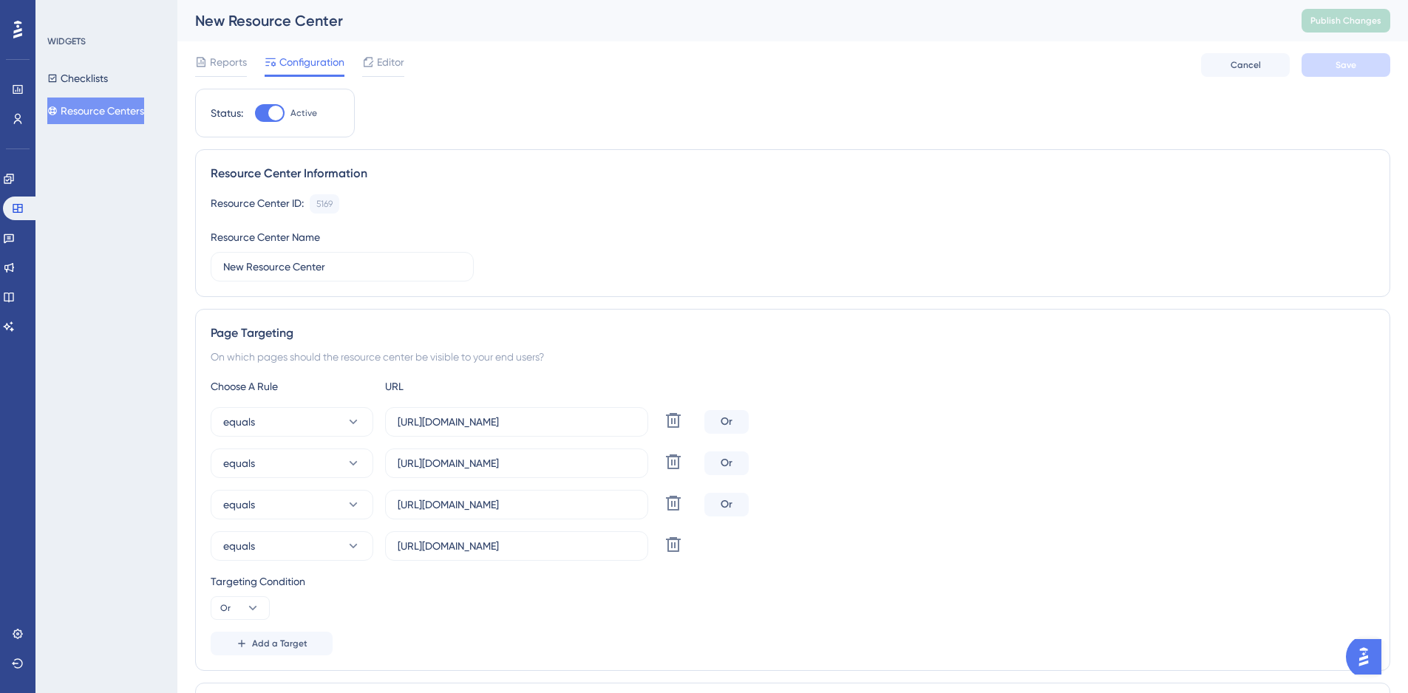
click at [142, 111] on button "Resource Centers" at bounding box center [95, 111] width 97 height 27
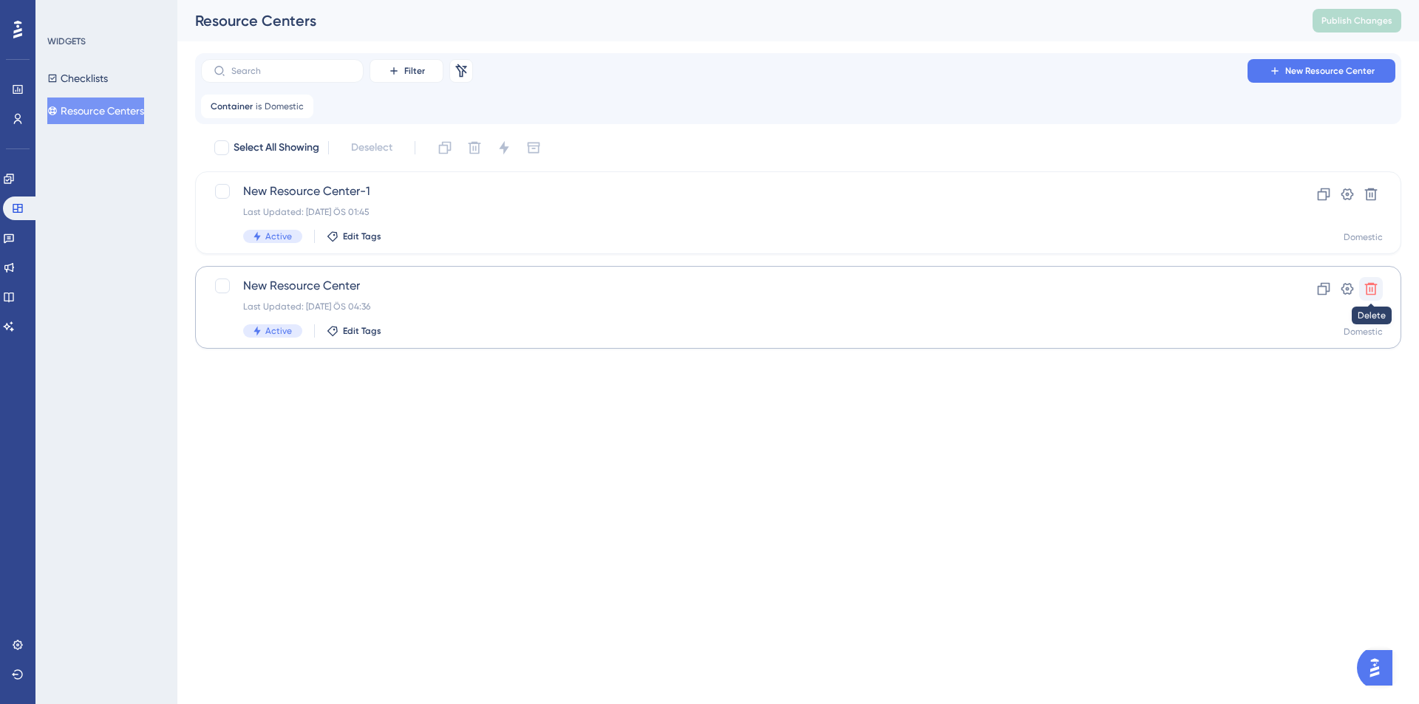
click at [1376, 287] on icon at bounding box center [1370, 289] width 15 height 15
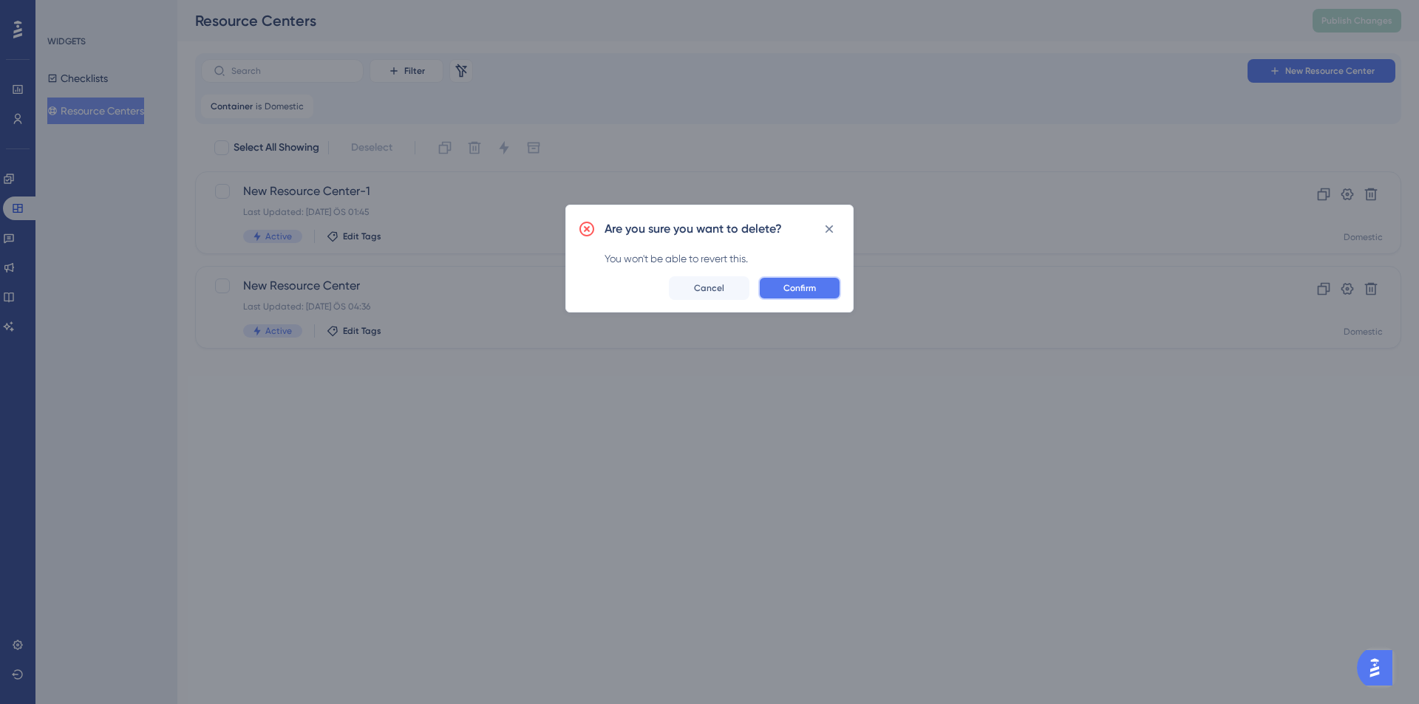
click at [830, 294] on button "Confirm" at bounding box center [799, 288] width 83 height 24
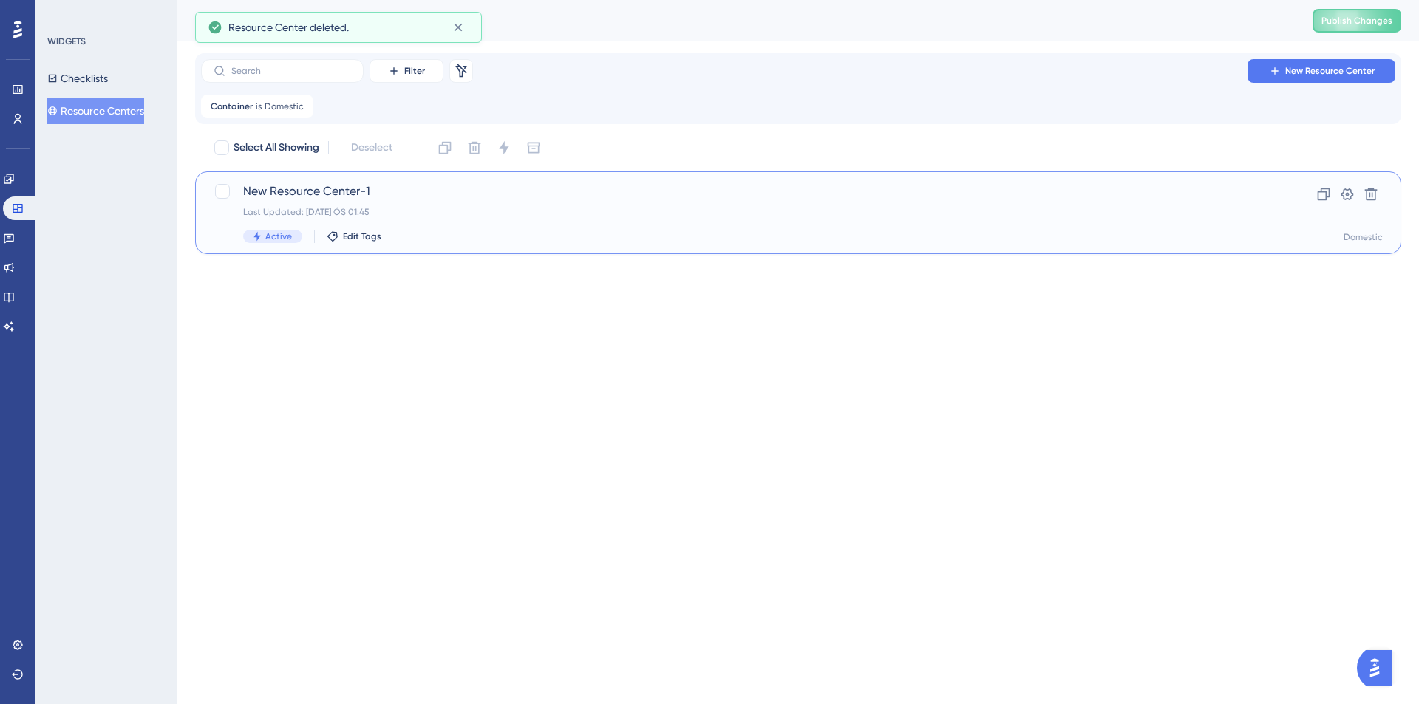
click at [695, 224] on div "New Resource Center-1 Last Updated: 07 Eki 2025 ÖS 01:45 Active Edit Tags" at bounding box center [739, 212] width 992 height 61
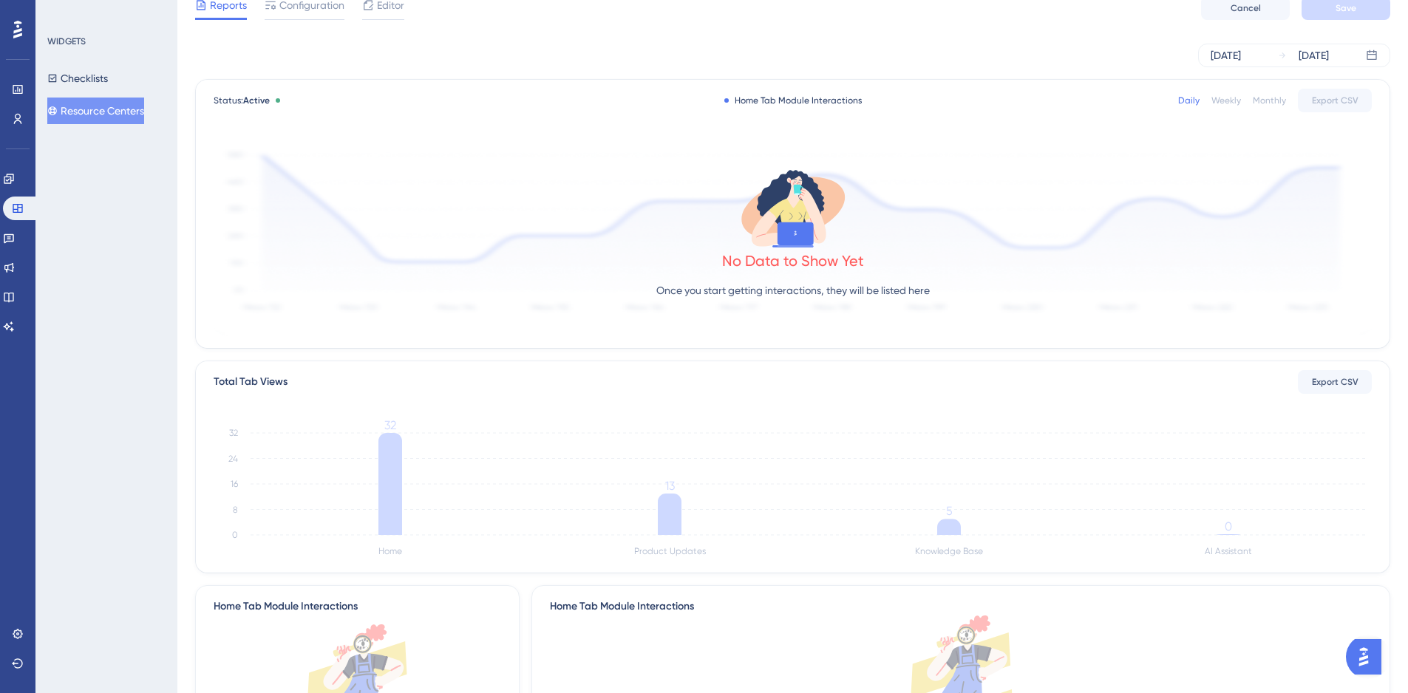
scroll to position [74, 0]
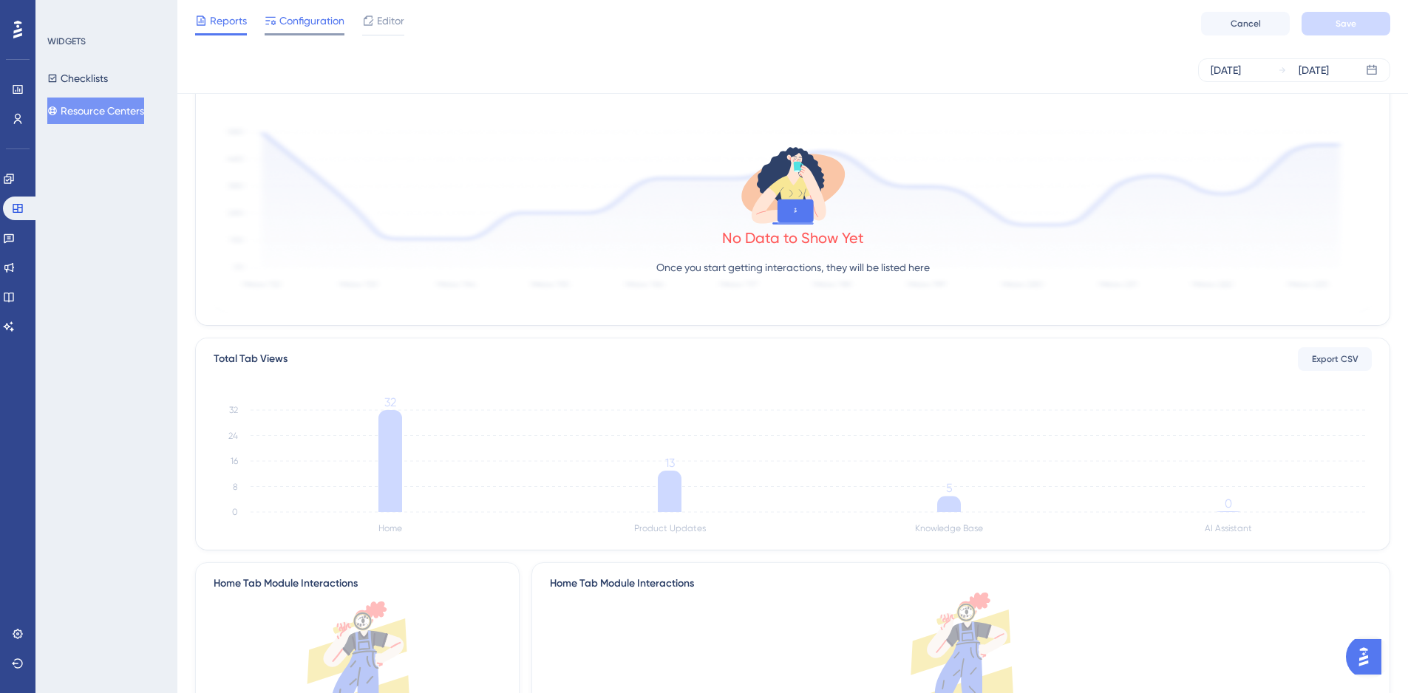
click at [315, 21] on span "Configuration" at bounding box center [311, 21] width 65 height 18
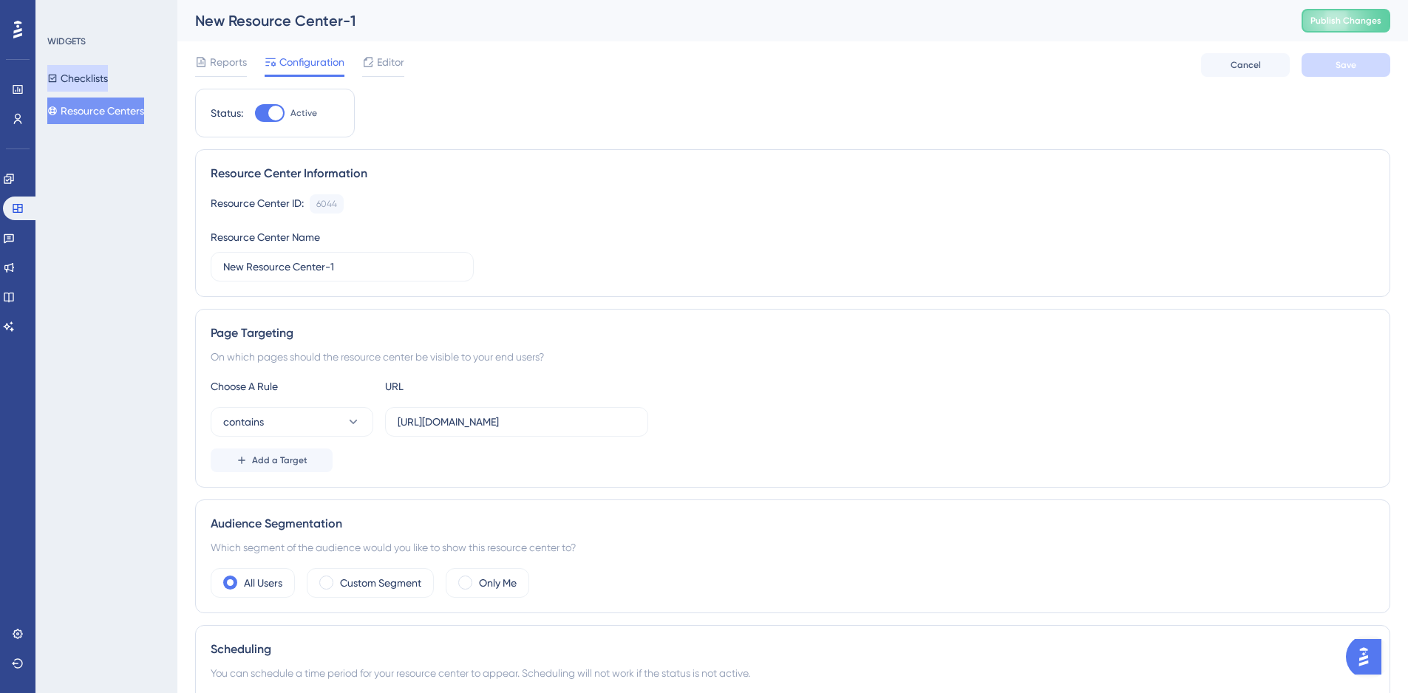
drag, startPoint x: 93, startPoint y: 71, endPoint x: 108, endPoint y: 103, distance: 35.7
click at [93, 70] on button "Checklists" at bounding box center [77, 78] width 61 height 27
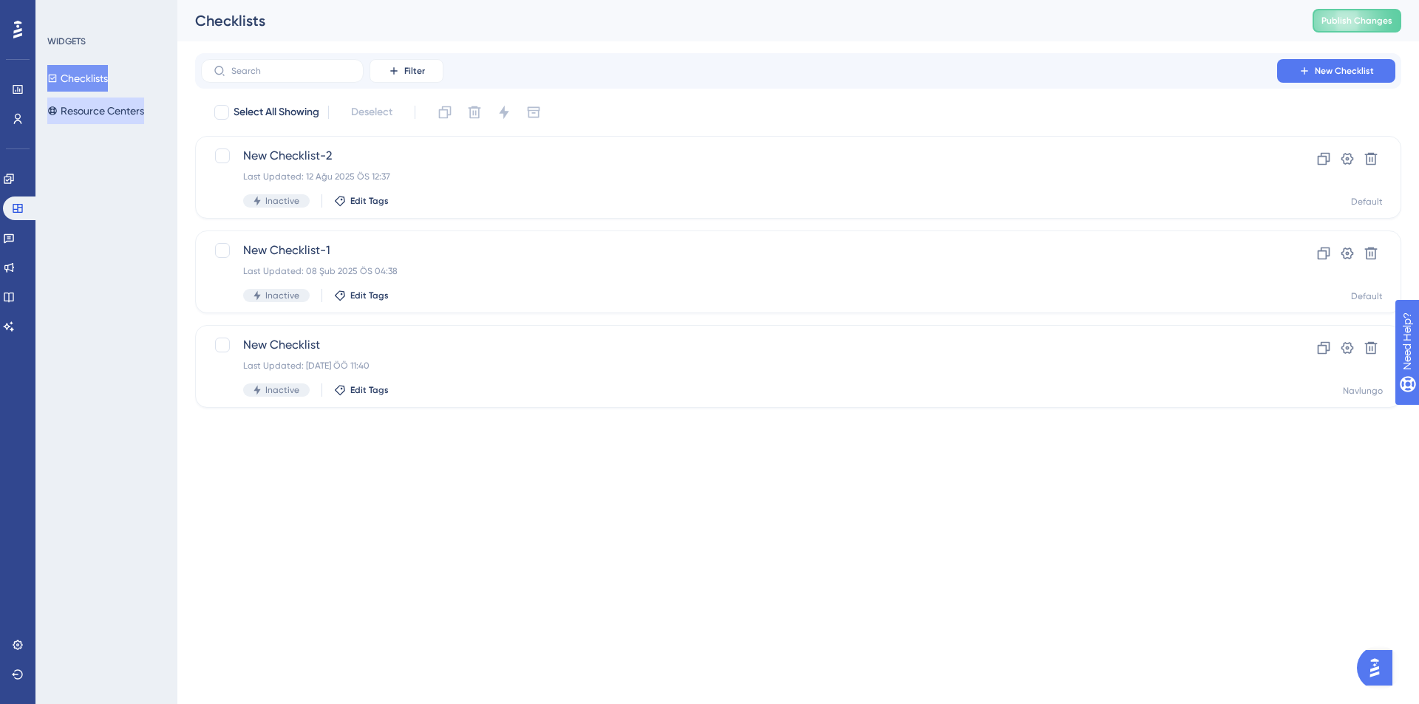
click at [121, 111] on button "Resource Centers" at bounding box center [95, 111] width 97 height 27
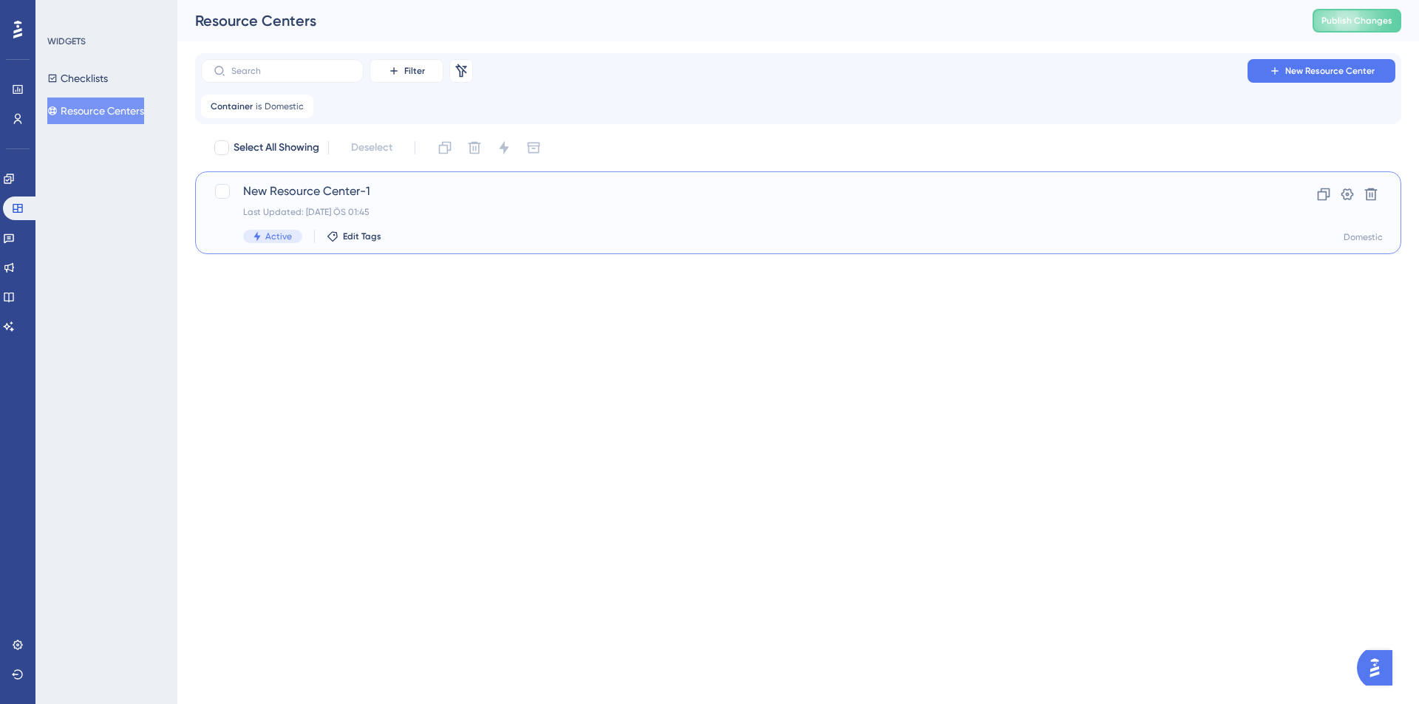
click at [559, 208] on div "Last Updated: 07 Eki 2025 ÖS 01:45" at bounding box center [739, 212] width 992 height 12
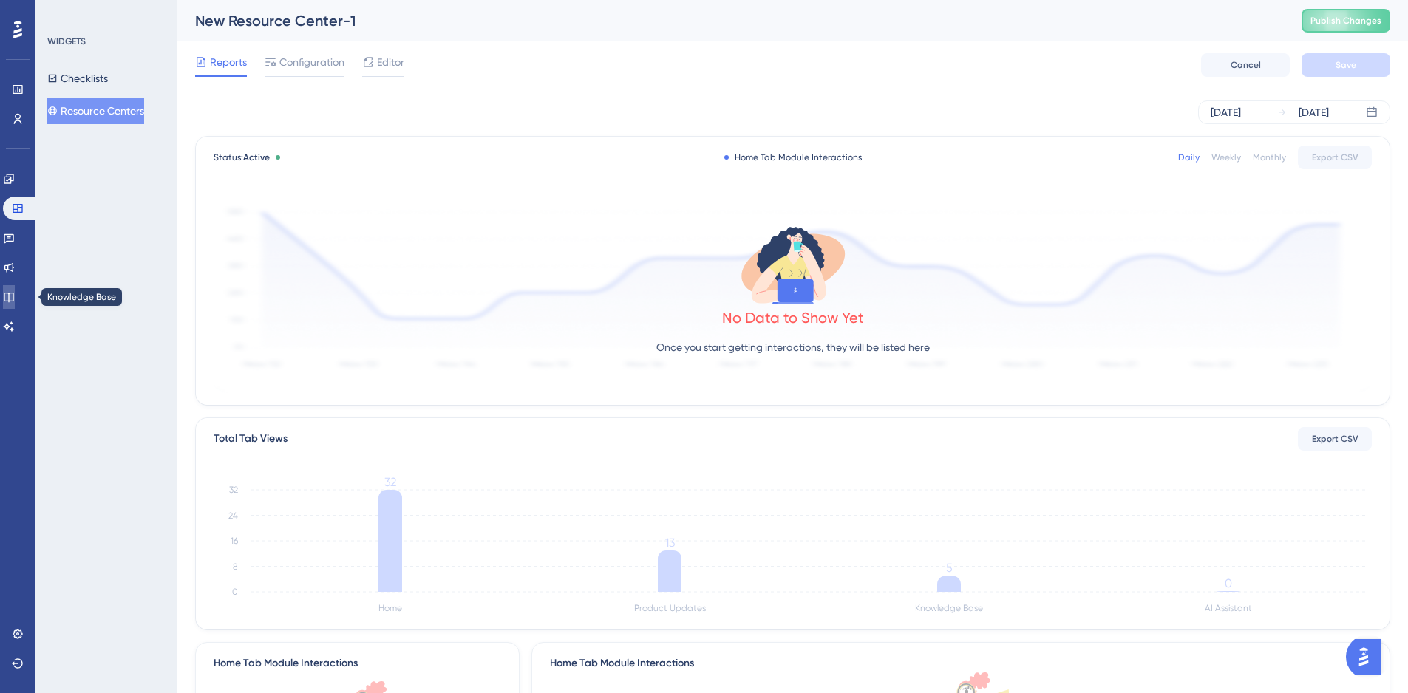
click at [13, 300] on icon at bounding box center [9, 298] width 10 height 10
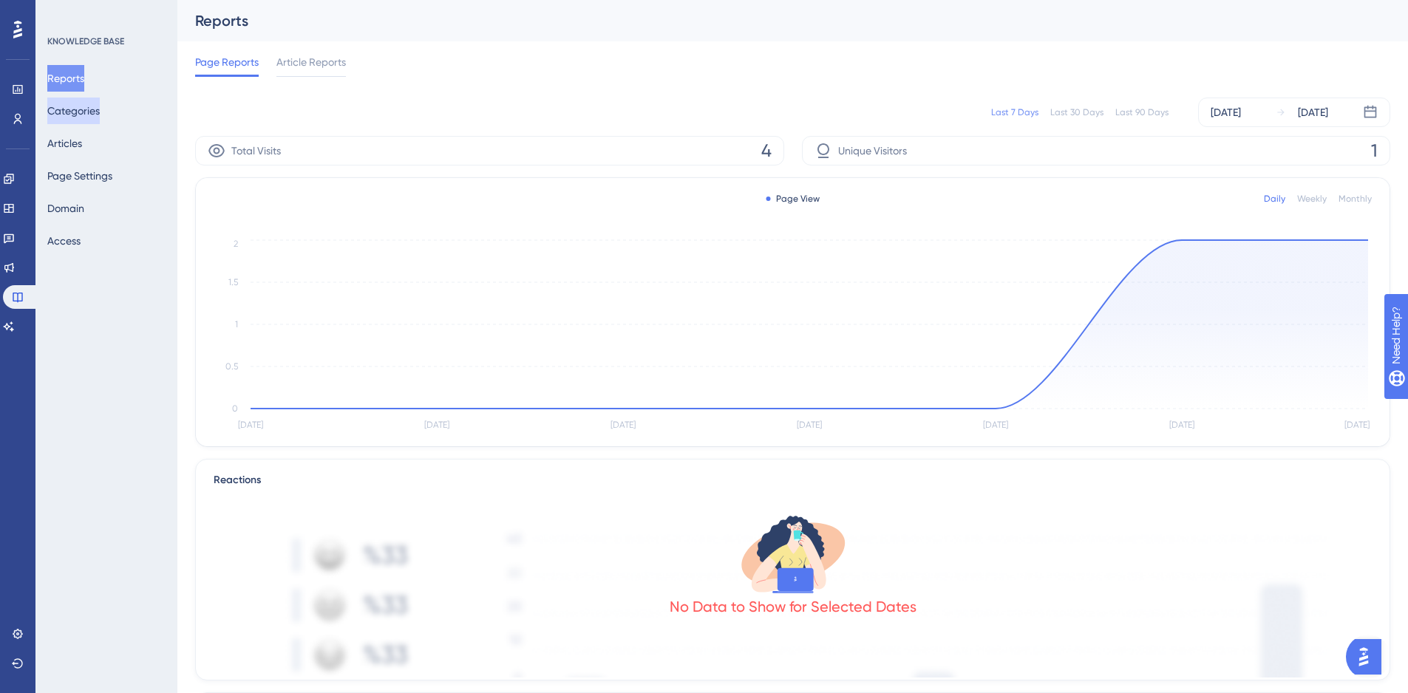
click at [90, 107] on button "Categories" at bounding box center [73, 111] width 52 height 27
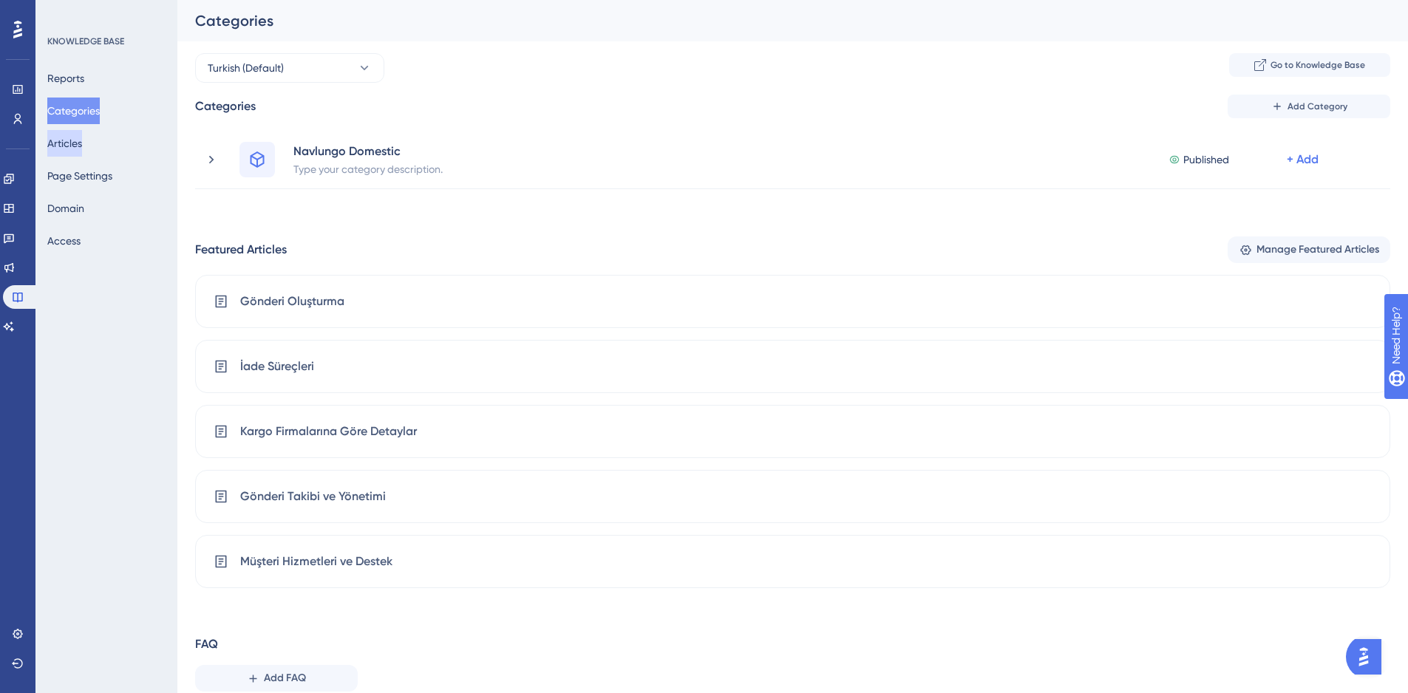
click at [75, 143] on button "Articles" at bounding box center [64, 143] width 35 height 27
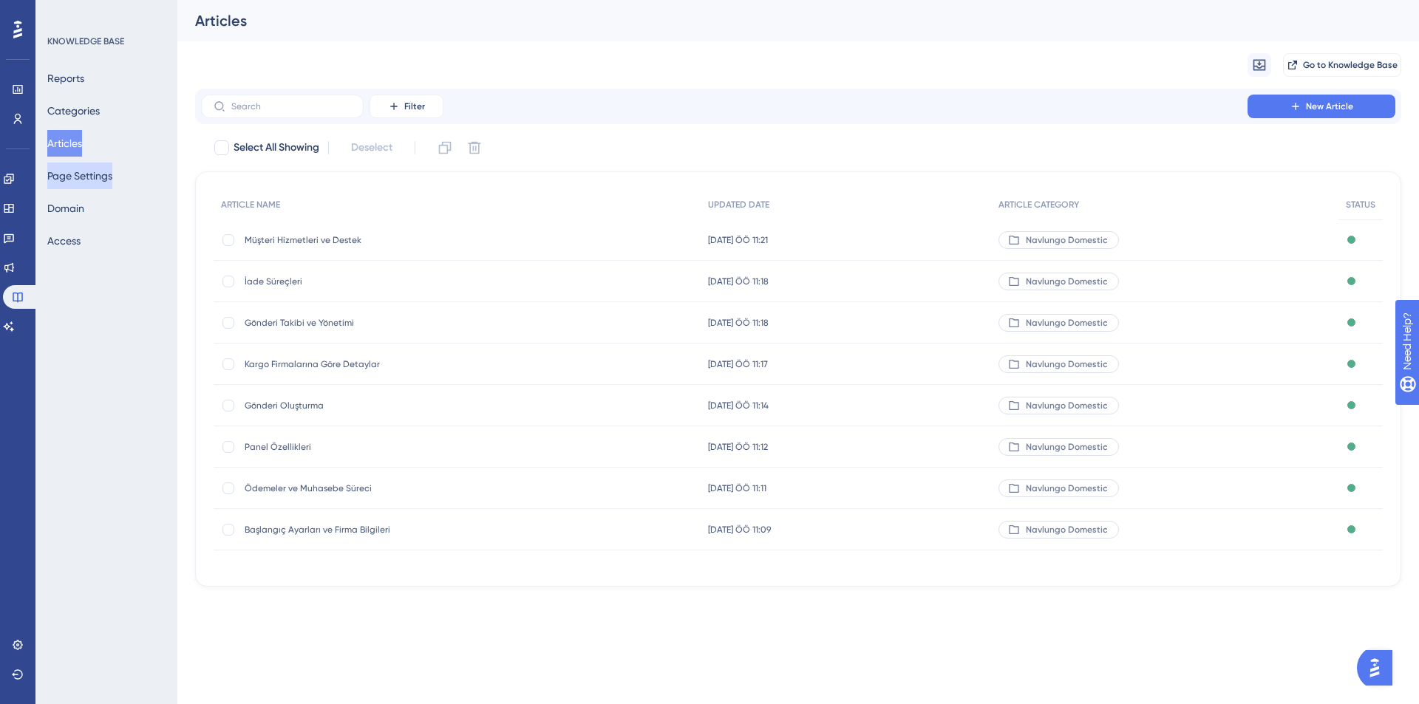
click at [78, 179] on button "Page Settings" at bounding box center [79, 176] width 65 height 27
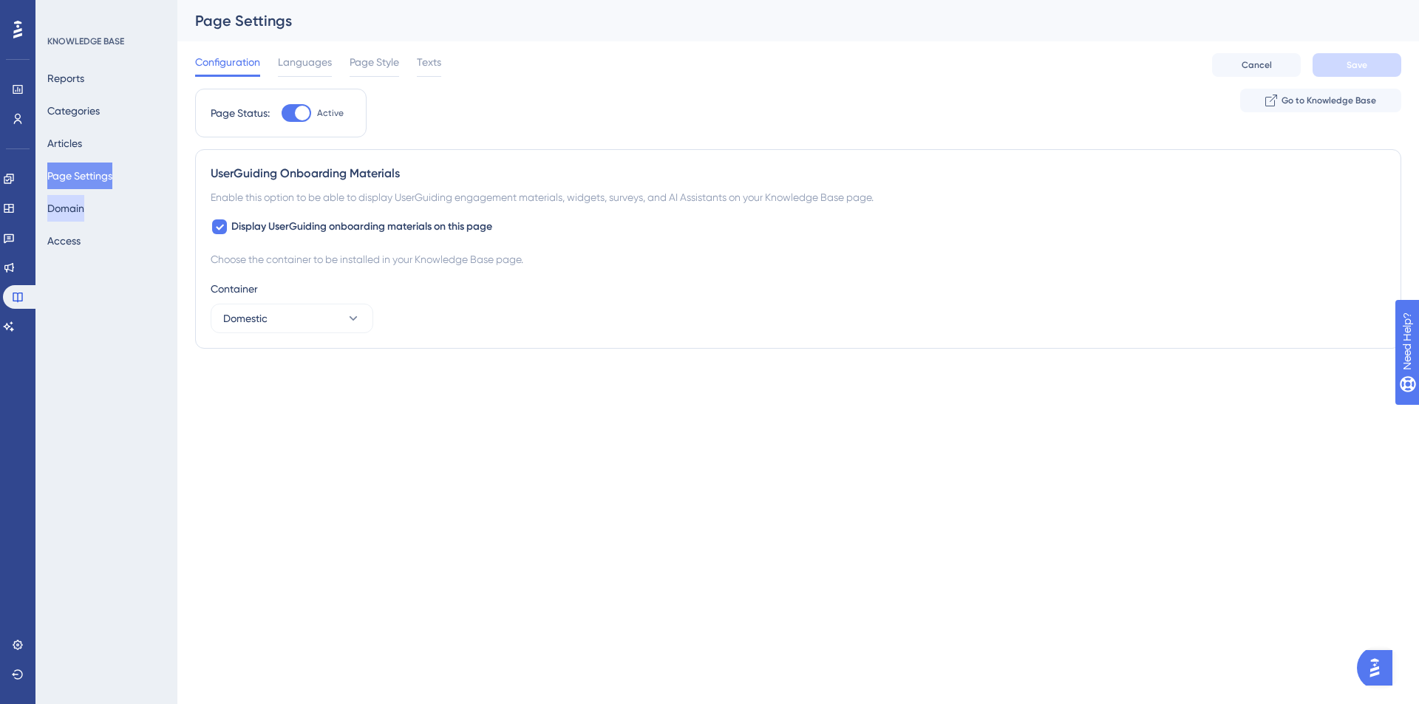
click at [84, 210] on button "Domain" at bounding box center [65, 208] width 37 height 27
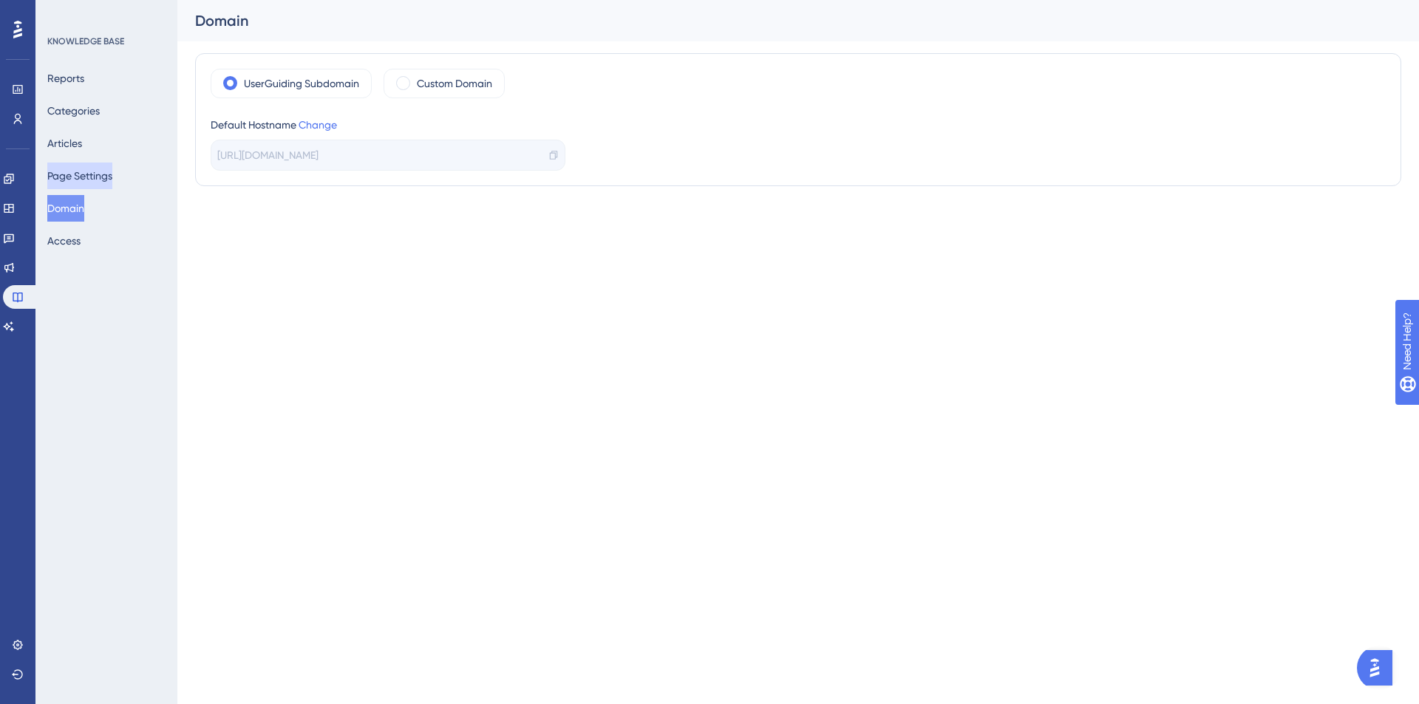
click at [85, 185] on button "Page Settings" at bounding box center [79, 176] width 65 height 27
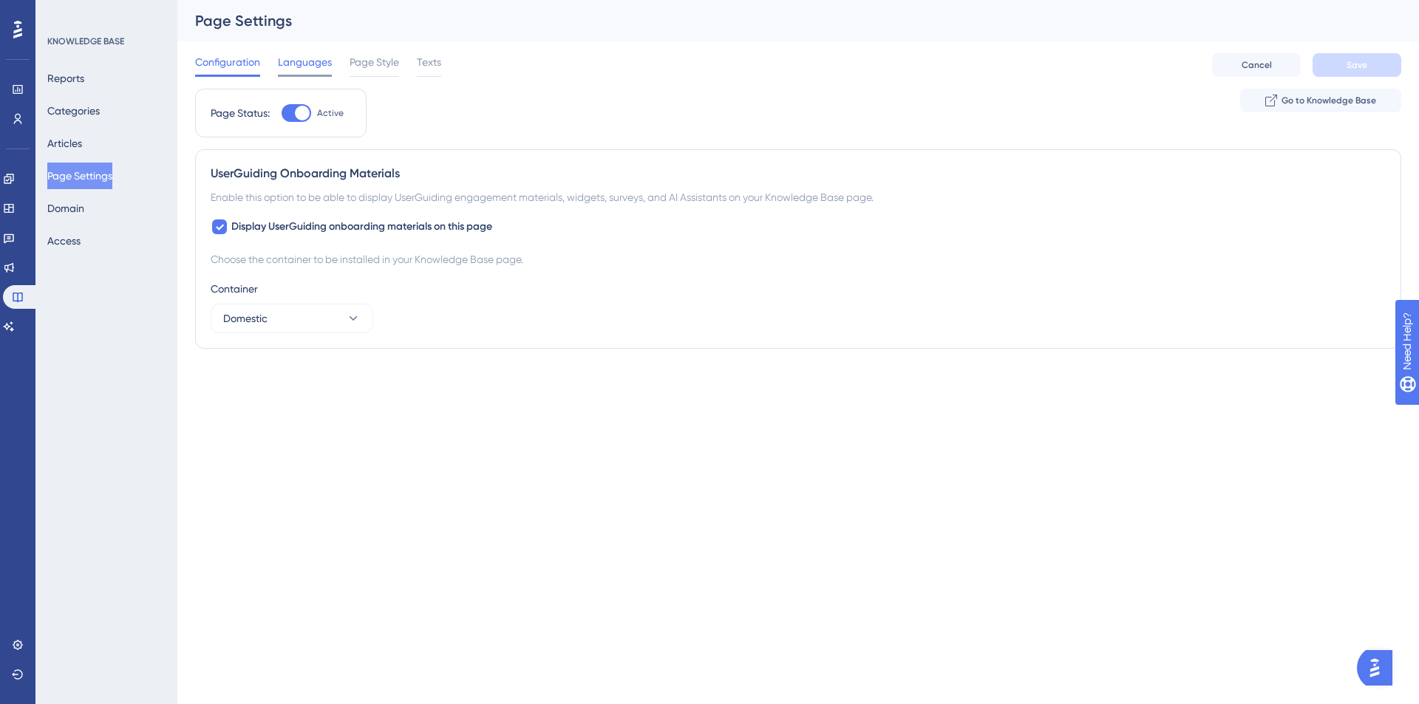
click at [309, 71] on div "Languages" at bounding box center [305, 65] width 54 height 24
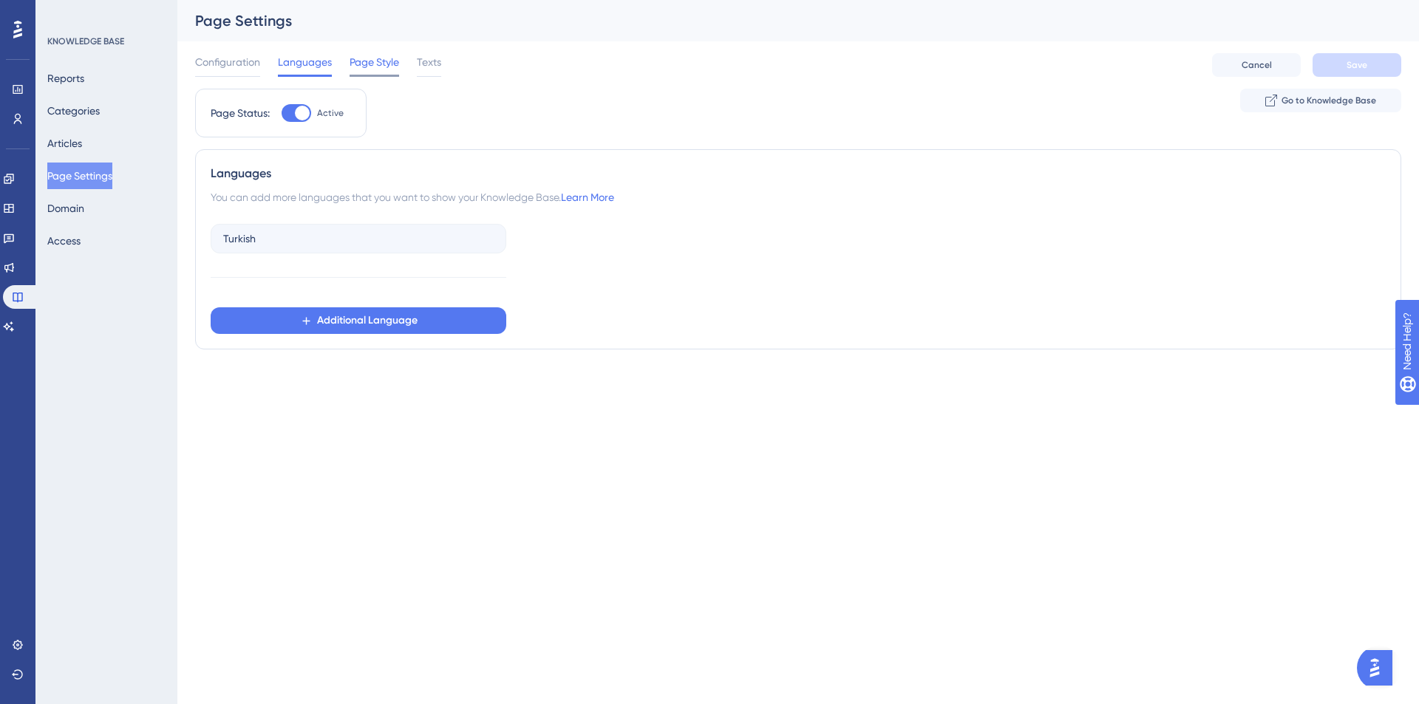
click at [390, 69] on span "Page Style" at bounding box center [374, 62] width 50 height 18
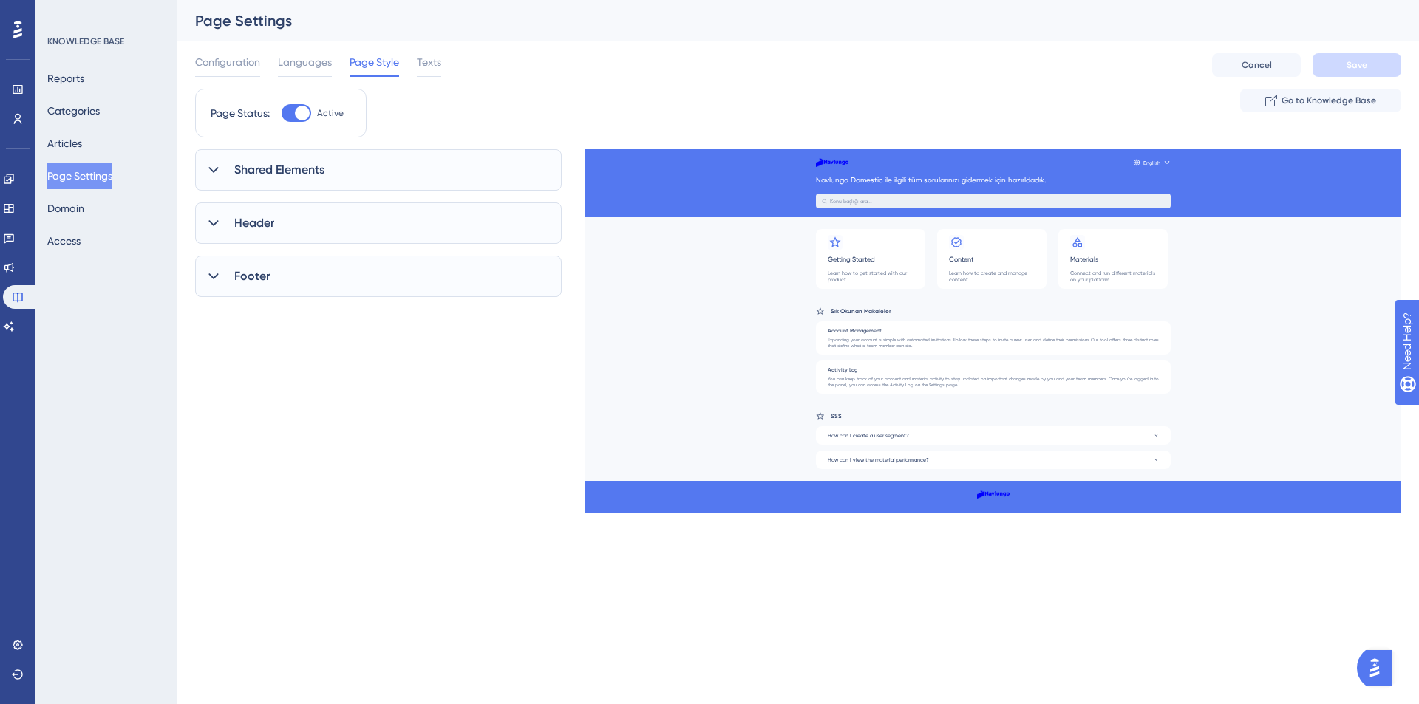
click at [412, 72] on div "Configuration Languages Page Style Texts" at bounding box center [318, 65] width 246 height 24
click at [439, 66] on span "Texts" at bounding box center [429, 62] width 24 height 18
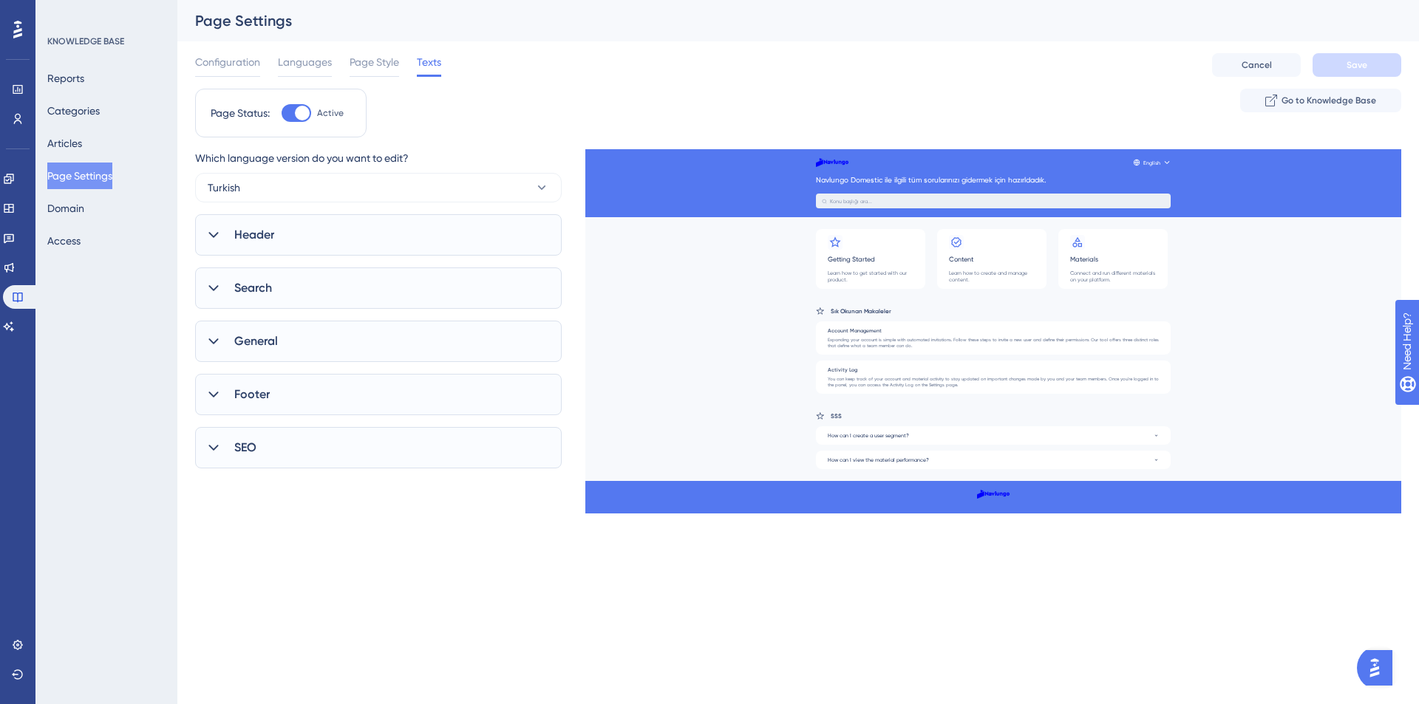
click at [78, 194] on div "Reports Categories Articles Page Settings Domain Access" at bounding box center [107, 159] width 120 height 189
click at [78, 216] on button "Domain" at bounding box center [65, 208] width 37 height 27
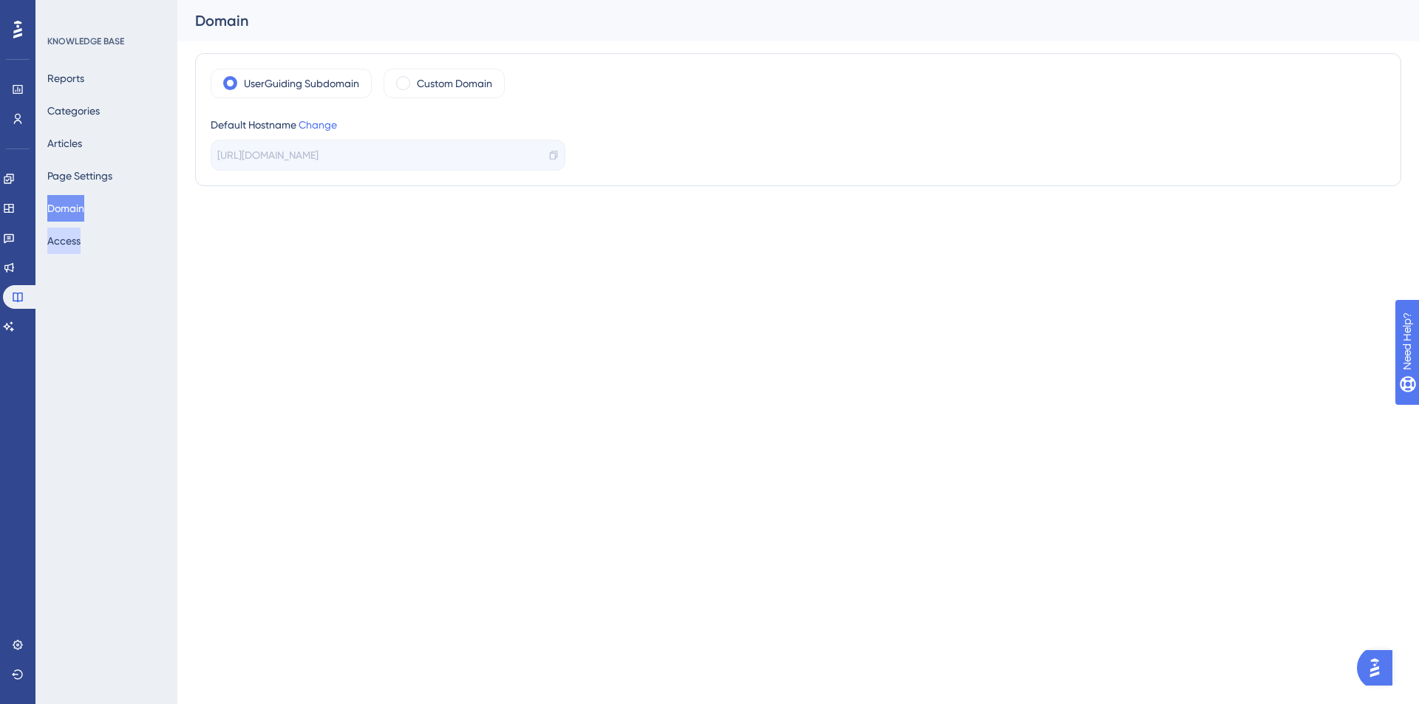
click at [75, 248] on button "Access" at bounding box center [63, 241] width 33 height 27
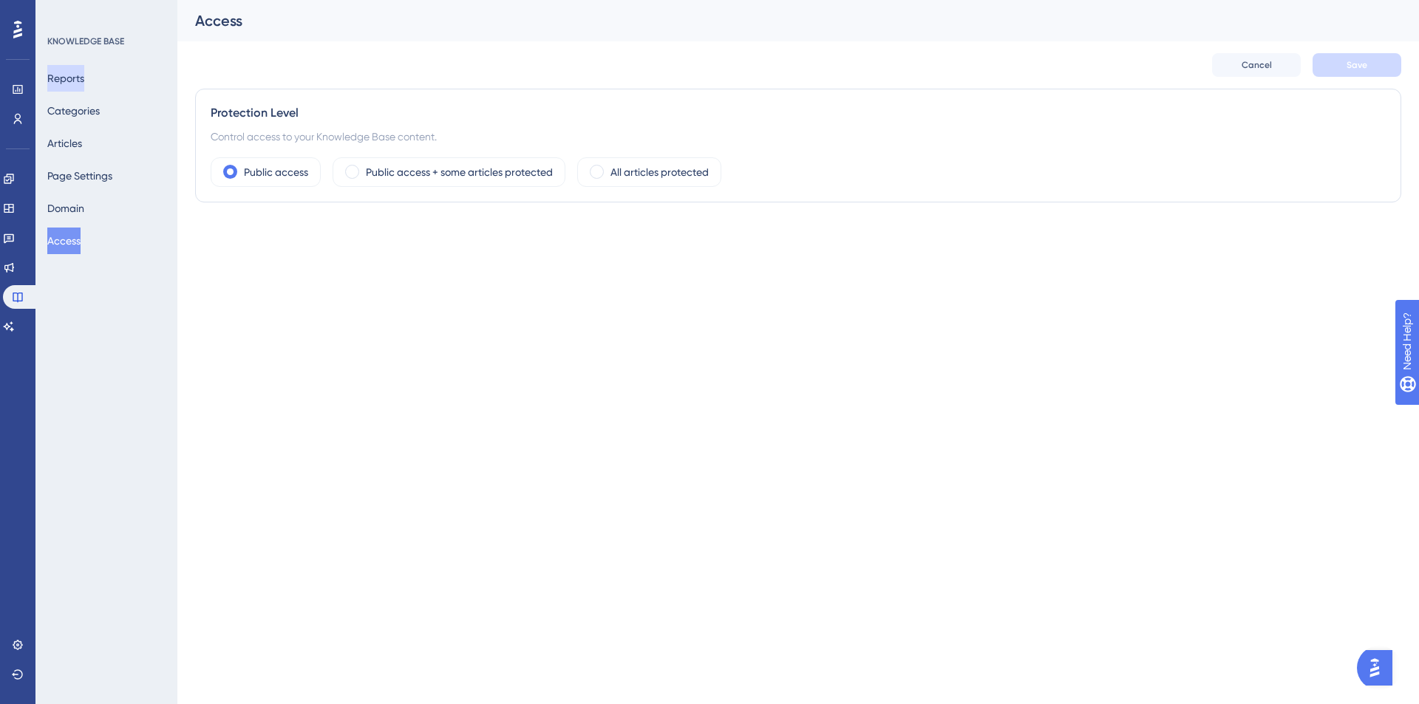
click at [78, 75] on button "Reports" at bounding box center [65, 78] width 37 height 27
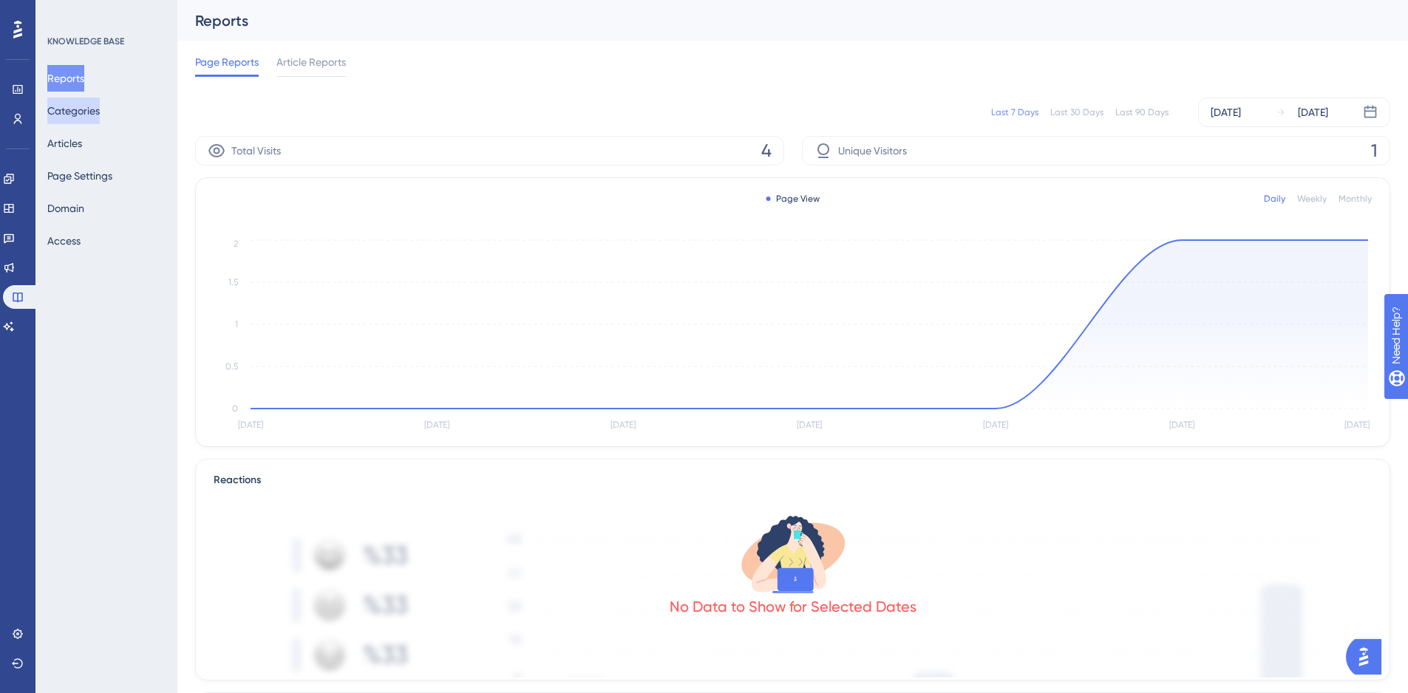
click at [97, 115] on button "Categories" at bounding box center [73, 111] width 52 height 27
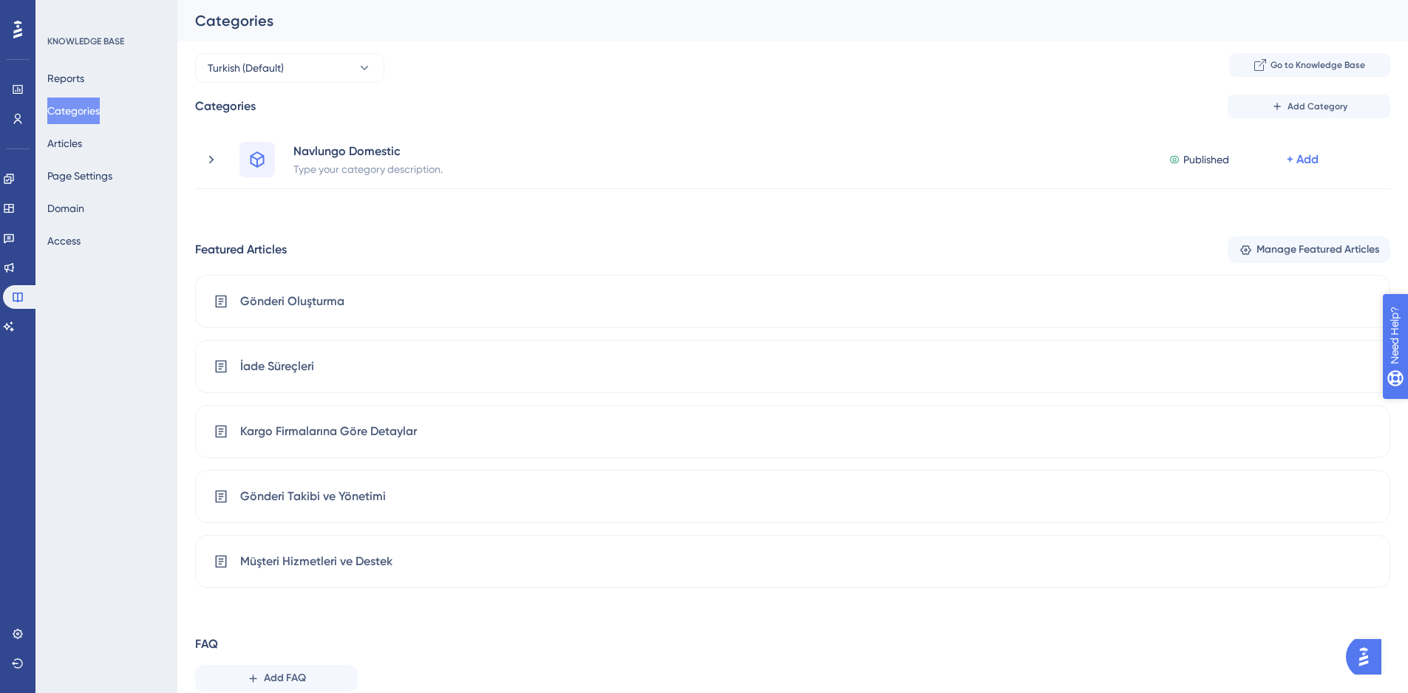
click at [1399, 415] on icon "open resource center" at bounding box center [1403, 411] width 16 height 16
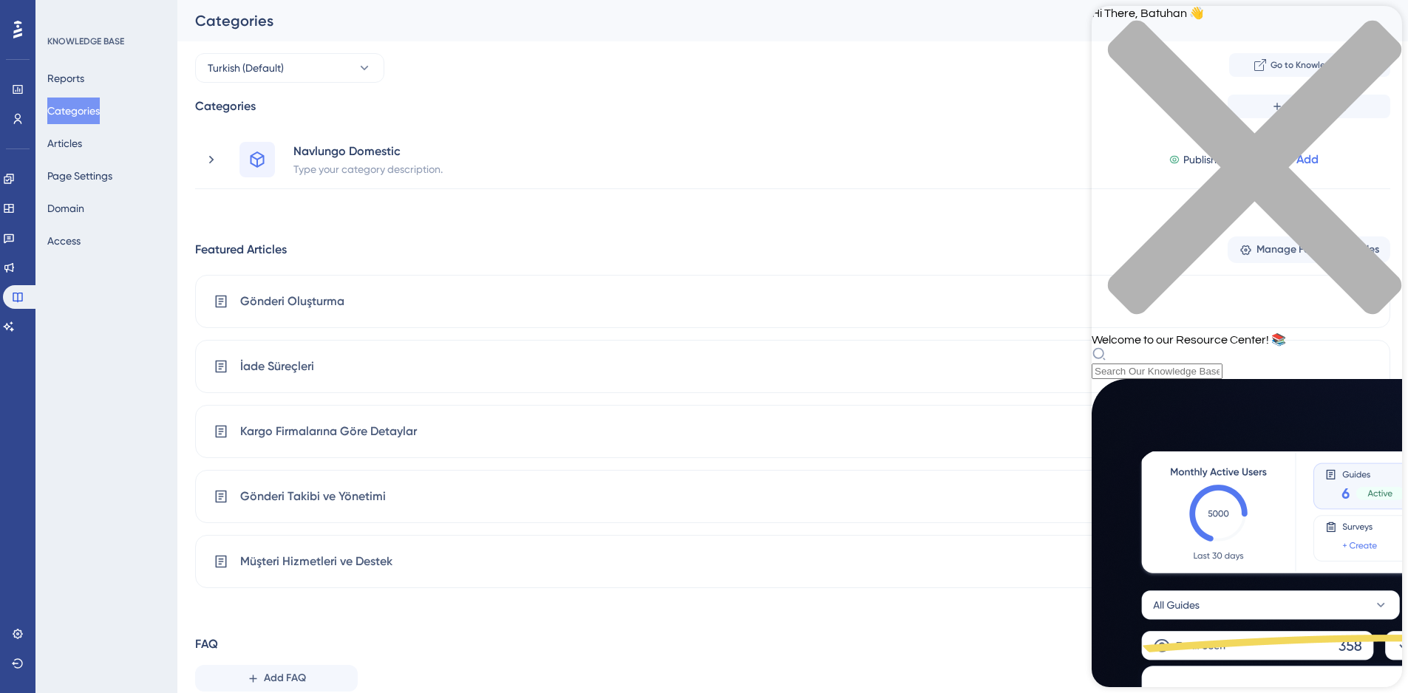
click at [1382, 37] on div "close resource center" at bounding box center [1246, 176] width 310 height 313
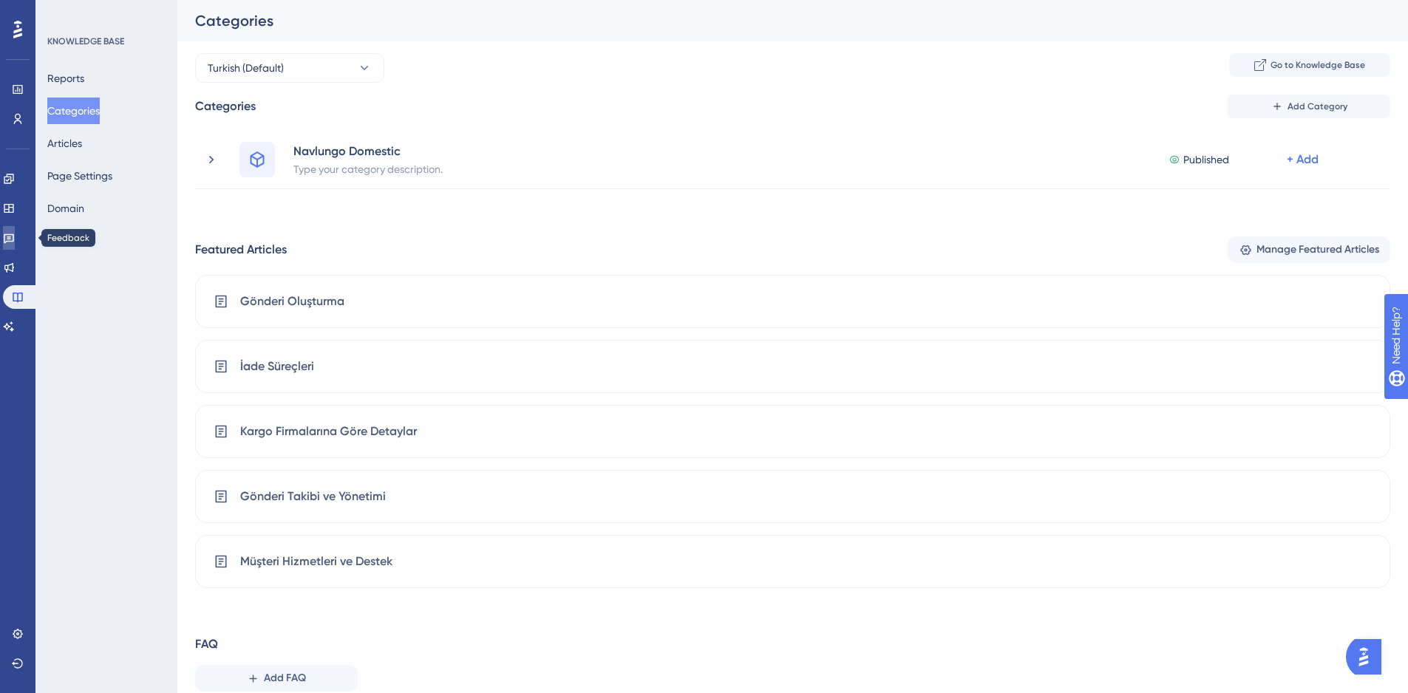
click at [14, 242] on icon at bounding box center [9, 239] width 10 height 10
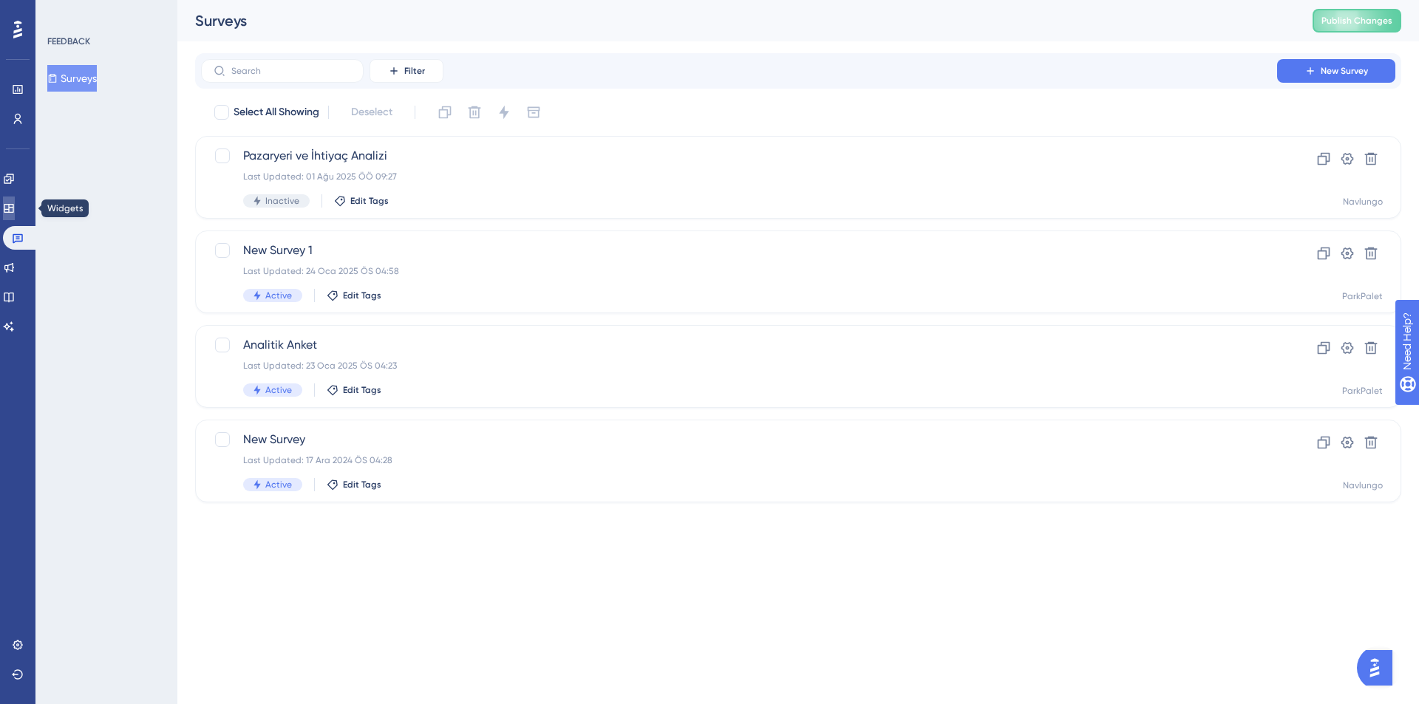
click at [15, 215] on link at bounding box center [9, 209] width 12 height 24
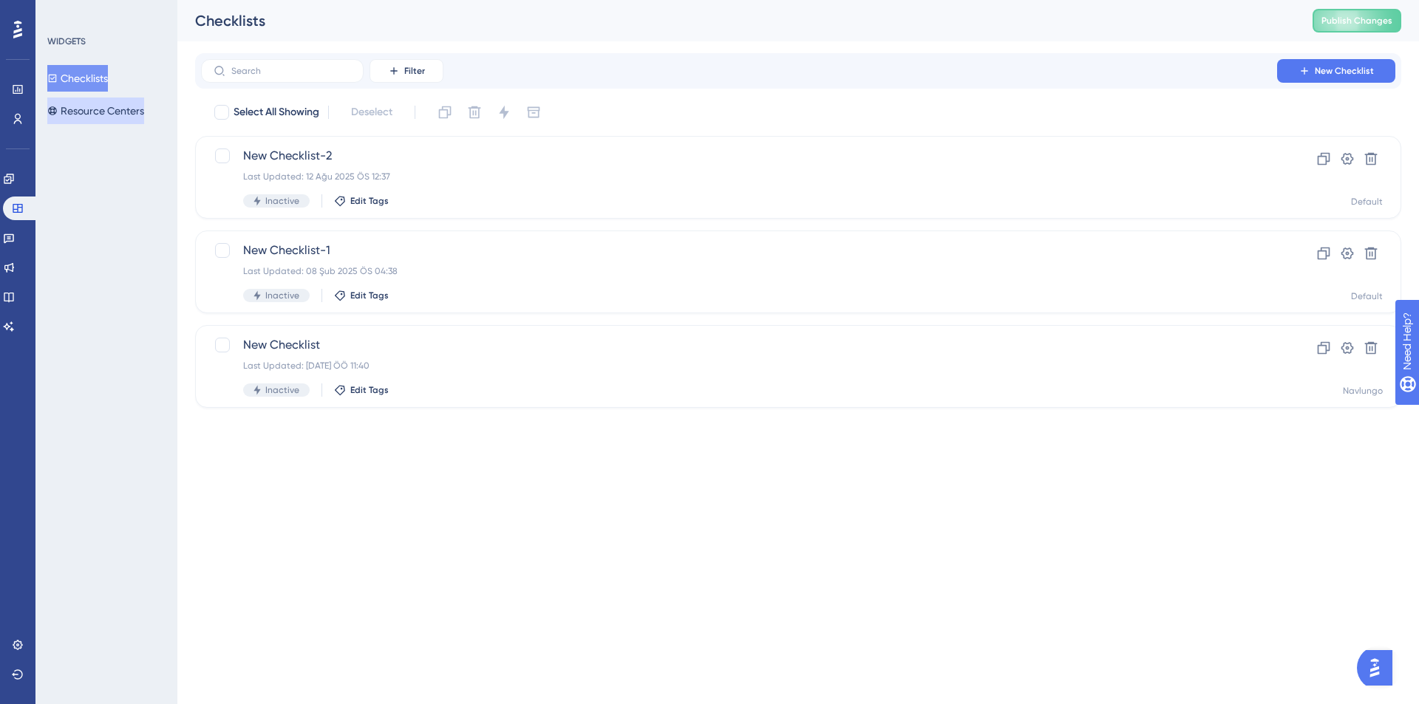
click at [96, 112] on button "Resource Centers" at bounding box center [95, 111] width 97 height 27
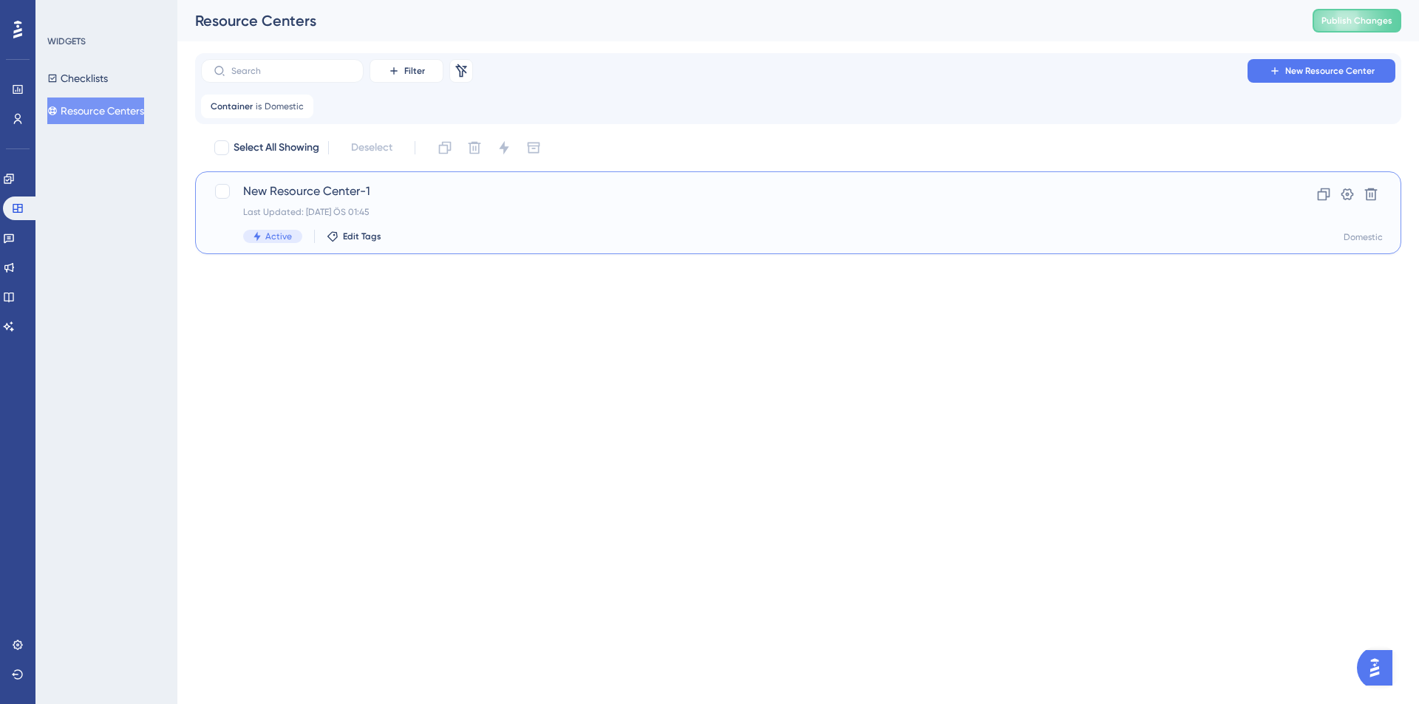
click at [525, 212] on div "Last Updated: 07 Eki 2025 ÖS 01:45" at bounding box center [739, 212] width 992 height 12
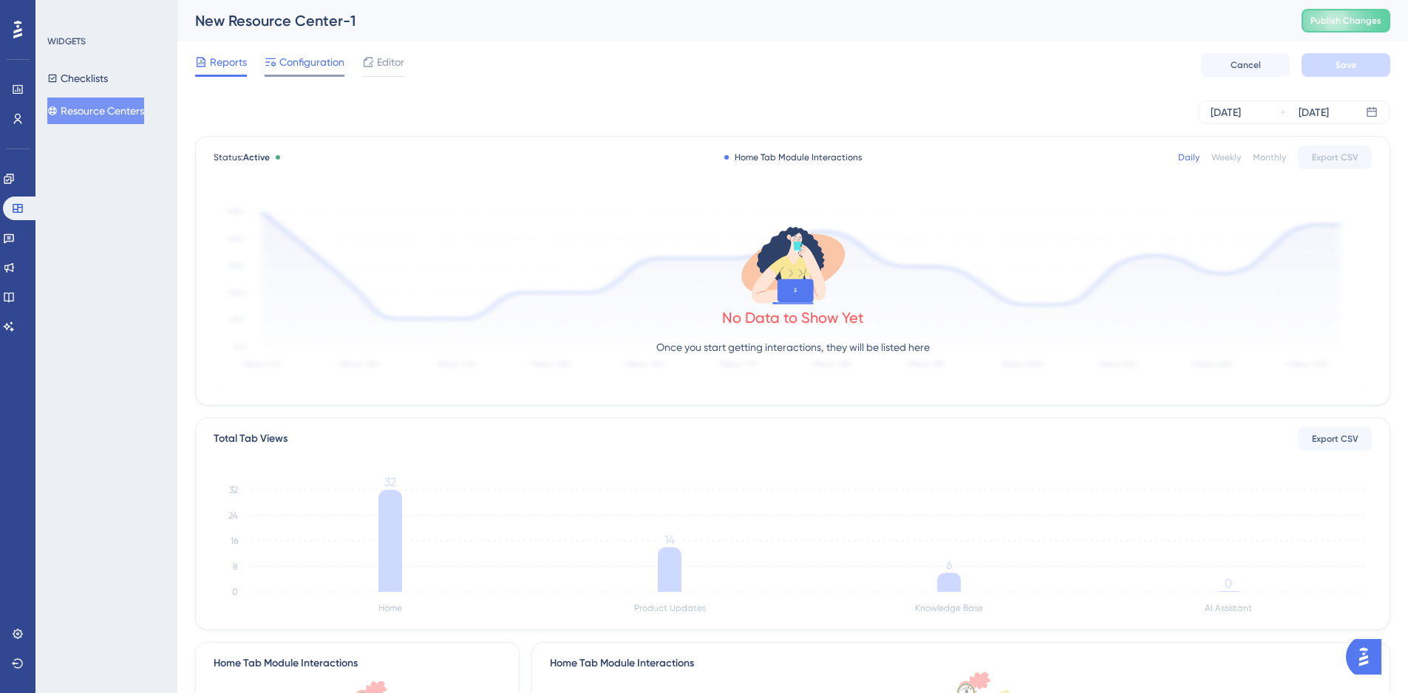
click at [293, 57] on span "Configuration" at bounding box center [311, 62] width 65 height 18
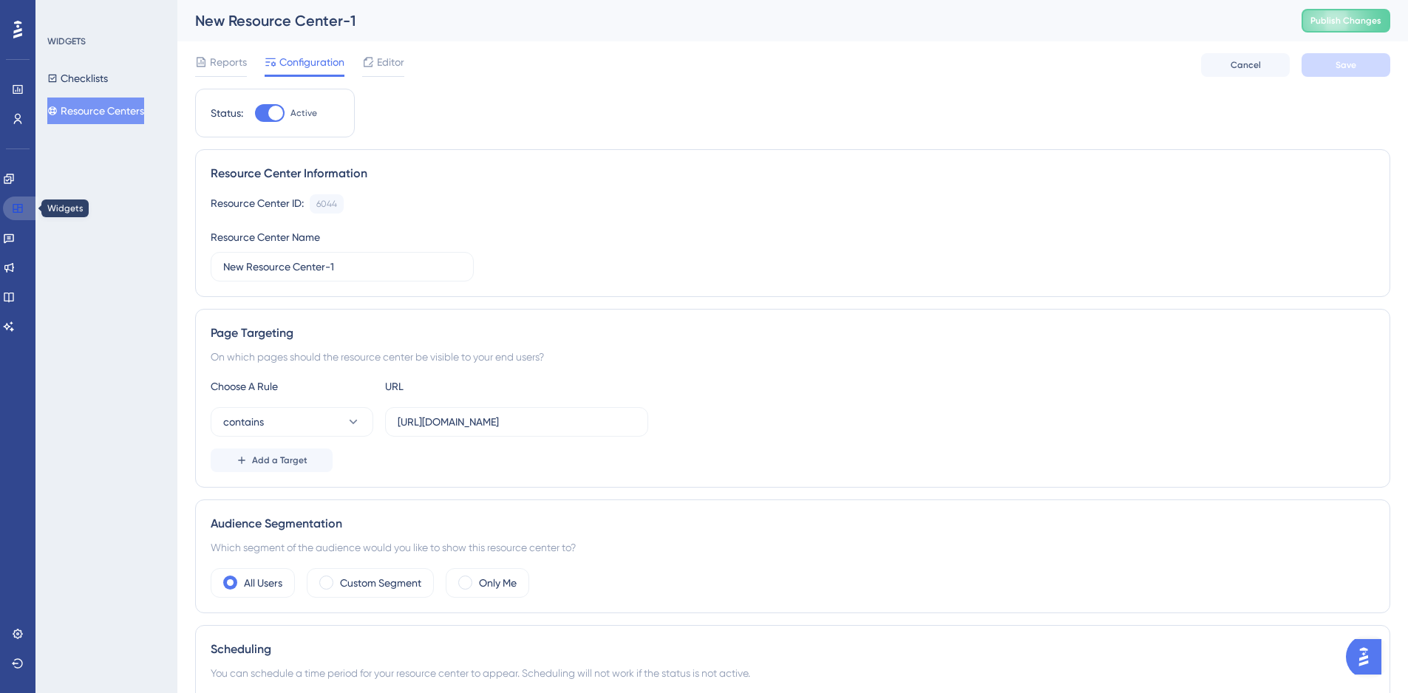
click at [14, 211] on icon at bounding box center [18, 208] width 12 height 12
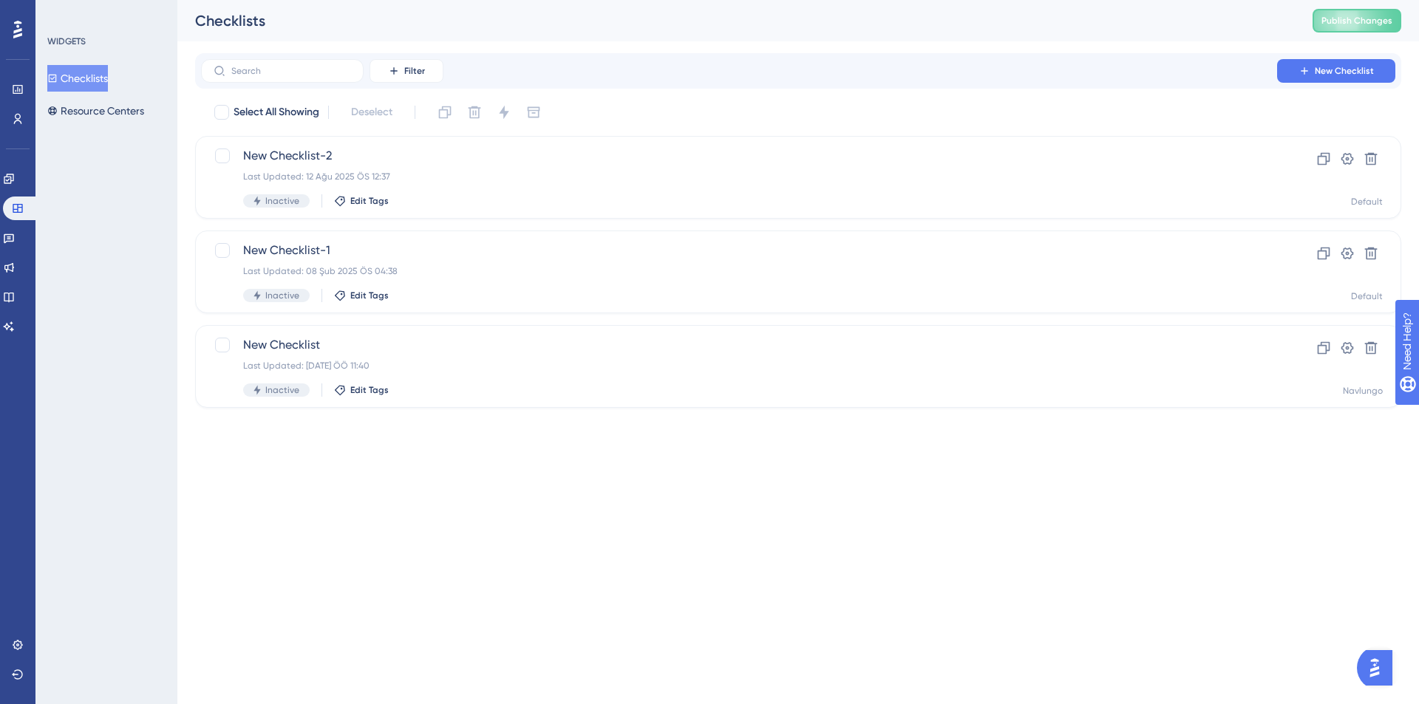
click at [100, 91] on button "Checklists" at bounding box center [77, 78] width 61 height 27
click at [108, 120] on button "Resource Centers" at bounding box center [95, 111] width 97 height 27
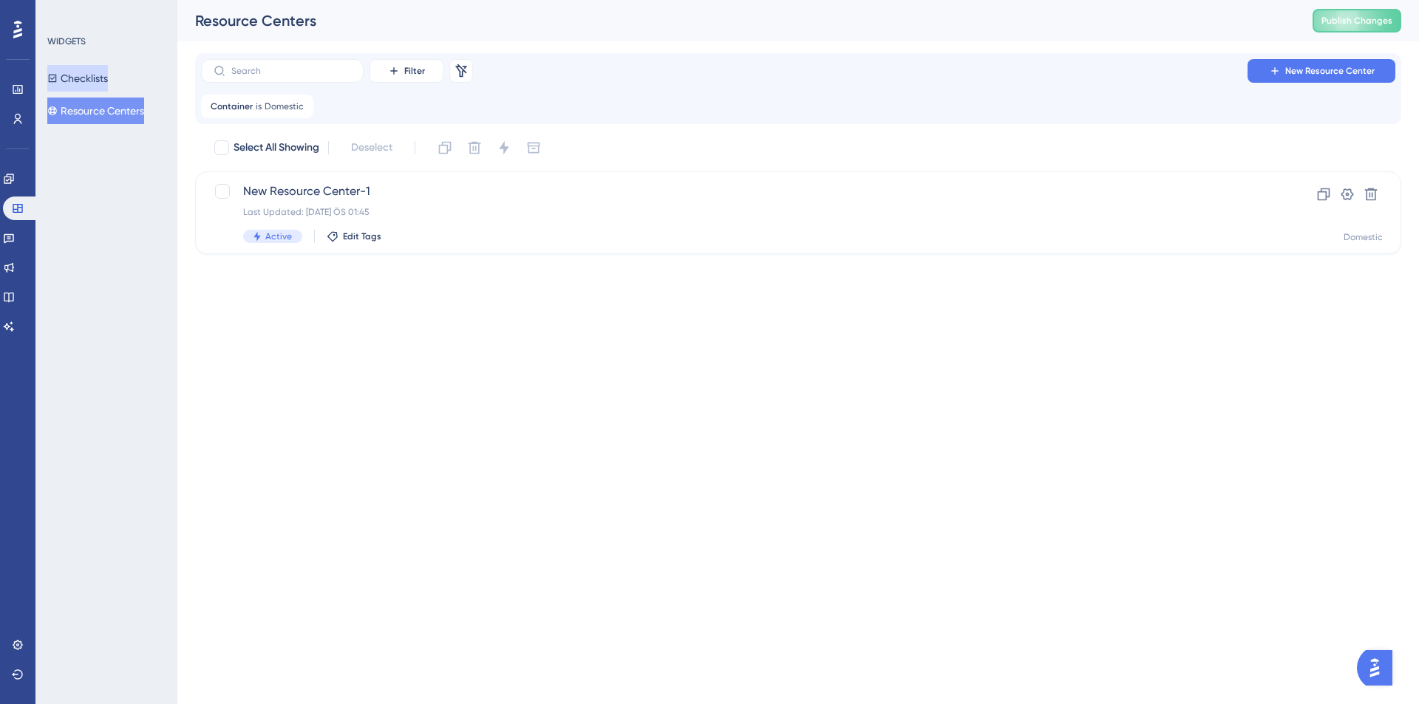
click at [102, 78] on button "Checklists" at bounding box center [77, 78] width 61 height 27
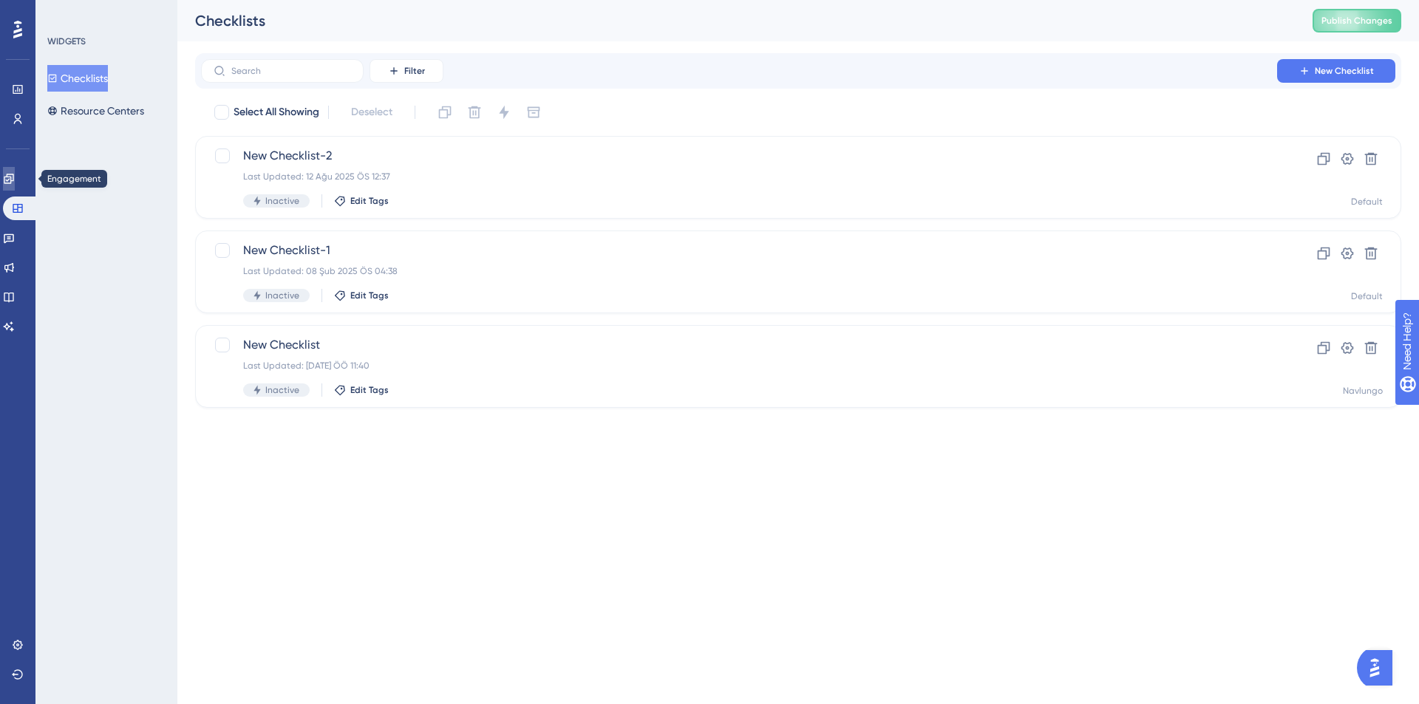
click at [15, 187] on link at bounding box center [9, 179] width 12 height 24
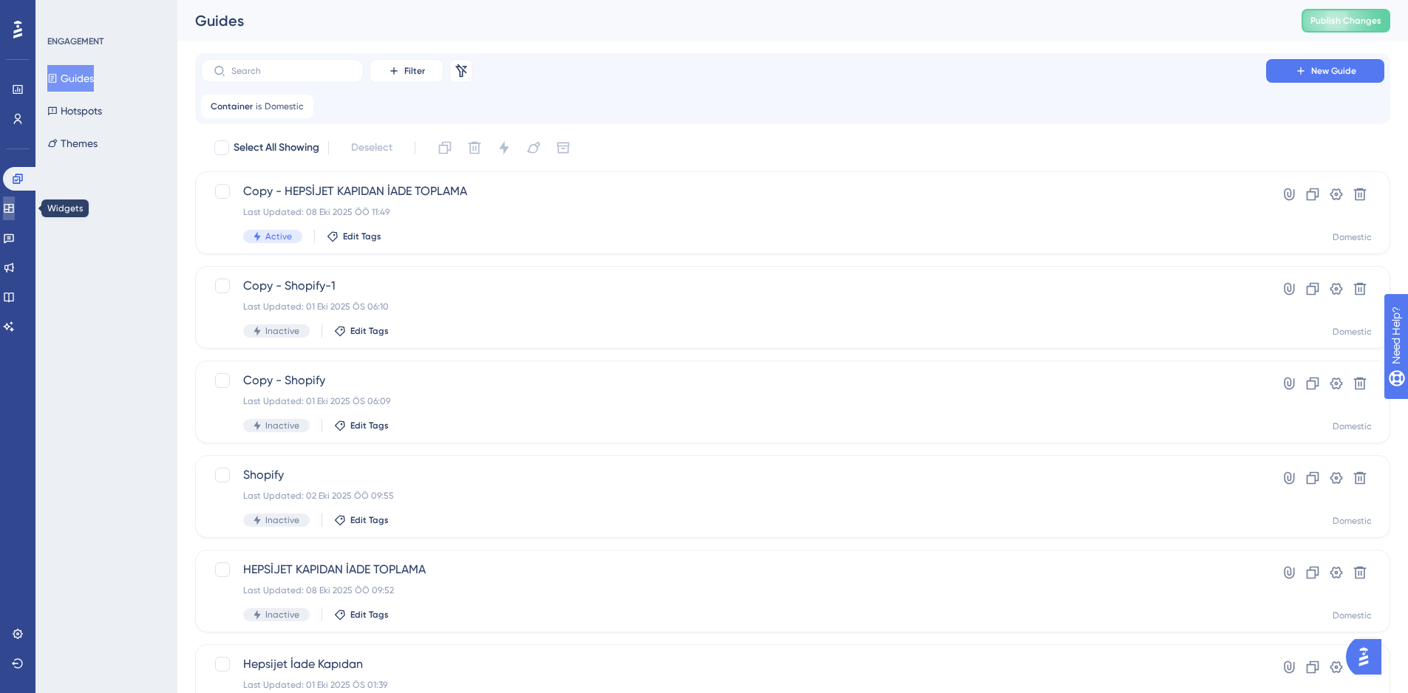
click at [15, 213] on link at bounding box center [9, 209] width 12 height 24
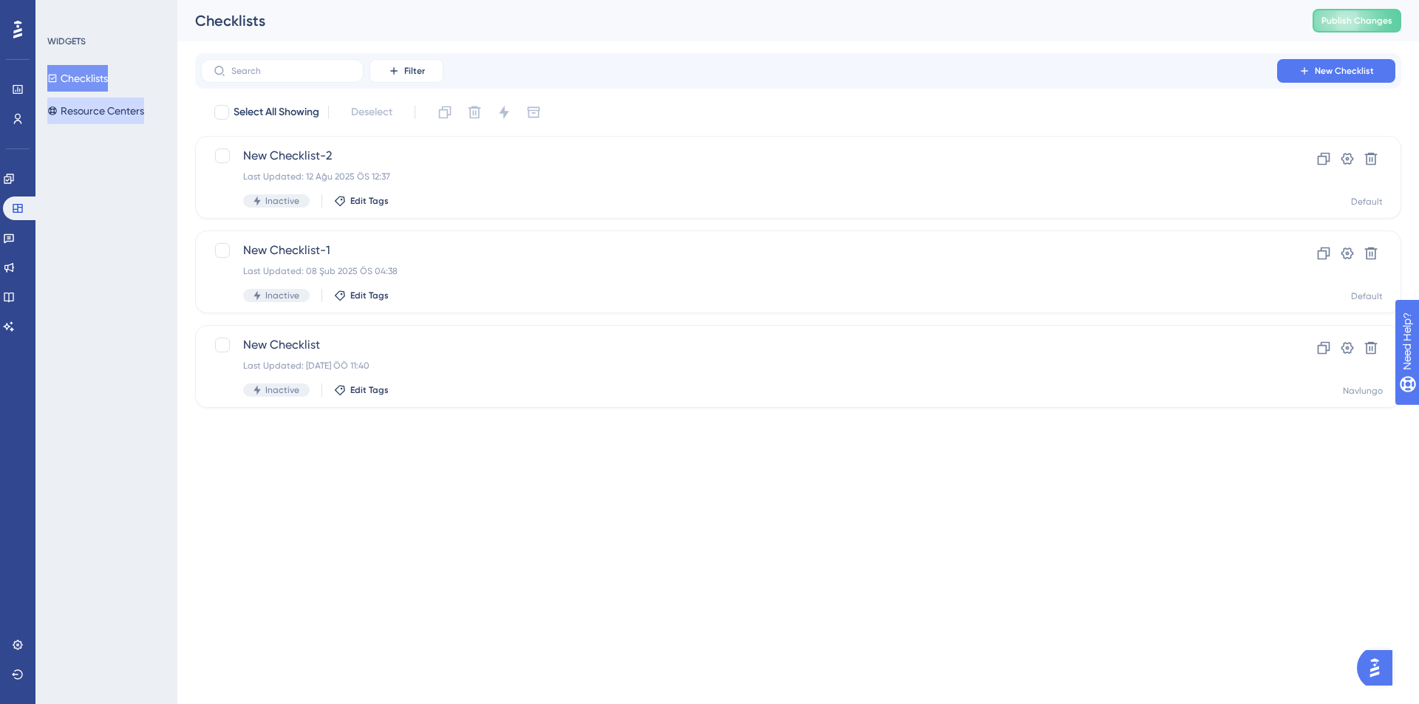
click at [109, 115] on button "Resource Centers" at bounding box center [95, 111] width 97 height 27
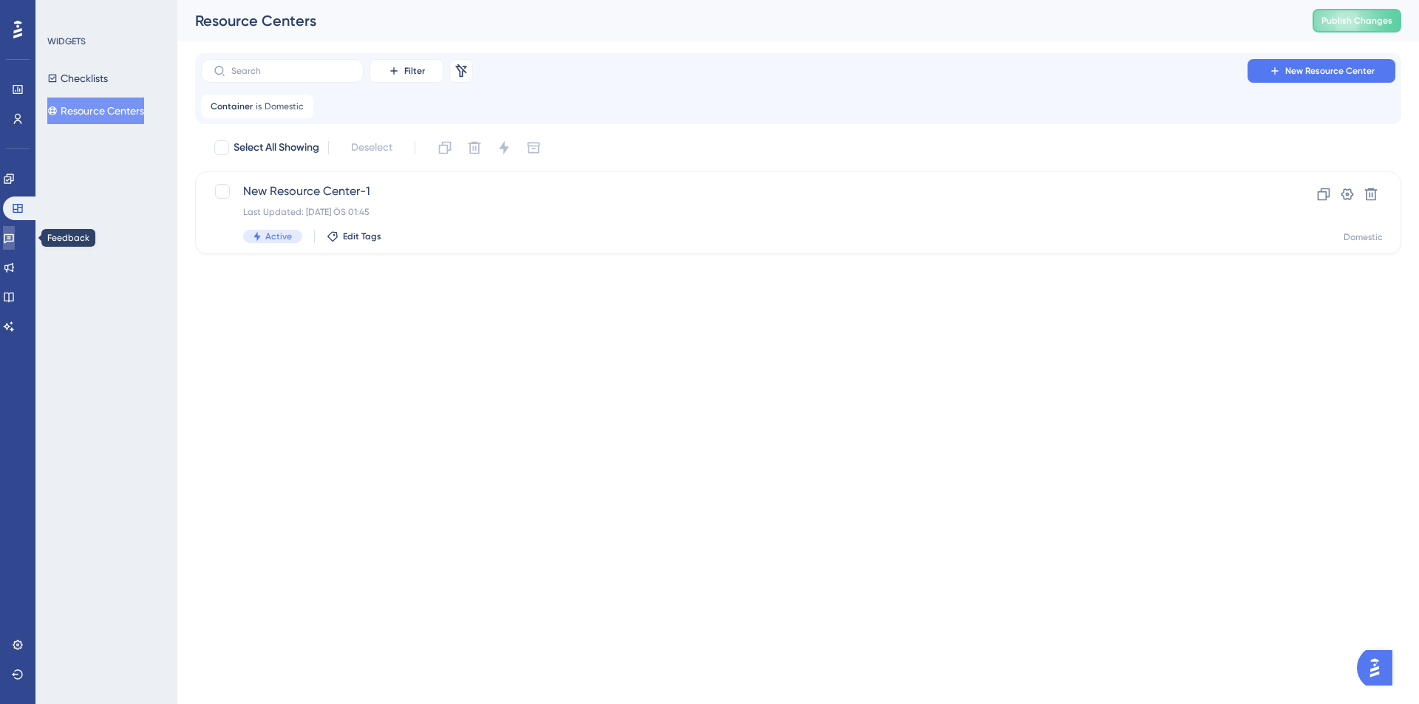
click at [14, 239] on icon at bounding box center [9, 239] width 10 height 10
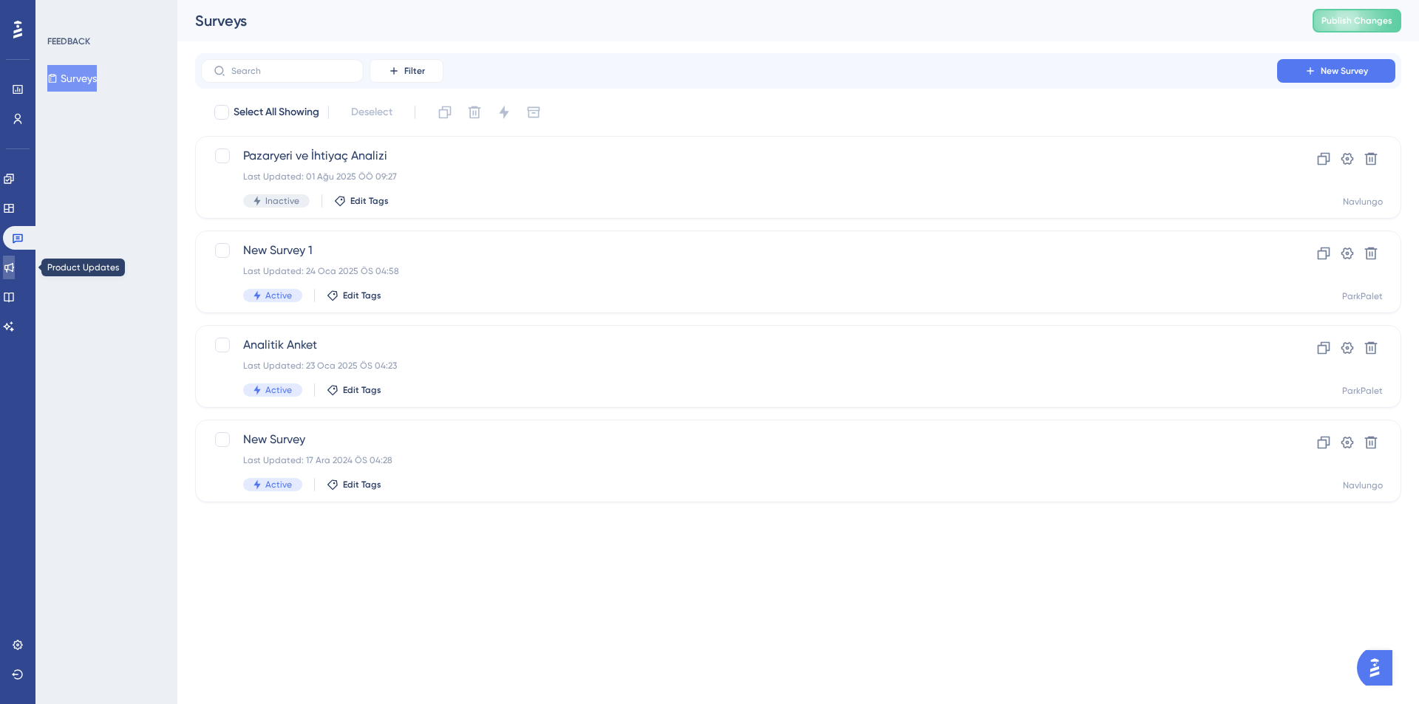
click at [15, 267] on icon at bounding box center [9, 268] width 12 height 12
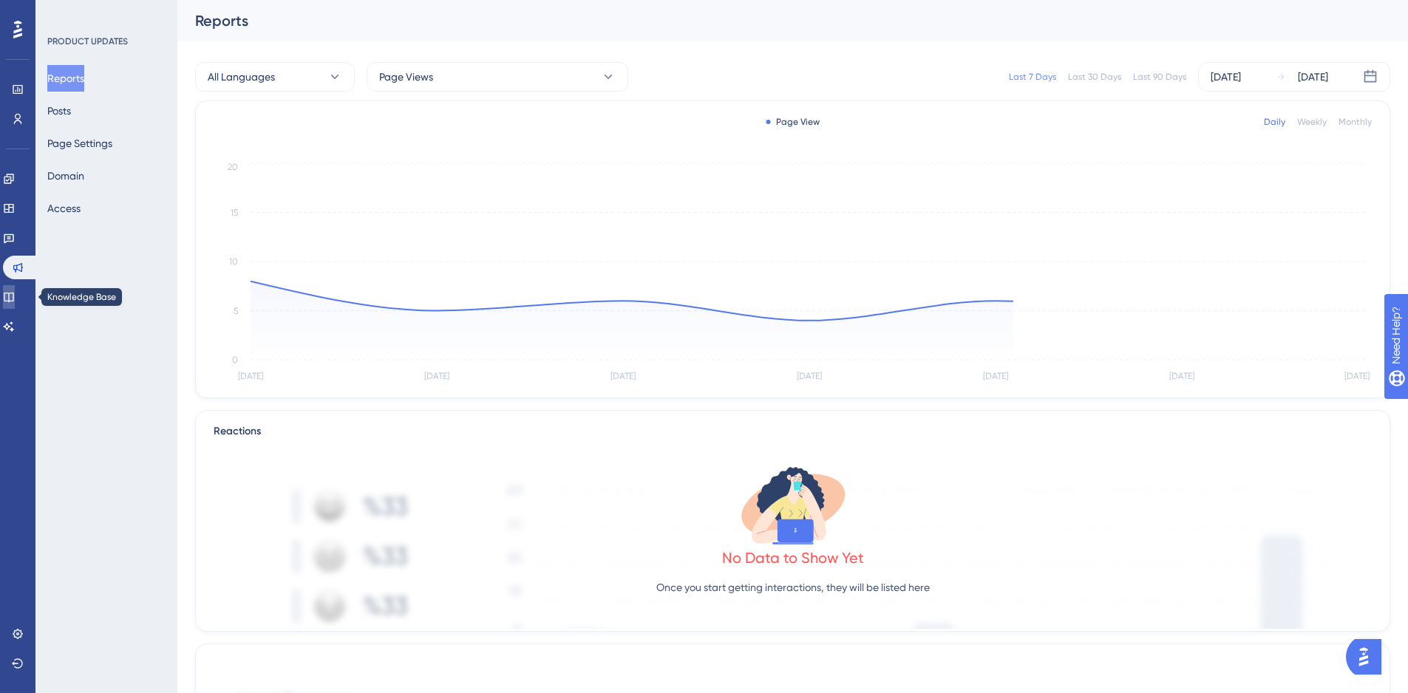
click at [15, 296] on link at bounding box center [9, 297] width 12 height 24
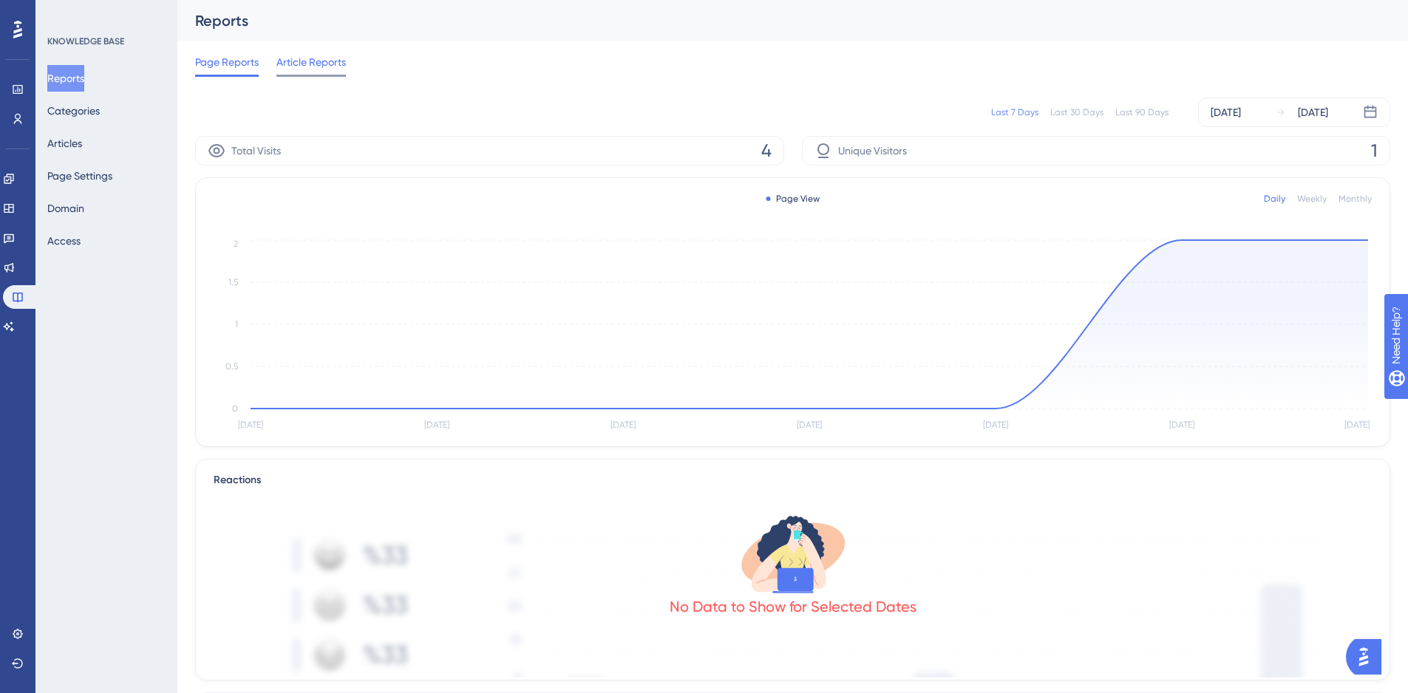
click at [305, 66] on span "Article Reports" at bounding box center [310, 62] width 69 height 18
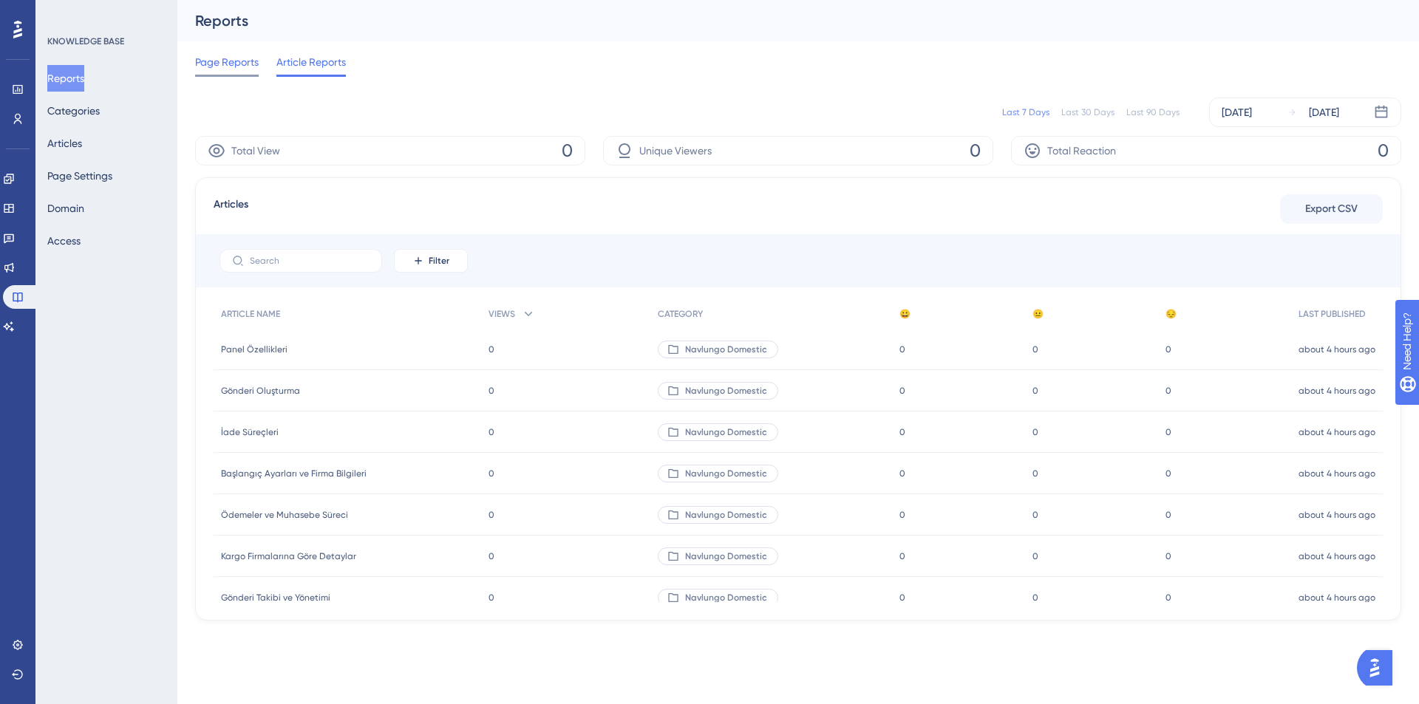
click at [235, 66] on span "Page Reports" at bounding box center [227, 62] width 64 height 18
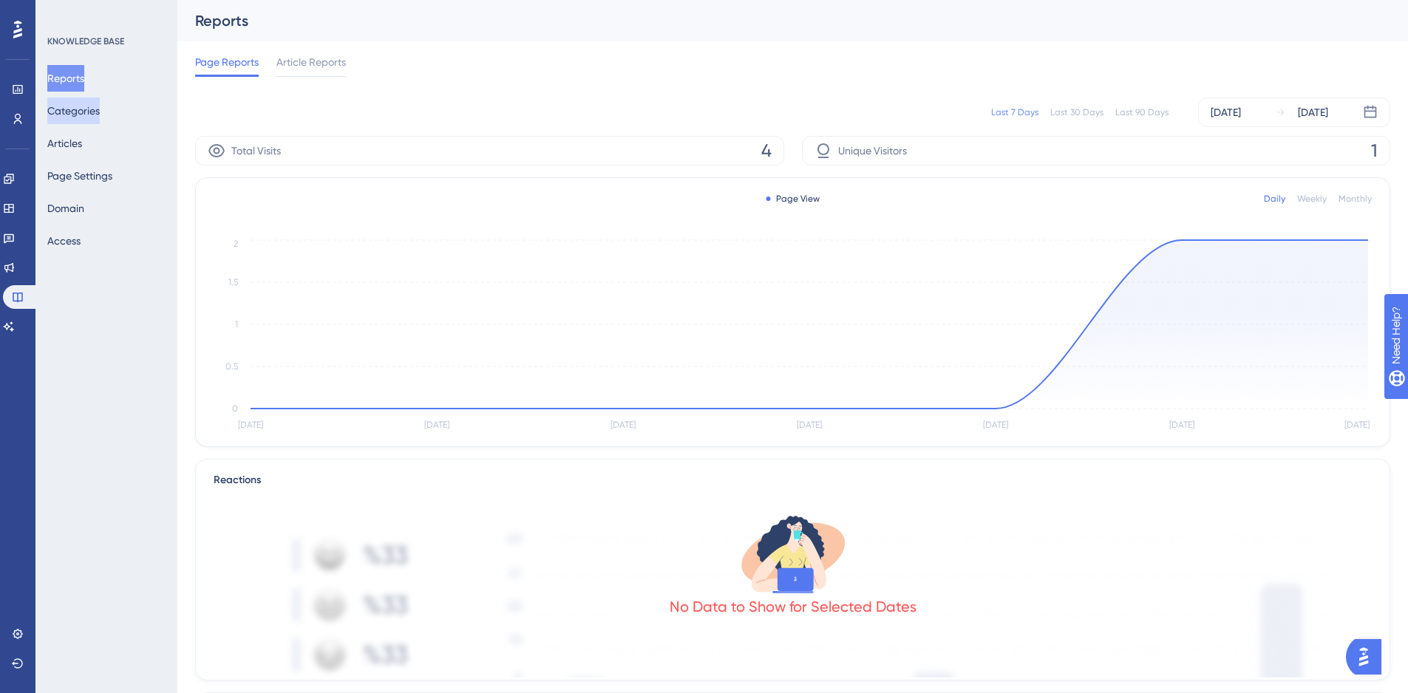
click at [81, 110] on button "Categories" at bounding box center [73, 111] width 52 height 27
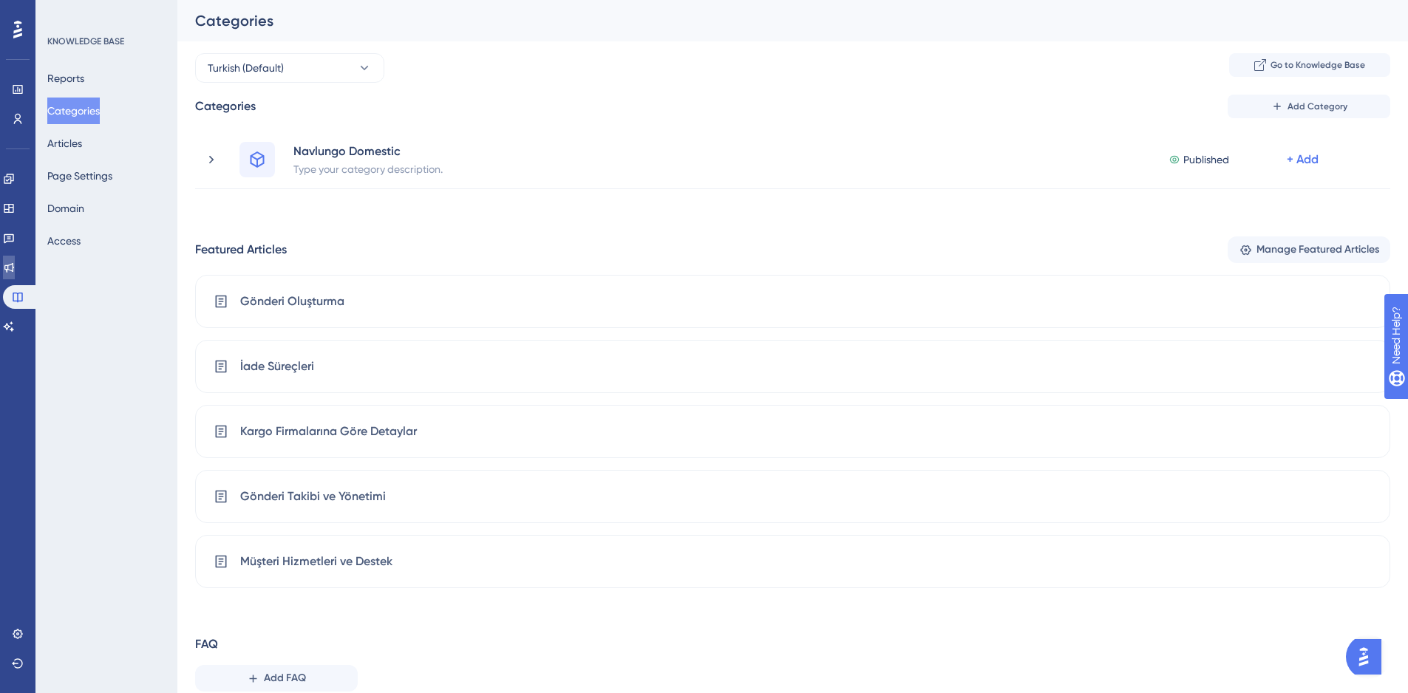
click at [14, 270] on icon at bounding box center [9, 268] width 10 height 10
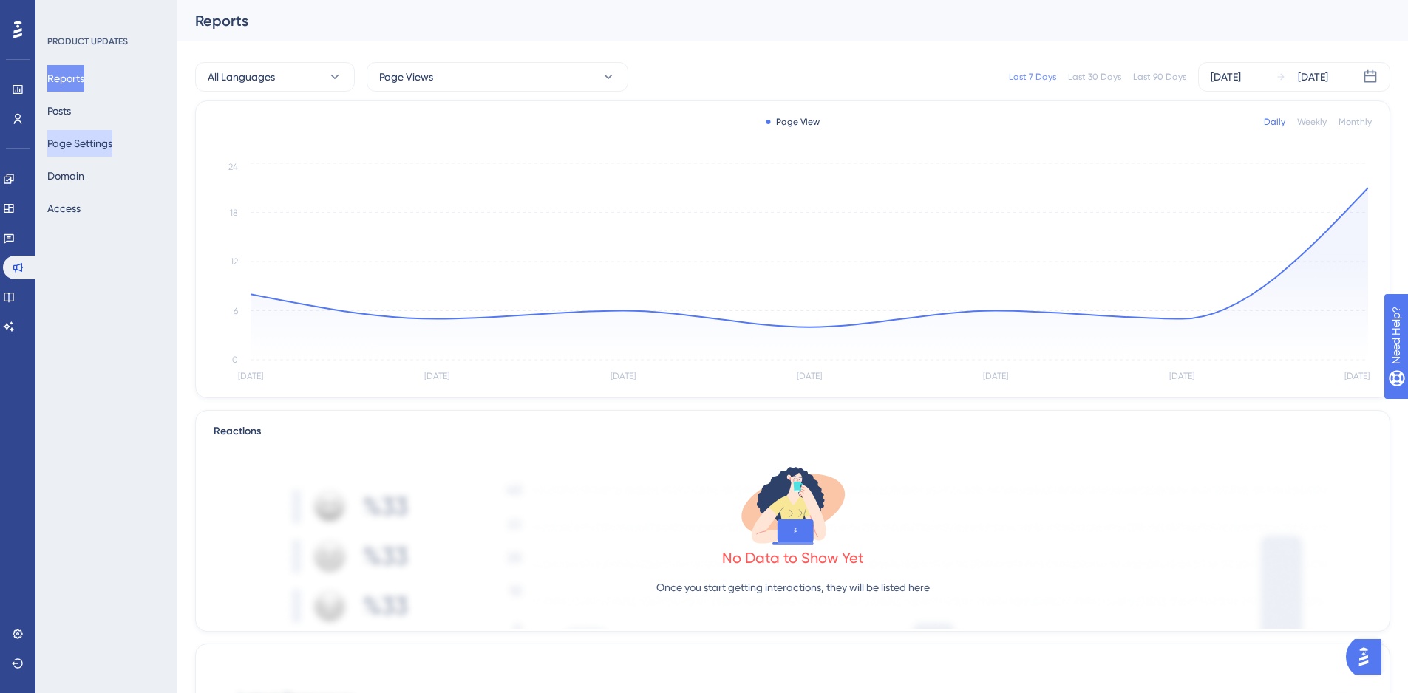
click at [75, 145] on button "Page Settings" at bounding box center [79, 143] width 65 height 27
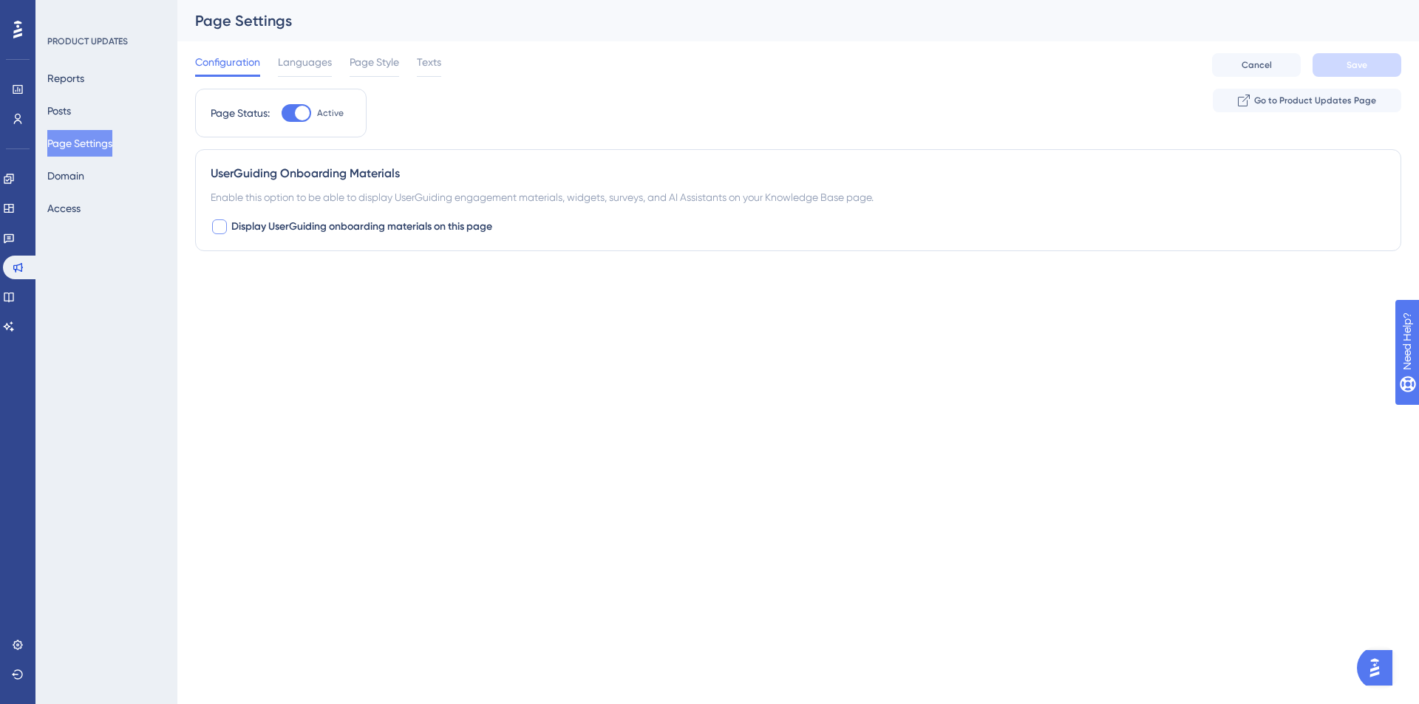
click at [219, 229] on div at bounding box center [219, 226] width 15 height 15
checkbox input "true"
click at [301, 324] on button "Default" at bounding box center [292, 319] width 163 height 30
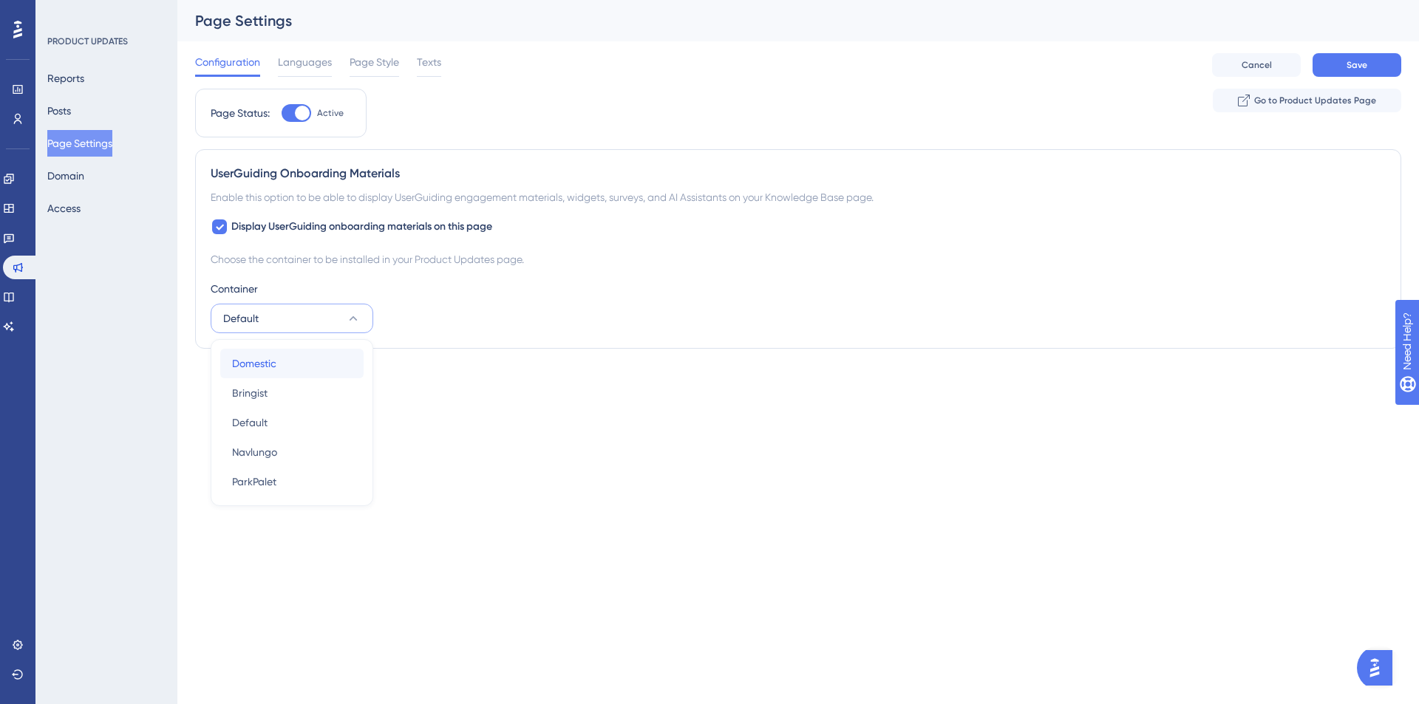
click at [279, 359] on div "Domestic Domestic" at bounding box center [292, 364] width 120 height 30
click at [1362, 67] on span "Save" at bounding box center [1356, 65] width 21 height 12
